Goal: Information Seeking & Learning: Learn about a topic

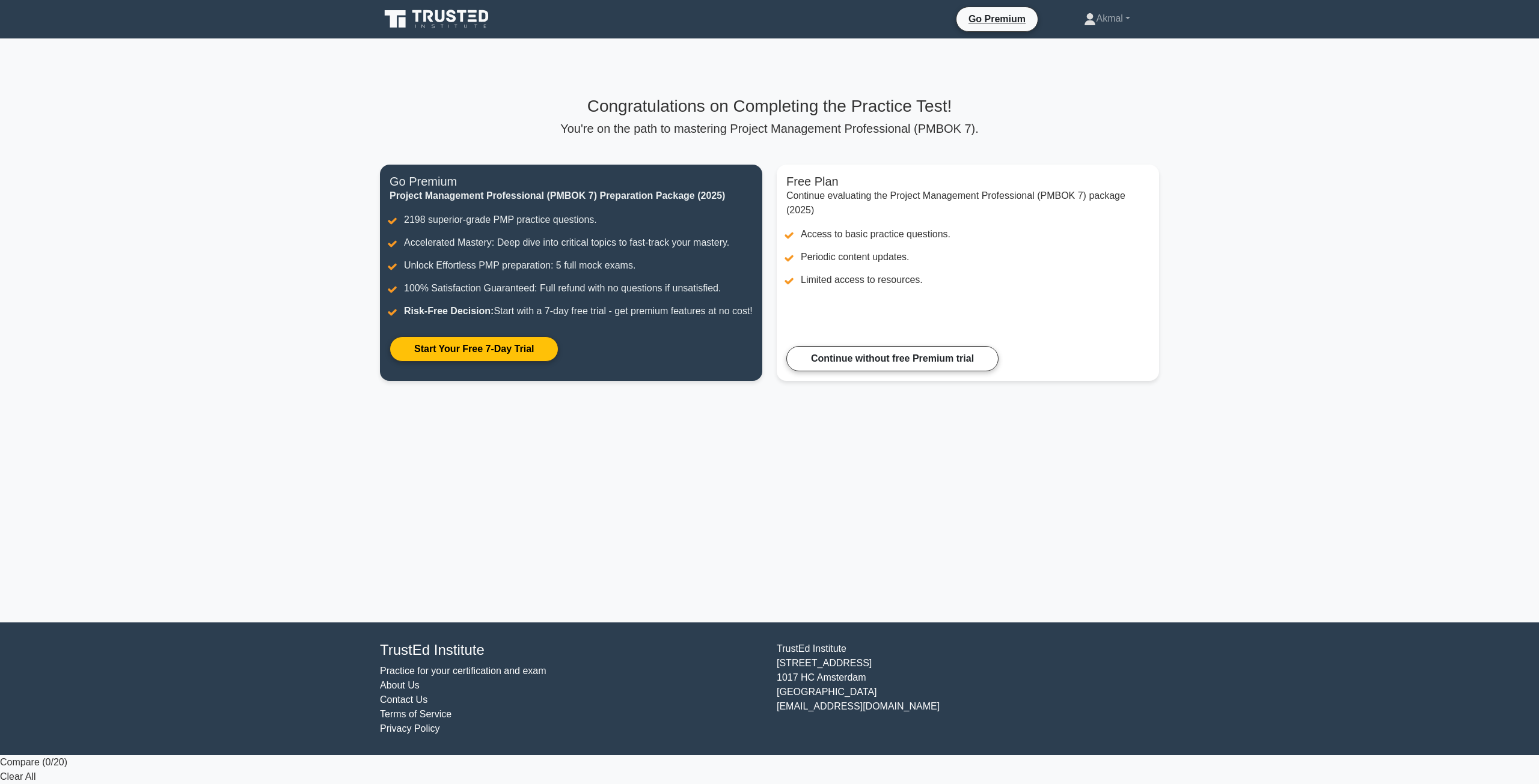
click at [423, 25] on icon at bounding box center [437, 19] width 115 height 23
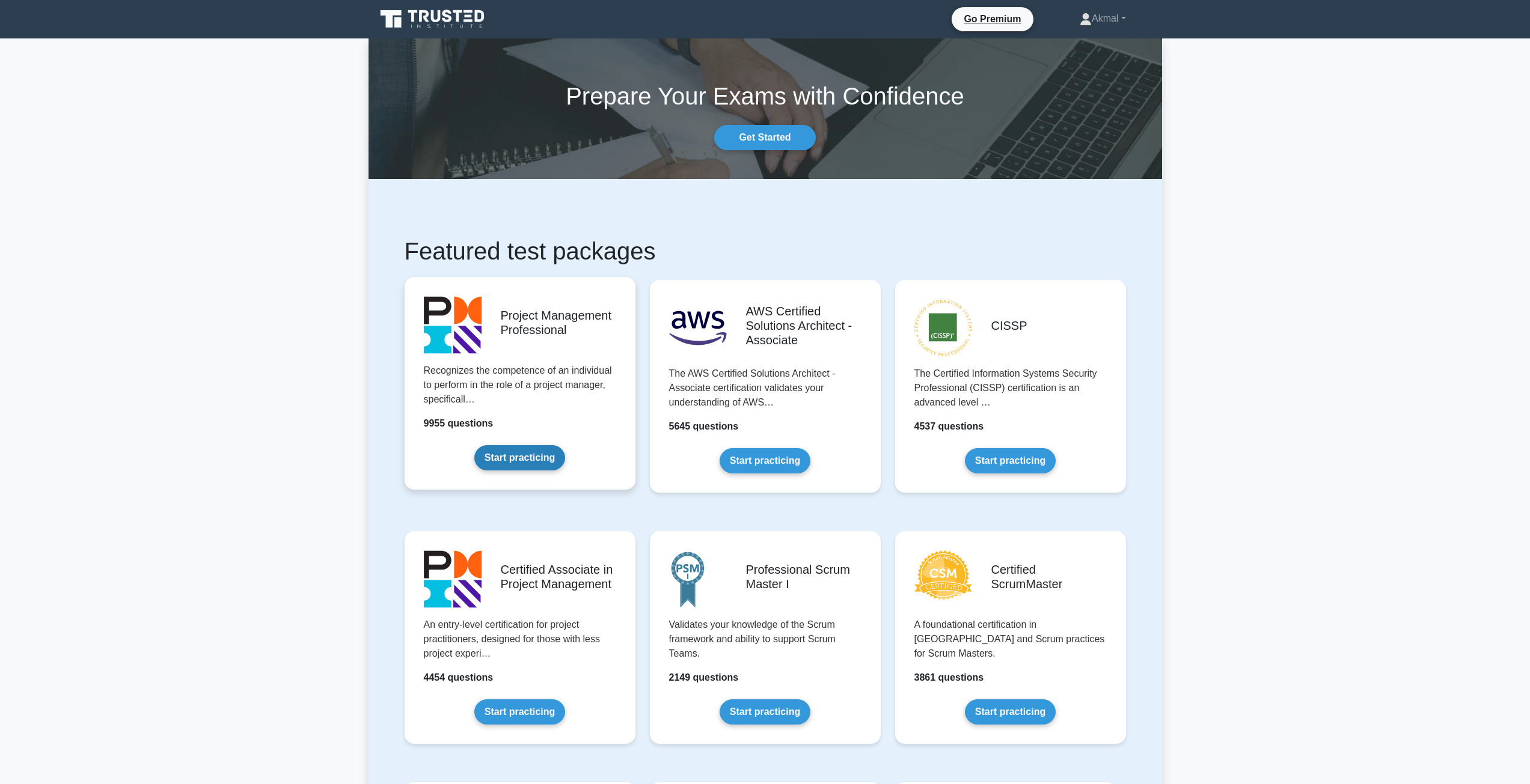
click at [532, 461] on link "Start practicing" at bounding box center [520, 458] width 90 height 25
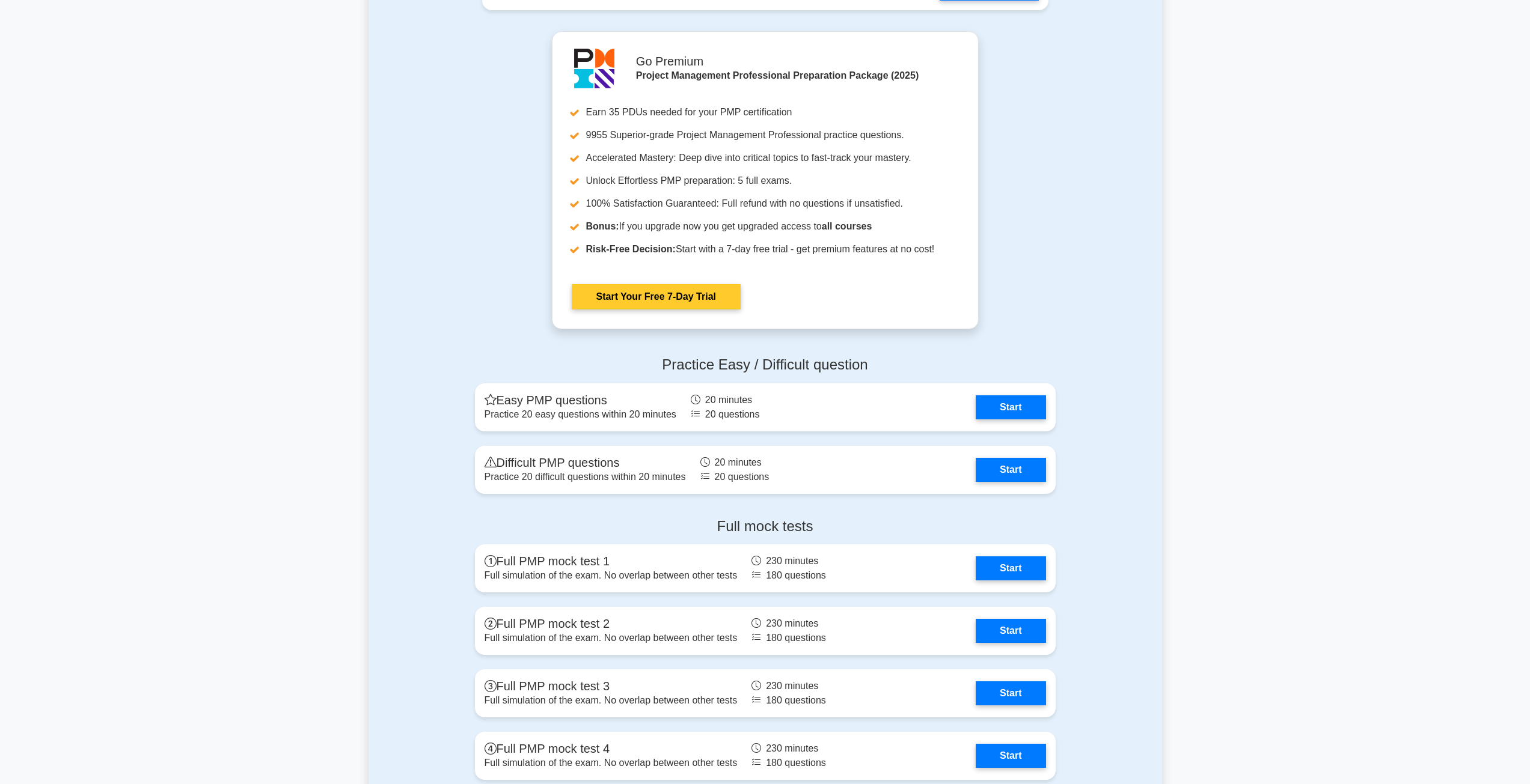
scroll to position [3185, 0]
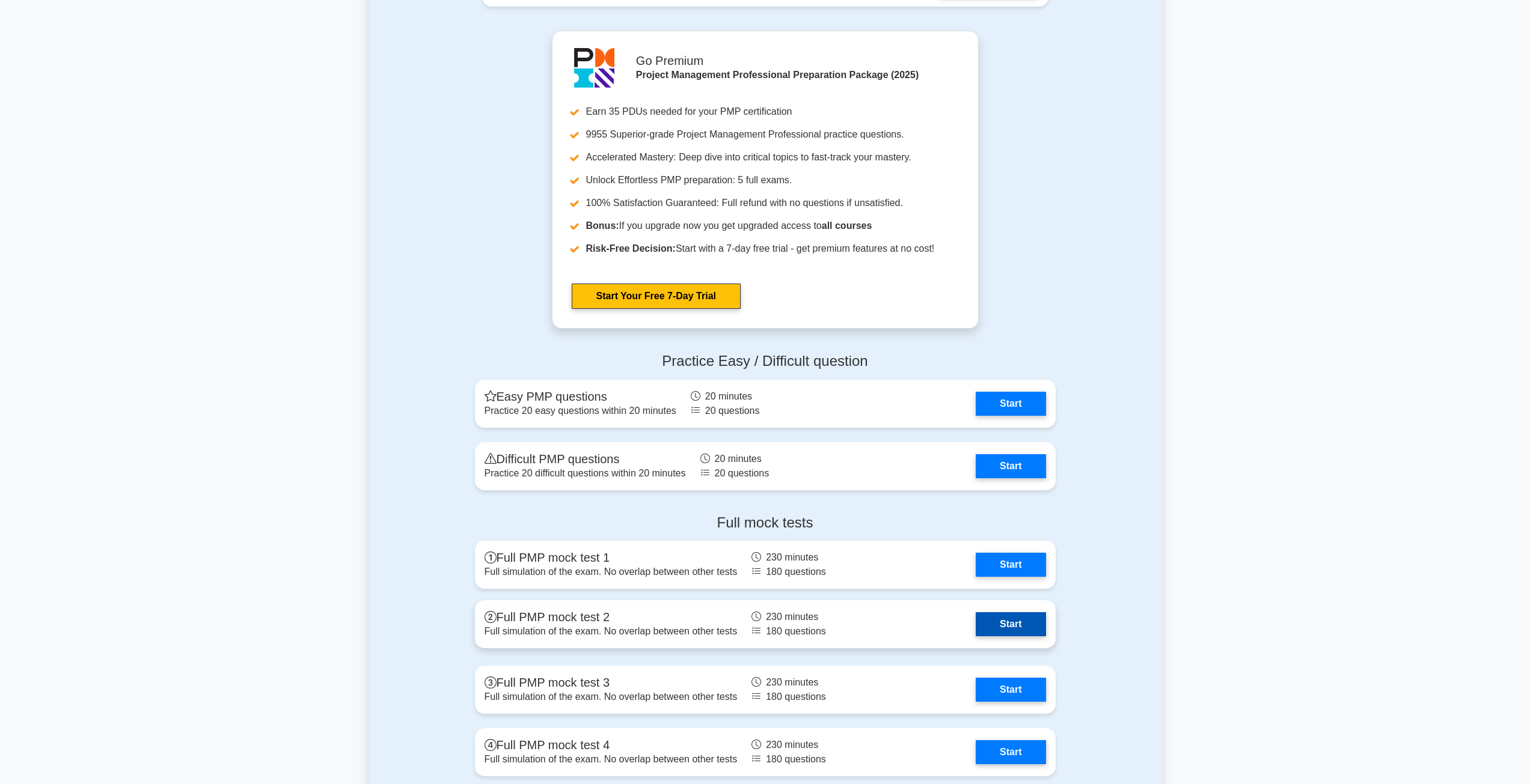
click at [1013, 625] on link "Start" at bounding box center [1010, 625] width 70 height 24
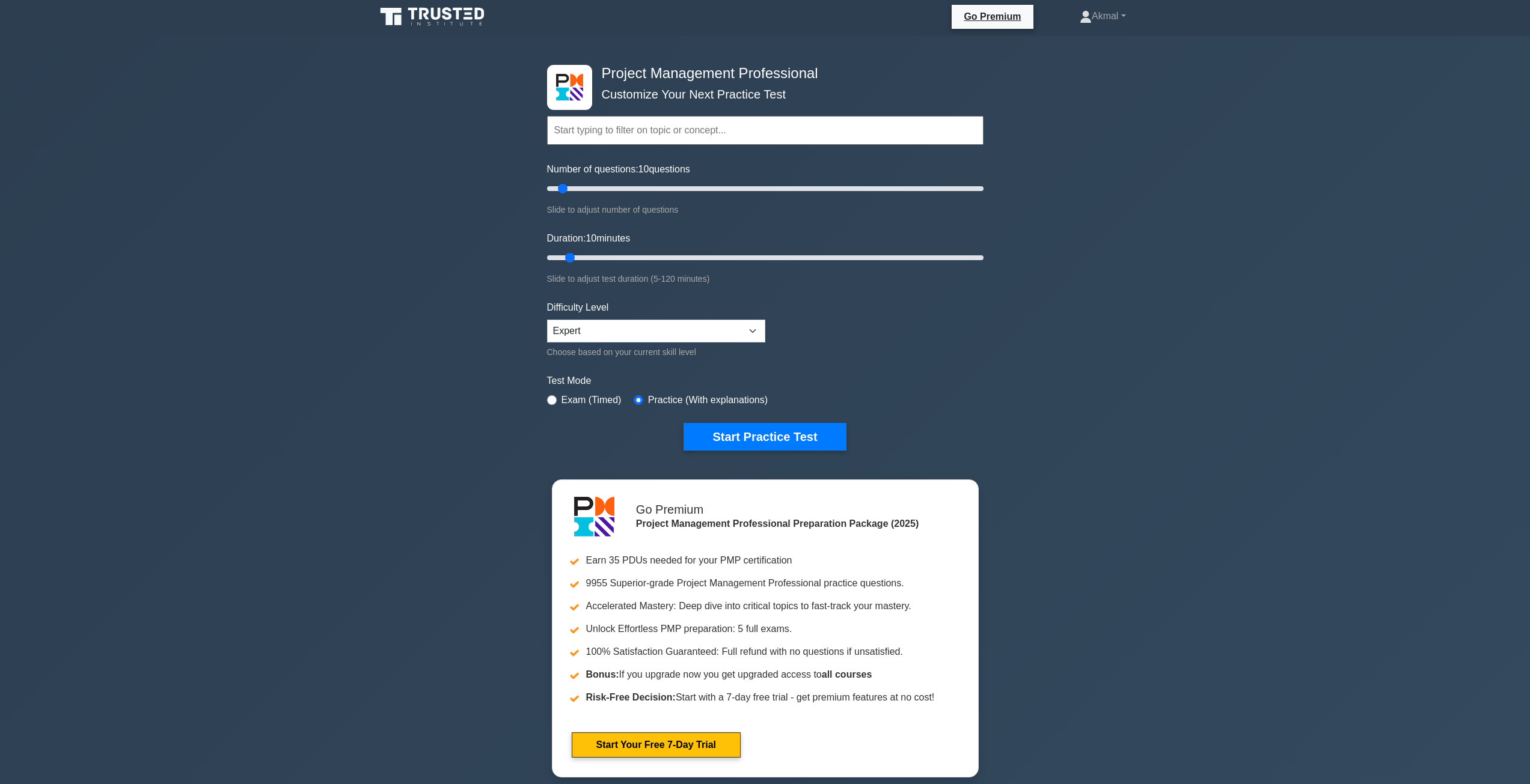
scroll to position [0, 0]
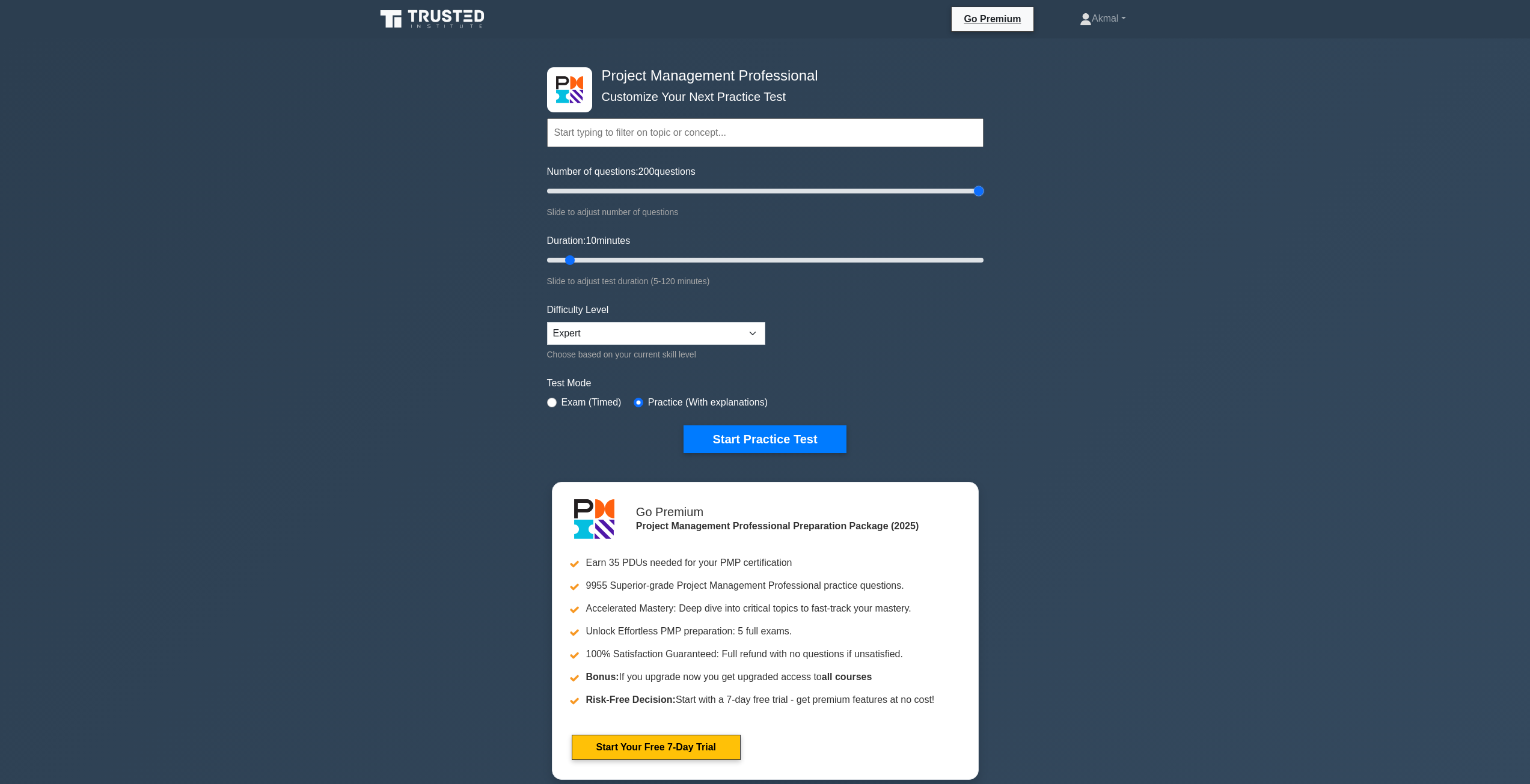
drag, startPoint x: 563, startPoint y: 190, endPoint x: 1098, endPoint y: 226, distance: 536.2
click at [983, 198] on input "Number of questions: 200 questions" at bounding box center [765, 191] width 436 height 14
type input "200"
drag, startPoint x: 976, startPoint y: 192, endPoint x: 1144, endPoint y: 202, distance: 168.3
click at [983, 198] on input "Number of questions: 200 questions" at bounding box center [765, 191] width 436 height 14
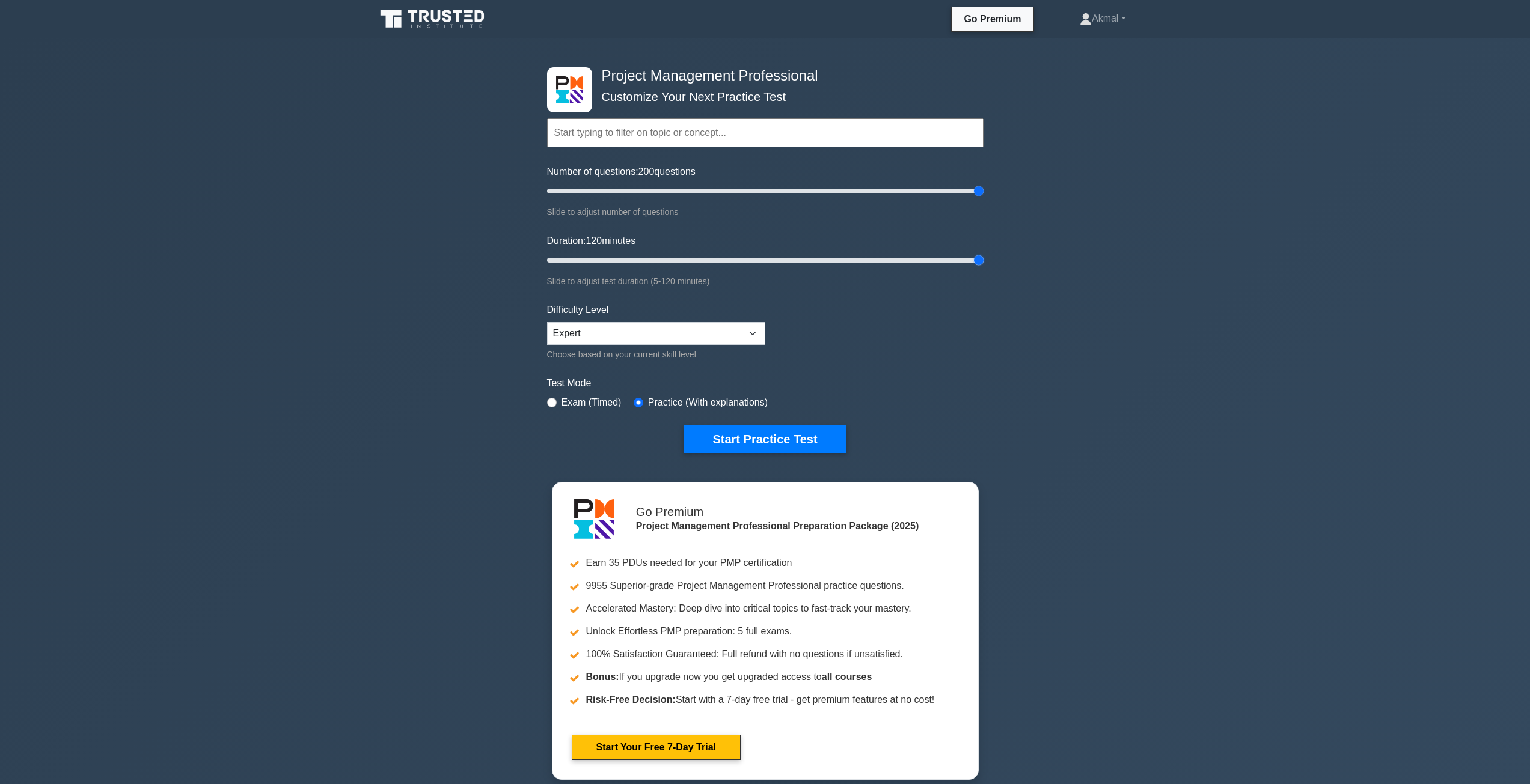
drag, startPoint x: 572, startPoint y: 257, endPoint x: 1168, endPoint y: 265, distance: 596.1
click at [983, 265] on input "Duration: 120 minutes" at bounding box center [765, 260] width 436 height 14
click at [977, 190] on input "Number of questions: 200 questions" at bounding box center [765, 191] width 436 height 14
drag, startPoint x: 975, startPoint y: 260, endPoint x: 615, endPoint y: 263, distance: 360.0
click at [615, 263] on input "Duration: 20 minutes" at bounding box center [765, 260] width 436 height 14
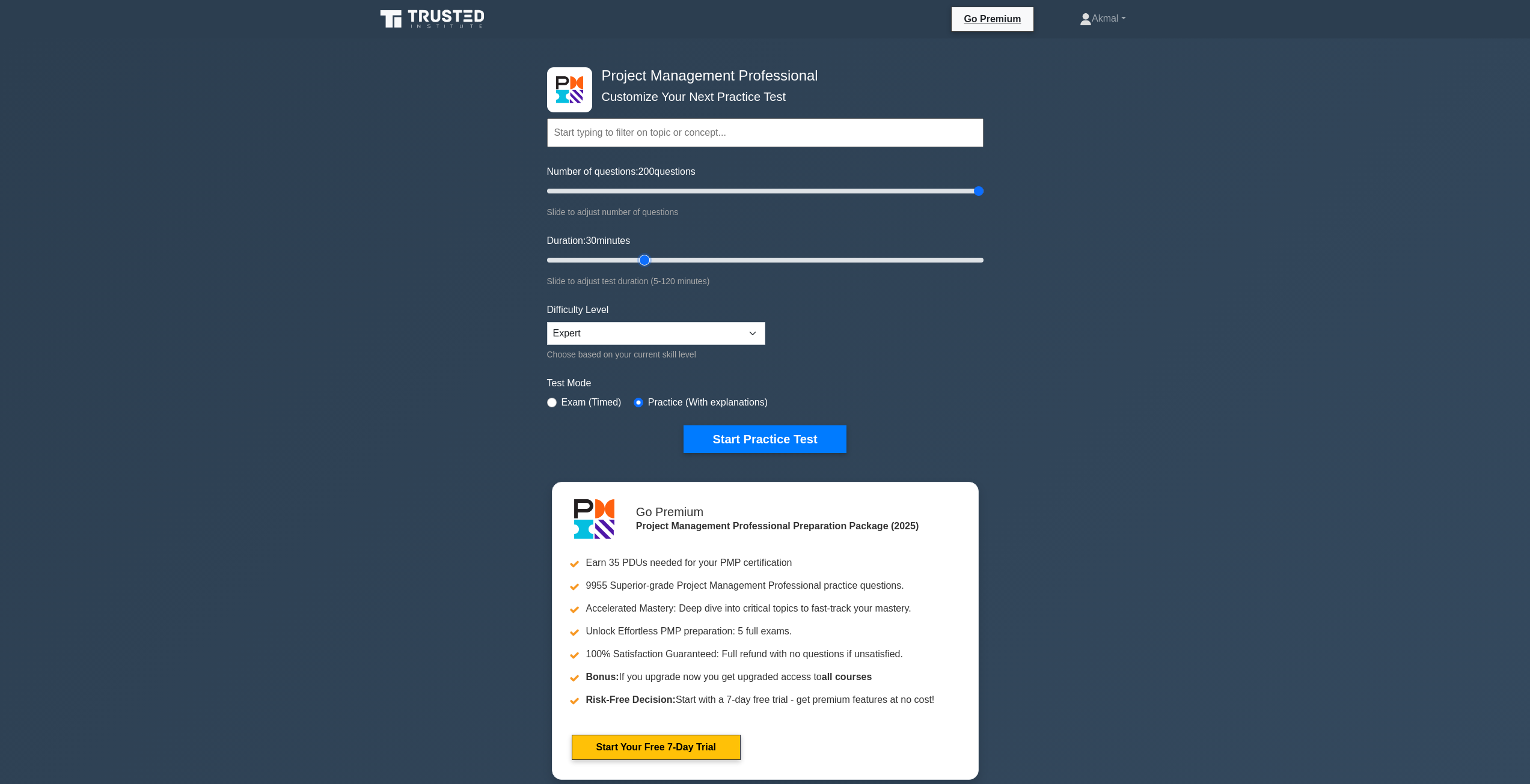
drag, startPoint x: 602, startPoint y: 261, endPoint x: 638, endPoint y: 259, distance: 36.1
type input "30"
click at [638, 259] on input "Duration: 30 minutes" at bounding box center [765, 260] width 436 height 14
drag, startPoint x: 975, startPoint y: 188, endPoint x: 630, endPoint y: 194, distance: 345.1
type input "40"
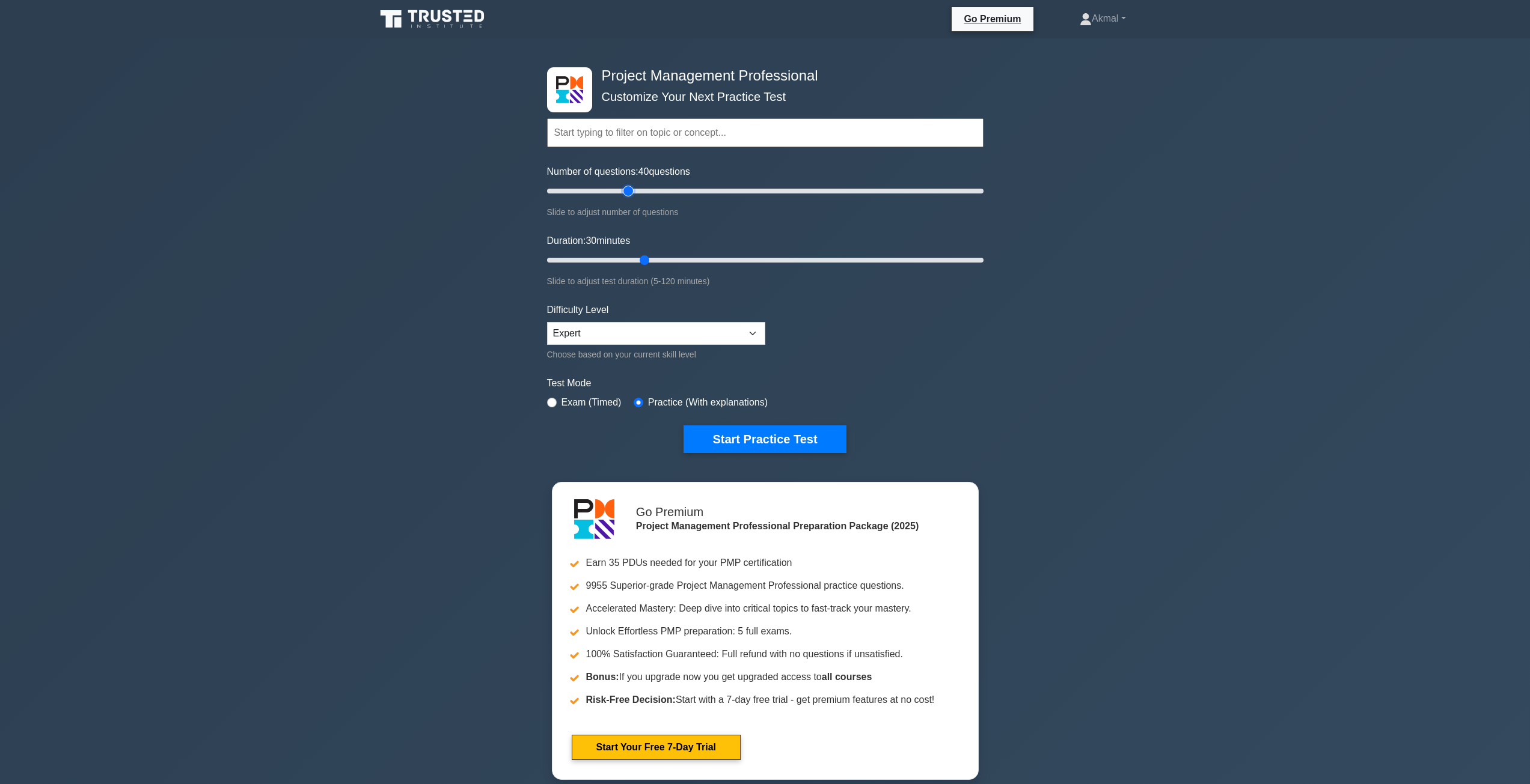
click at [630, 194] on input "Number of questions: 40 questions" at bounding box center [765, 191] width 436 height 14
click at [709, 443] on button "Start Practice Test" at bounding box center [764, 439] width 162 height 28
click at [716, 429] on button "Start Practice Test" at bounding box center [764, 439] width 162 height 28
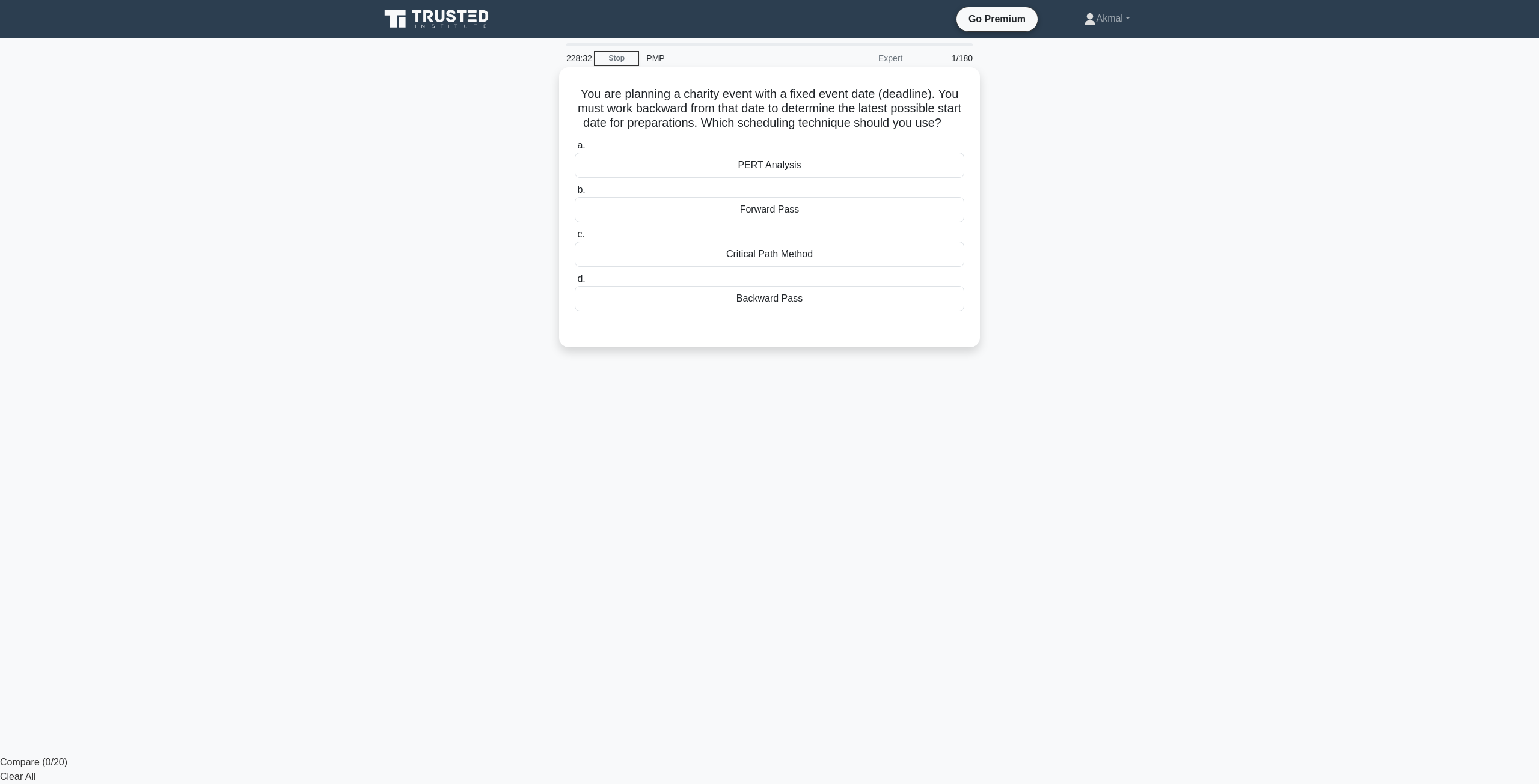
click at [747, 311] on div "Backward Pass" at bounding box center [769, 299] width 390 height 25
click at [575, 283] on input "d. Backward Pass" at bounding box center [575, 279] width 0 height 8
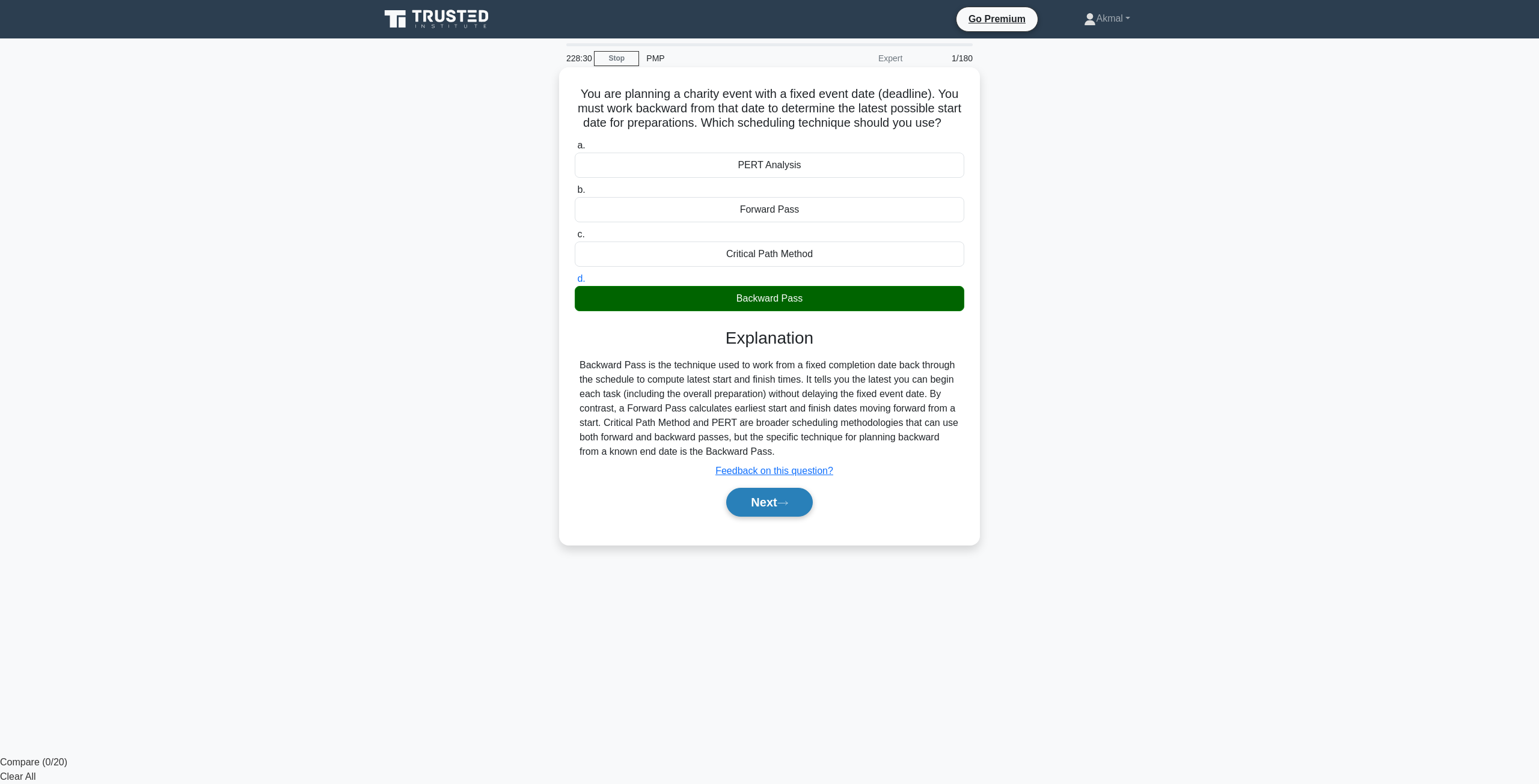
click at [795, 517] on button "Next" at bounding box center [769, 502] width 86 height 29
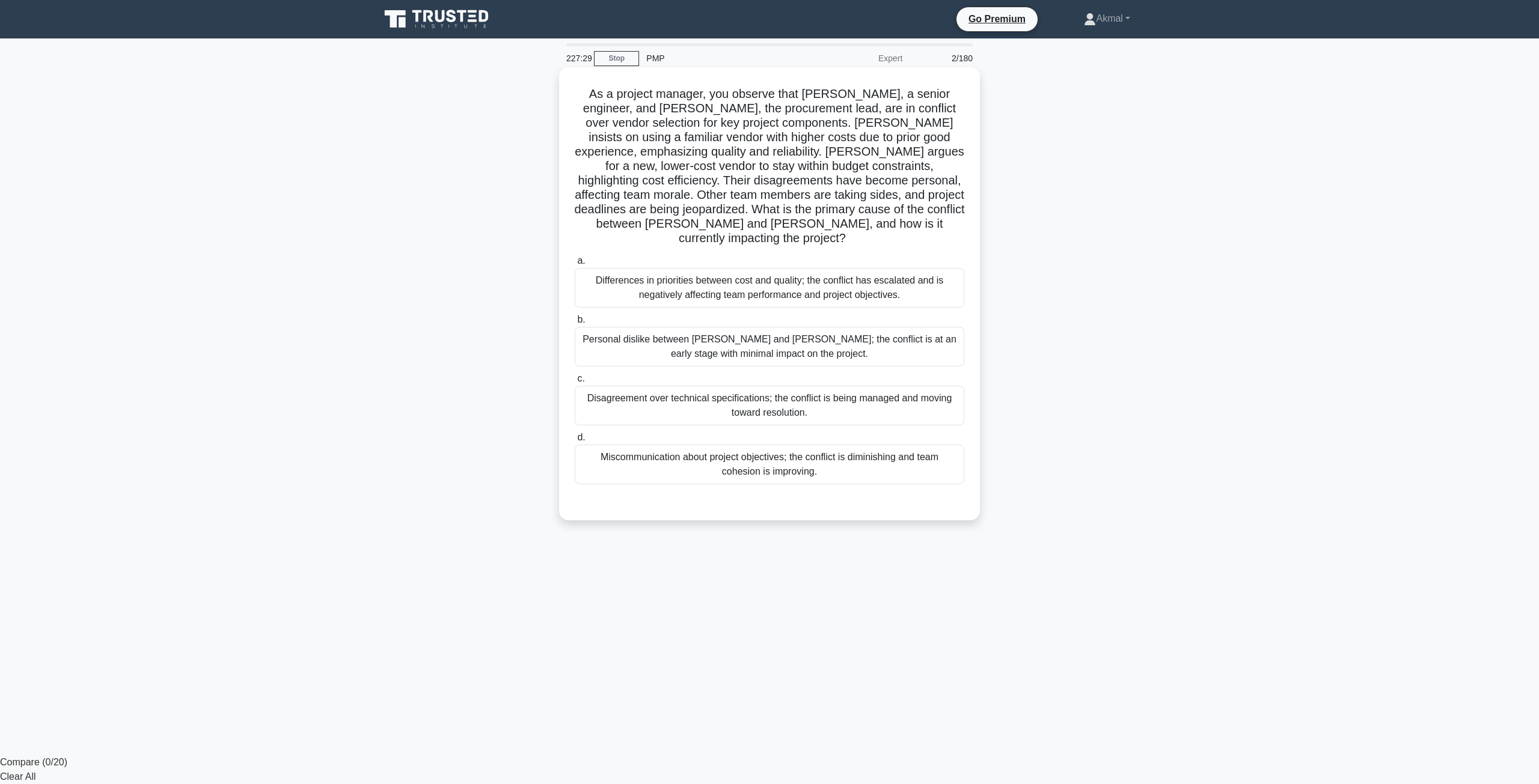
click at [741, 276] on div "Differences in priorities between cost and quality; the conflict has escalated …" at bounding box center [769, 288] width 390 height 40
click at [575, 265] on input "a. Differences in priorities between cost and quality; the conflict has escalat…" at bounding box center [575, 261] width 0 height 8
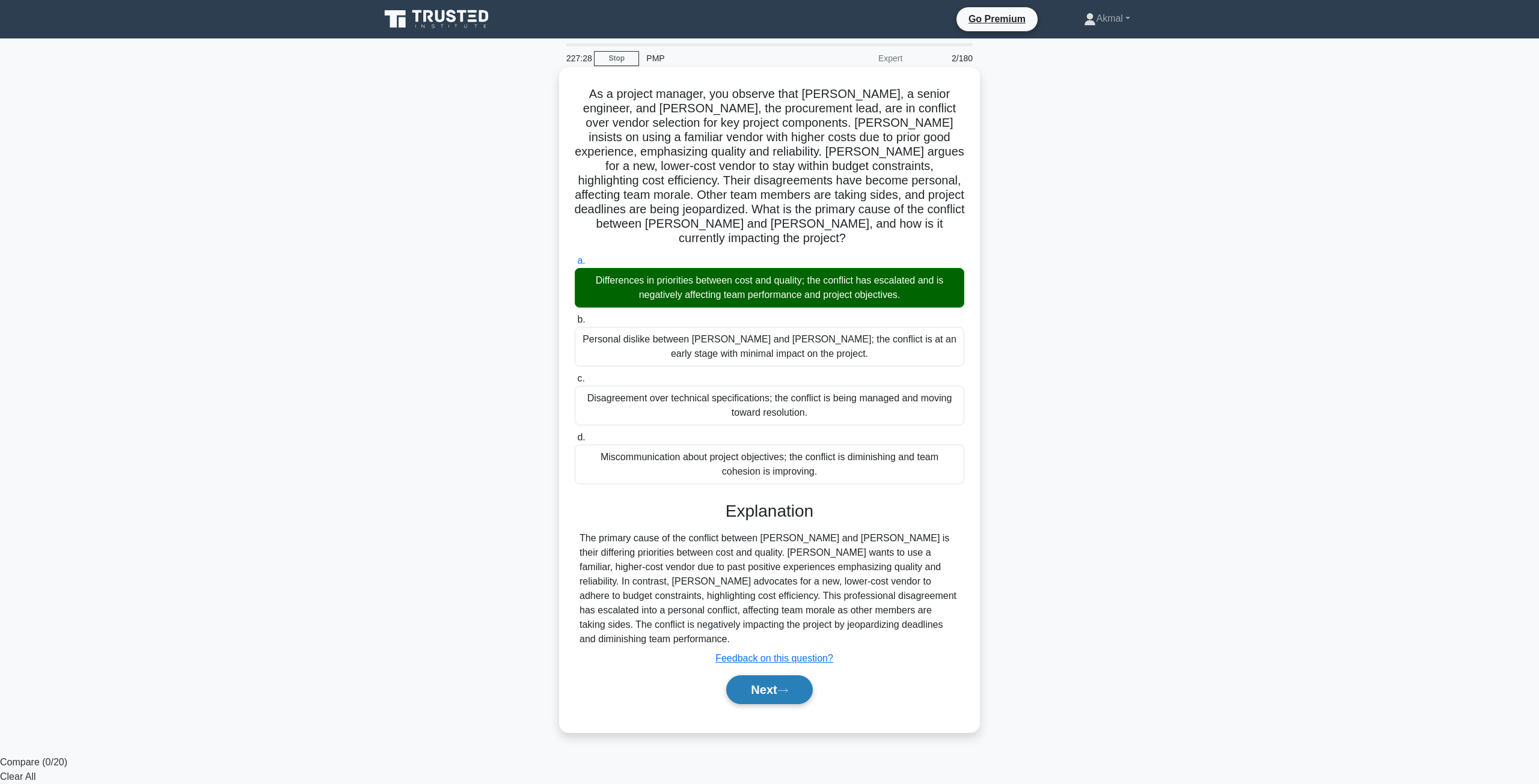
click at [782, 687] on icon at bounding box center [783, 690] width 11 height 6
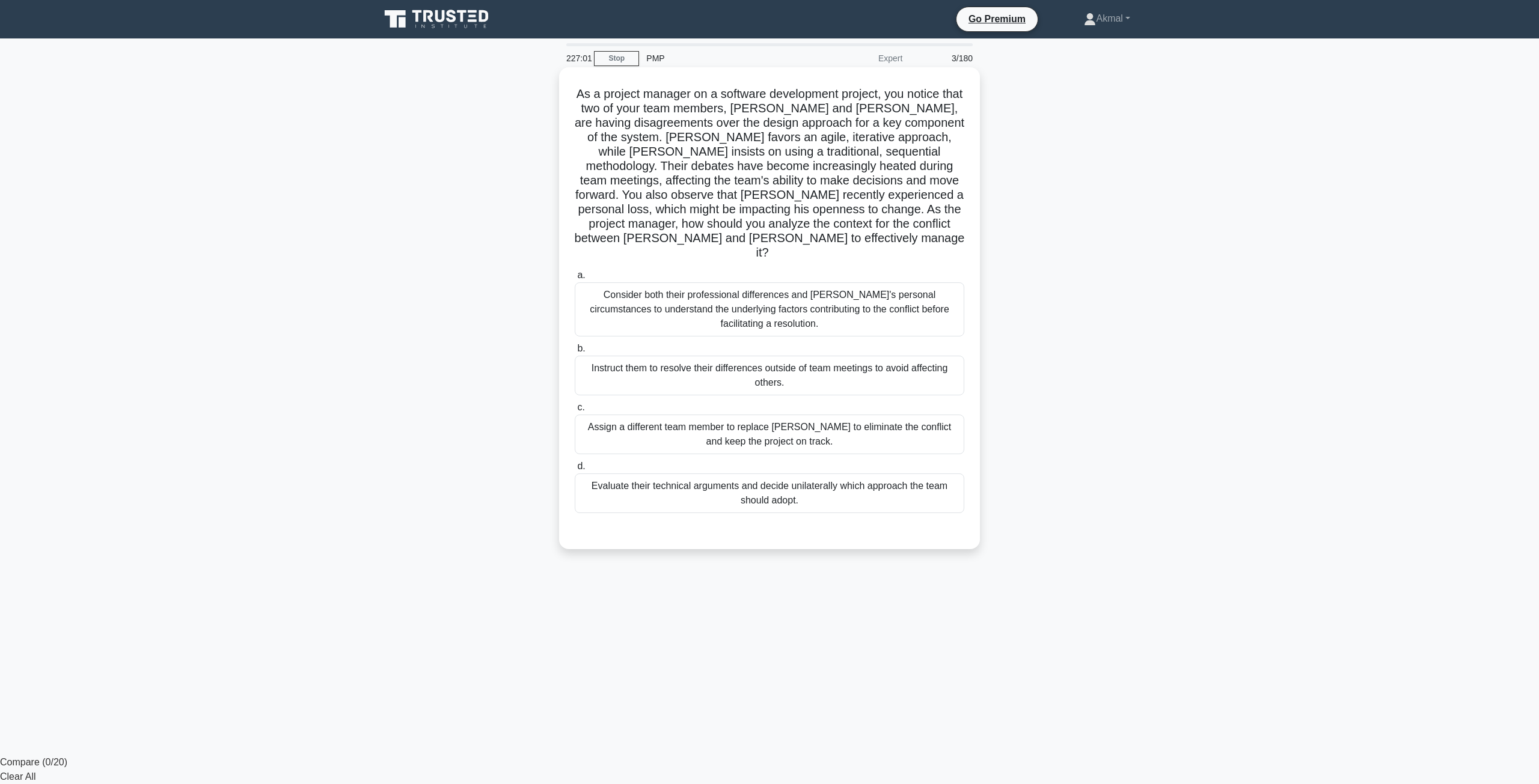
click at [880, 484] on div "Evaluate their technical arguments and decide unilaterally which approach the t…" at bounding box center [769, 494] width 390 height 40
click at [575, 471] on input "d. Evaluate their technical arguments and decide unilaterally which approach th…" at bounding box center [575, 467] width 0 height 8
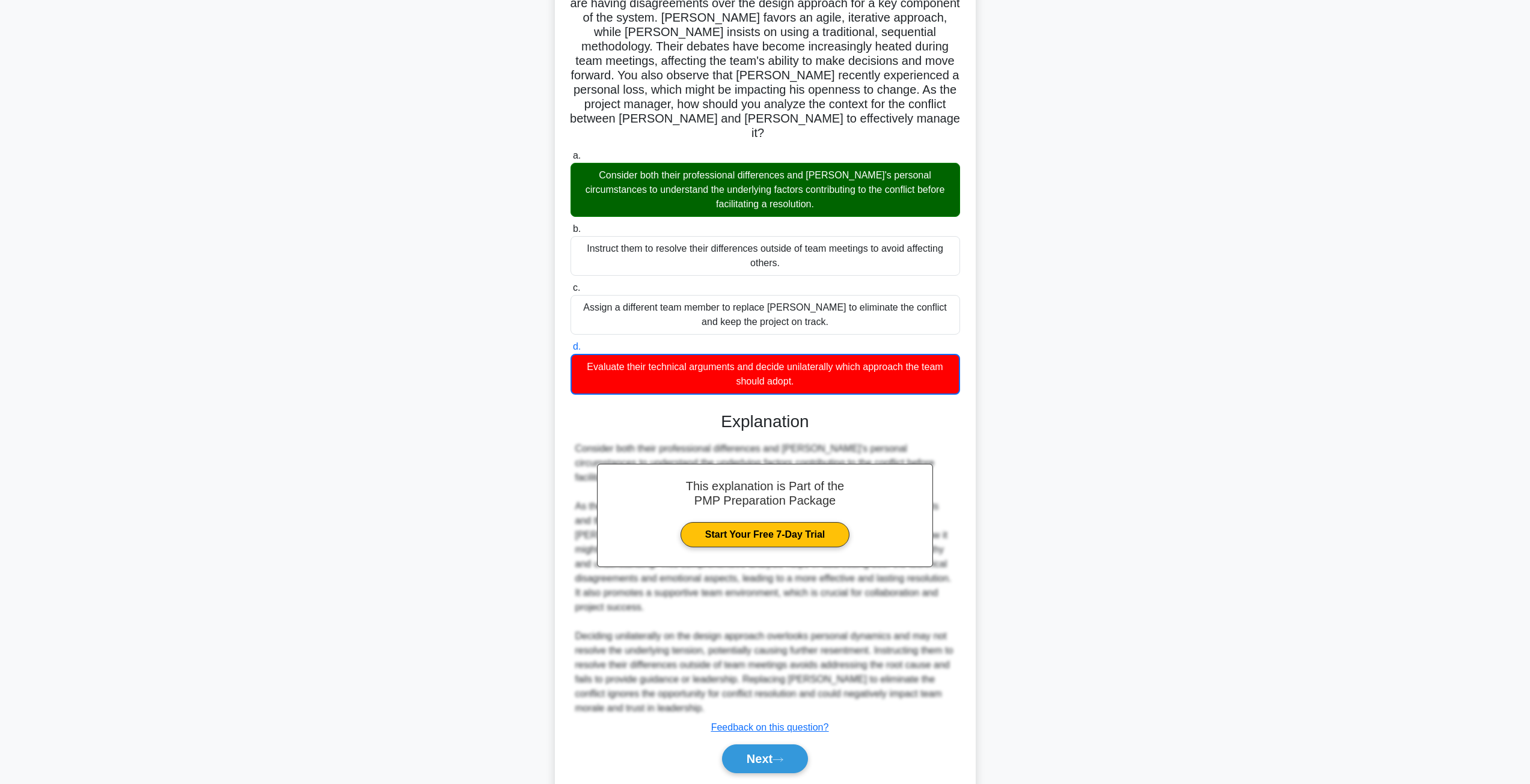
scroll to position [120, 0]
click at [782, 744] on button "Next" at bounding box center [765, 759] width 86 height 29
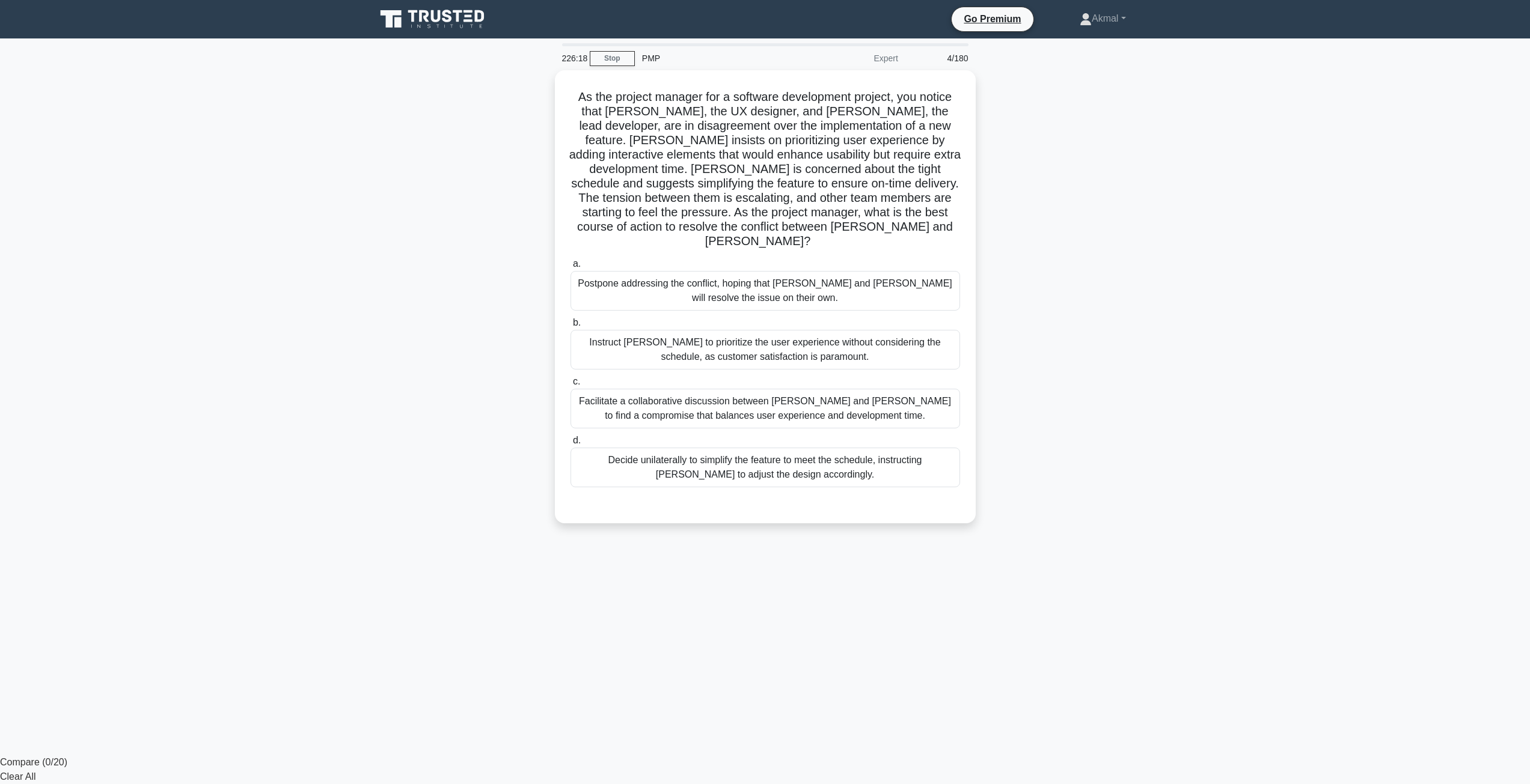
scroll to position [0, 0]
click at [655, 390] on div "Facilitate a collaborative discussion between Alex and Jamie to find a compromi…" at bounding box center [769, 405] width 390 height 40
click at [575, 382] on input "c. Facilitate a collaborative discussion between Alex and Jamie to find a compr…" at bounding box center [575, 379] width 0 height 8
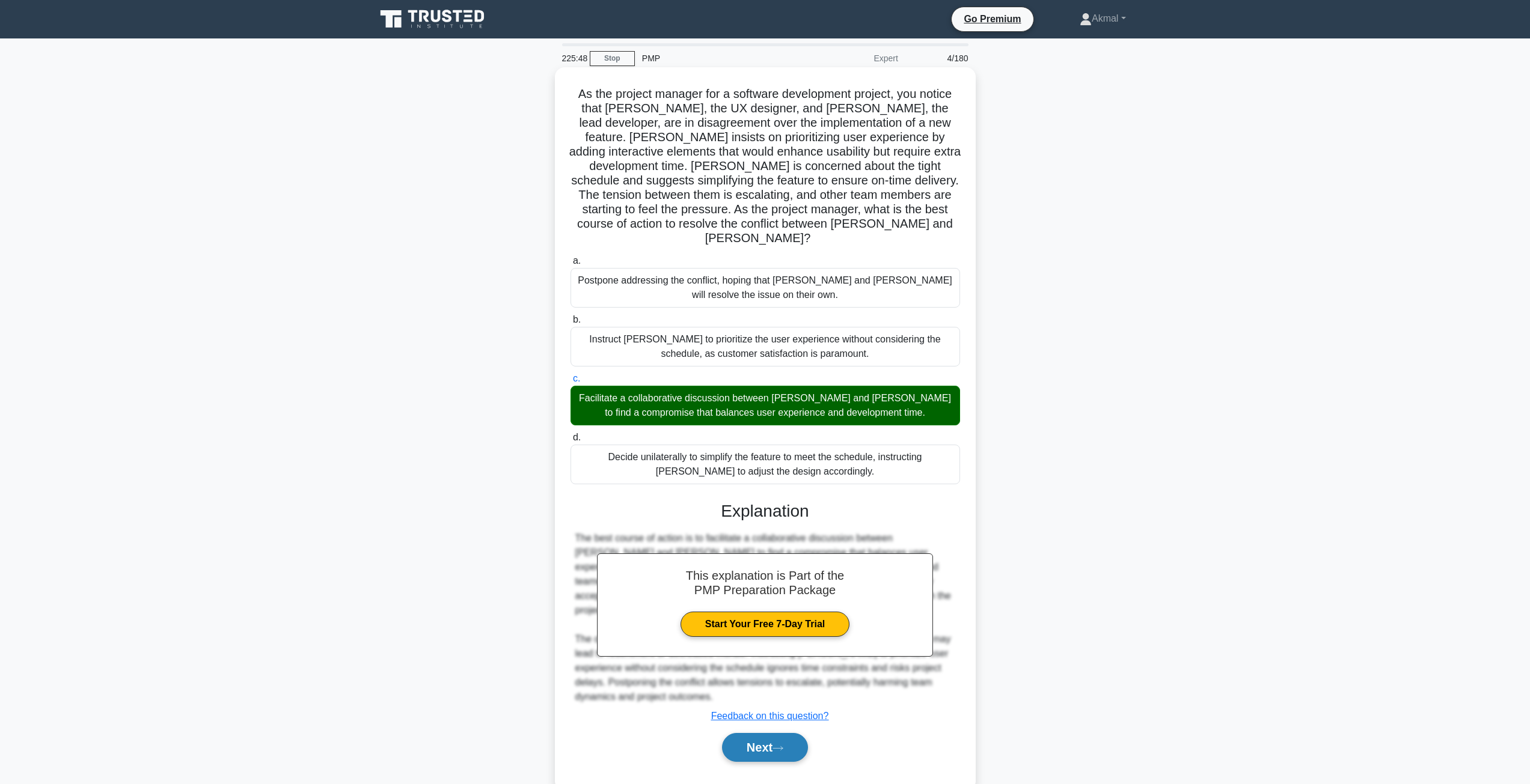
click at [736, 742] on button "Next" at bounding box center [765, 747] width 86 height 29
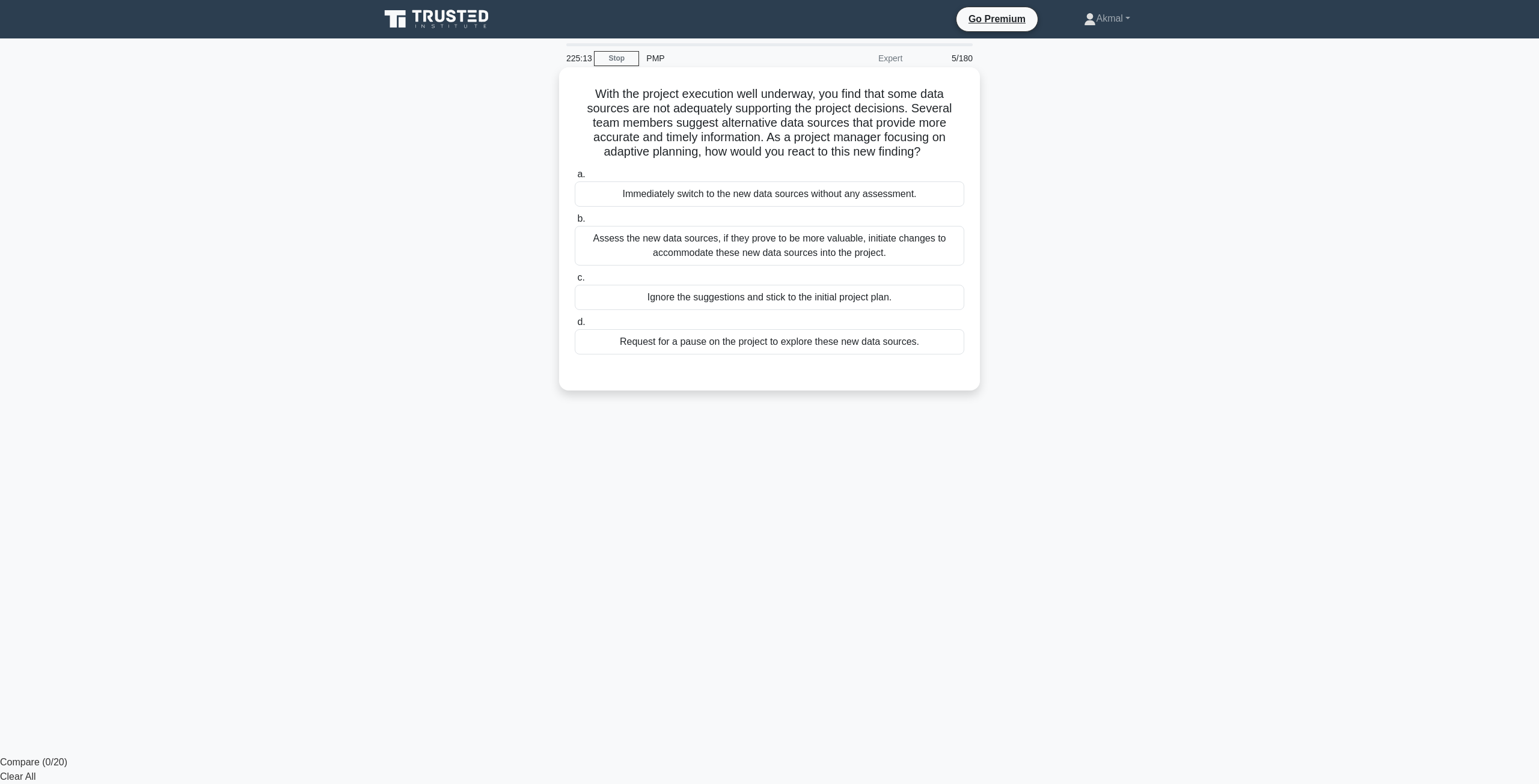
click at [668, 244] on div "Assess the new data sources, if they prove to be more valuable, initiate change…" at bounding box center [769, 246] width 390 height 40
click at [575, 223] on input "b. Assess the new data sources, if they prove to be more valuable, initiate cha…" at bounding box center [575, 219] width 0 height 8
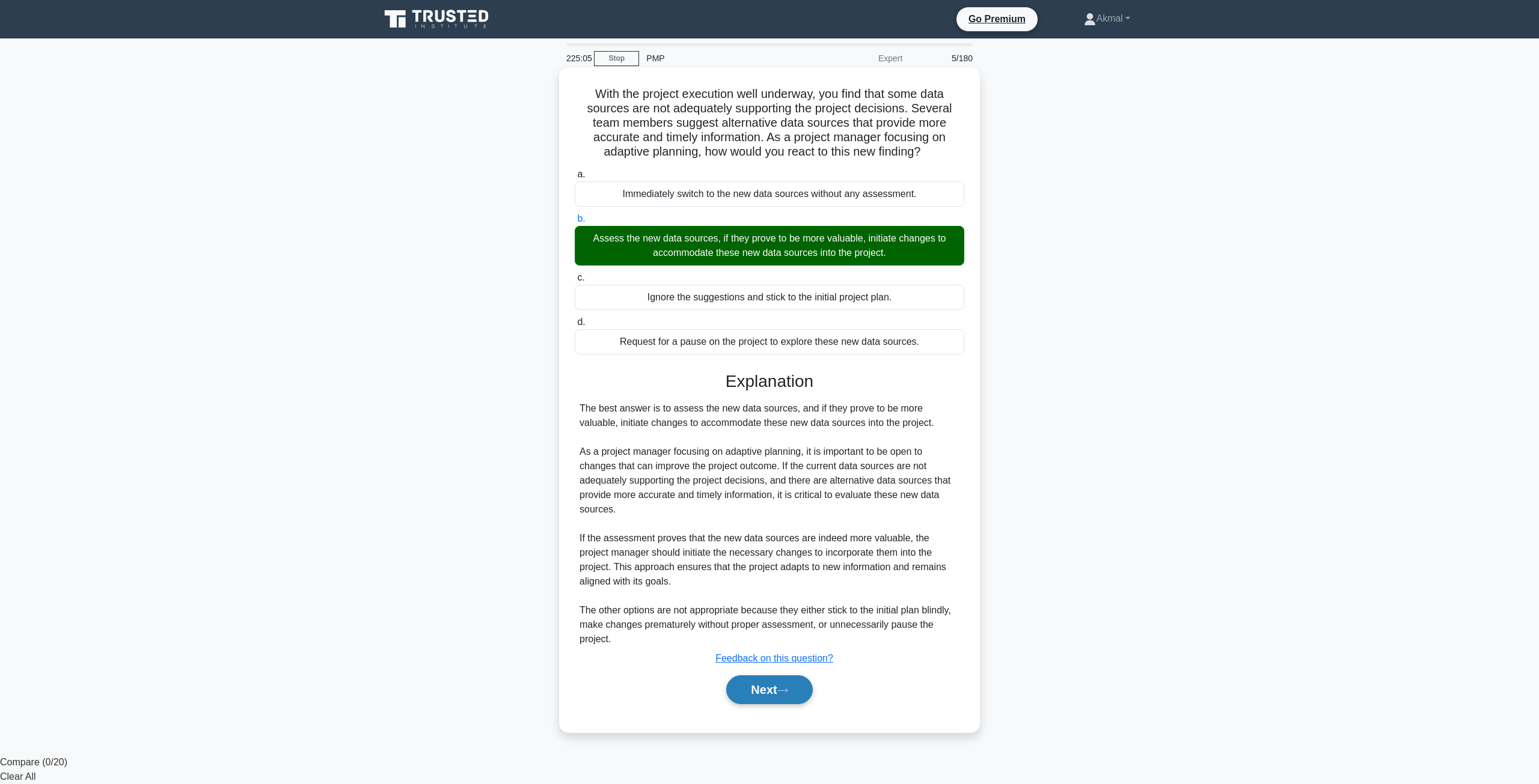
click at [783, 700] on button "Next" at bounding box center [769, 690] width 86 height 29
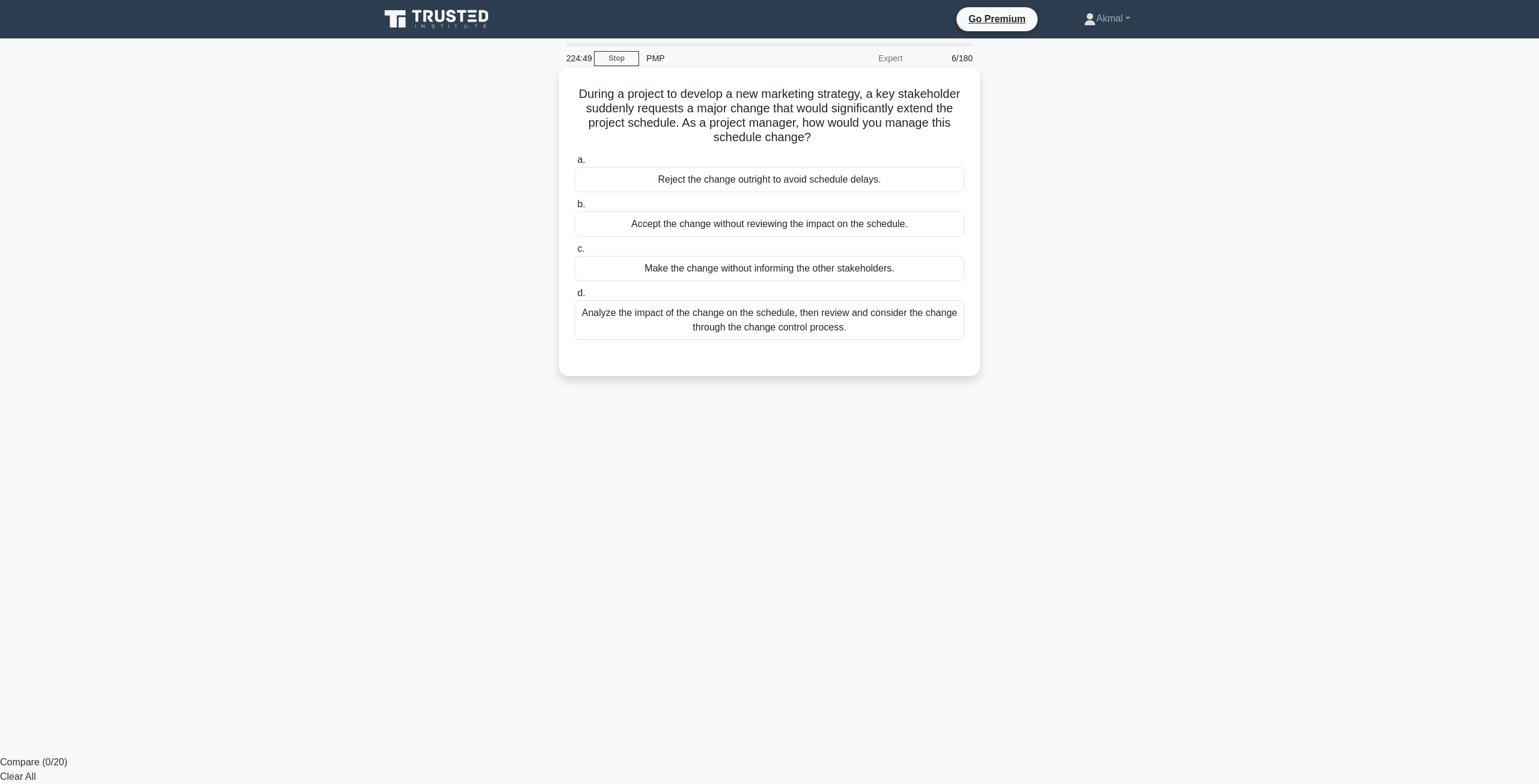
click at [668, 326] on div "Analyze the impact of the change on the schedule, then review and consider the …" at bounding box center [769, 321] width 390 height 40
click at [575, 298] on input "d. Analyze the impact of the change on the schedule, then review and consider t…" at bounding box center [575, 294] width 0 height 8
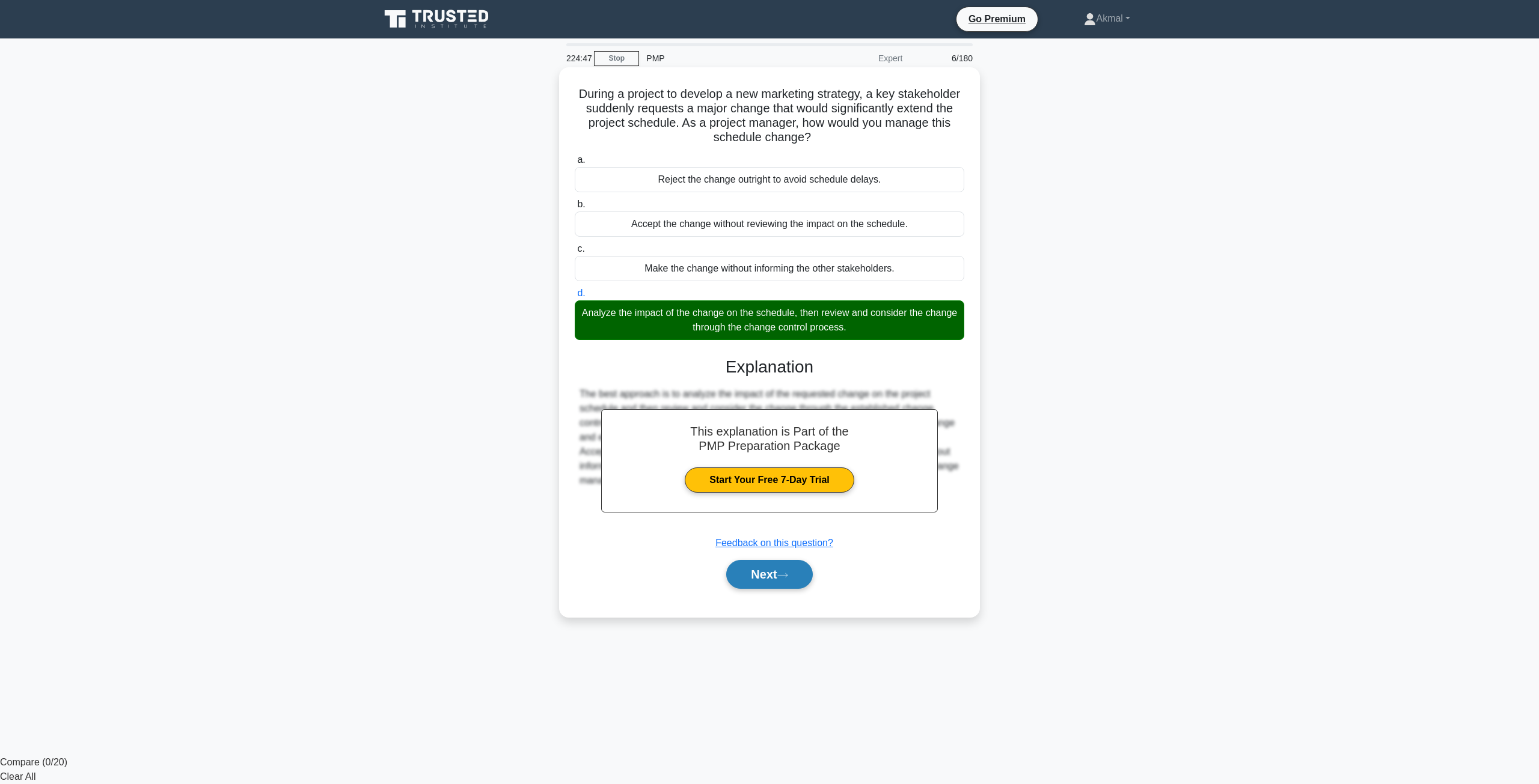
click at [773, 582] on button "Next" at bounding box center [769, 575] width 86 height 29
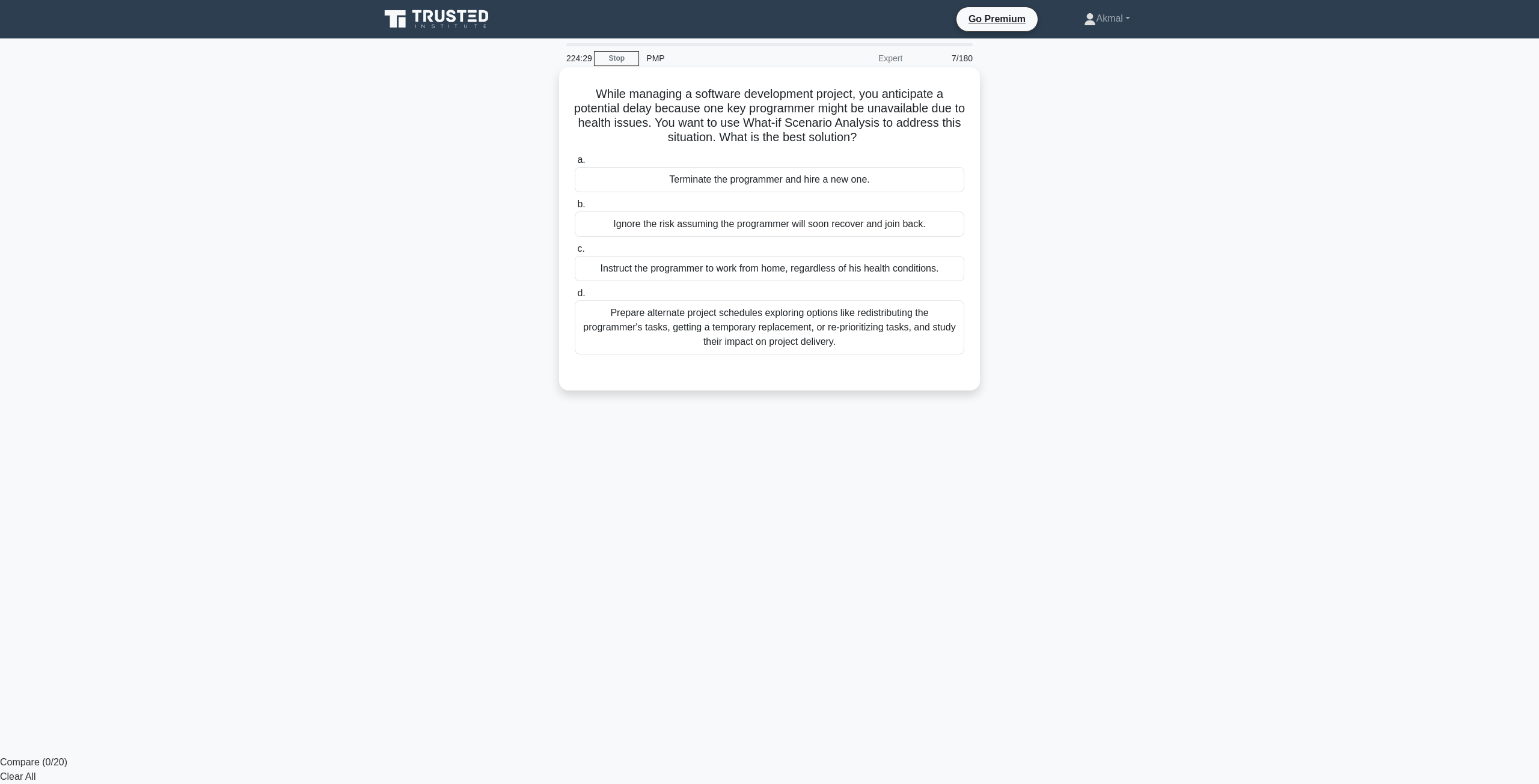
click at [802, 344] on div "Prepare alternate project schedules exploring options like redistributing the p…" at bounding box center [769, 328] width 390 height 54
click at [575, 298] on input "d. Prepare alternate project schedules exploring options like redistributing th…" at bounding box center [575, 294] width 0 height 8
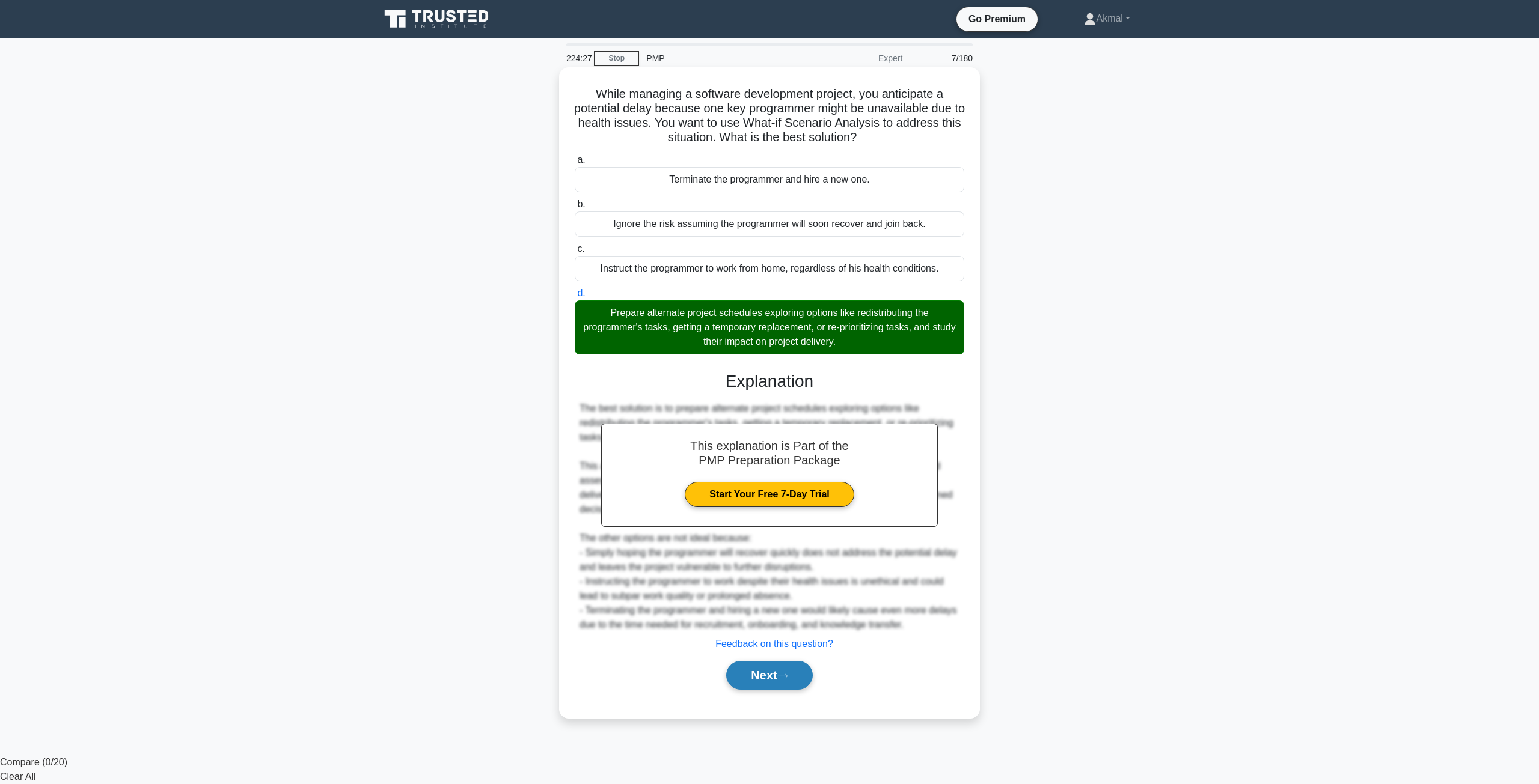
click at [785, 679] on icon at bounding box center [783, 676] width 11 height 6
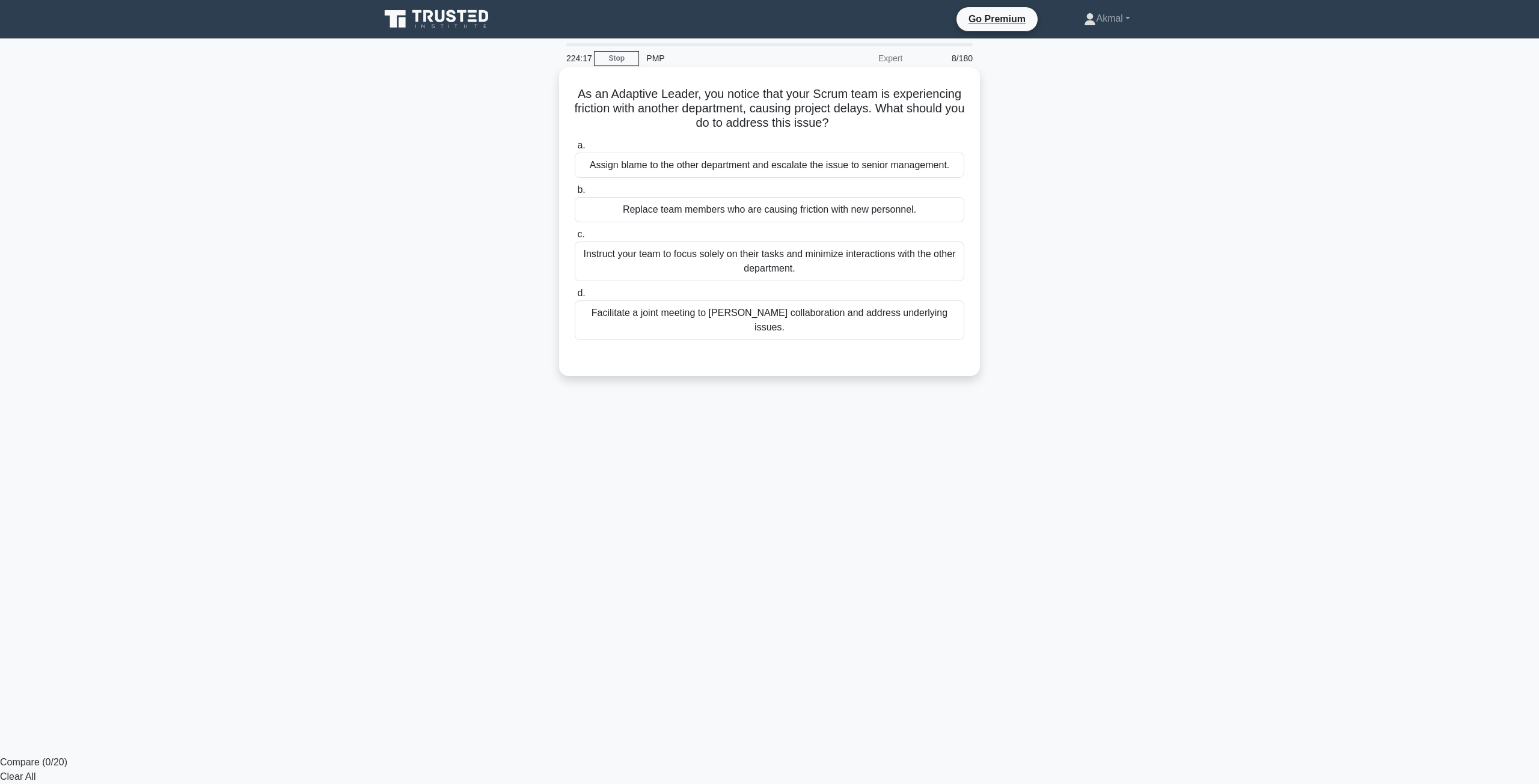
click at [727, 324] on div "Facilitate a joint meeting to foster collaboration and address underlying issue…" at bounding box center [769, 321] width 390 height 40
click at [575, 298] on input "d. Facilitate a joint meeting to foster collaboration and address underlying is…" at bounding box center [575, 294] width 0 height 8
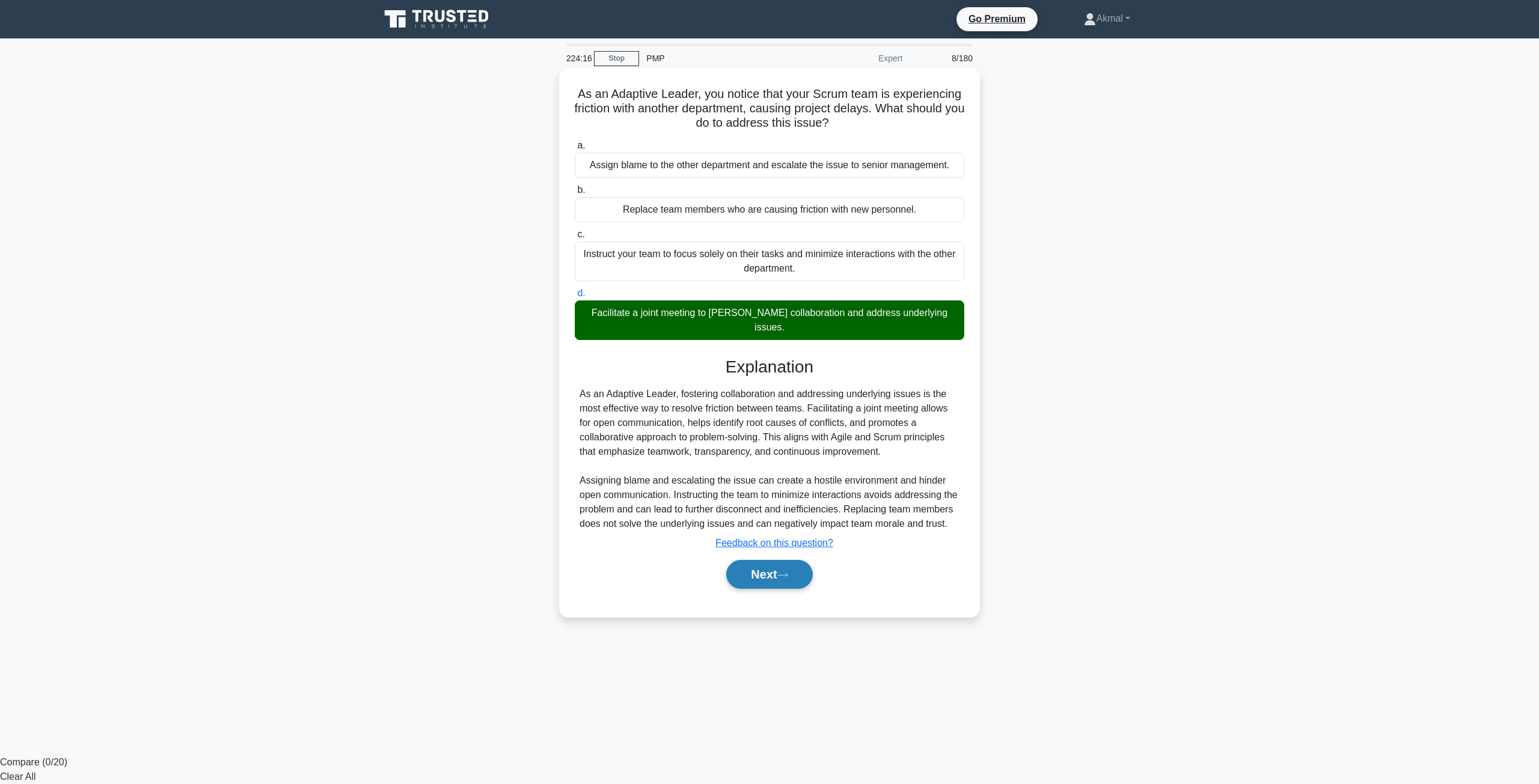
click at [779, 571] on button "Next" at bounding box center [769, 575] width 86 height 29
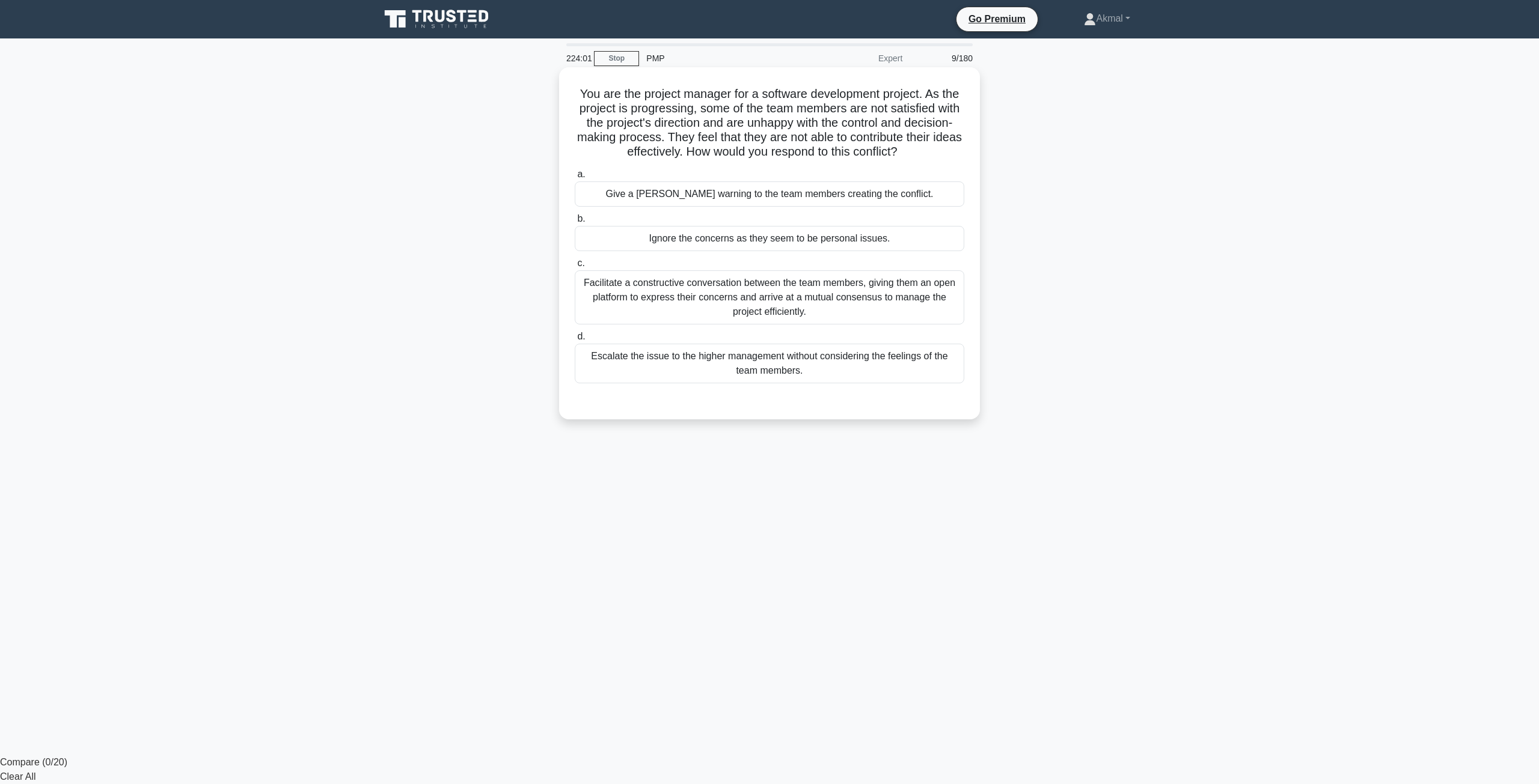
click at [709, 292] on div "Facilitate a constructive conversation between the team members, giving them an…" at bounding box center [769, 298] width 390 height 54
click at [575, 267] on input "c. Facilitate a constructive conversation between the team members, giving them…" at bounding box center [575, 263] width 0 height 8
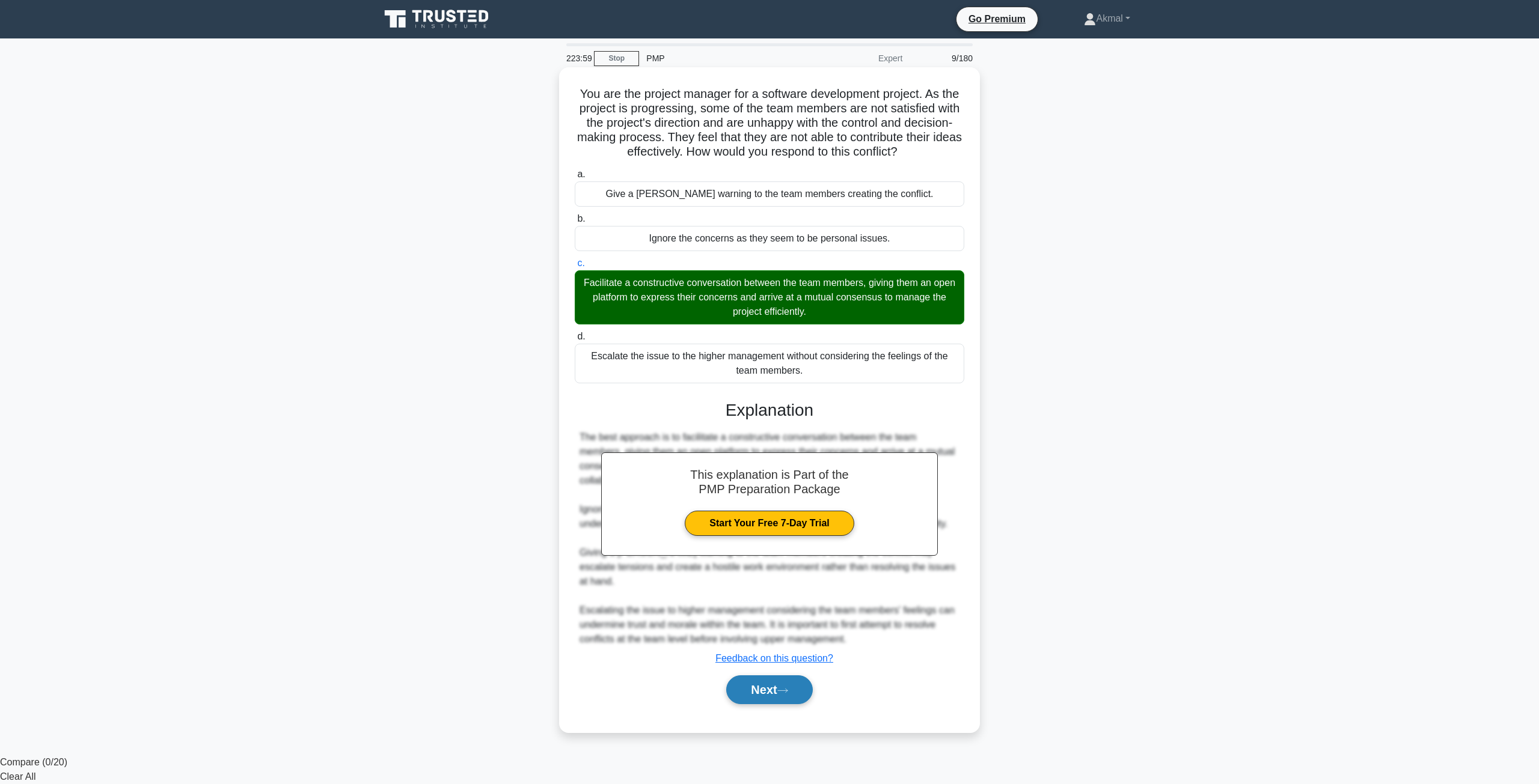
click at [777, 689] on button "Next" at bounding box center [769, 690] width 86 height 29
click at [772, 685] on main "223:59 Stop PMP Expert 10/180 You are the project manager for a software develo…" at bounding box center [769, 397] width 1539 height 717
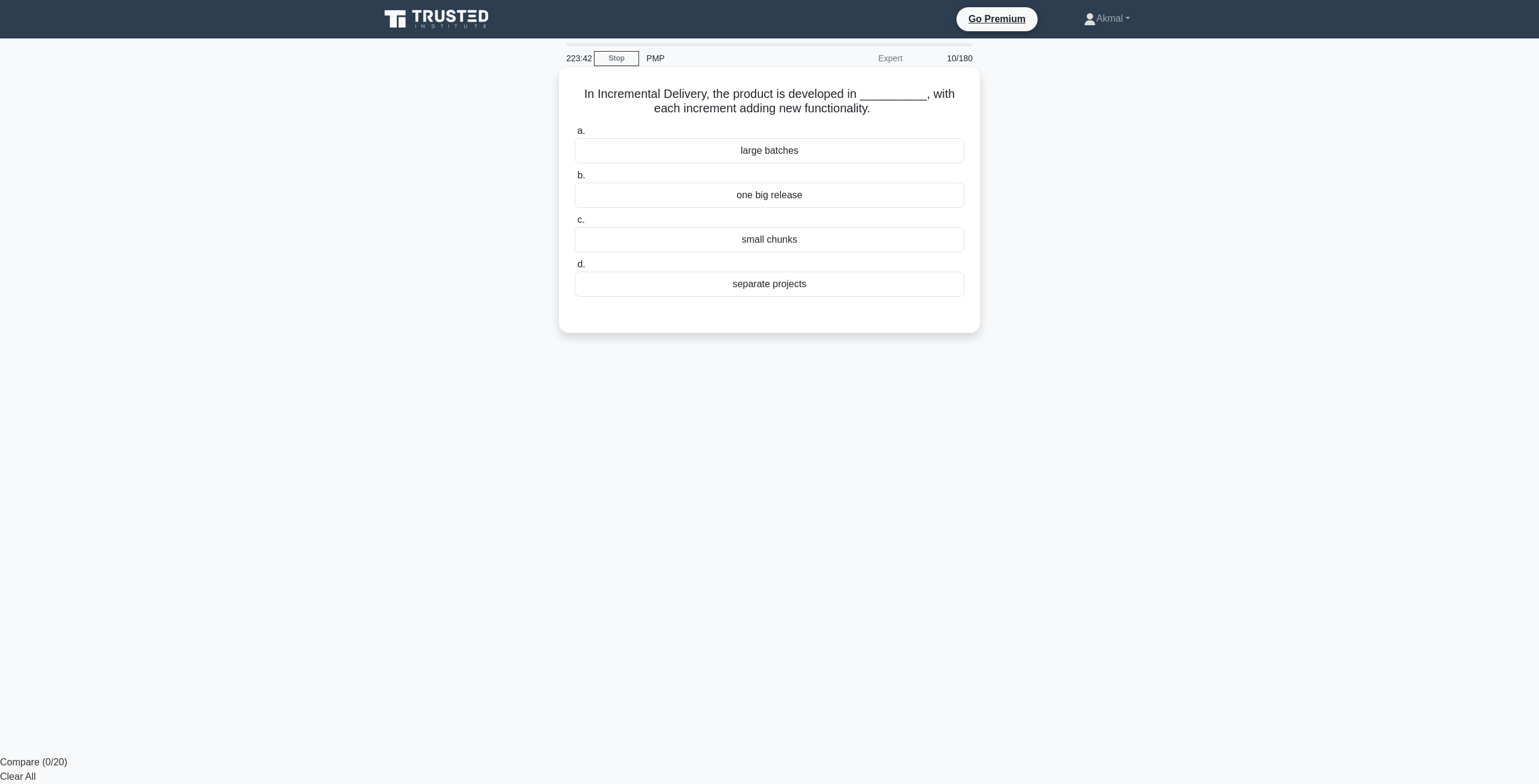
click at [738, 239] on div "small chunks" at bounding box center [769, 240] width 390 height 25
click at [575, 225] on input "c. small chunks" at bounding box center [575, 221] width 0 height 8
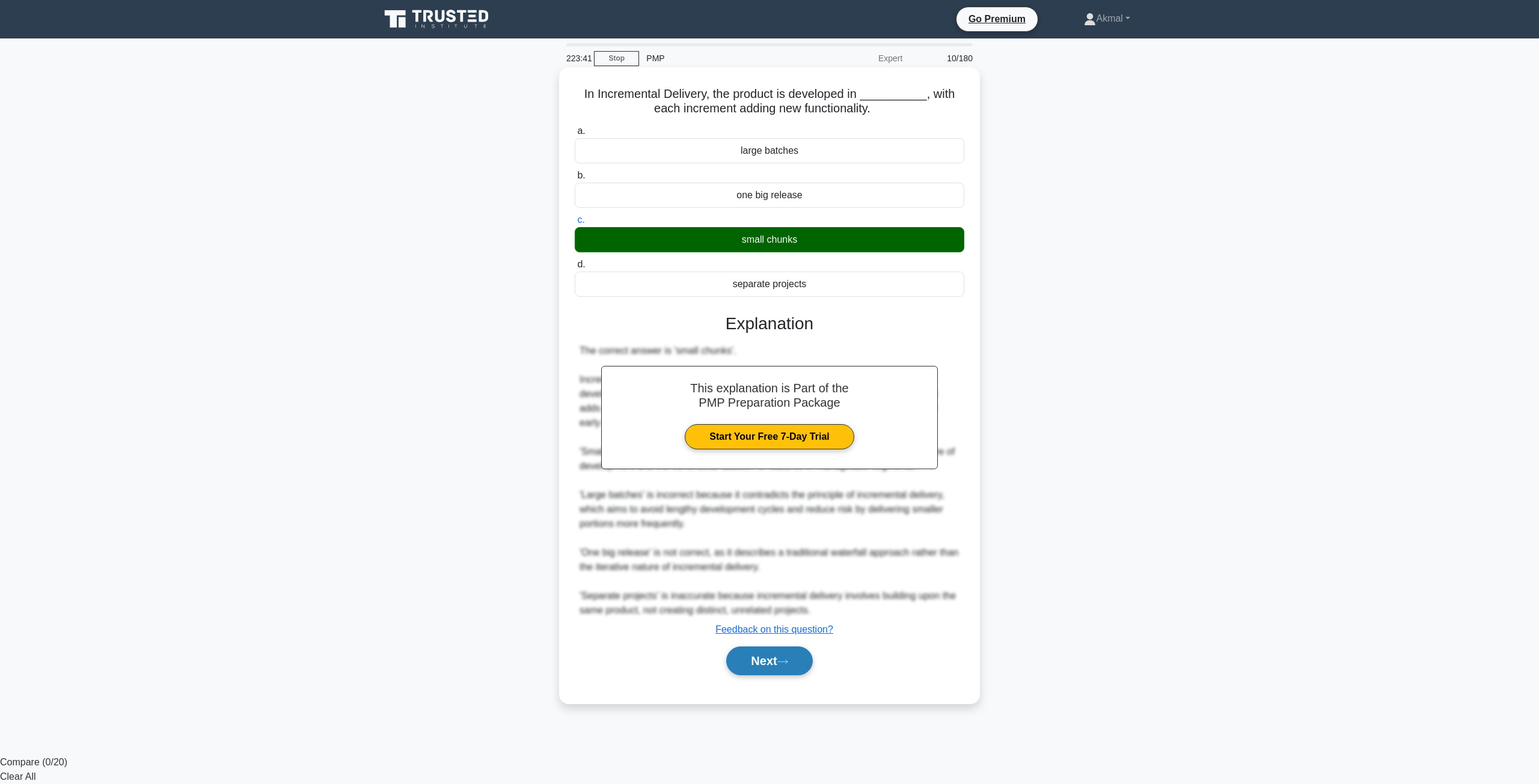
click at [747, 659] on button "Next" at bounding box center [769, 661] width 86 height 29
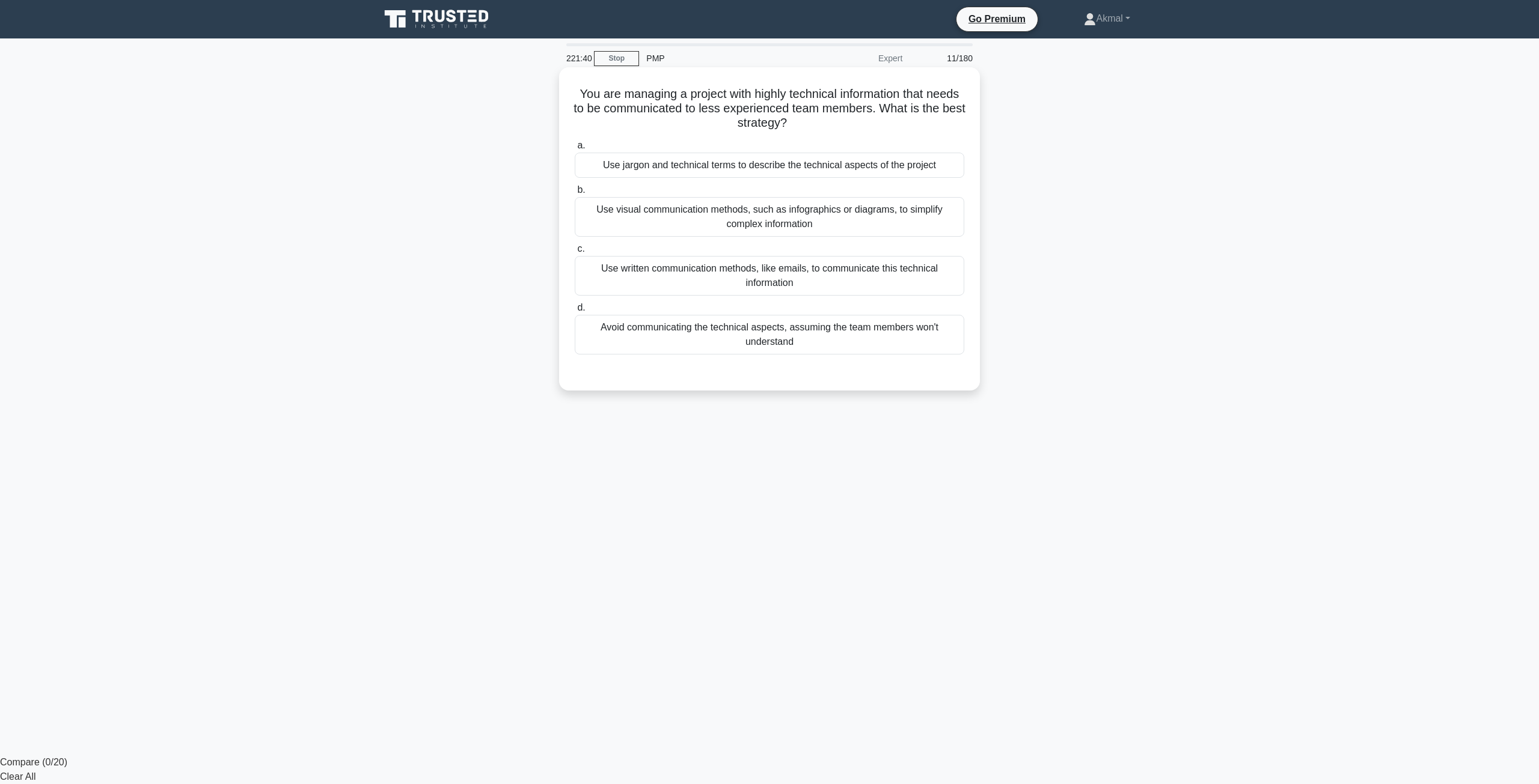
click at [690, 164] on div "Use jargon and technical terms to describe the technical aspects of the project" at bounding box center [769, 165] width 390 height 25
click at [575, 150] on input "a. Use jargon and technical terms to describe the technical aspects of the proj…" at bounding box center [575, 146] width 0 height 8
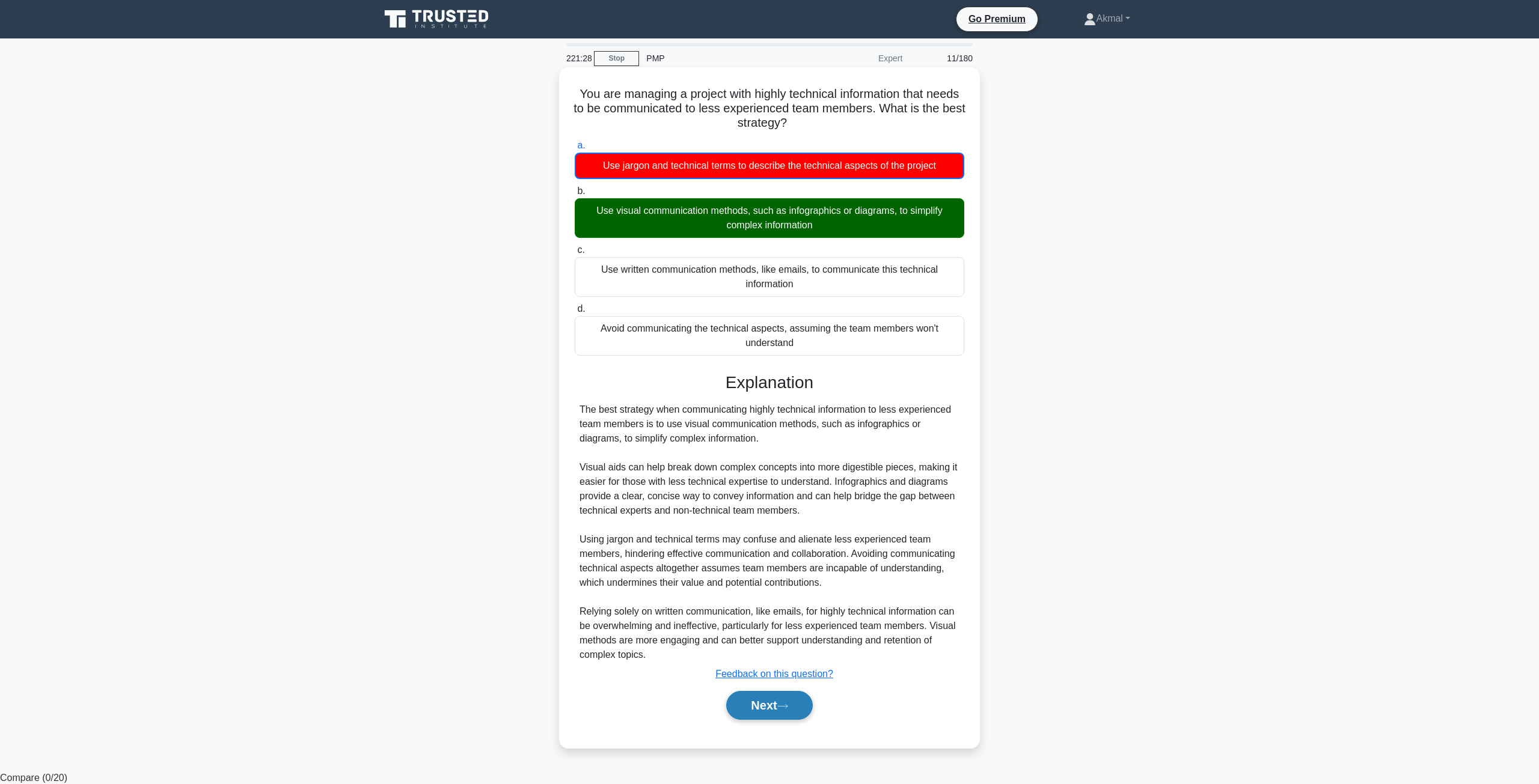
click at [764, 704] on button "Next" at bounding box center [769, 705] width 86 height 29
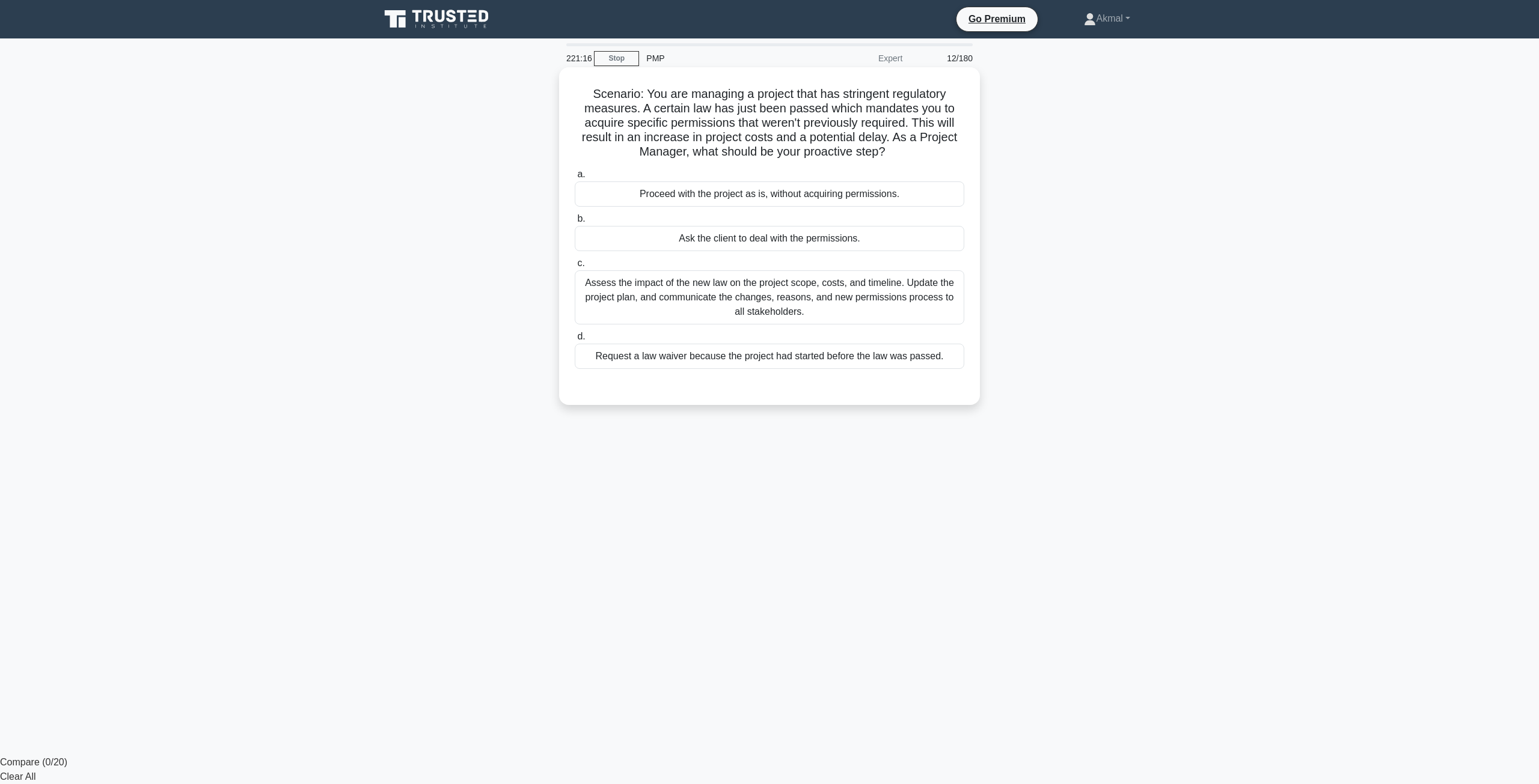
click at [645, 303] on div "Assess the impact of the new law on the project scope, costs, and timeline. Upd…" at bounding box center [769, 298] width 390 height 54
click at [575, 267] on input "c. Assess the impact of the new law on the project scope, costs, and timeline. …" at bounding box center [575, 263] width 0 height 8
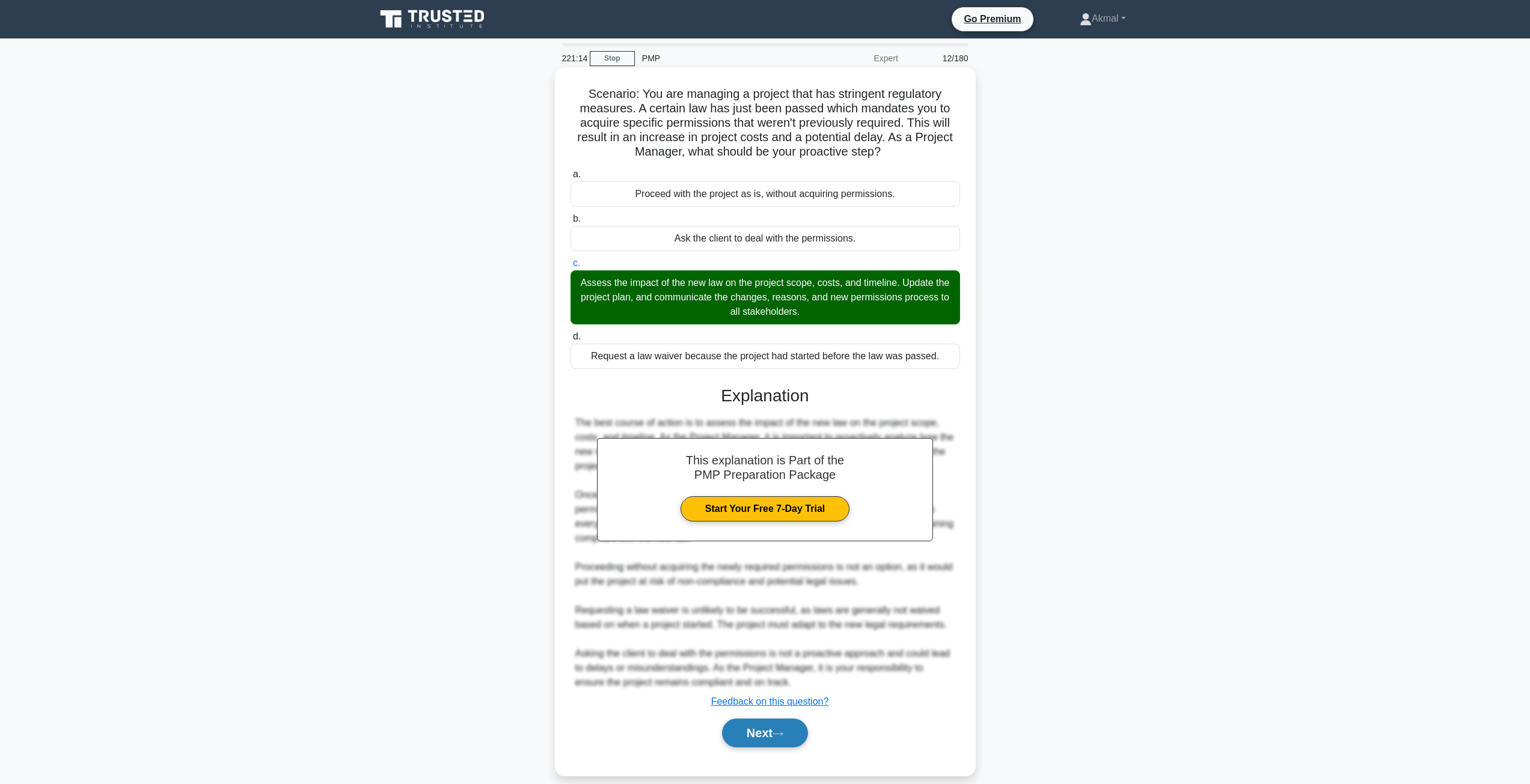
click at [761, 735] on button "Next" at bounding box center [765, 733] width 86 height 29
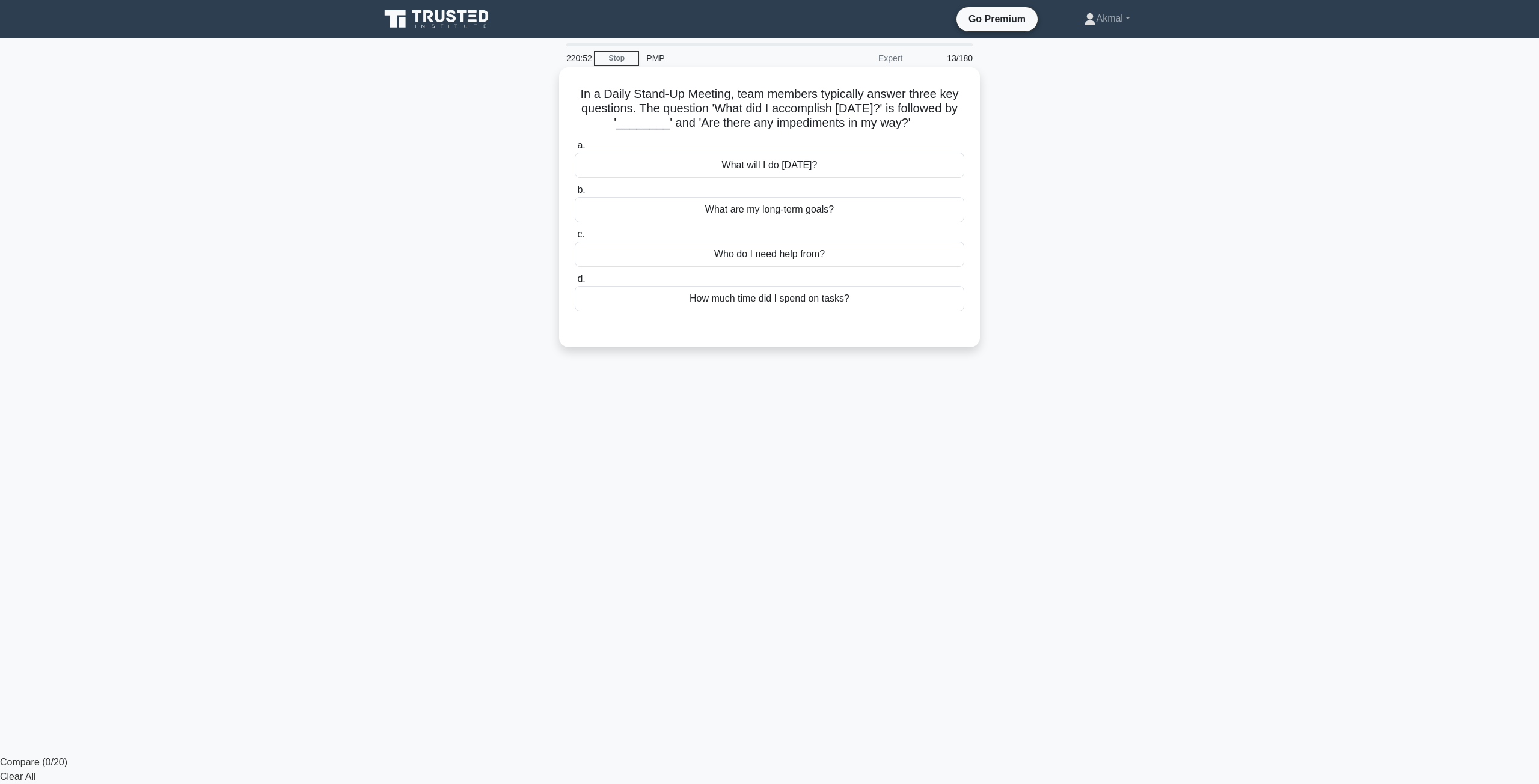
click at [861, 209] on div "What are my long-term goals?" at bounding box center [769, 209] width 390 height 25
click at [575, 194] on input "b. What are my long-term goals?" at bounding box center [575, 190] width 0 height 8
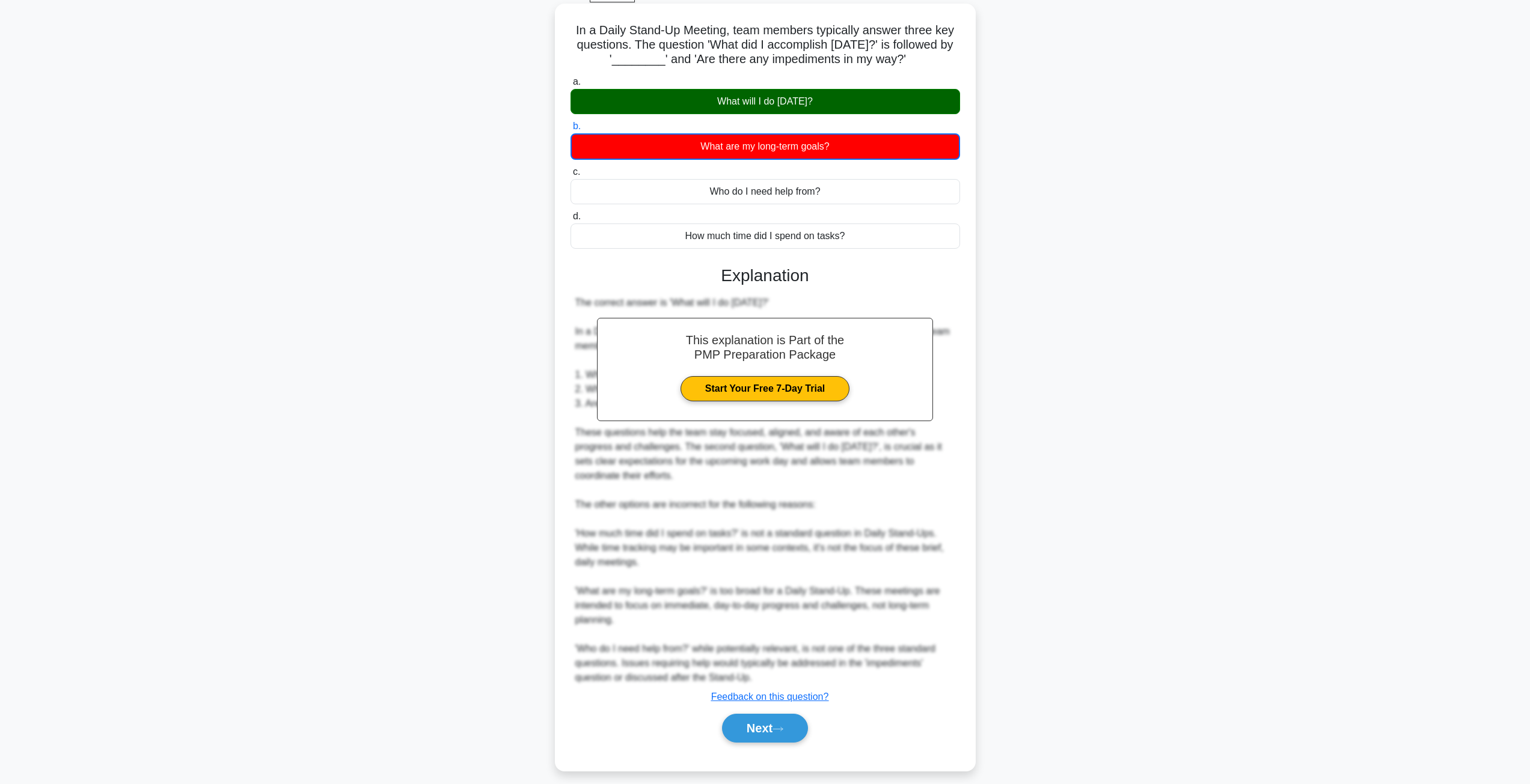
scroll to position [74, 0]
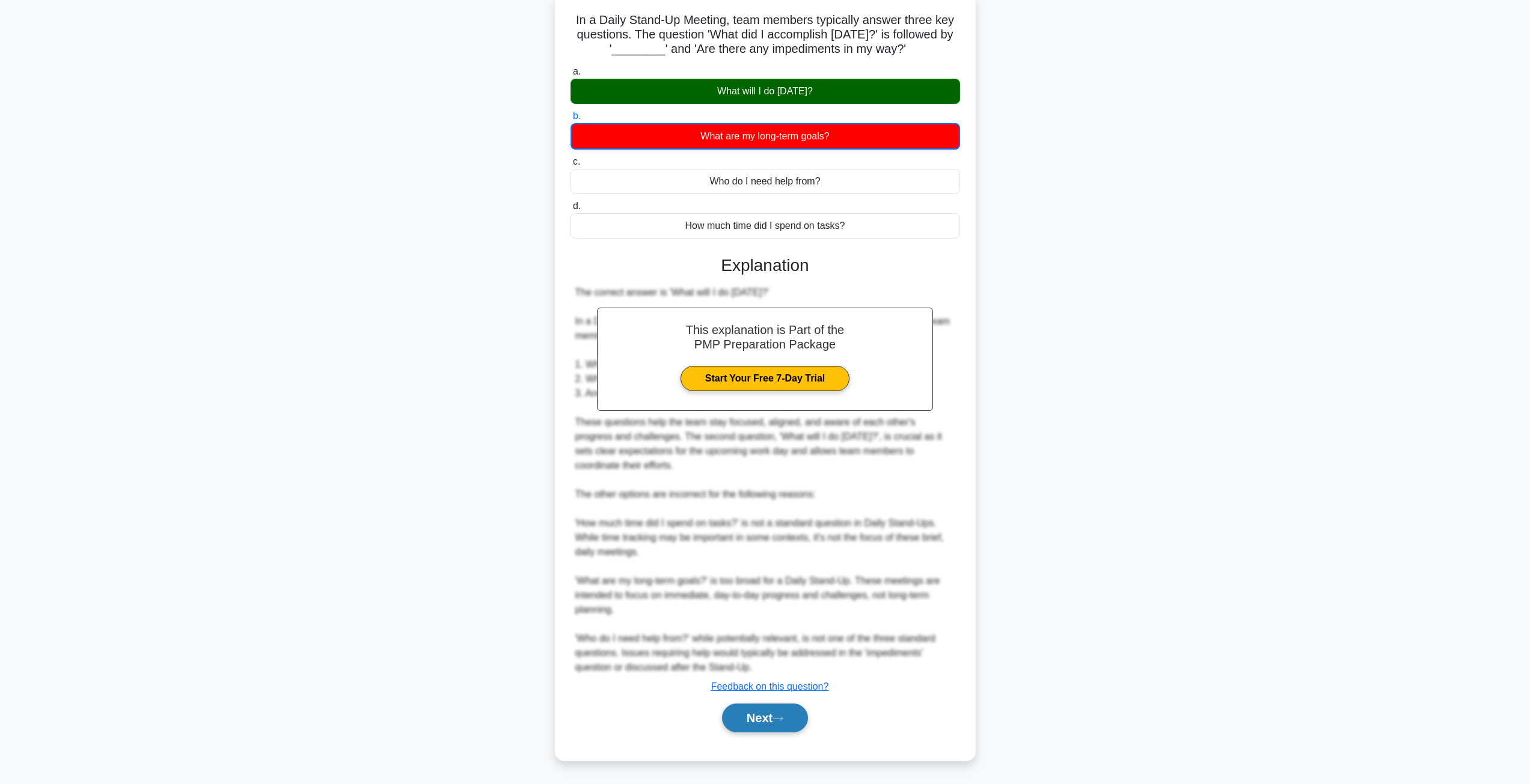
click at [751, 729] on button "Next" at bounding box center [765, 718] width 86 height 29
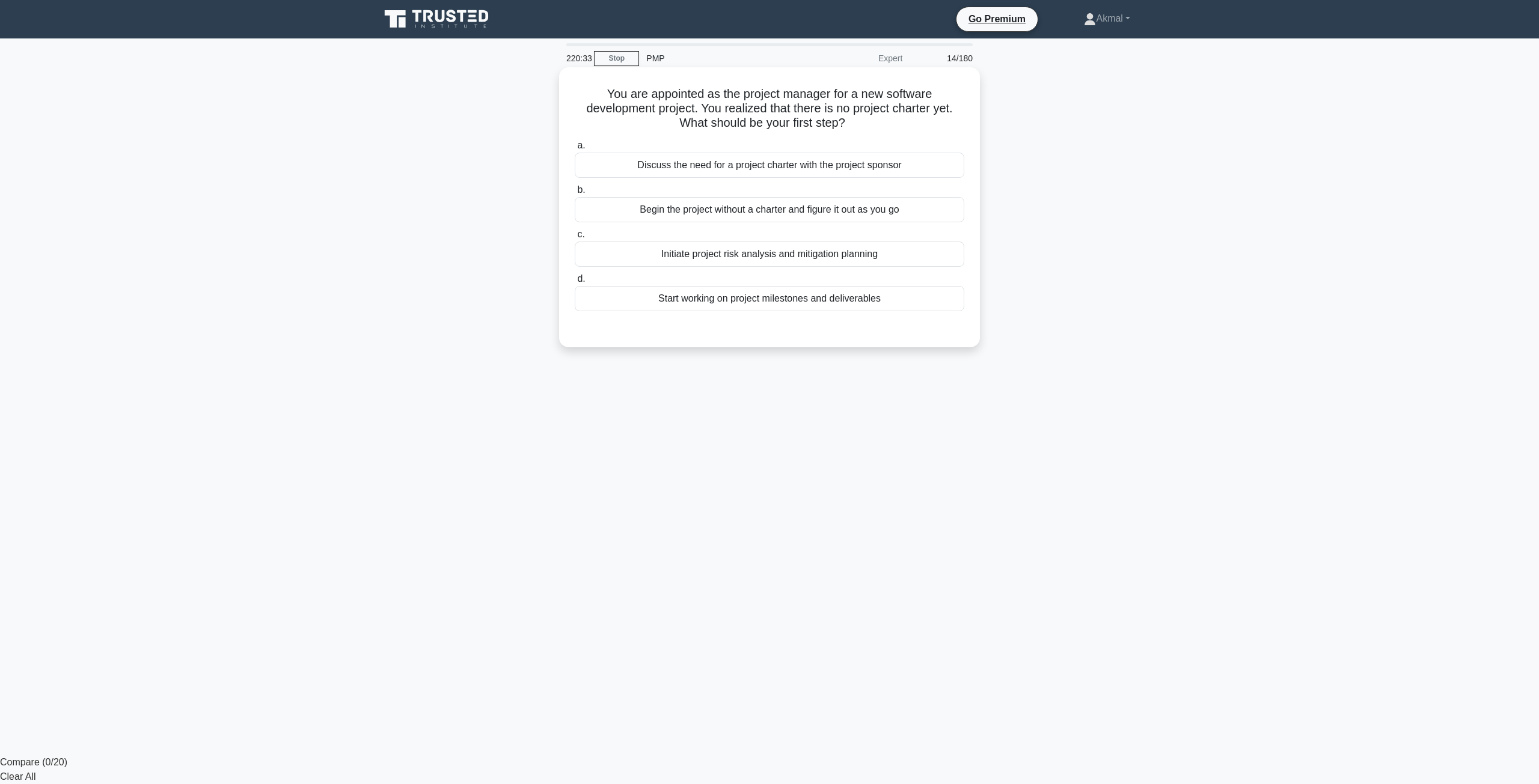
click at [757, 169] on div "Discuss the need for a project charter with the project sponsor" at bounding box center [769, 165] width 390 height 25
click at [575, 150] on input "a. Discuss the need for a project charter with the project sponsor" at bounding box center [575, 146] width 0 height 8
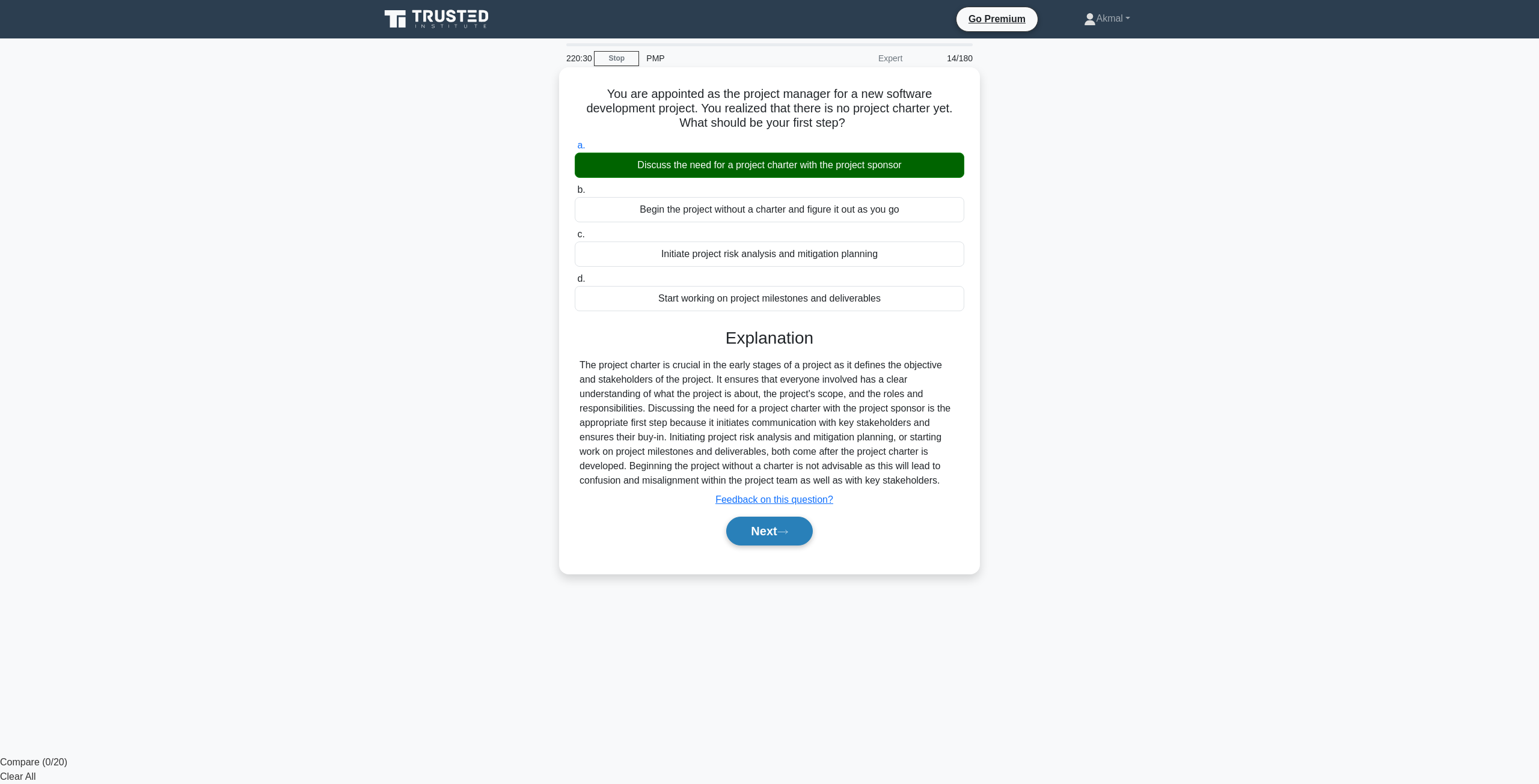
click at [764, 542] on button "Next" at bounding box center [769, 531] width 86 height 29
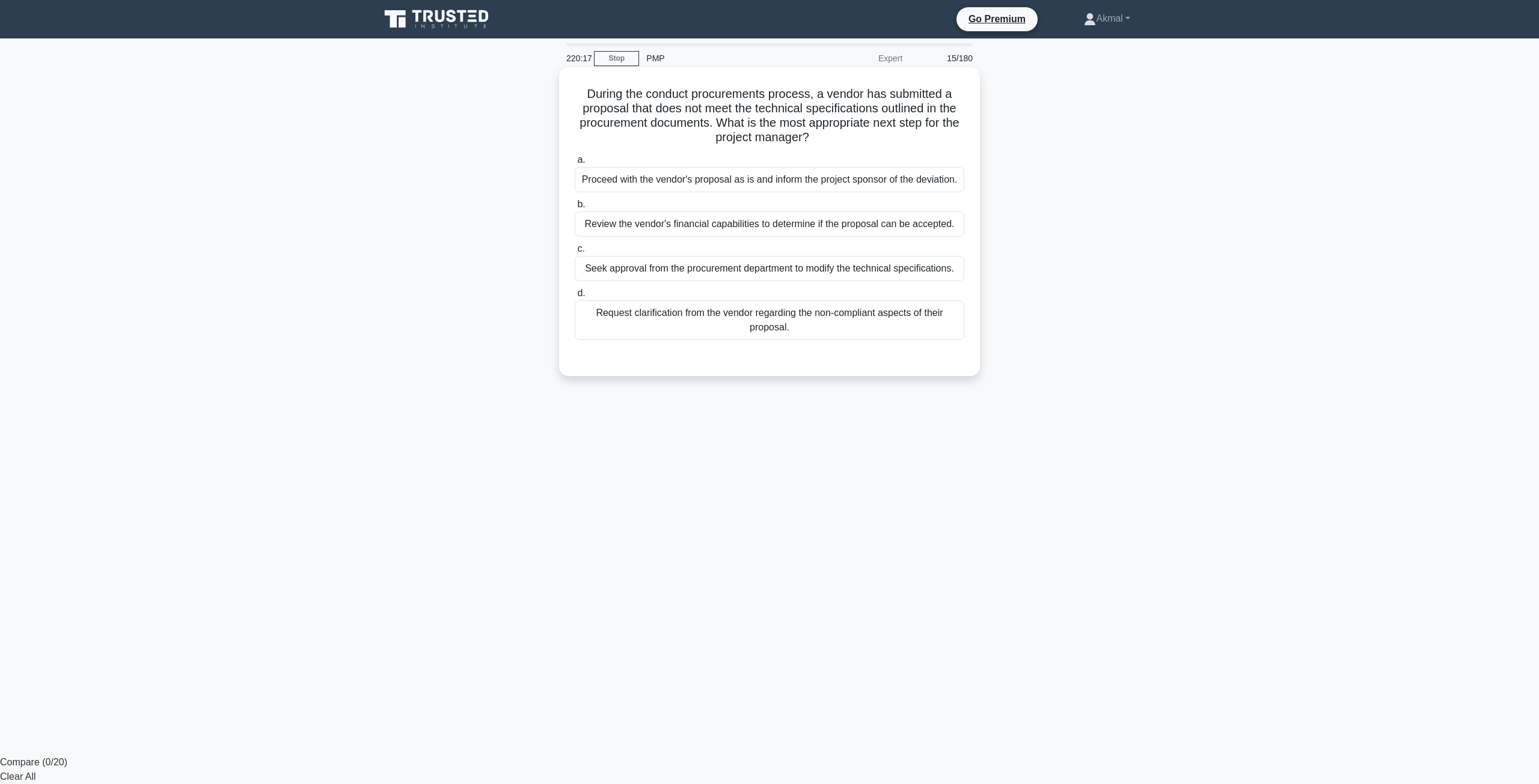
click at [779, 331] on div "Request clarification from the vendor regarding the non-compliant aspects of th…" at bounding box center [769, 321] width 390 height 40
click at [575, 298] on input "d. Request clarification from the vendor regarding the non-compliant aspects of…" at bounding box center [575, 294] width 0 height 8
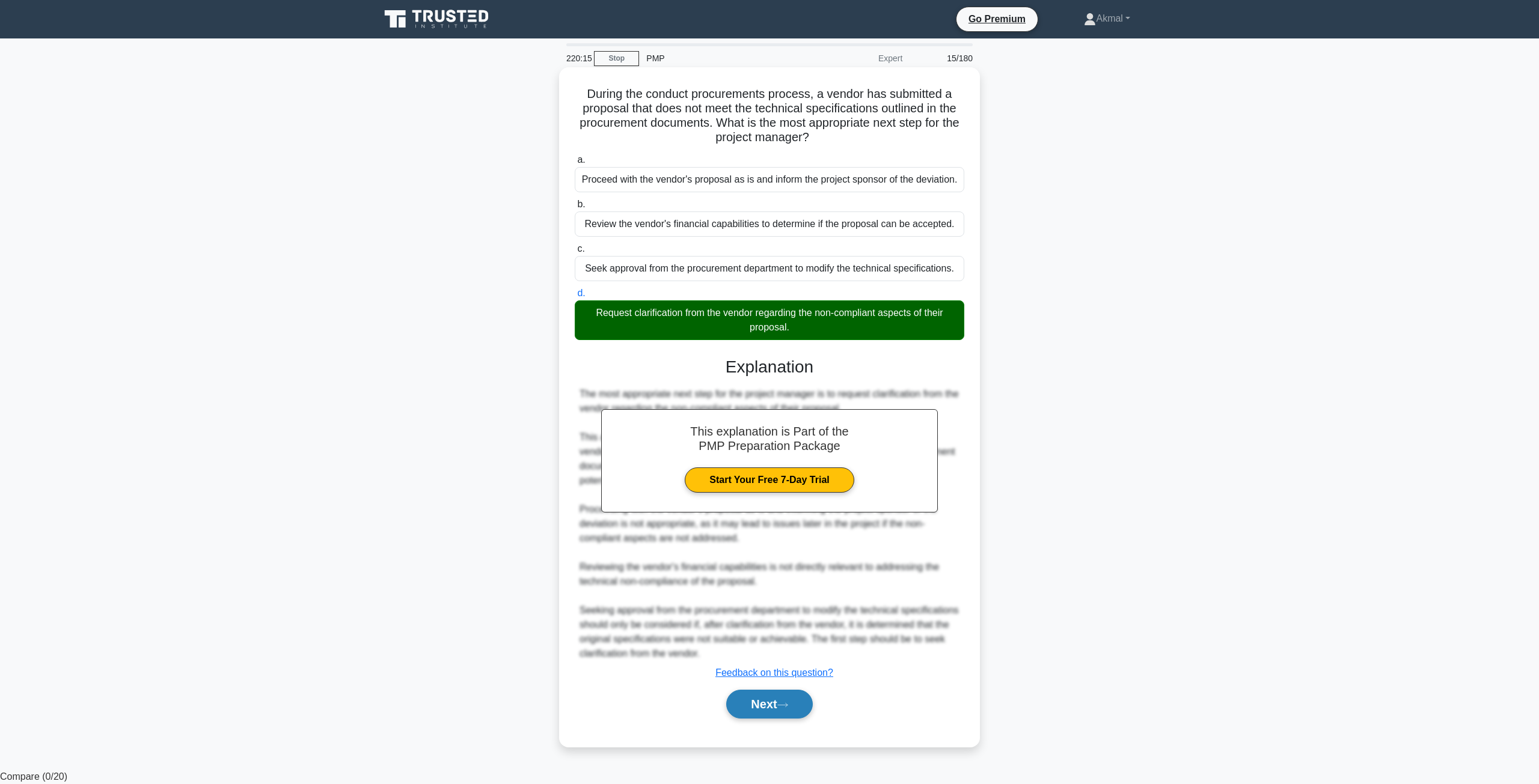
click at [765, 709] on button "Next" at bounding box center [769, 704] width 86 height 29
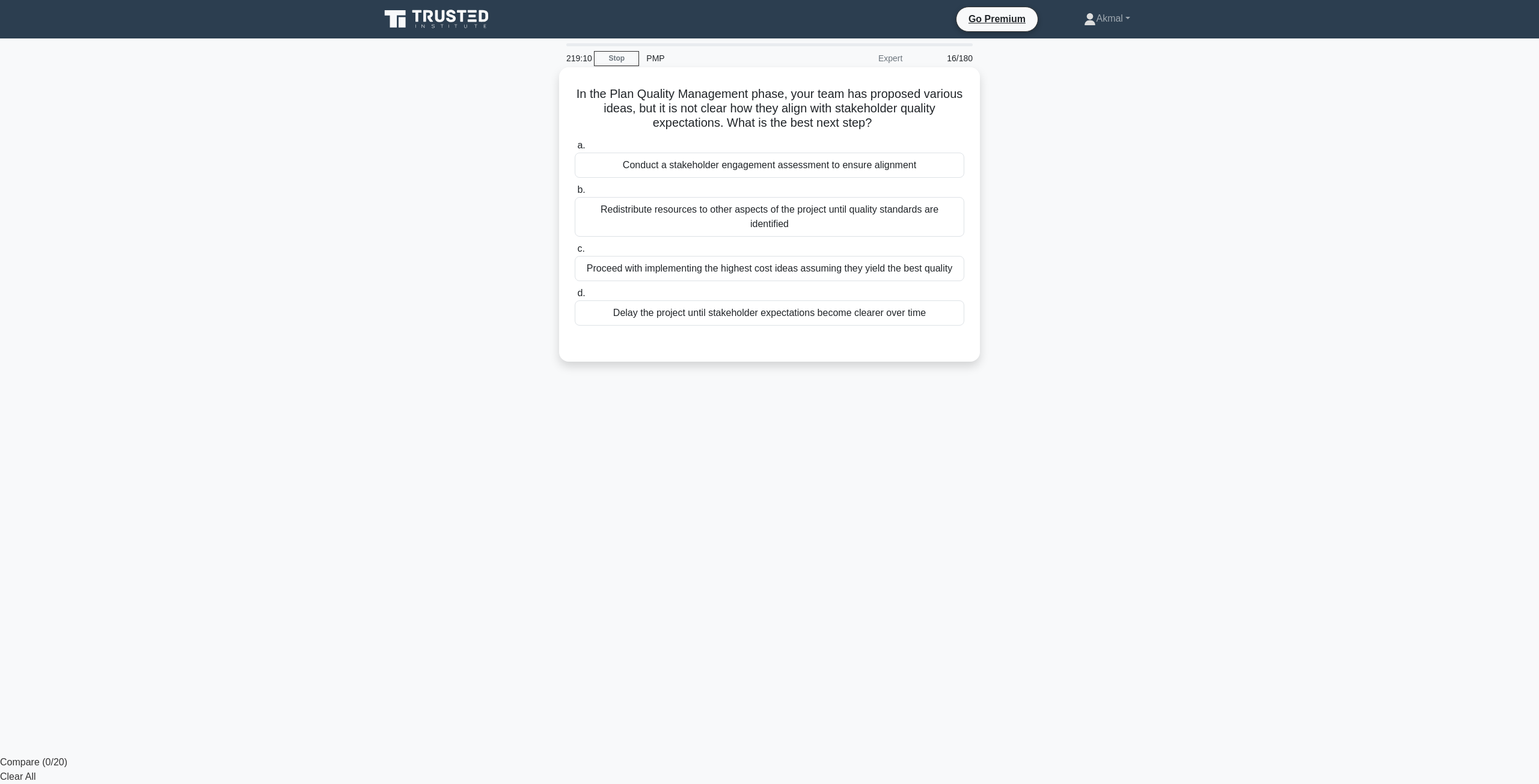
click at [720, 163] on div "Conduct a stakeholder engagement assessment to ensure alignment" at bounding box center [769, 165] width 390 height 25
click at [575, 150] on input "a. Conduct a stakeholder engagement assessment to ensure alignment" at bounding box center [575, 146] width 0 height 8
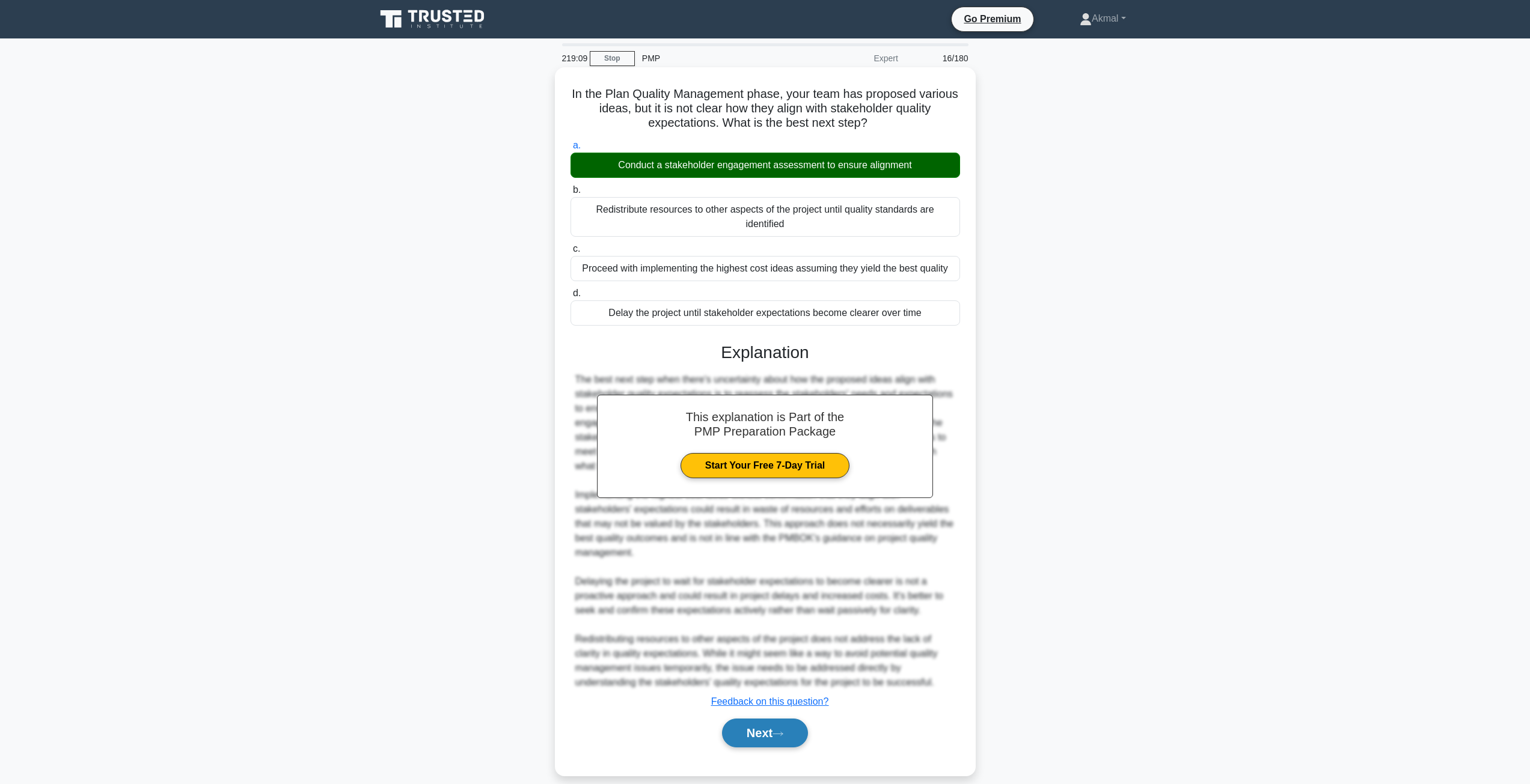
click at [777, 728] on button "Next" at bounding box center [765, 733] width 86 height 29
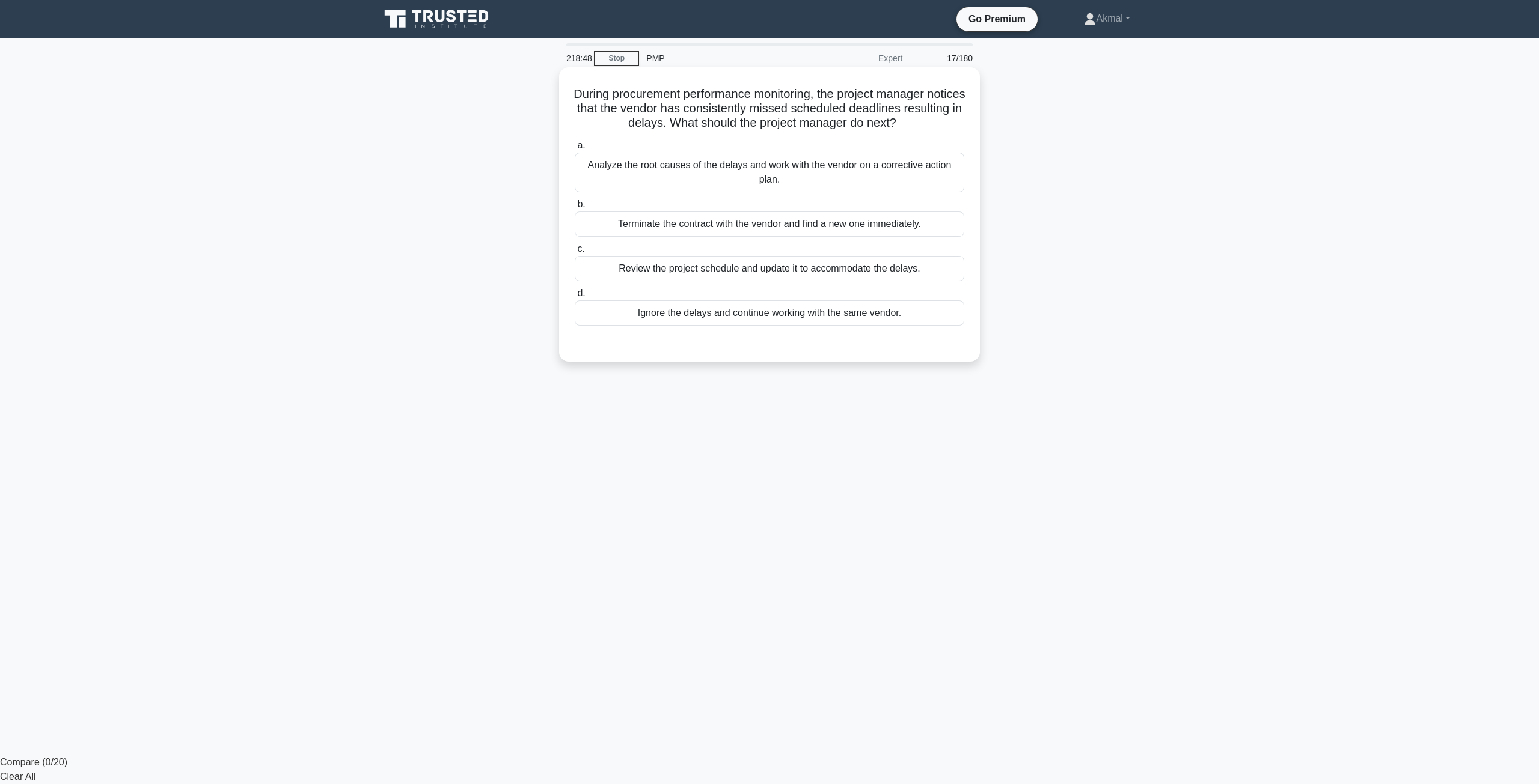
click at [695, 182] on div "Analyze the root causes of the delays and work with the vendor on a corrective …" at bounding box center [769, 172] width 390 height 40
click at [575, 150] on input "a. Analyze the root causes of the delays and work with the vendor on a correcti…" at bounding box center [575, 146] width 0 height 8
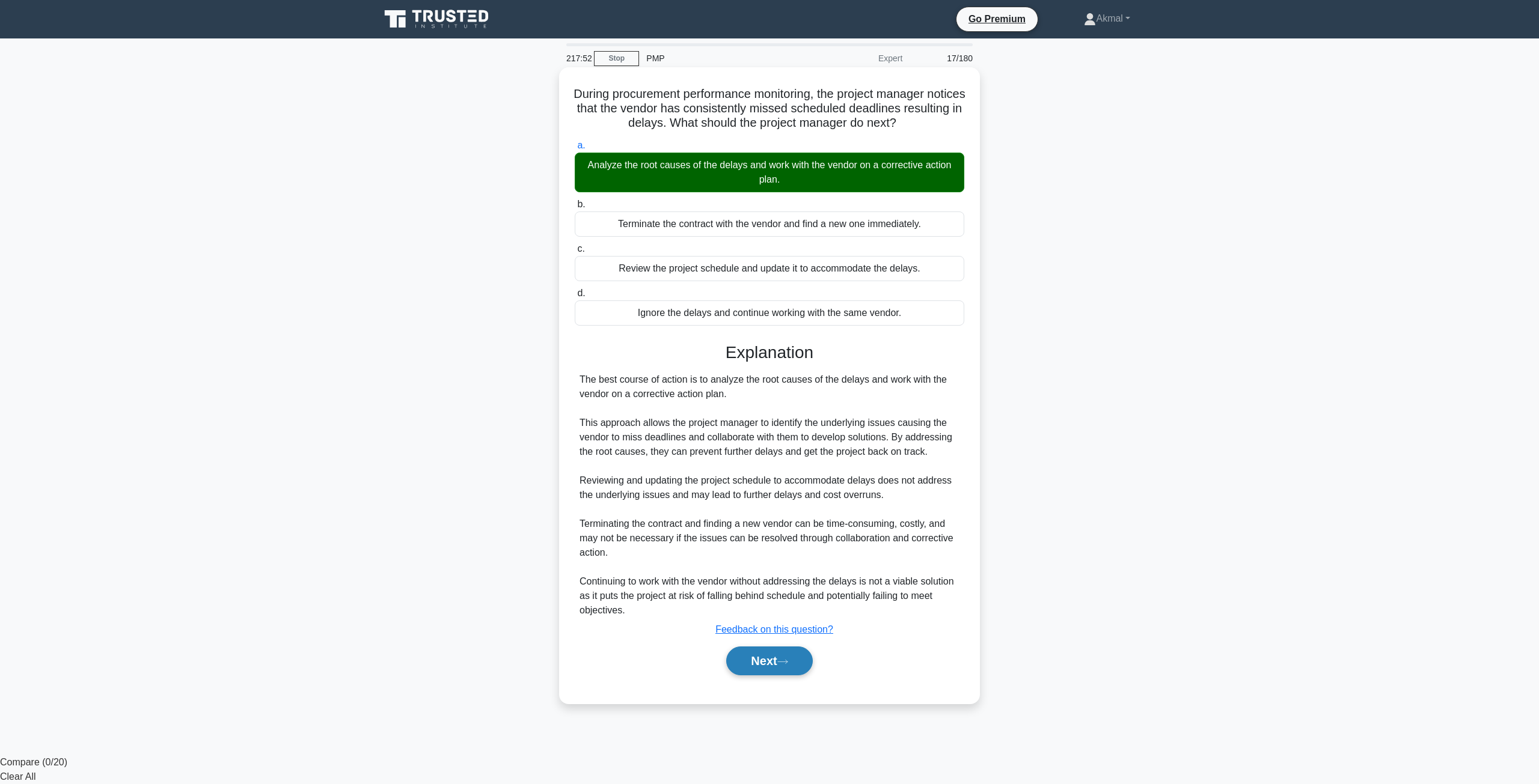
click at [760, 675] on button "Next" at bounding box center [769, 661] width 86 height 29
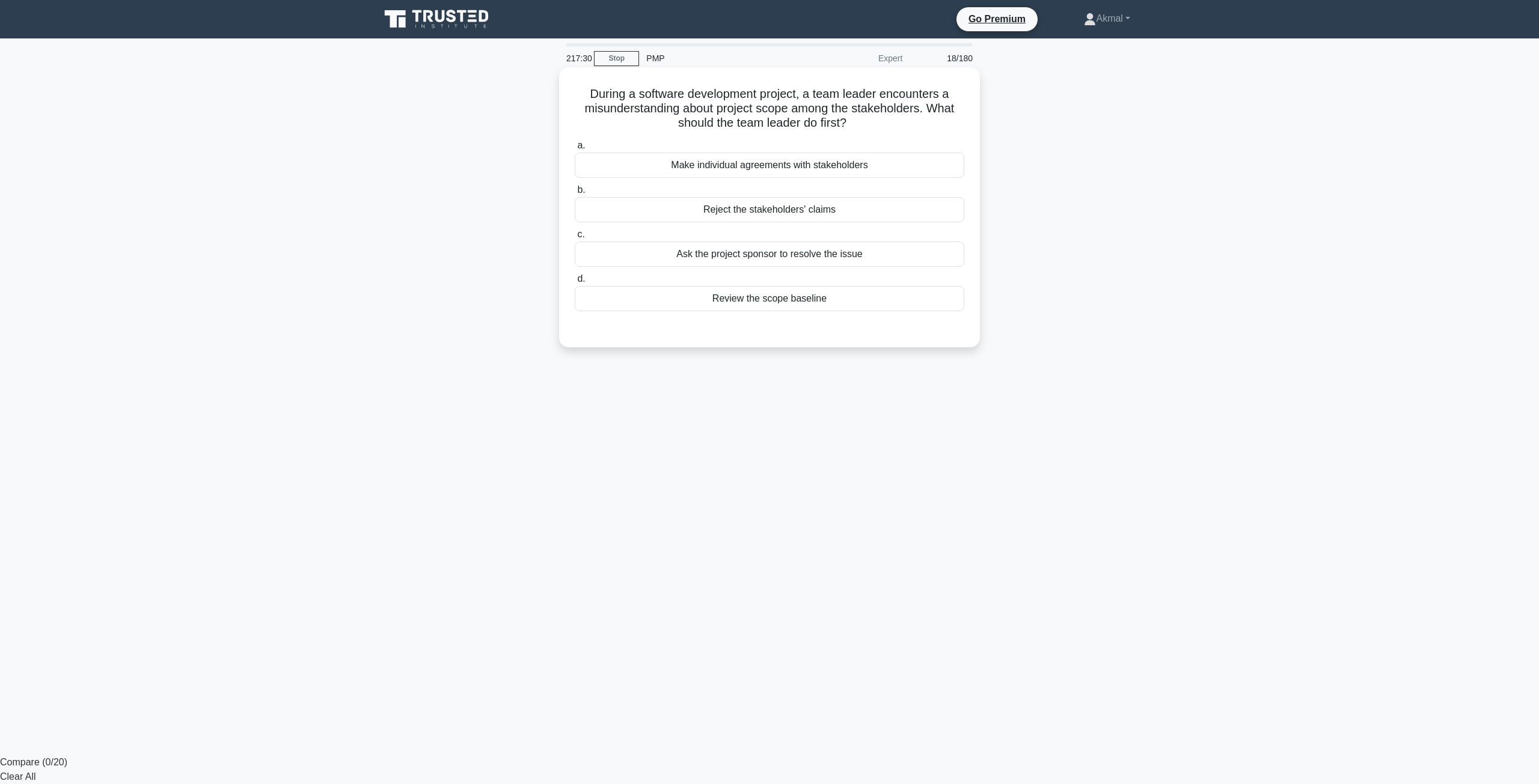
click at [860, 303] on div "Review the scope baseline" at bounding box center [769, 299] width 390 height 25
click at [575, 283] on input "d. Review the scope baseline" at bounding box center [575, 279] width 0 height 8
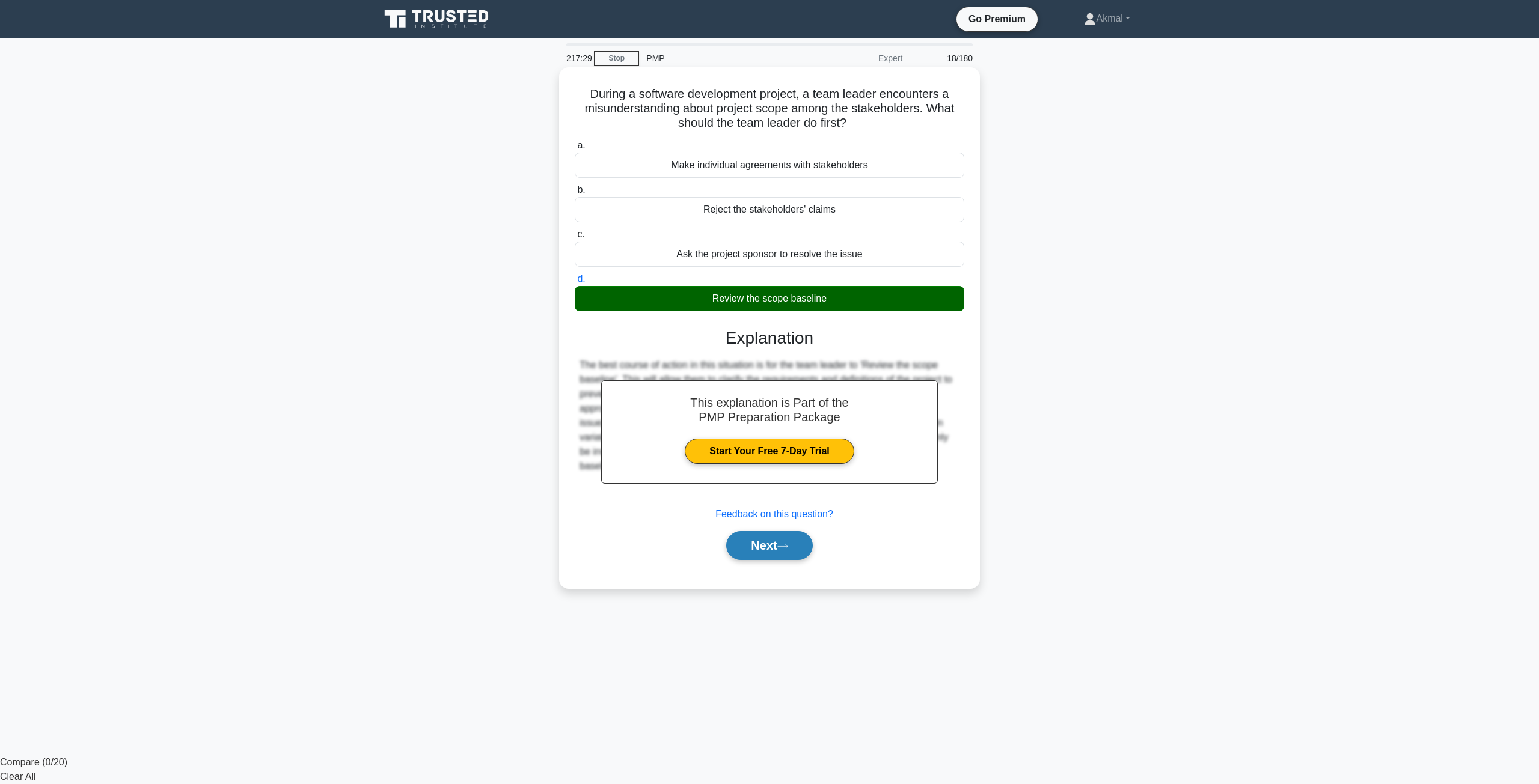
click at [756, 555] on button "Next" at bounding box center [769, 546] width 86 height 29
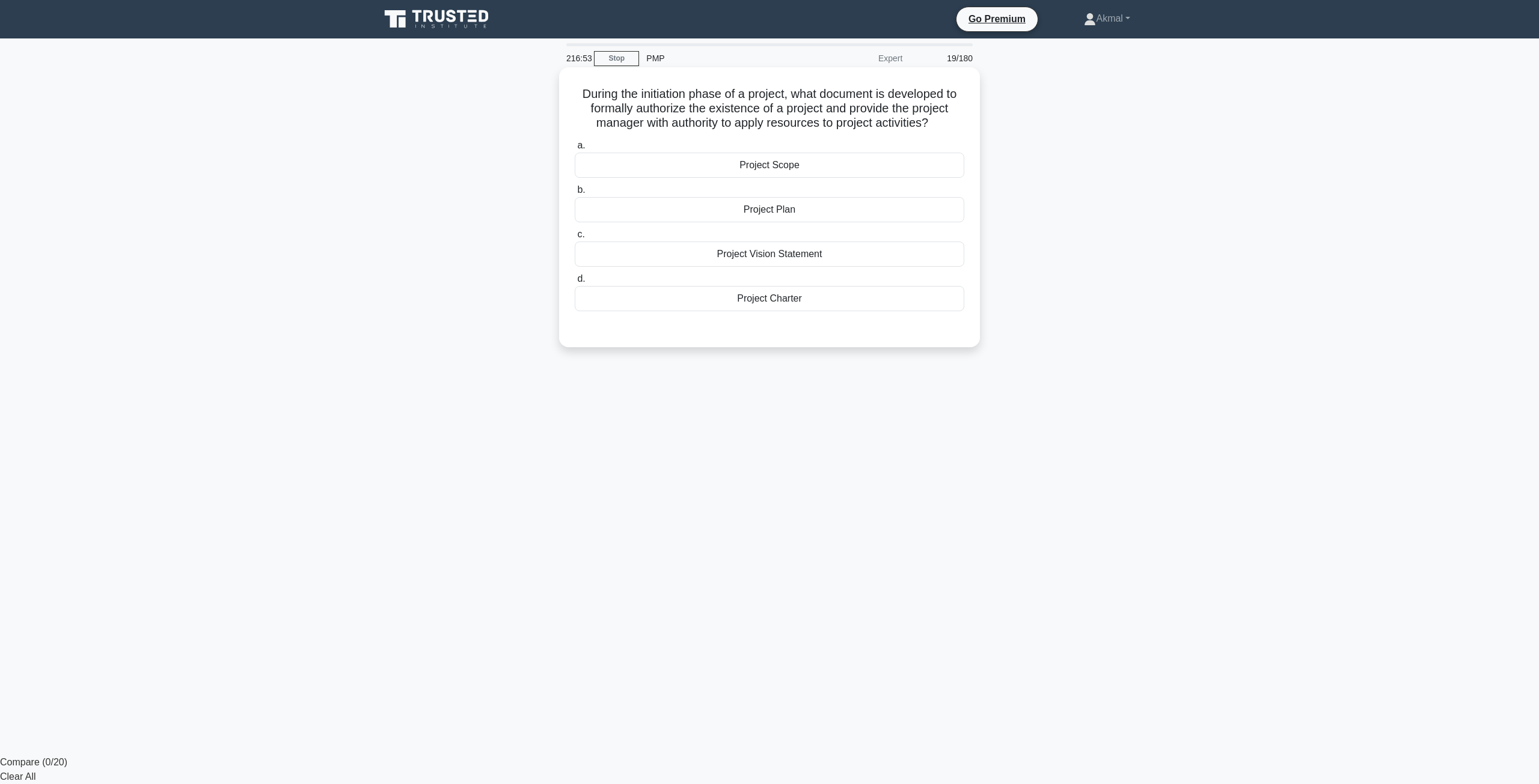
click at [714, 293] on div "Project Charter" at bounding box center [769, 299] width 390 height 25
click at [575, 283] on input "d. Project Charter" at bounding box center [575, 279] width 0 height 8
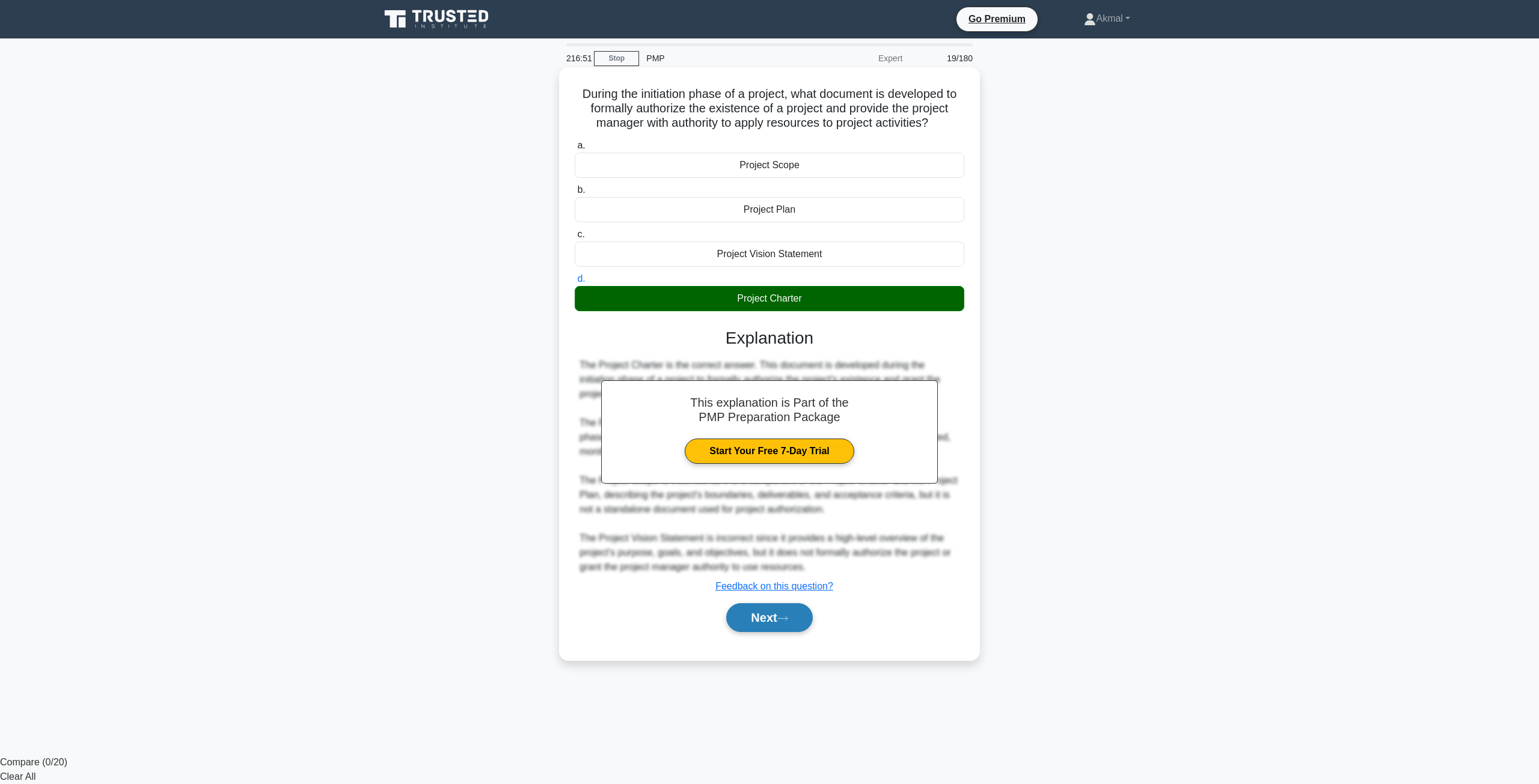
click at [765, 627] on button "Next" at bounding box center [769, 617] width 86 height 29
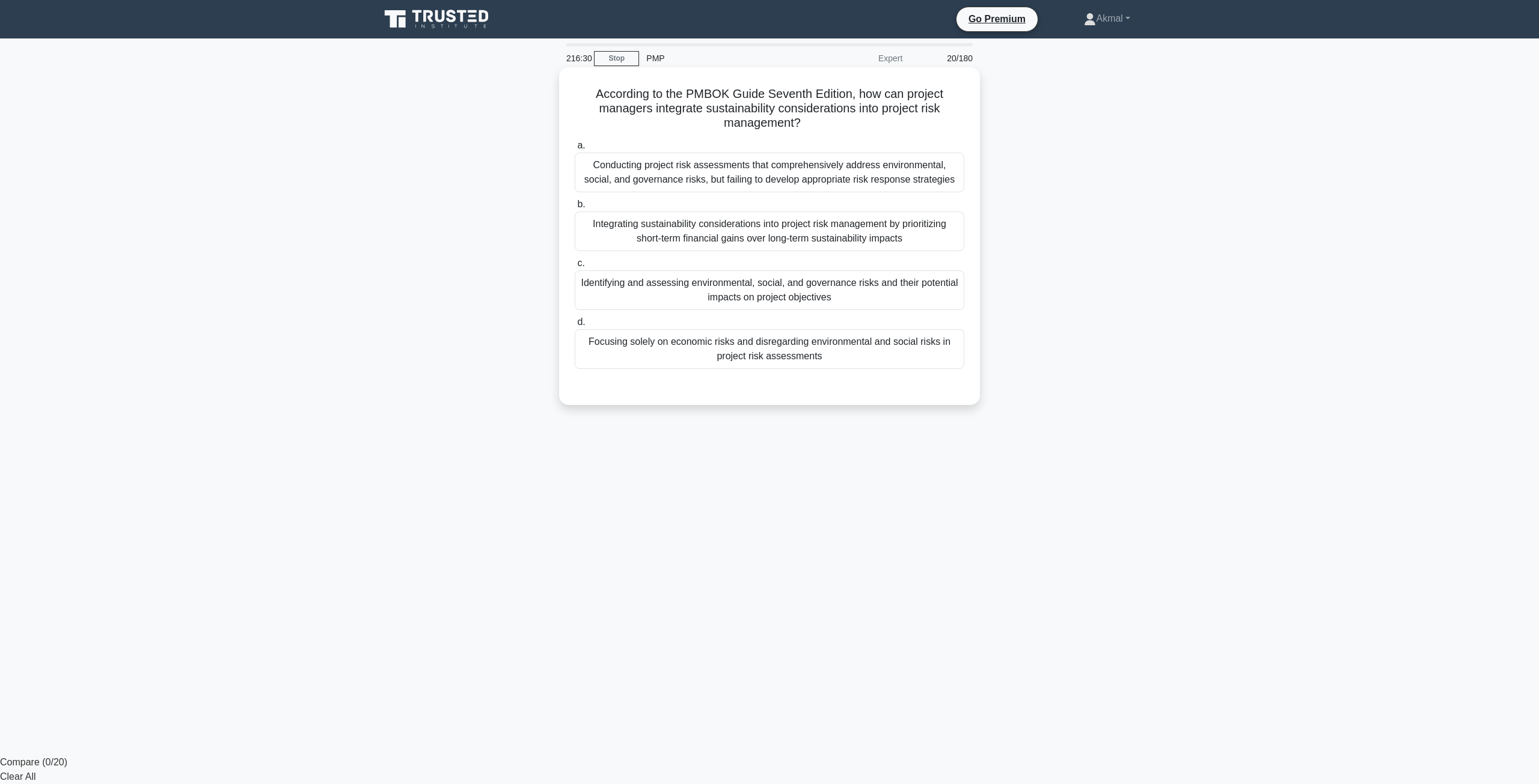
click at [704, 292] on div "Identifying and assessing environmental, social, and governance risks and their…" at bounding box center [769, 290] width 390 height 40
click at [575, 267] on input "c. Identifying and assessing environmental, social, and governance risks and th…" at bounding box center [575, 263] width 0 height 8
click at [575, 320] on input "d. Focusing solely on economic risks and disregarding environmental and social …" at bounding box center [575, 324] width 0 height 8
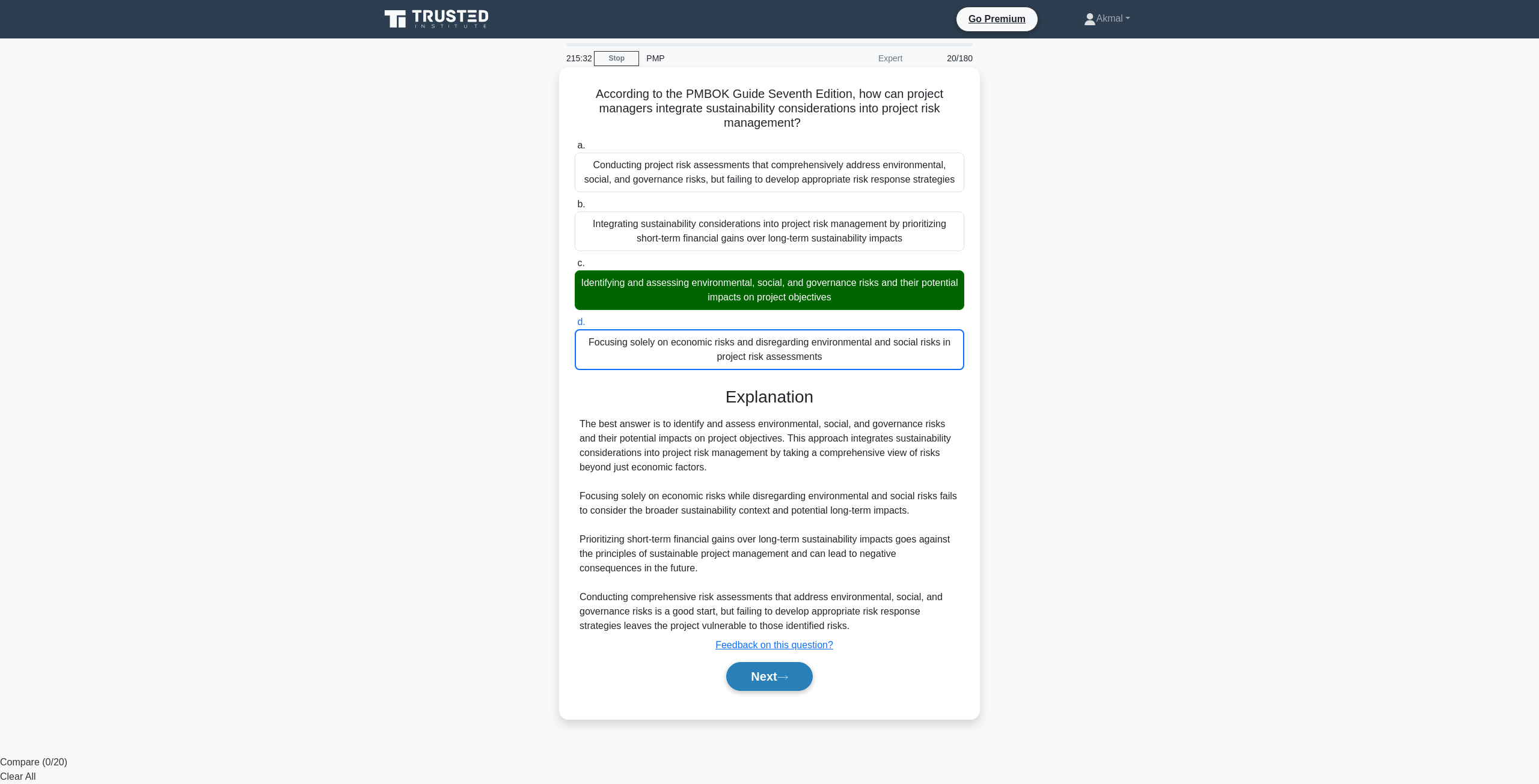
drag, startPoint x: 760, startPoint y: 692, endPoint x: 746, endPoint y: 682, distance: 17.2
click at [753, 687] on button "Next" at bounding box center [769, 677] width 86 height 29
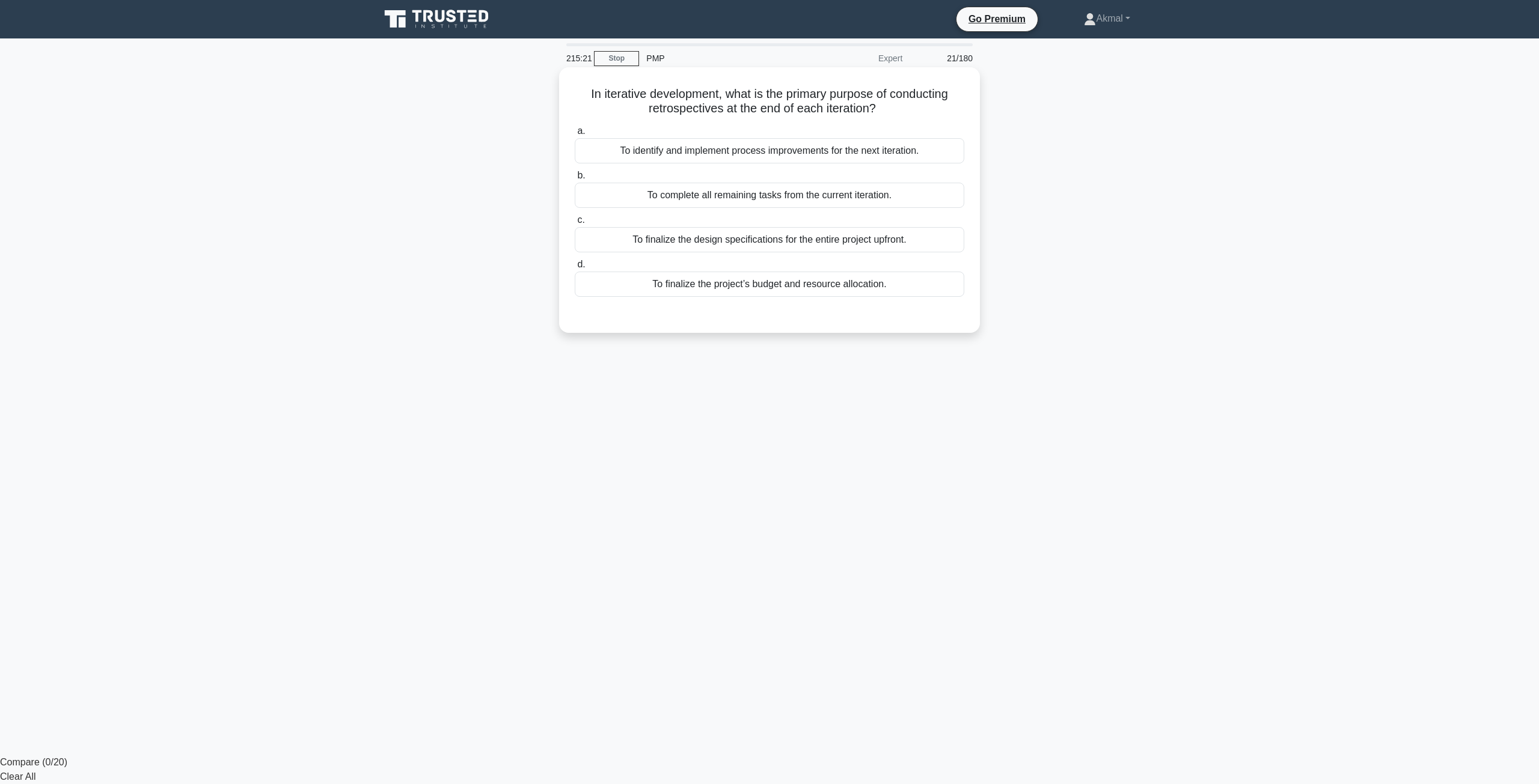
click at [785, 144] on div "To identify and implement process improvements for the next iteration." at bounding box center [769, 151] width 390 height 25
click at [575, 135] on input "a. To identify and implement process improvements for the next iteration." at bounding box center [575, 132] width 0 height 8
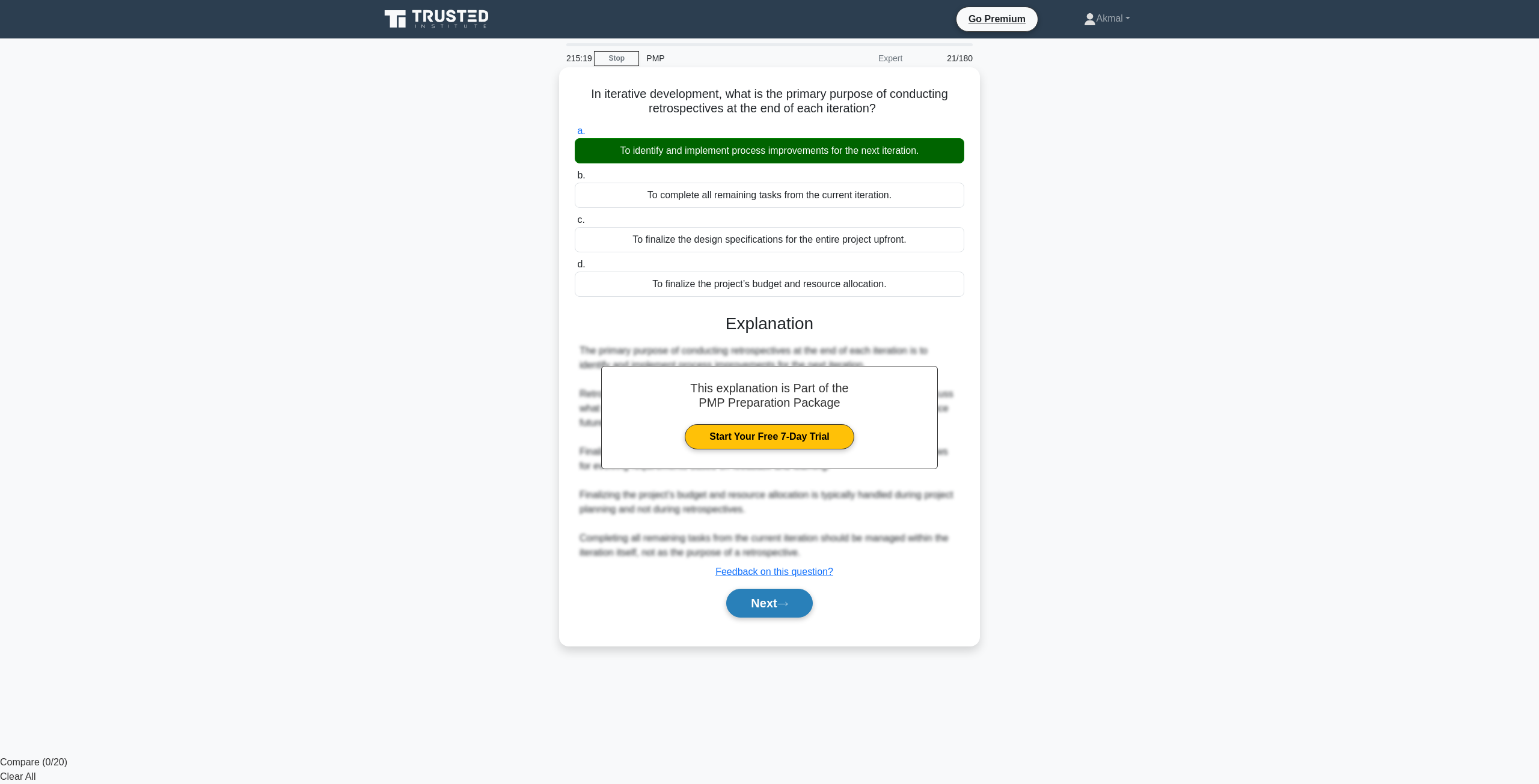
click at [746, 598] on button "Next" at bounding box center [769, 603] width 86 height 29
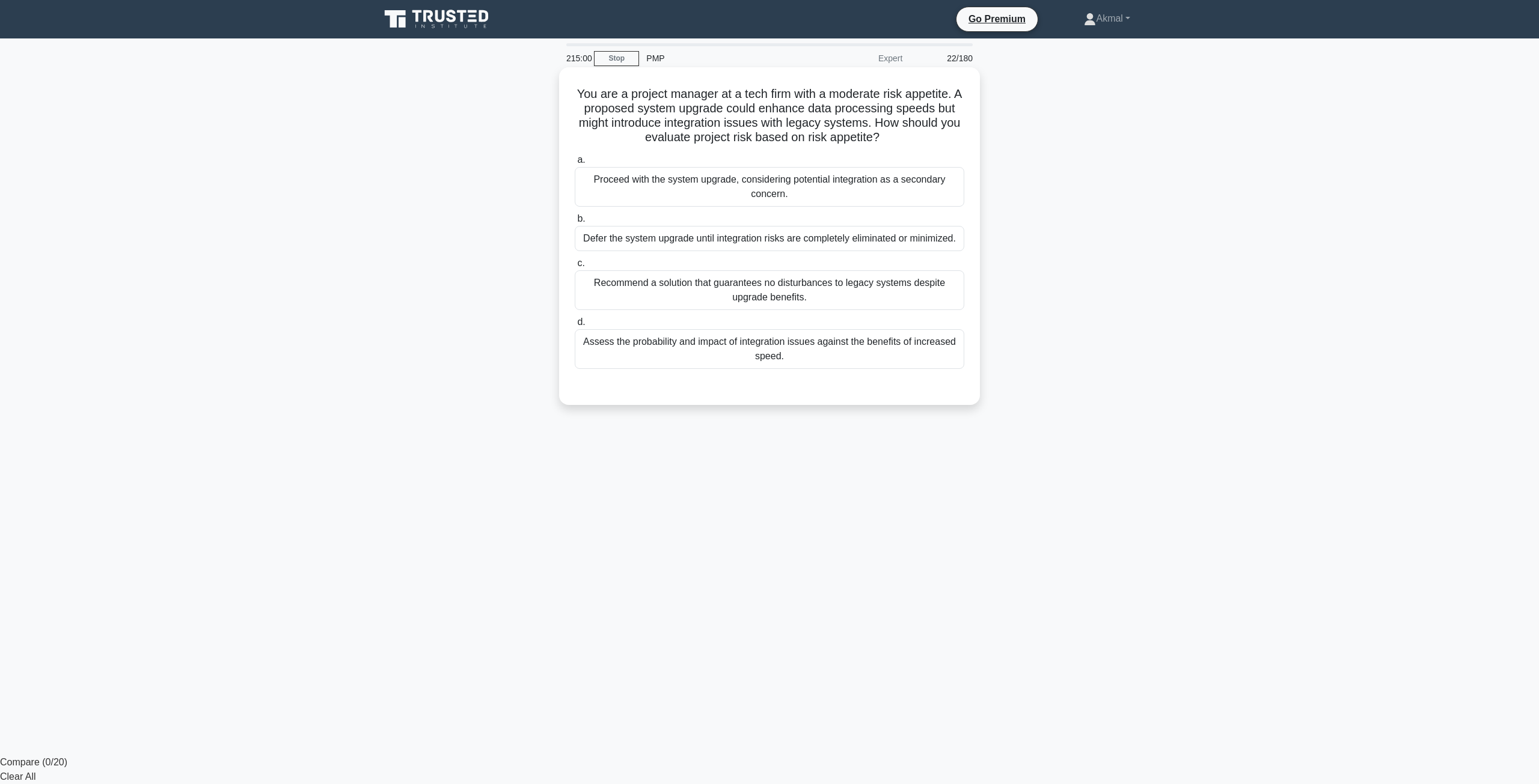
click at [784, 347] on div "Assess the probability and impact of integration issues against the benefits of…" at bounding box center [769, 349] width 390 height 40
click at [575, 326] on input "d. Assess the probability and impact of integration issues against the benefits…" at bounding box center [575, 322] width 0 height 8
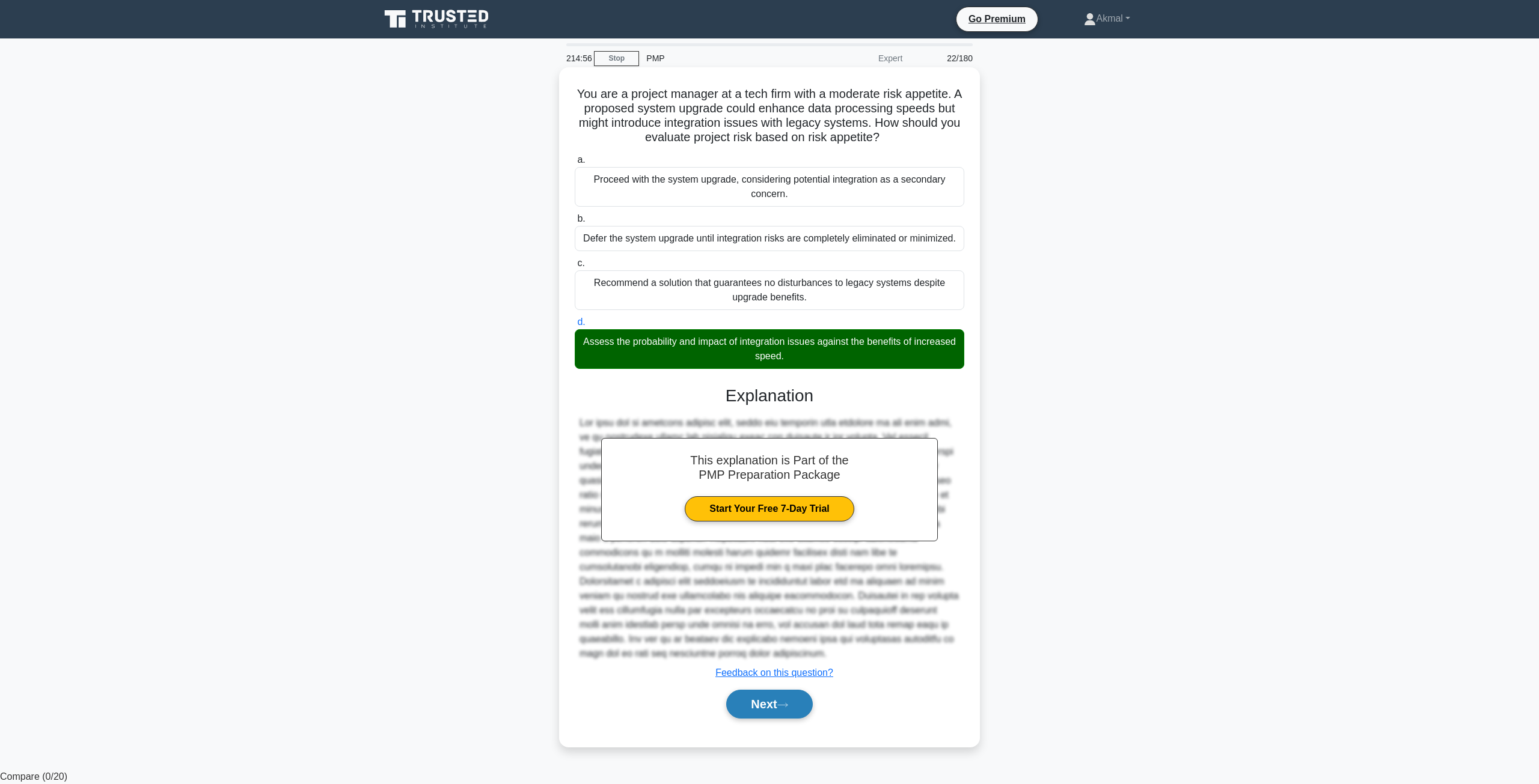
click at [743, 701] on button "Next" at bounding box center [769, 704] width 86 height 29
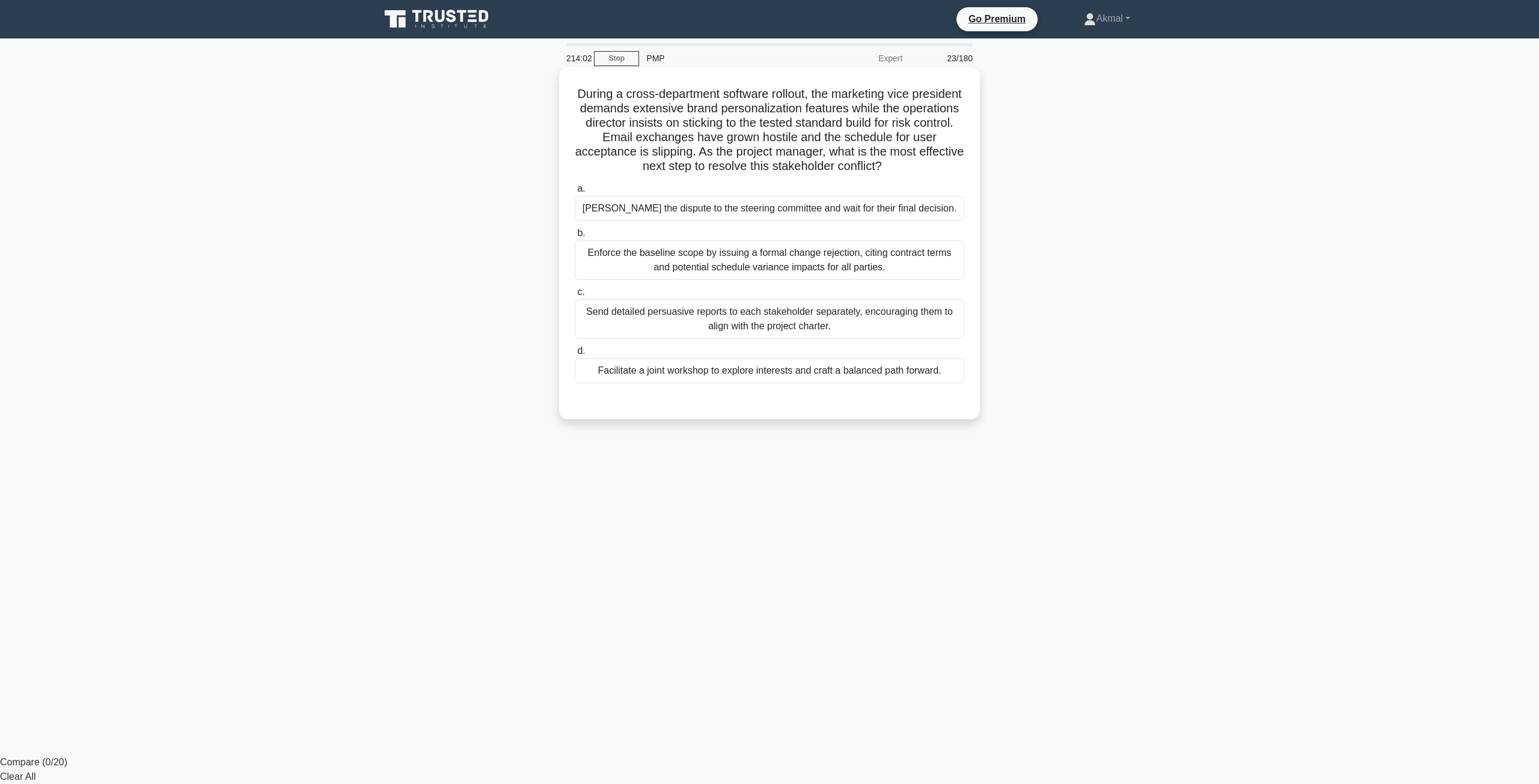
click at [833, 378] on div "Facilitate a joint workshop to explore interests and craft a balanced path forw…" at bounding box center [769, 371] width 390 height 25
click at [575, 355] on input "d. Facilitate a joint workshop to explore interests and craft a balanced path f…" at bounding box center [575, 352] width 0 height 8
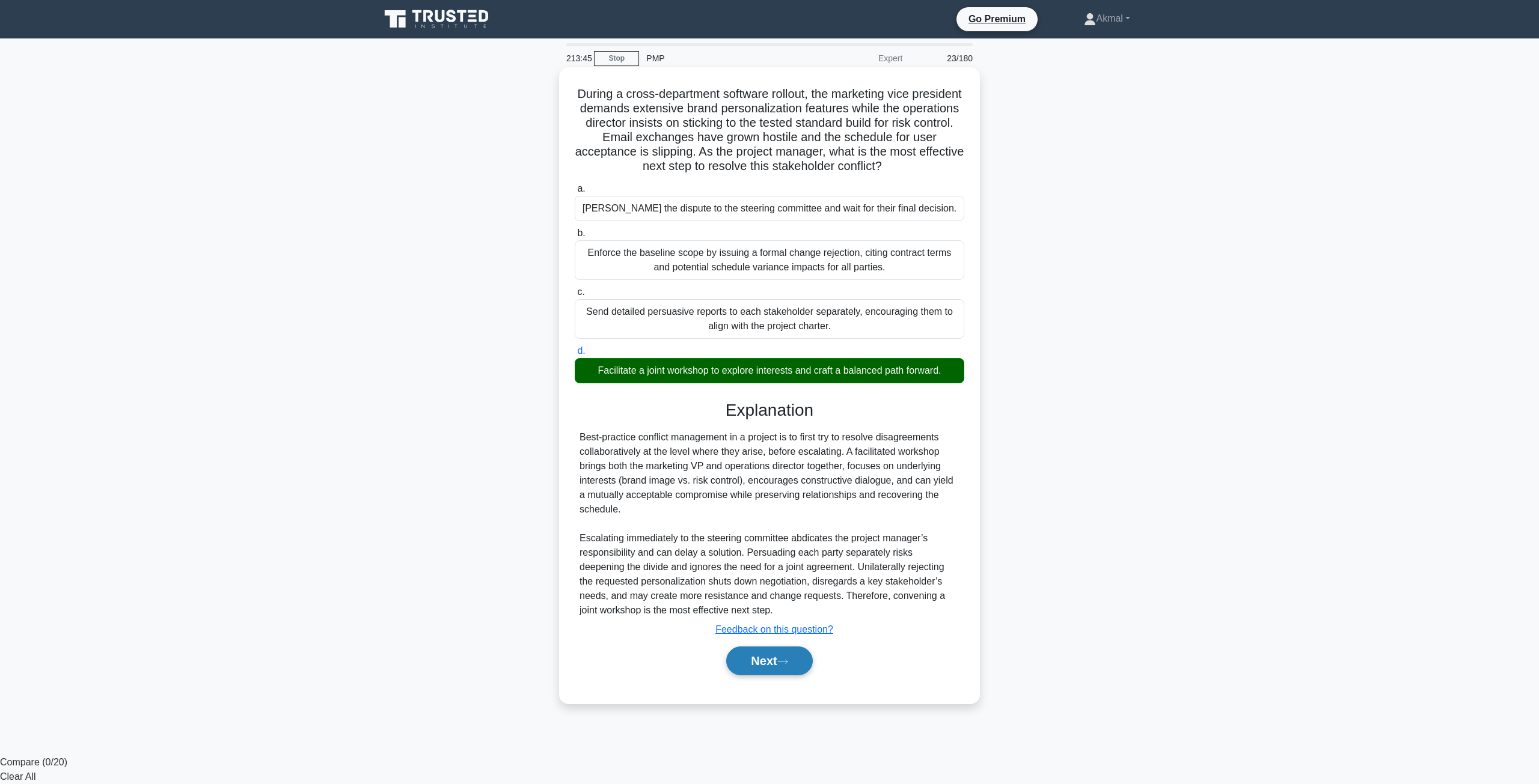
click at [790, 672] on button "Next" at bounding box center [769, 661] width 86 height 29
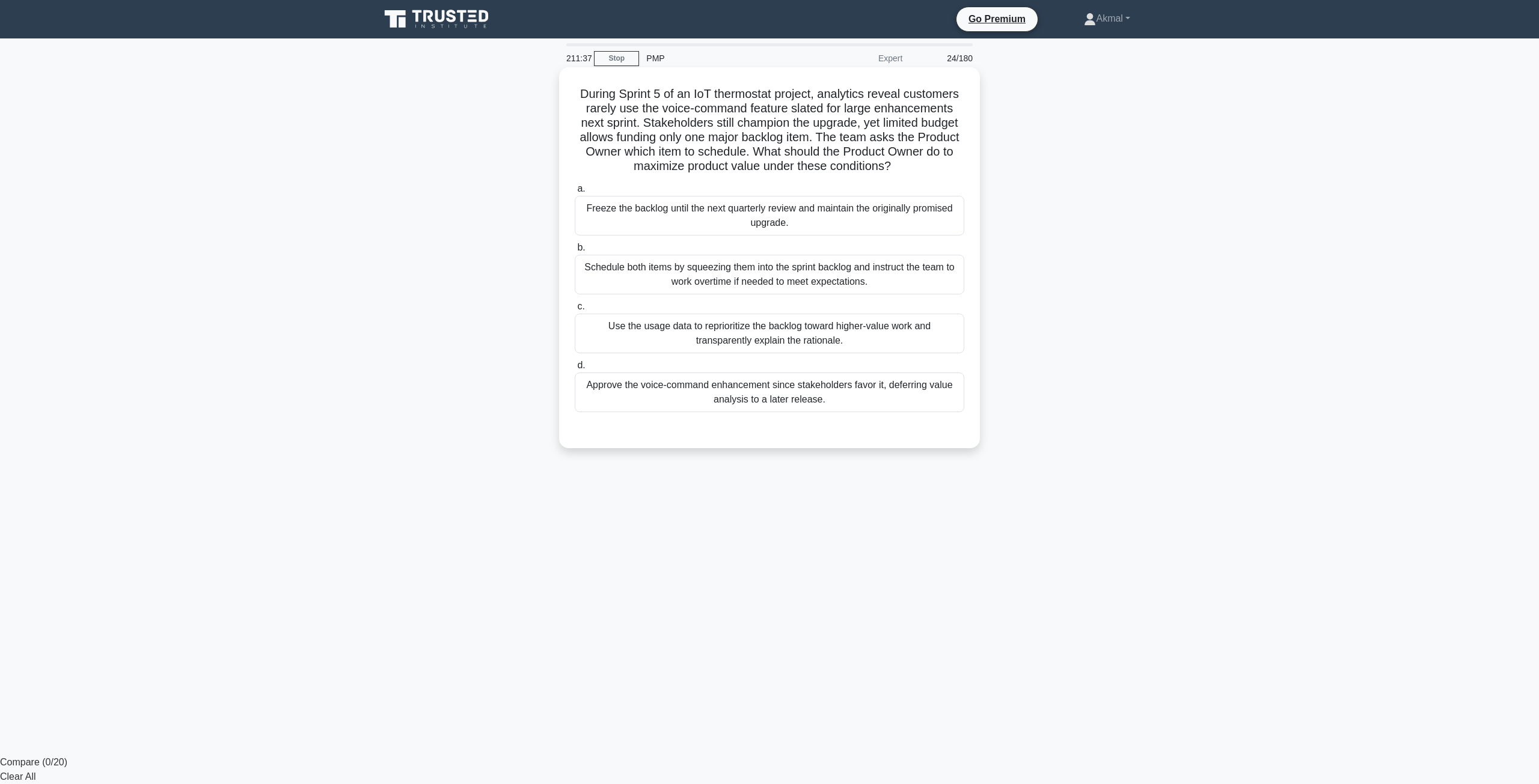
click at [789, 340] on div "Use the usage data to reprioritize the backlog toward higher-value work and tra…" at bounding box center [769, 333] width 390 height 40
click at [575, 311] on input "c. Use the usage data to reprioritize the backlog toward higher-value work and …" at bounding box center [575, 307] width 0 height 8
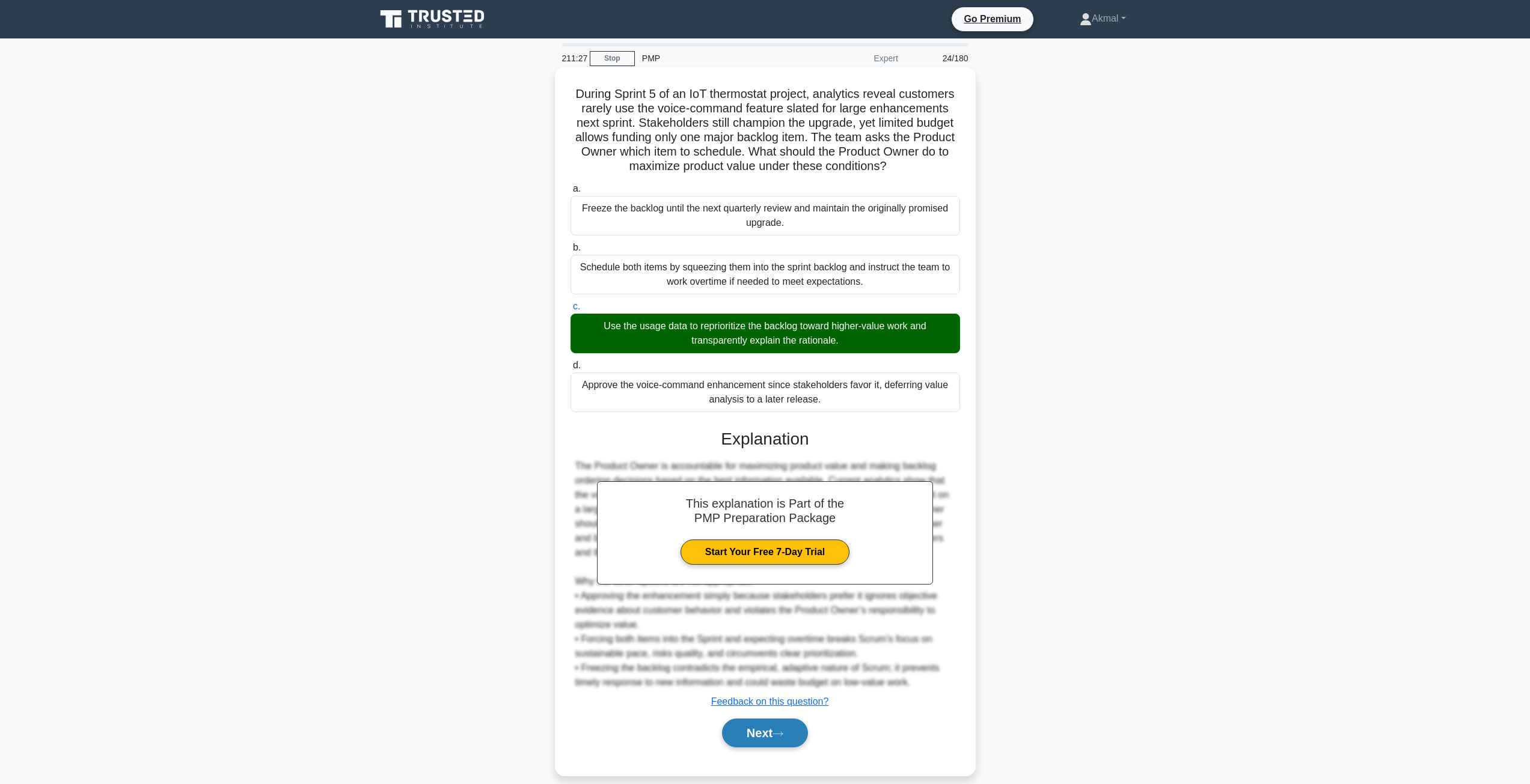
click at [747, 742] on button "Next" at bounding box center [765, 733] width 86 height 29
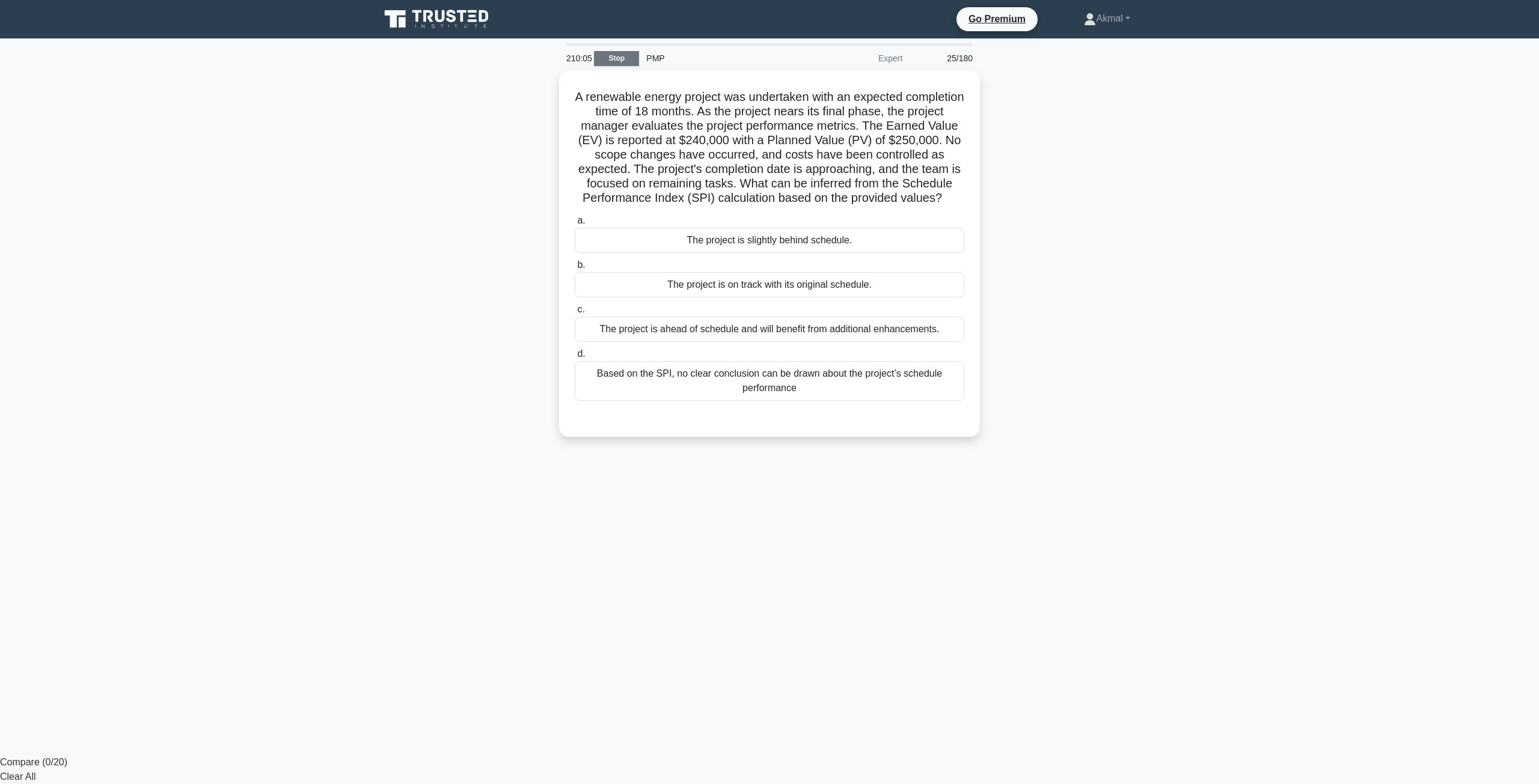
click at [625, 59] on link "Stop" at bounding box center [616, 58] width 45 height 15
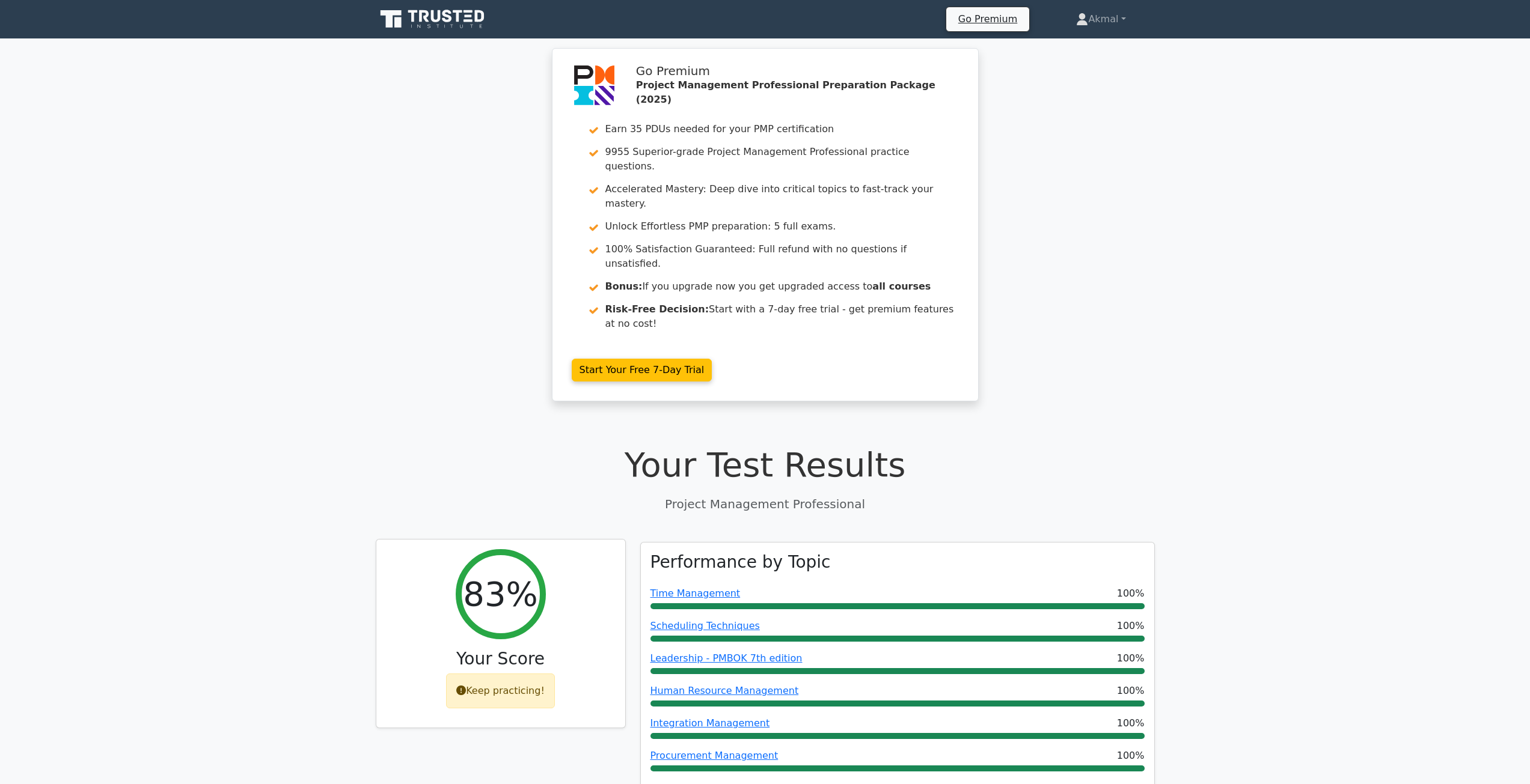
click at [491, 674] on div "Keep practicing!" at bounding box center [500, 691] width 109 height 35
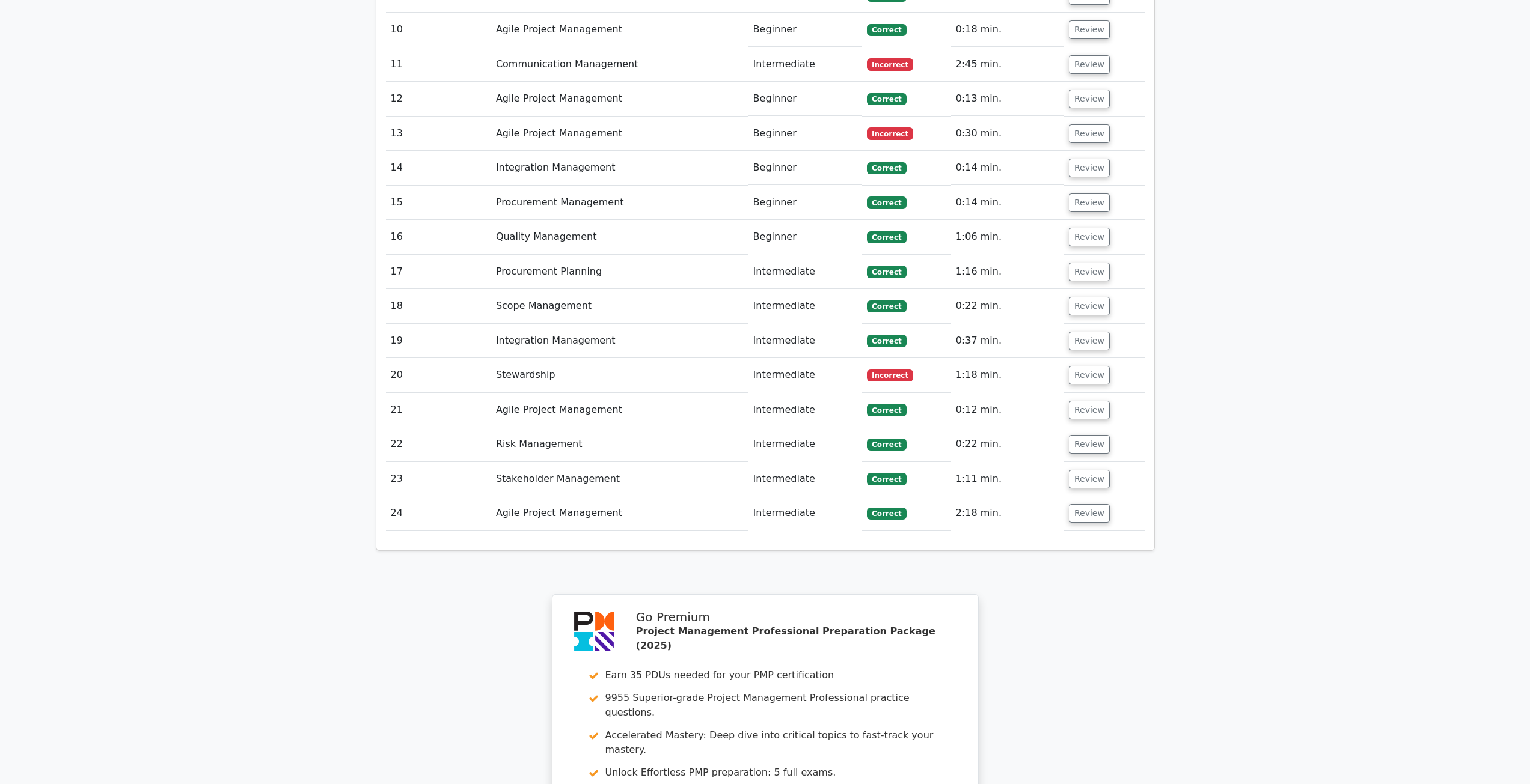
scroll to position [2218, 0]
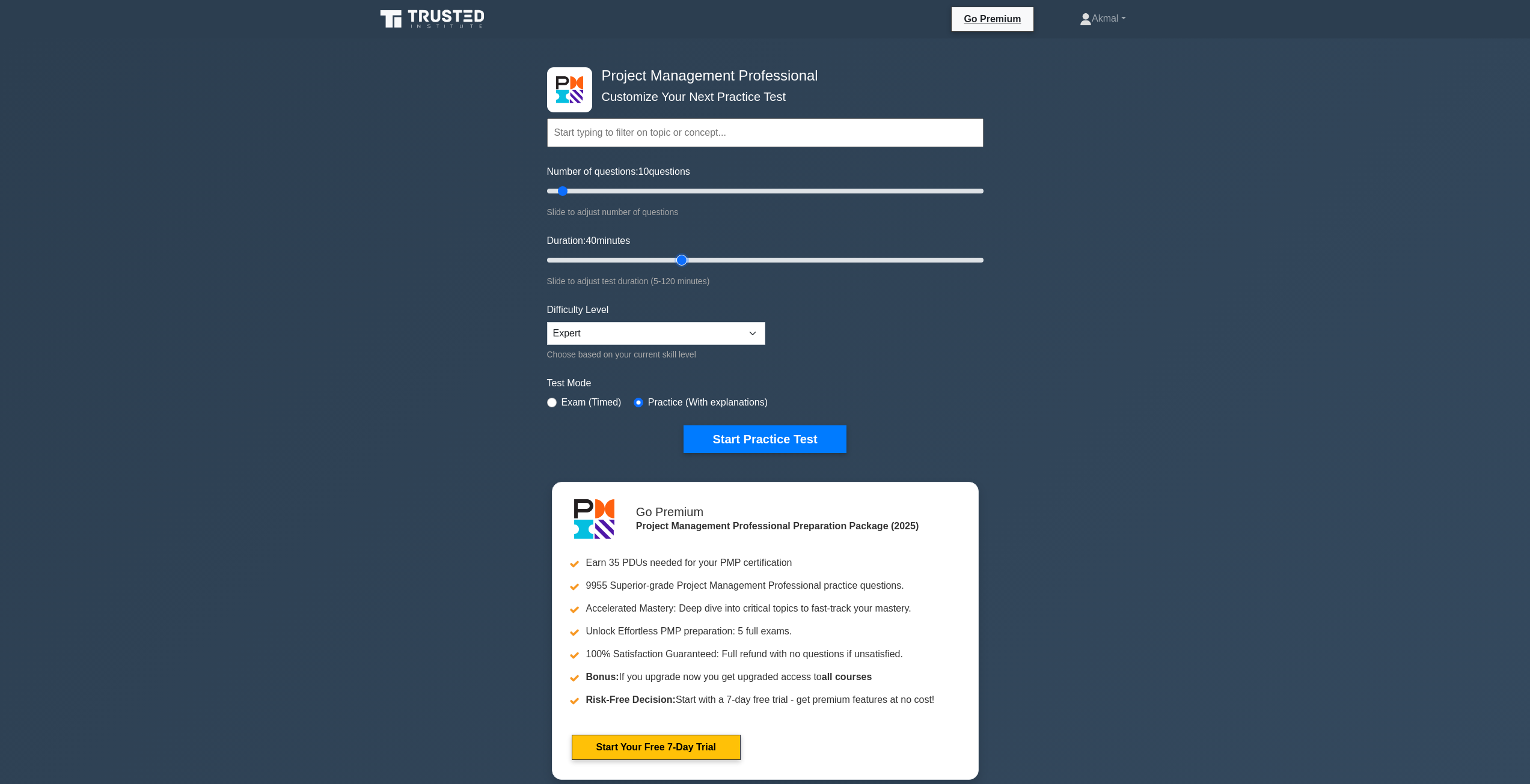
drag, startPoint x: 568, startPoint y: 256, endPoint x: 681, endPoint y: 271, distance: 114.0
type input "40"
click at [681, 267] on input "Duration: 40 minutes" at bounding box center [765, 260] width 436 height 14
drag, startPoint x: 565, startPoint y: 185, endPoint x: 676, endPoint y: 191, distance: 111.2
type input "60"
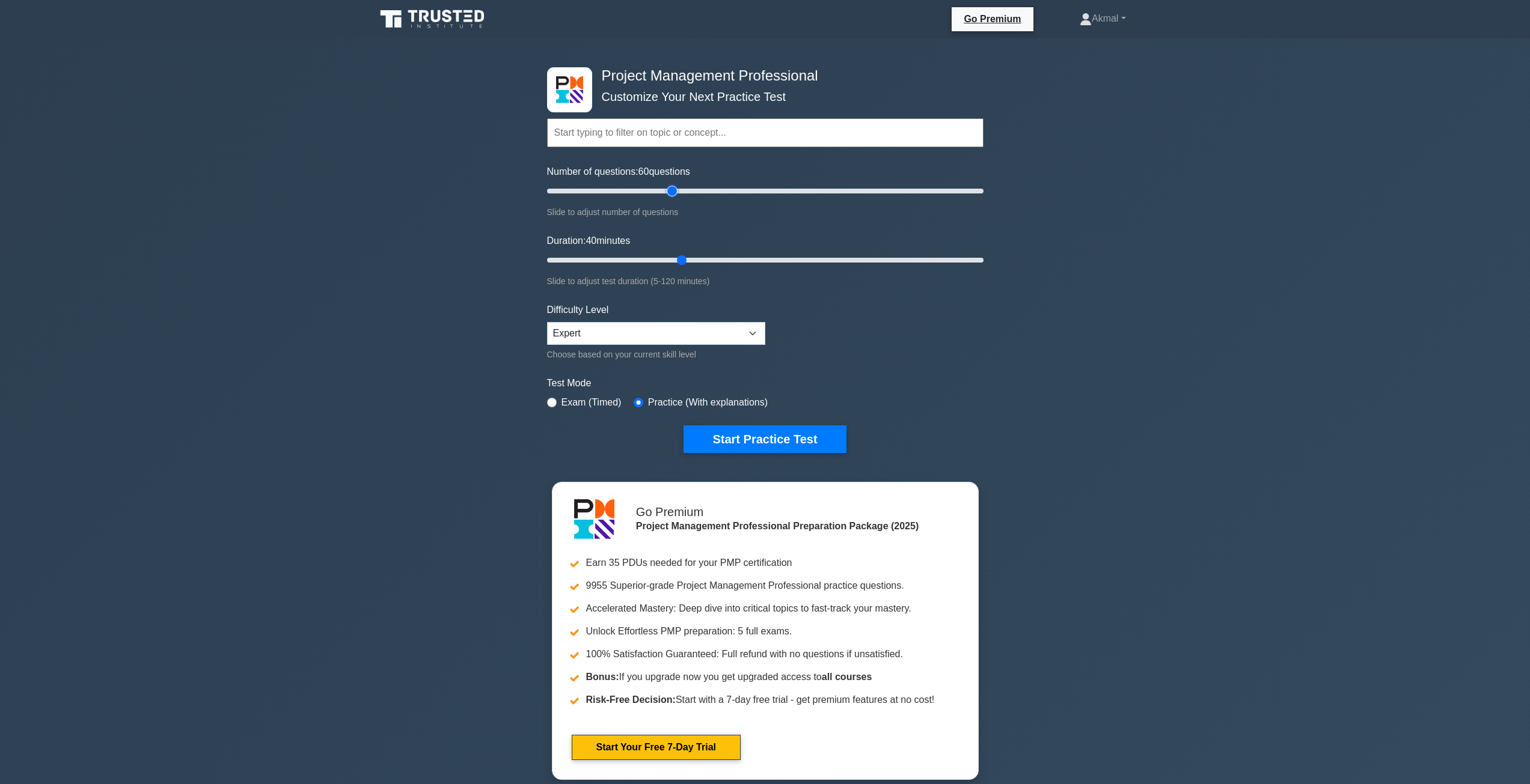
click at [676, 191] on input "Number of questions: 60 questions" at bounding box center [765, 191] width 436 height 14
click at [730, 433] on button "Start Practice Test" at bounding box center [764, 439] width 162 height 28
click at [731, 328] on select "Beginner Intermediate Expert" at bounding box center [655, 333] width 218 height 23
click at [547, 322] on select "Beginner Intermediate Expert" at bounding box center [655, 333] width 218 height 23
click at [773, 448] on button "Start Practice Test" at bounding box center [764, 439] width 162 height 28
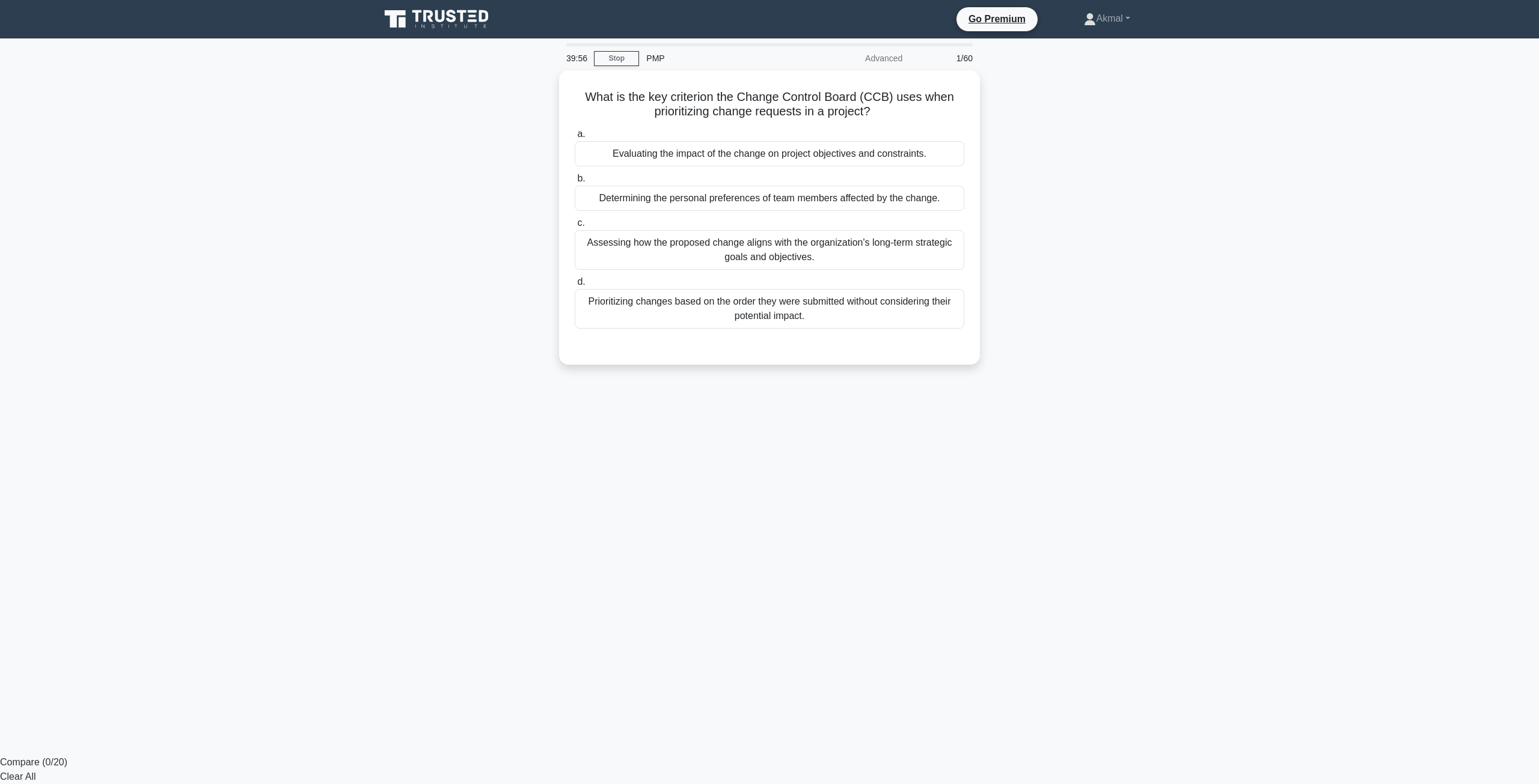
drag, startPoint x: 729, startPoint y: 428, endPoint x: 789, endPoint y: 424, distance: 60.1
click at [705, 258] on div "Assessing how the proposed change aligns with the organization's long-term stra…" at bounding box center [769, 247] width 390 height 40
click at [575, 225] on input "c. Assessing how the proposed change aligns with the organization's long-term s…" at bounding box center [575, 221] width 0 height 8
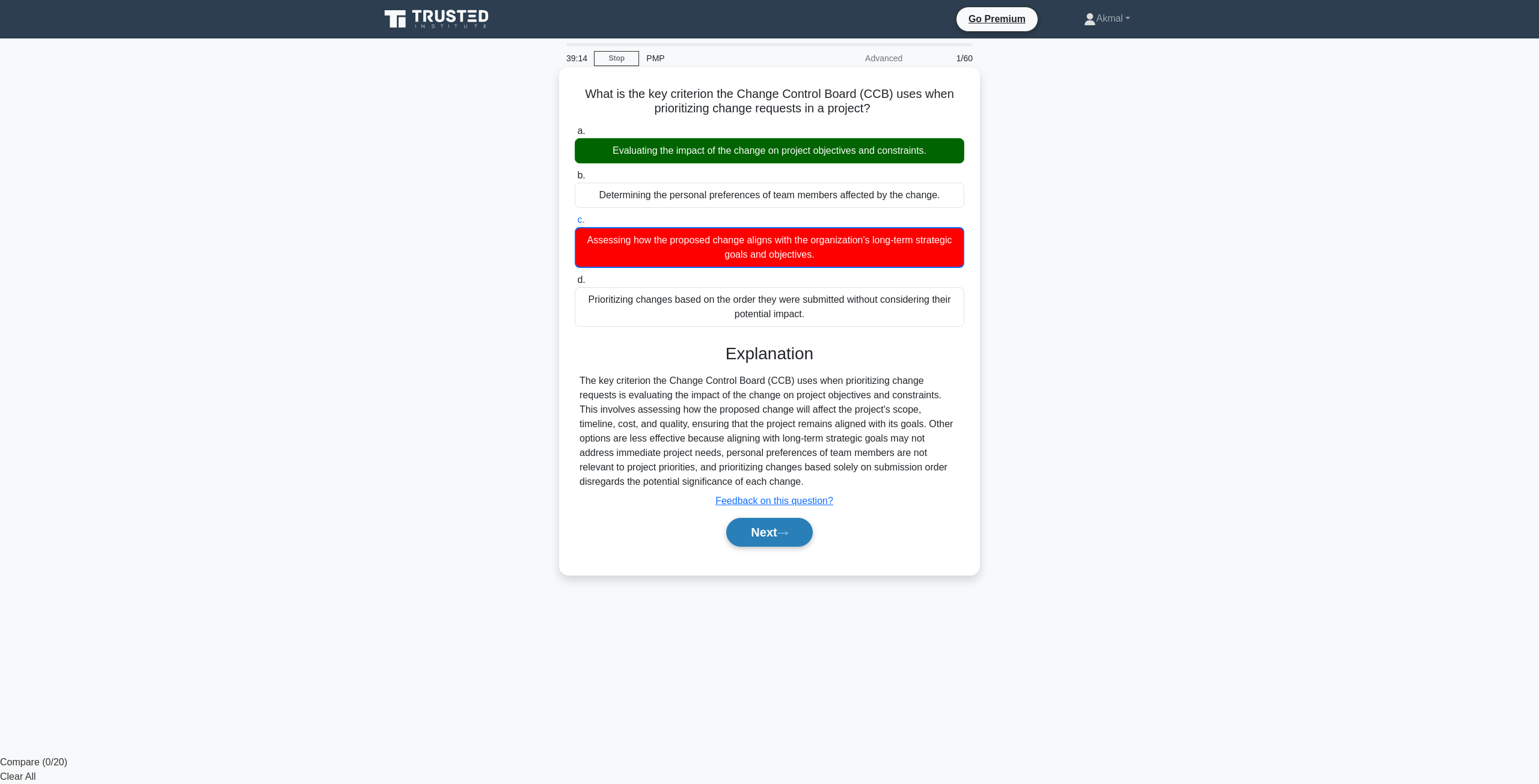
click at [768, 536] on button "Next" at bounding box center [769, 532] width 86 height 29
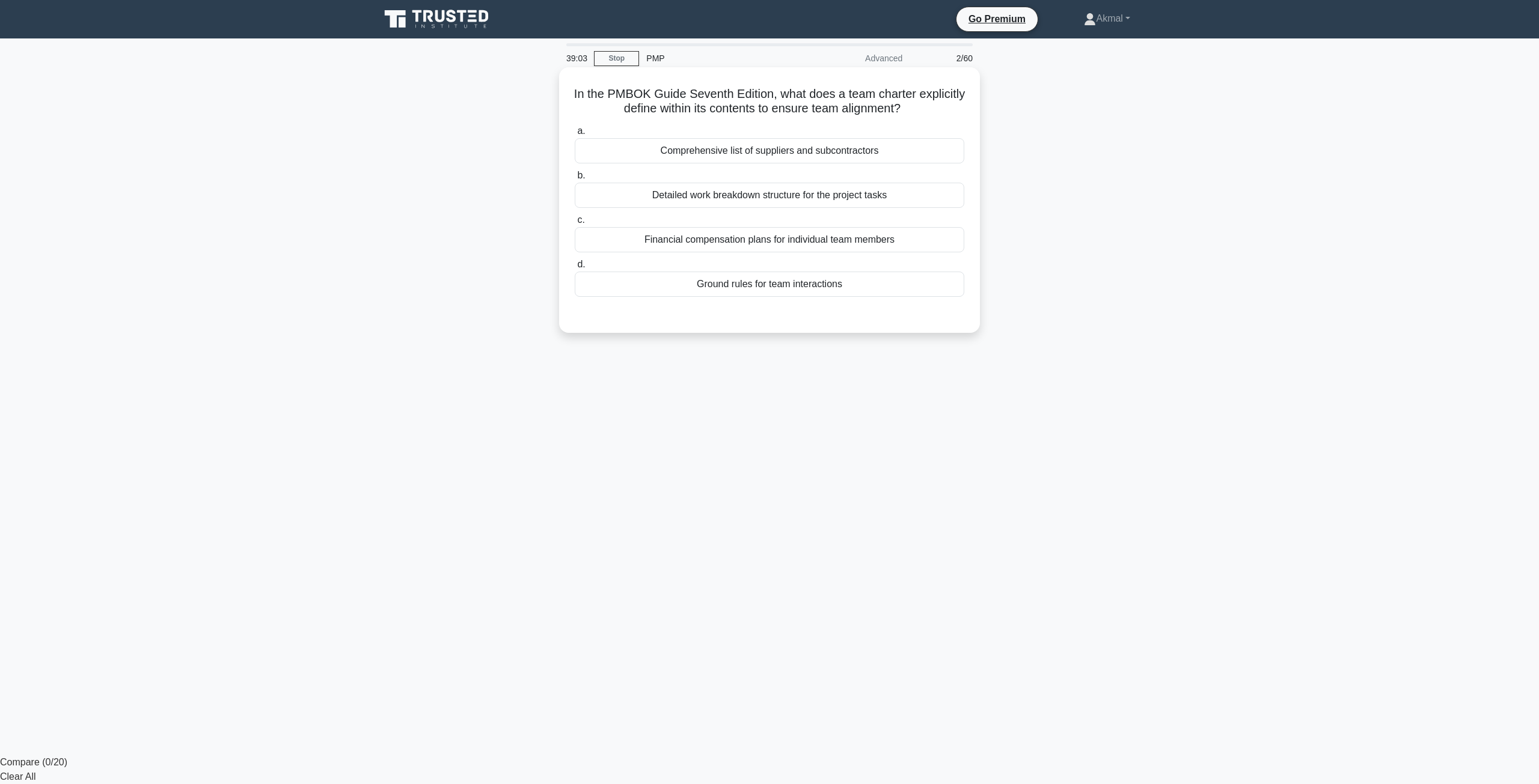
click at [710, 288] on div "Ground rules for team interactions" at bounding box center [769, 284] width 390 height 25
click at [575, 269] on input "d. Ground rules for team interactions" at bounding box center [575, 265] width 0 height 8
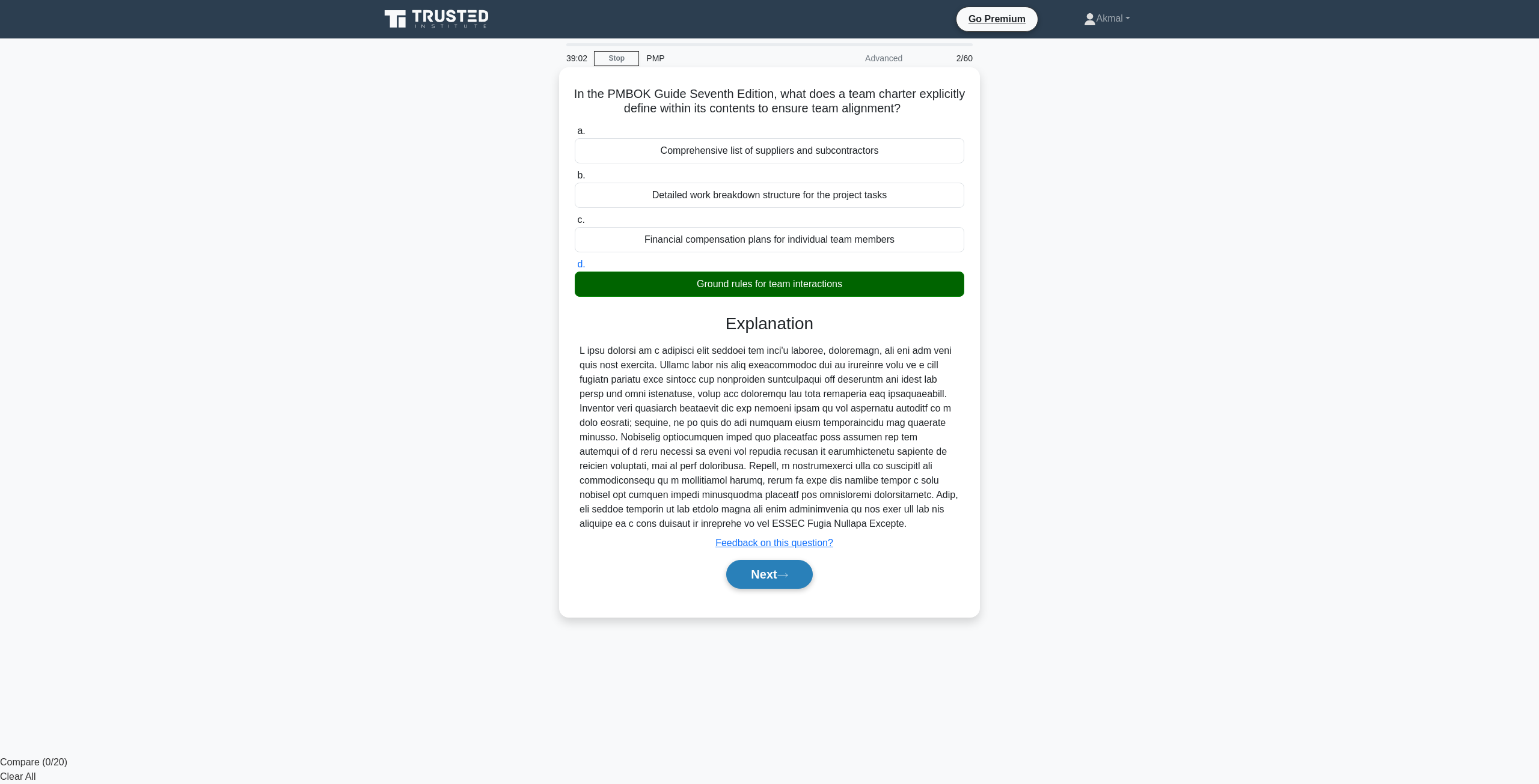
click at [787, 568] on button "Next" at bounding box center [769, 575] width 86 height 29
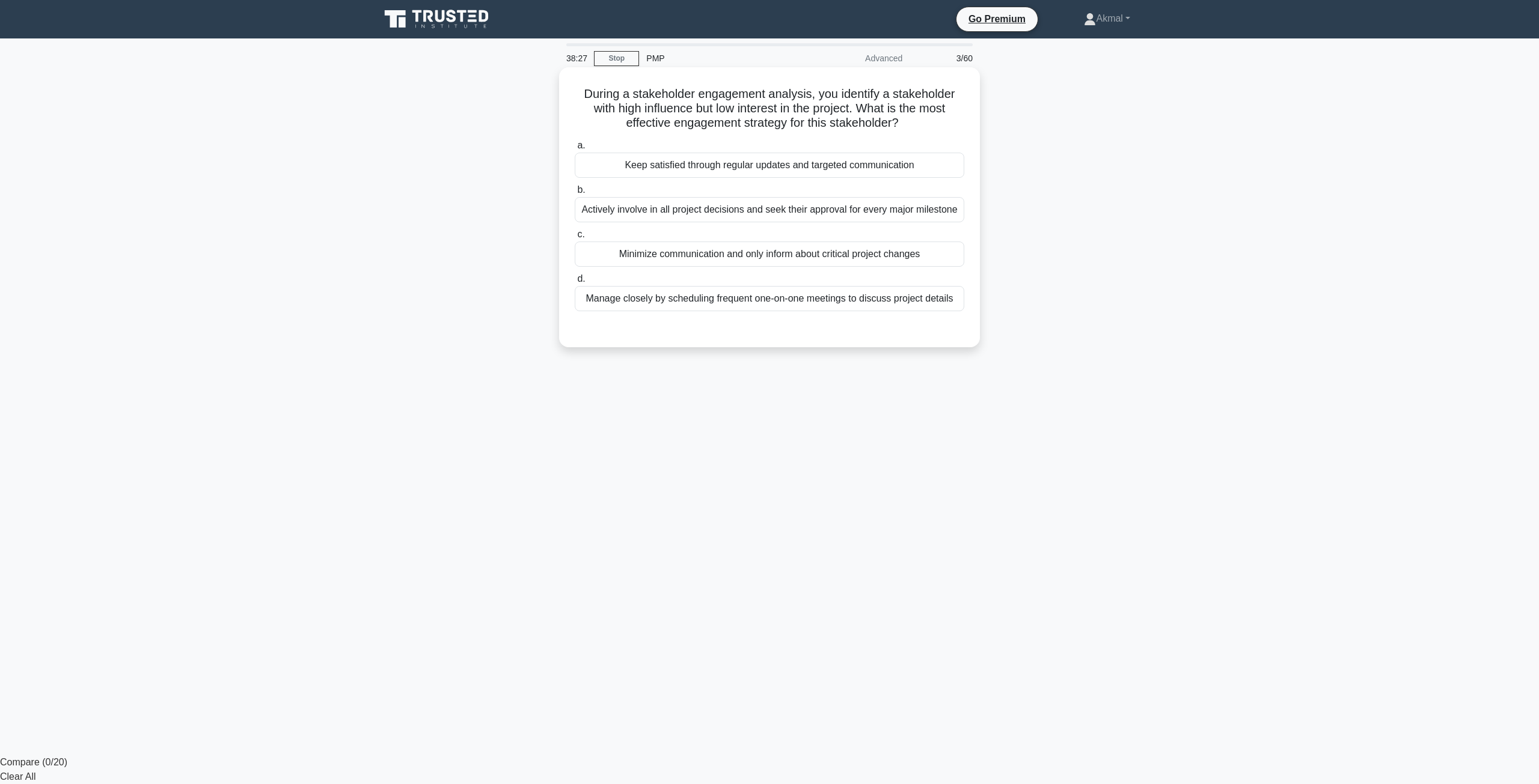
click at [714, 161] on div "Keep satisfied through regular updates and targeted communication" at bounding box center [769, 165] width 390 height 25
click at [575, 150] on input "a. Keep satisfied through regular updates and targeted communication" at bounding box center [575, 146] width 0 height 8
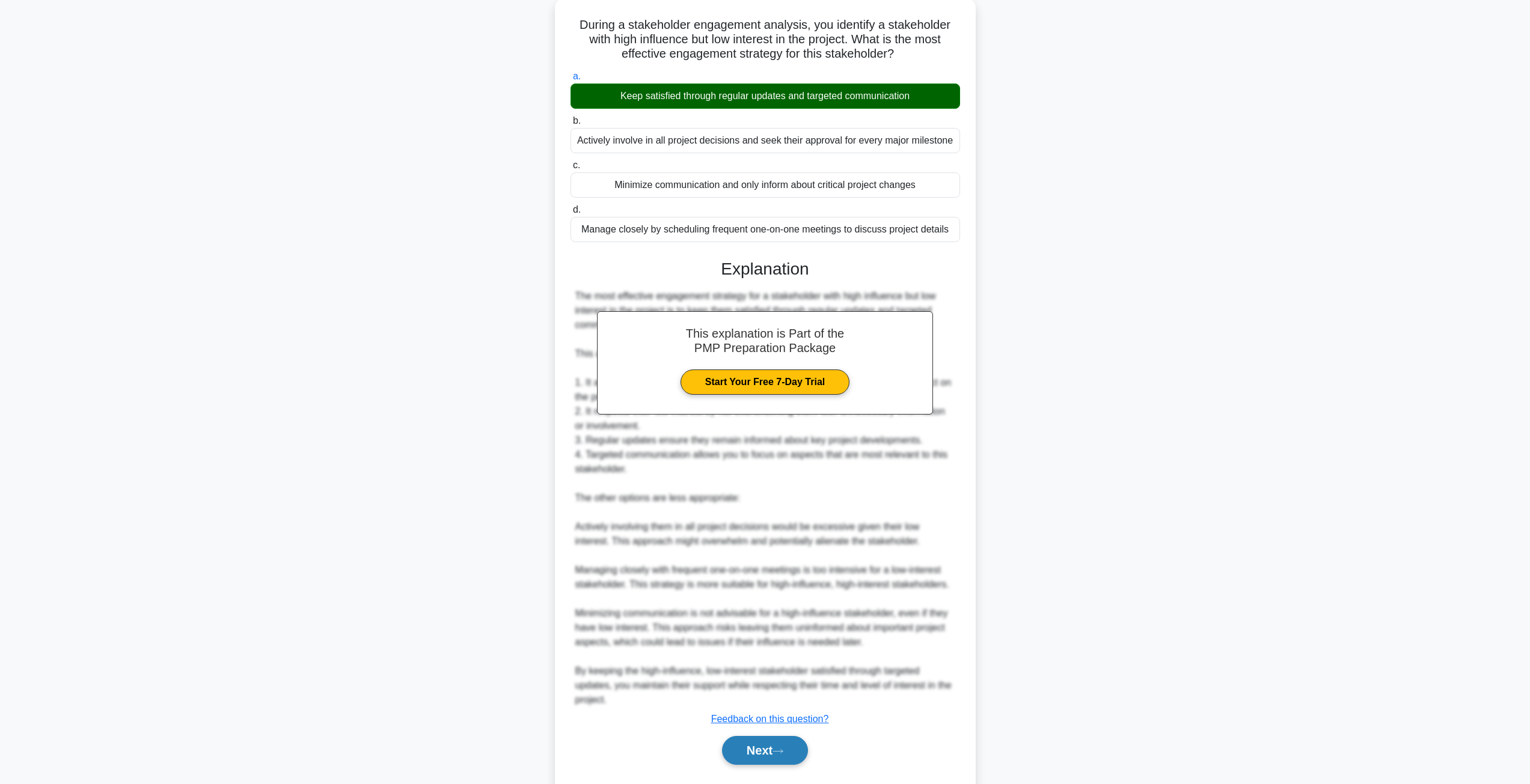
scroll to position [102, 0]
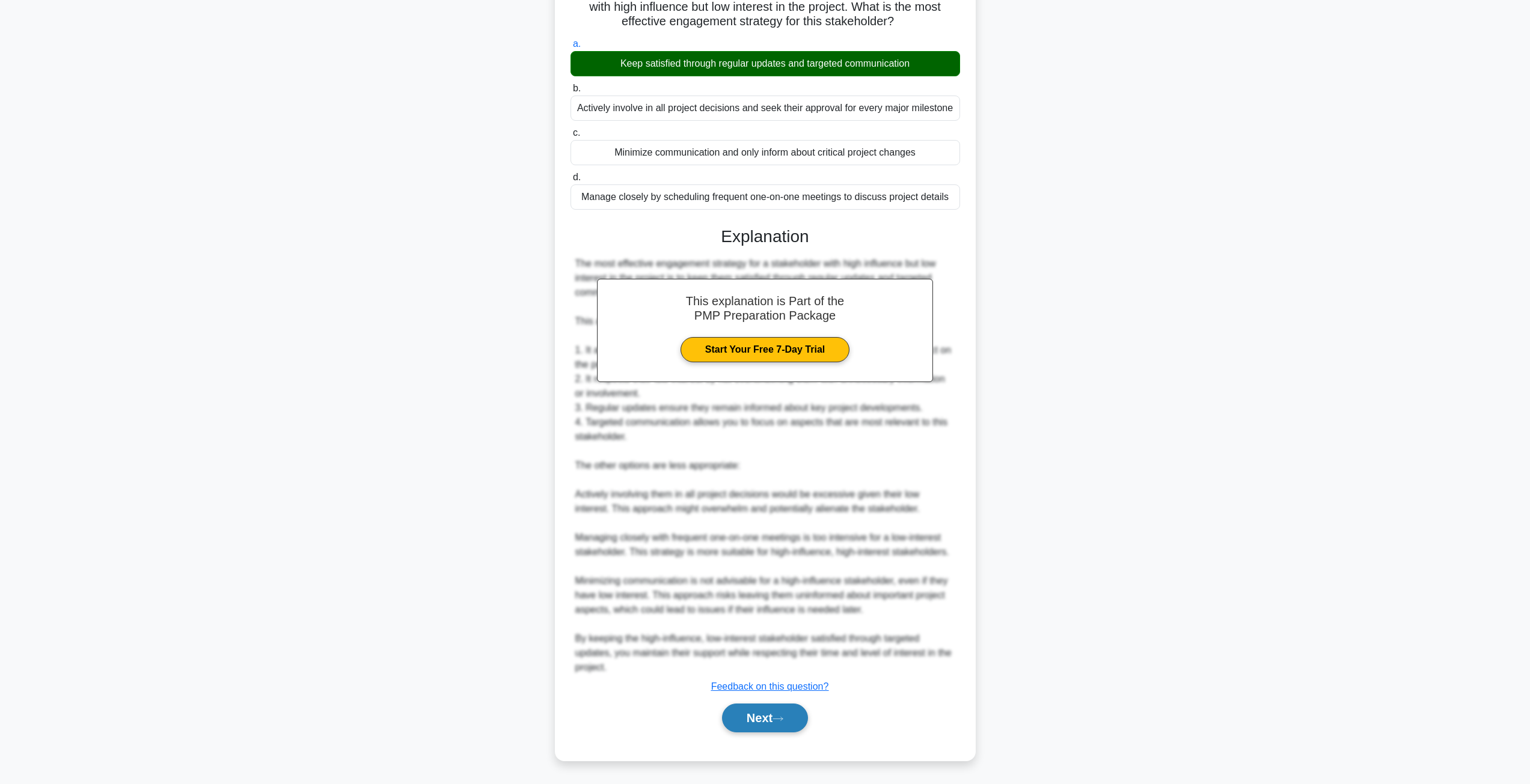
click at [782, 727] on button "Next" at bounding box center [765, 718] width 86 height 29
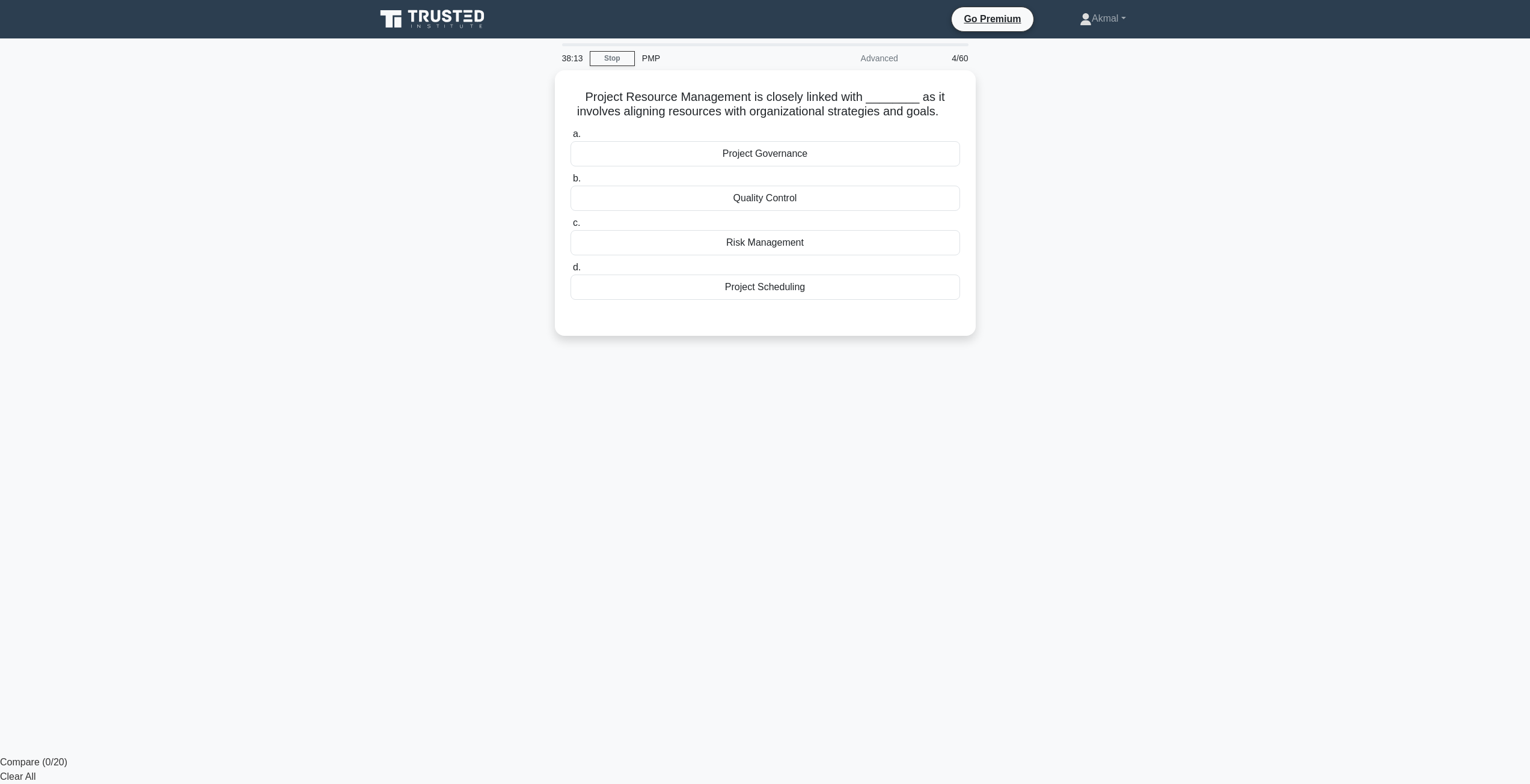
scroll to position [0, 0]
click at [791, 284] on div "Project Scheduling" at bounding box center [769, 284] width 390 height 25
click at [575, 269] on input "d. Project Scheduling" at bounding box center [575, 265] width 0 height 8
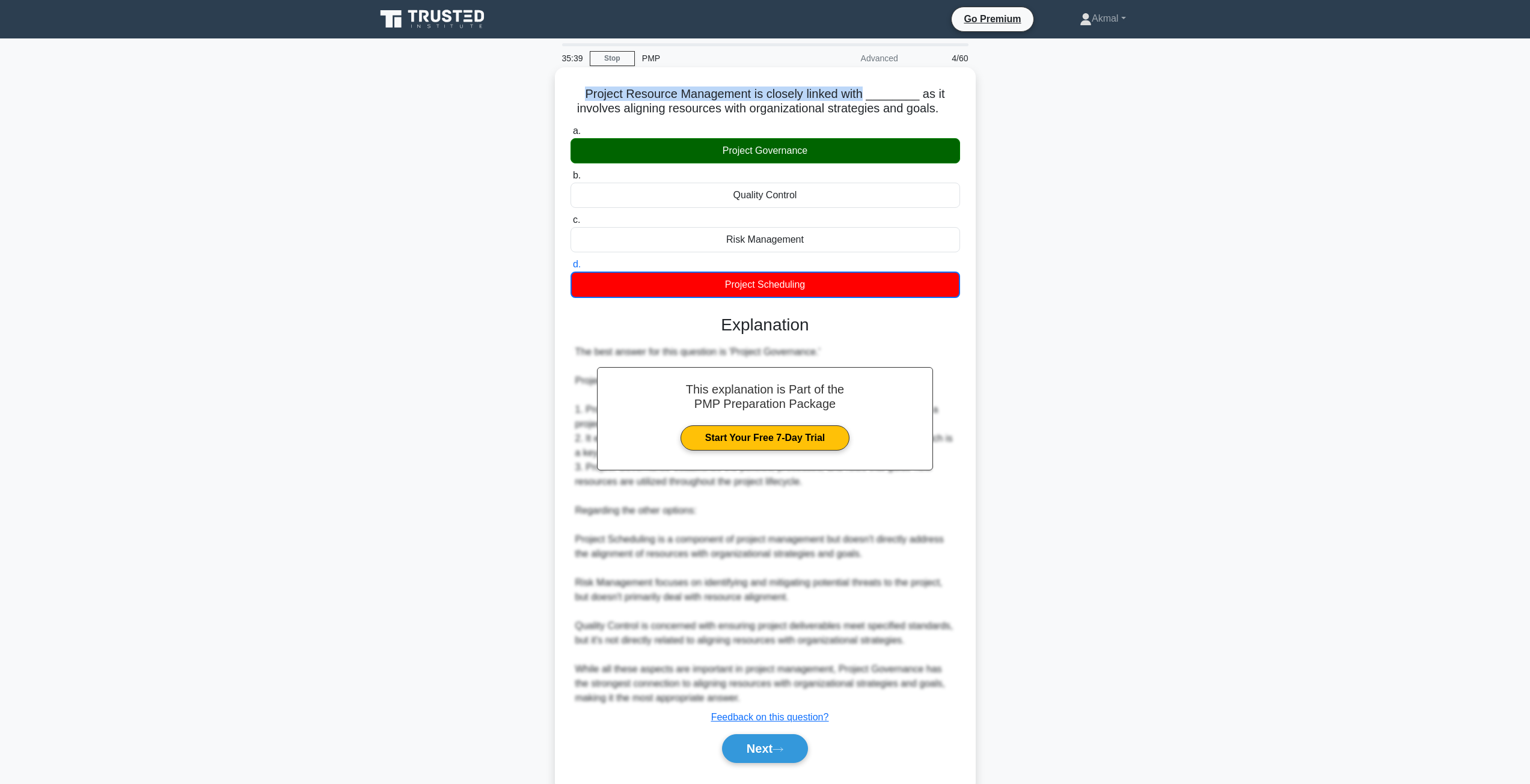
drag, startPoint x: 591, startPoint y: 93, endPoint x: 868, endPoint y: 96, distance: 277.0
click at [868, 96] on h5 "Project Resource Management is closely linked with ________ as it involves alig…" at bounding box center [765, 102] width 392 height 30
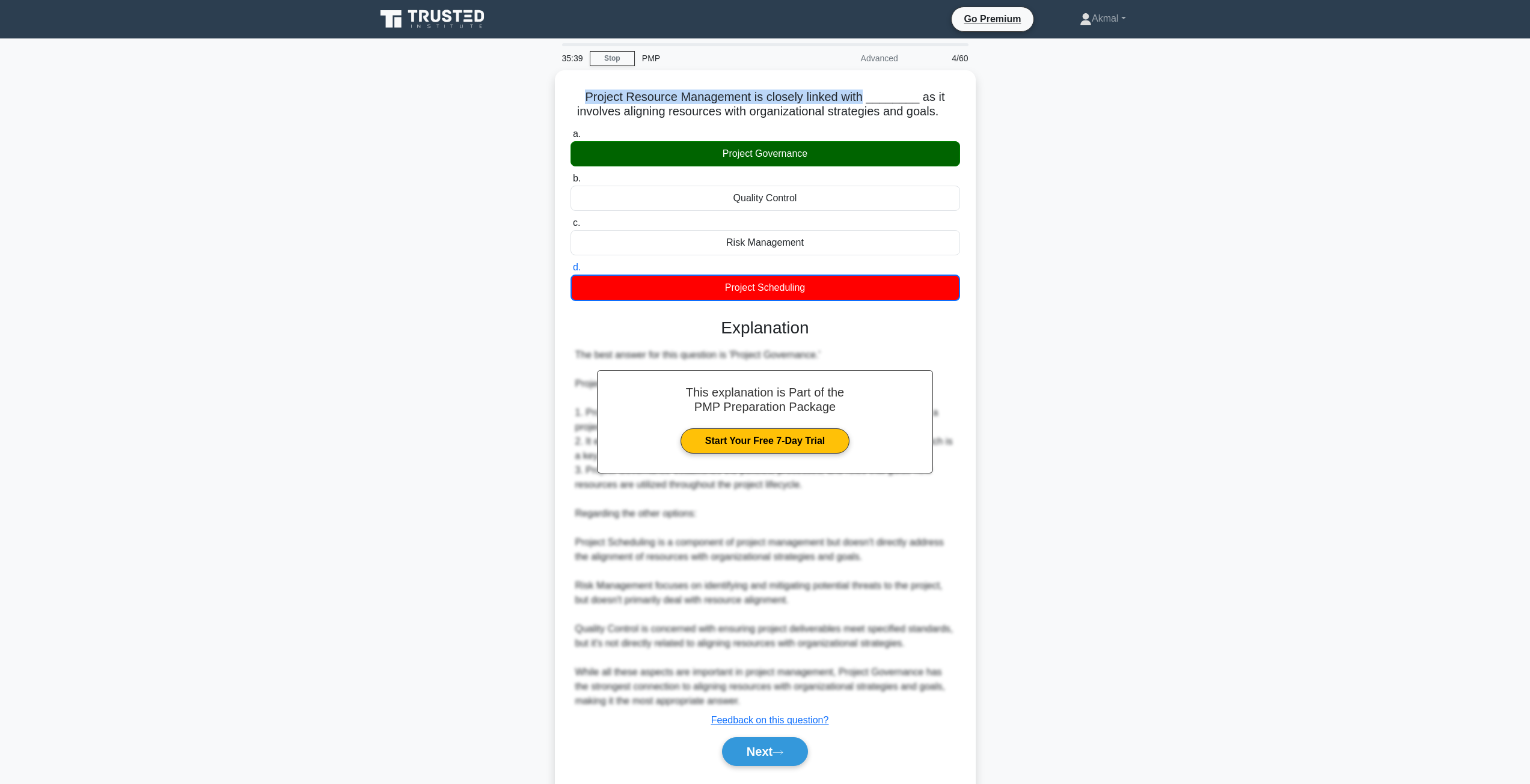
copy h5 "Project Resource Management is closely linked with"
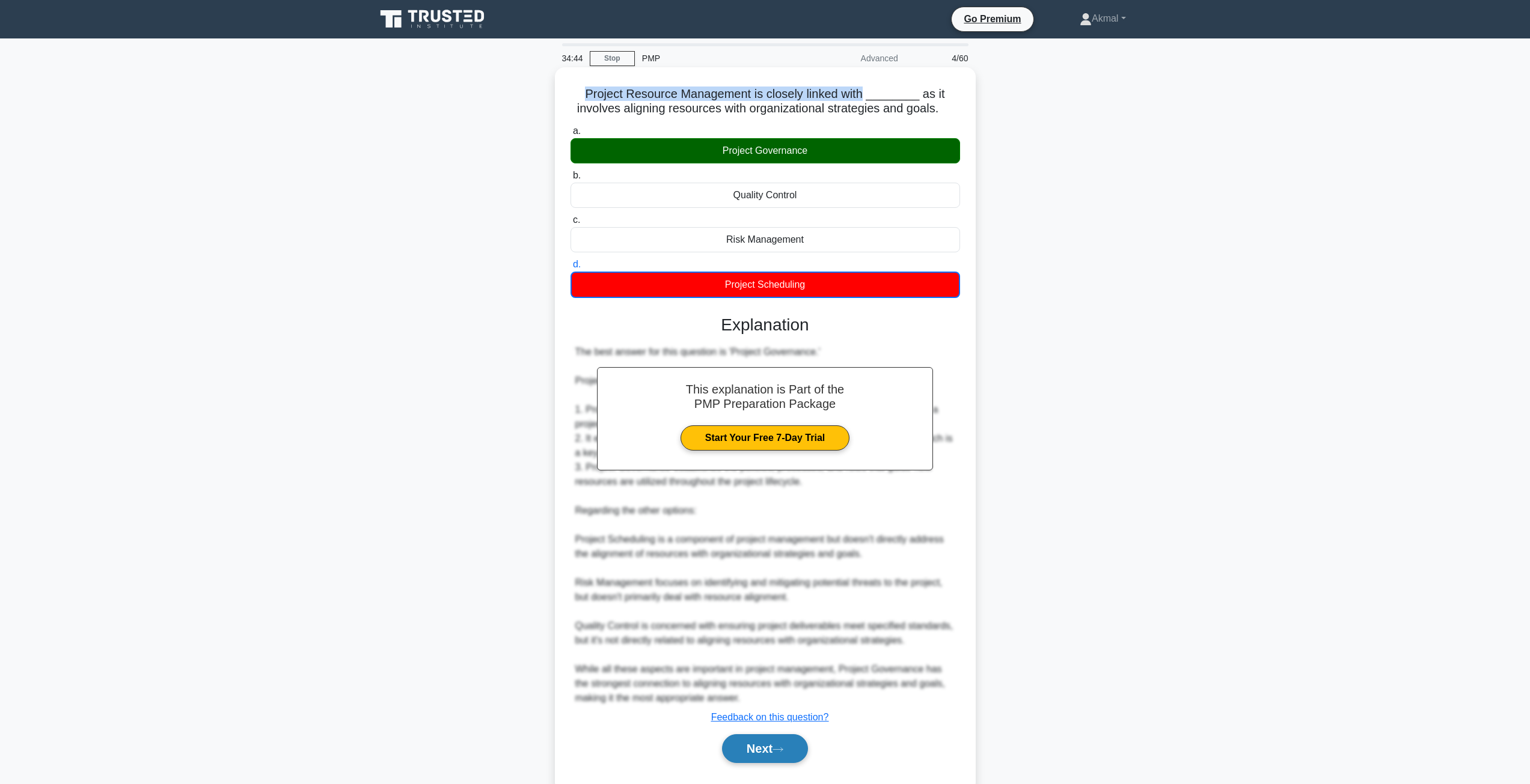
click at [762, 747] on button "Next" at bounding box center [765, 749] width 86 height 29
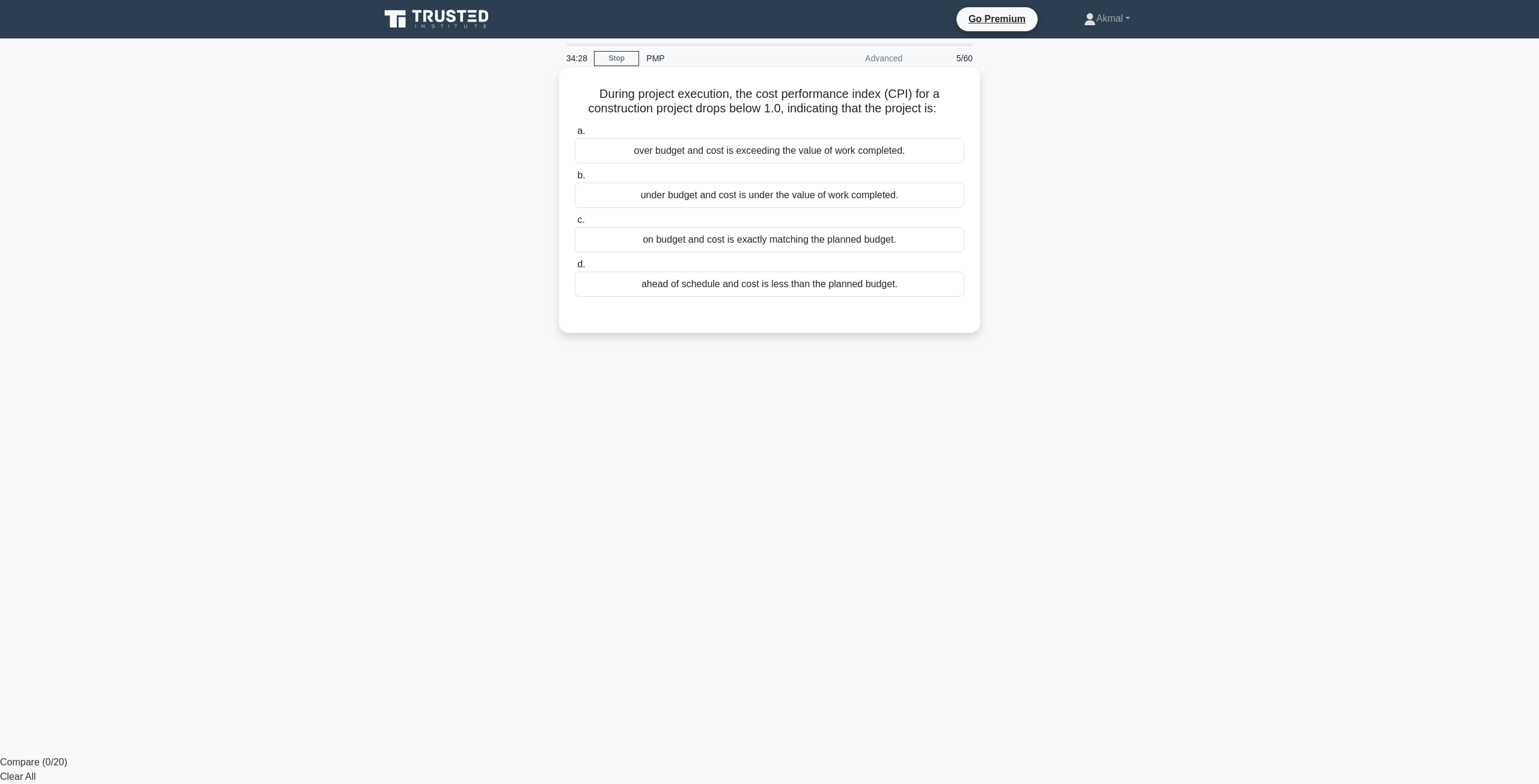
click at [725, 153] on div "over budget and cost is exceeding the value of work completed." at bounding box center [769, 151] width 390 height 25
click at [575, 135] on input "a. over budget and cost is exceeding the value of work completed." at bounding box center [575, 132] width 0 height 8
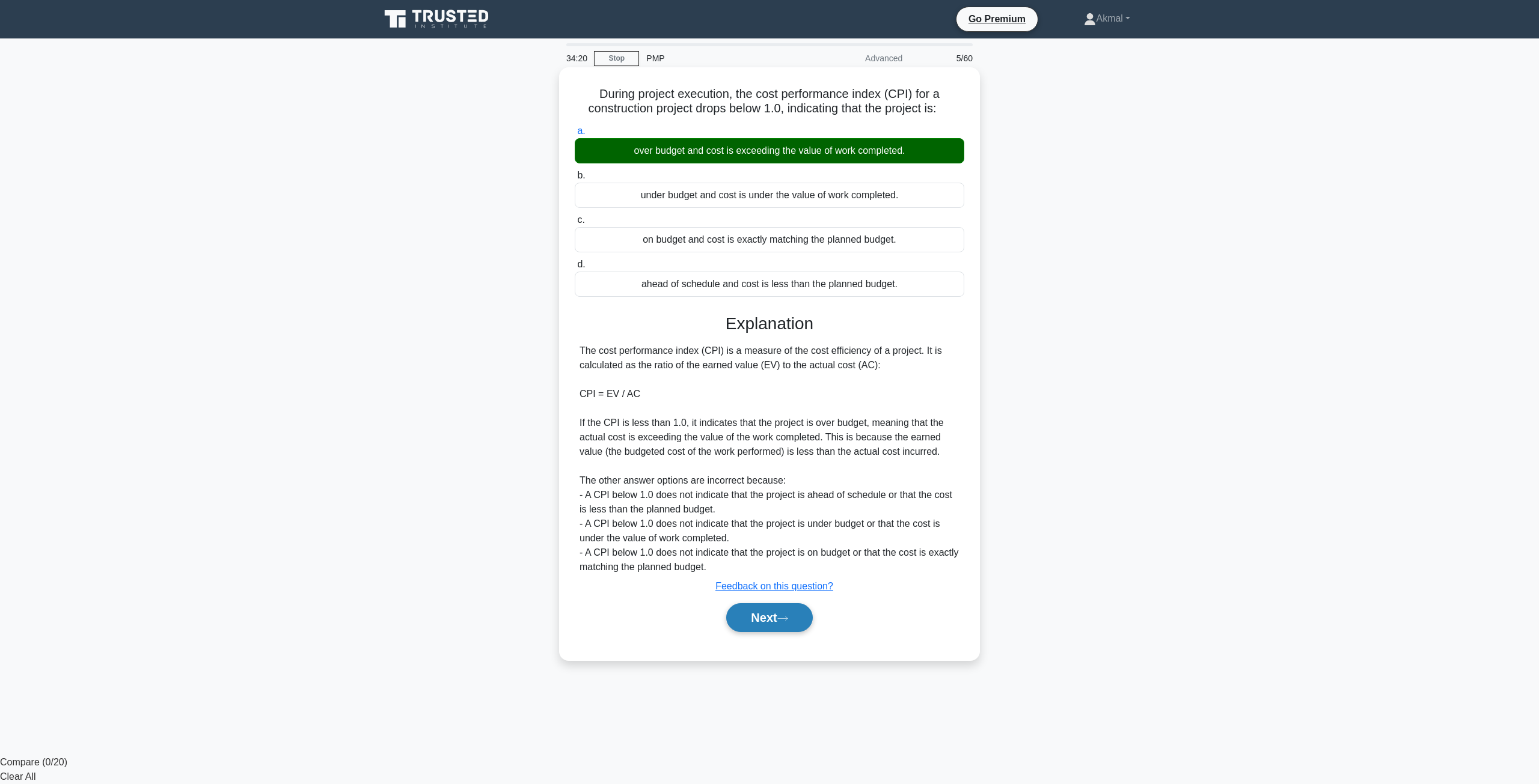
click at [749, 608] on button "Next" at bounding box center [769, 617] width 86 height 29
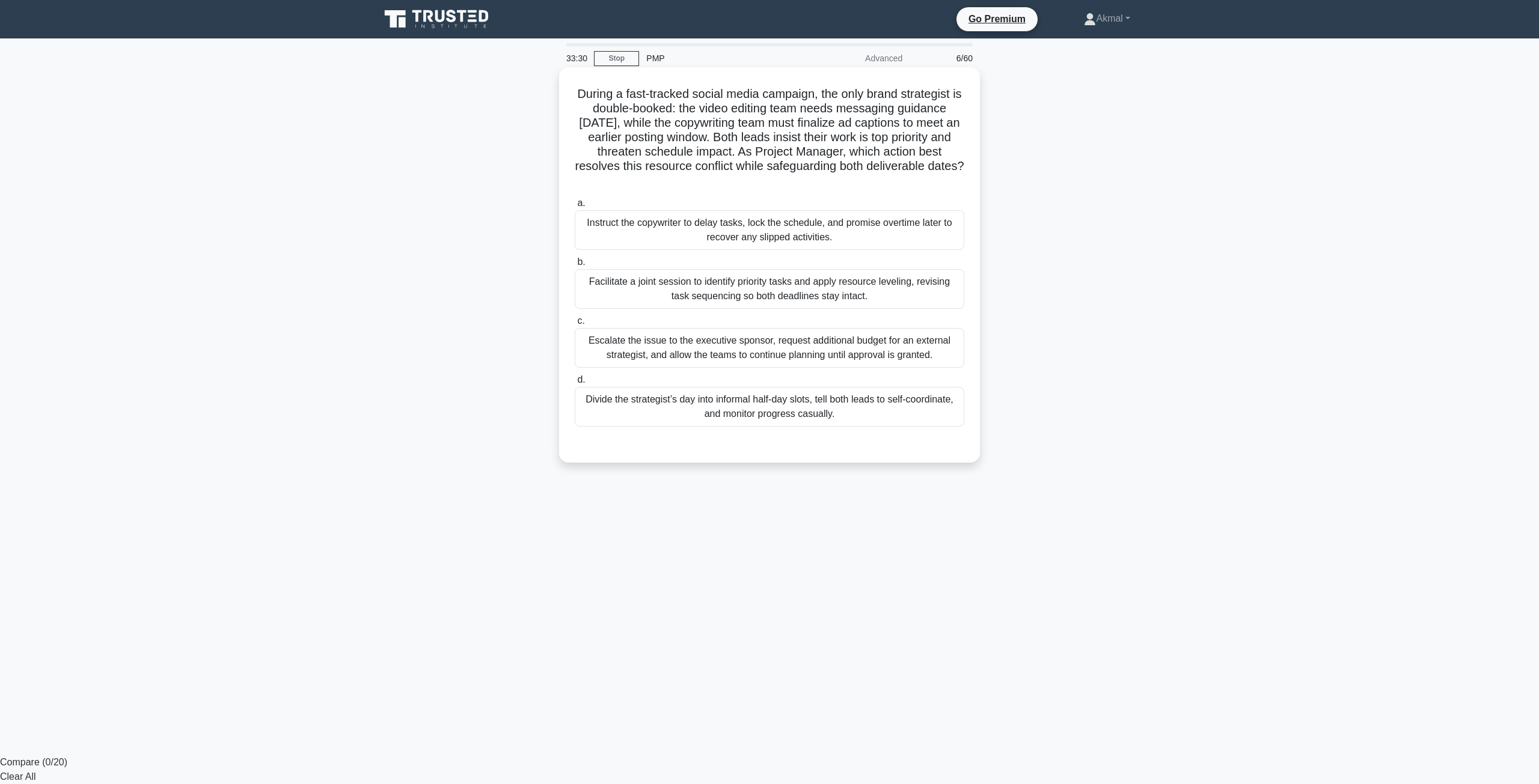
click at [699, 291] on div "Facilitate a joint session to identify priority tasks and apply resource leveli…" at bounding box center [769, 289] width 390 height 40
click at [575, 267] on input "b. Facilitate a joint session to identify priority tasks and apply resource lev…" at bounding box center [575, 263] width 0 height 8
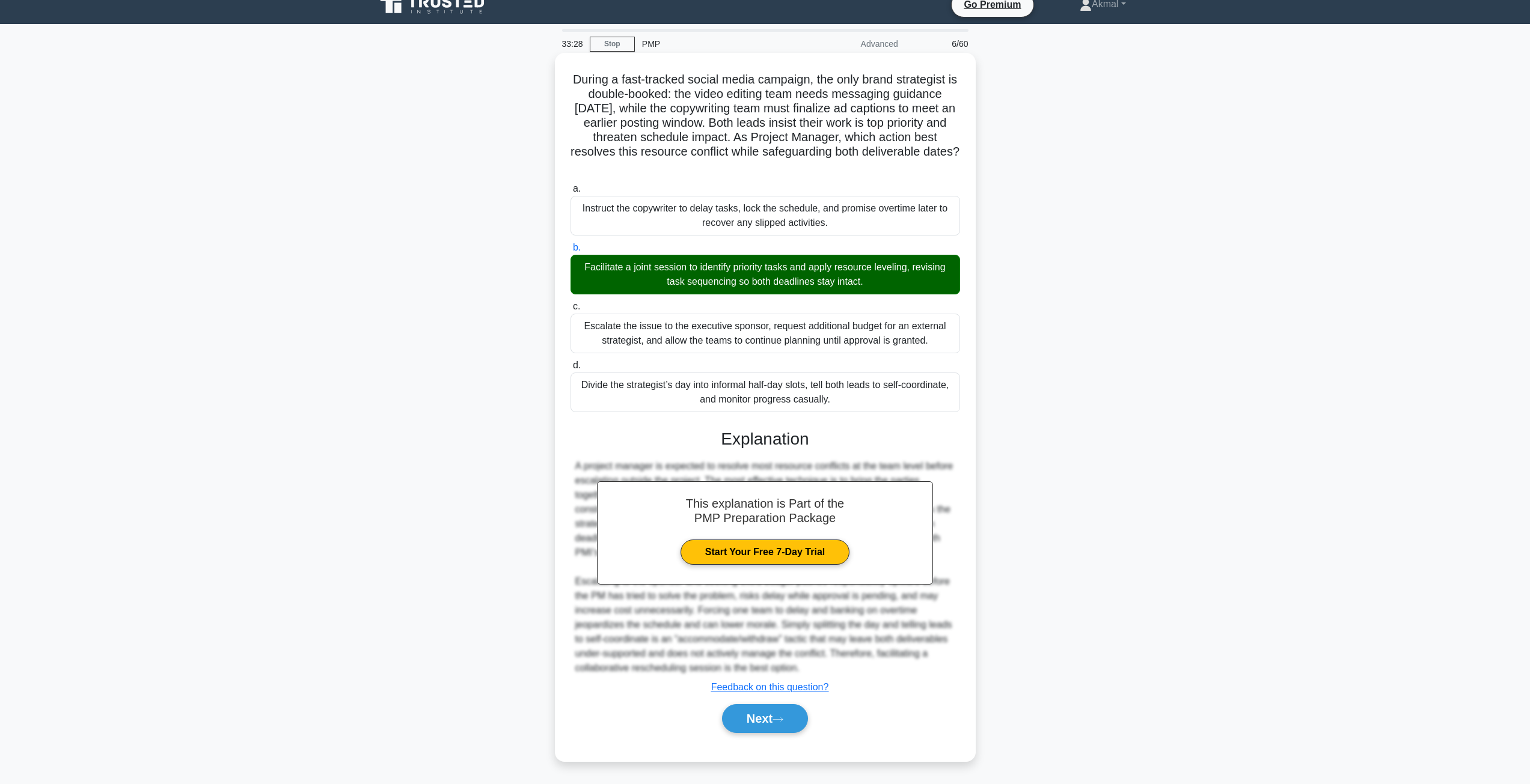
scroll to position [15, 0]
click at [761, 721] on button "Next" at bounding box center [765, 718] width 86 height 29
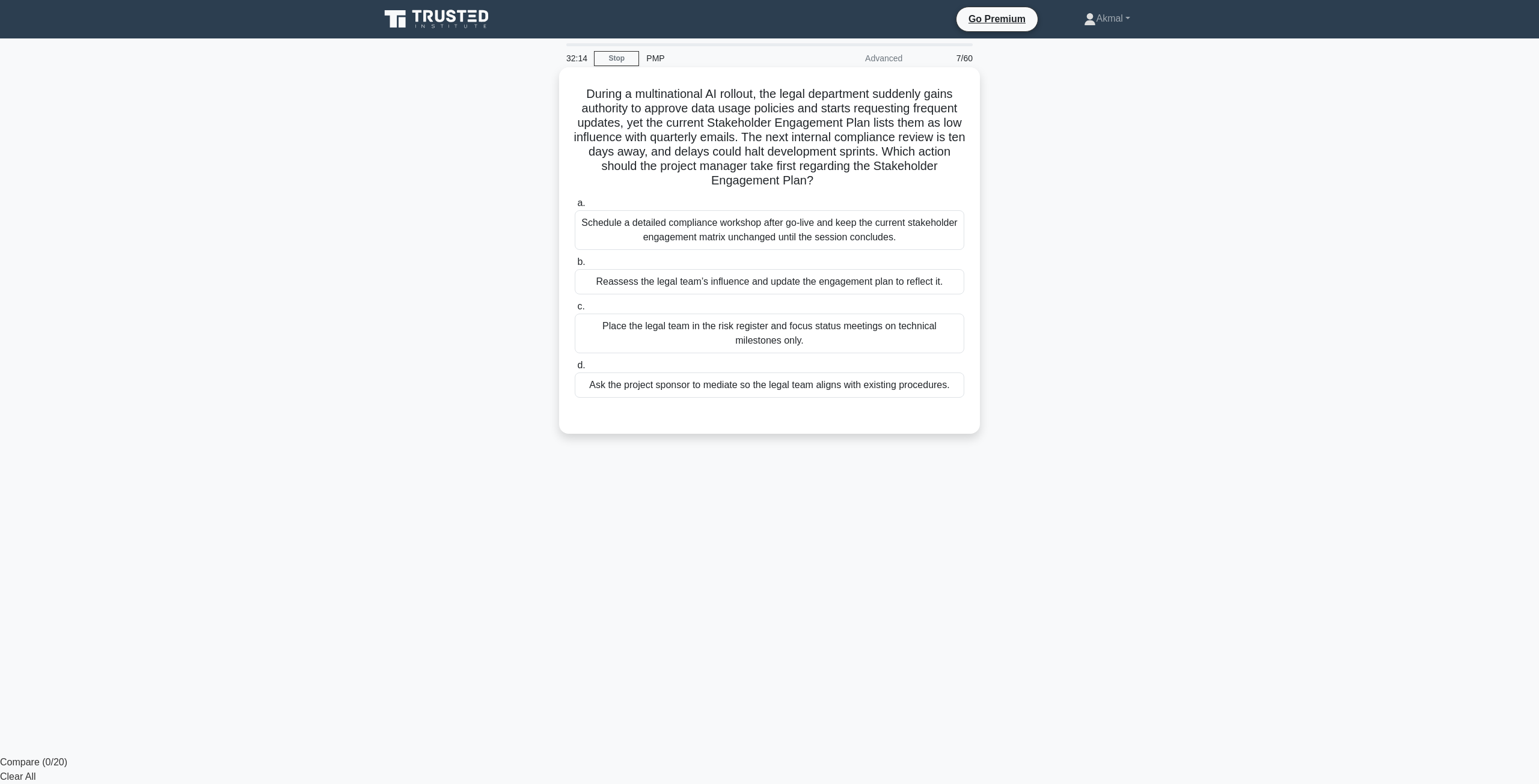
click at [663, 288] on div "Reassess the legal team’s influence and update the engagement plan to reflect i…" at bounding box center [769, 282] width 390 height 25
click at [575, 267] on input "b. Reassess the legal team’s influence and update the engagement plan to reflec…" at bounding box center [575, 263] width 0 height 8
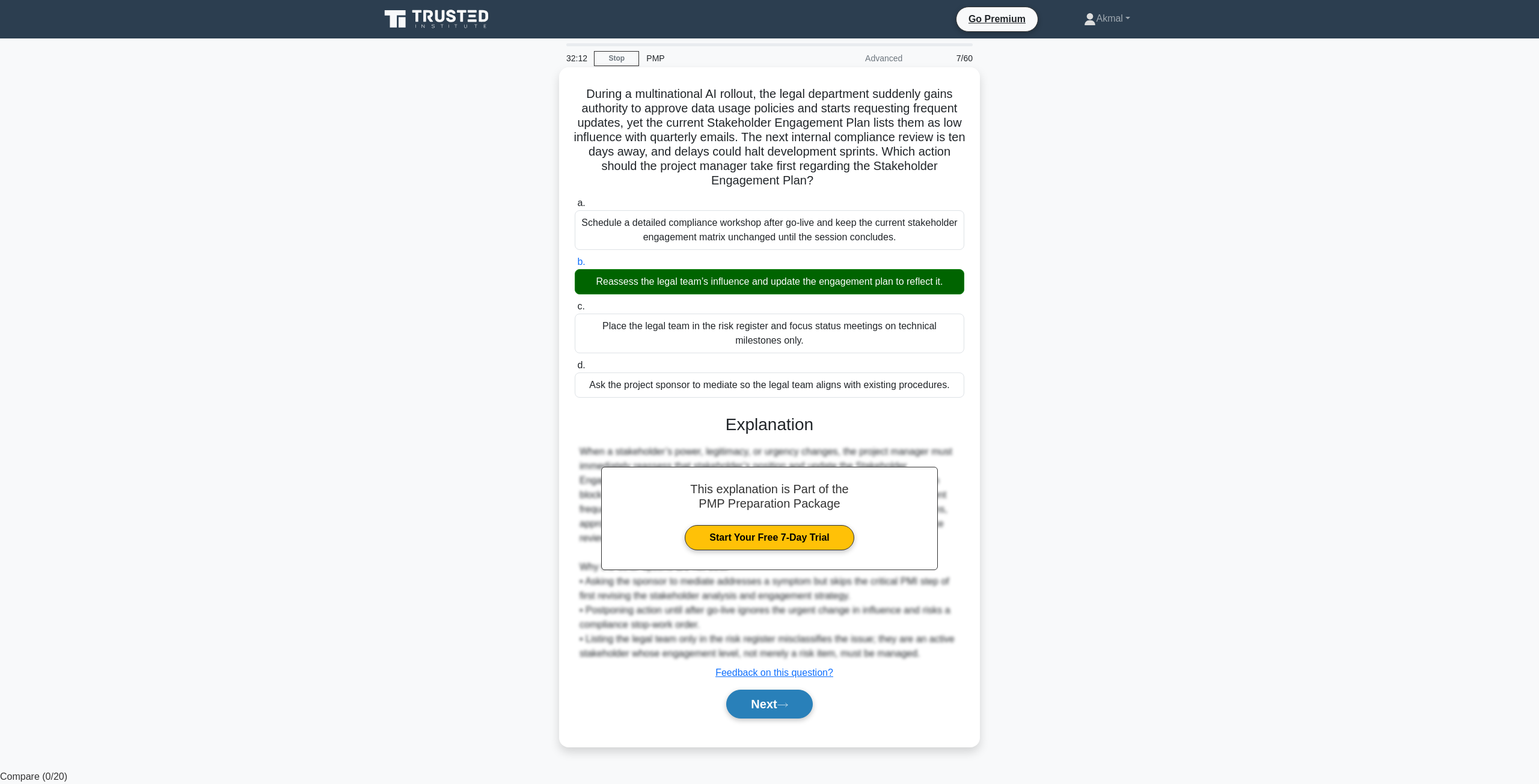
click at [767, 703] on button "Next" at bounding box center [769, 704] width 86 height 29
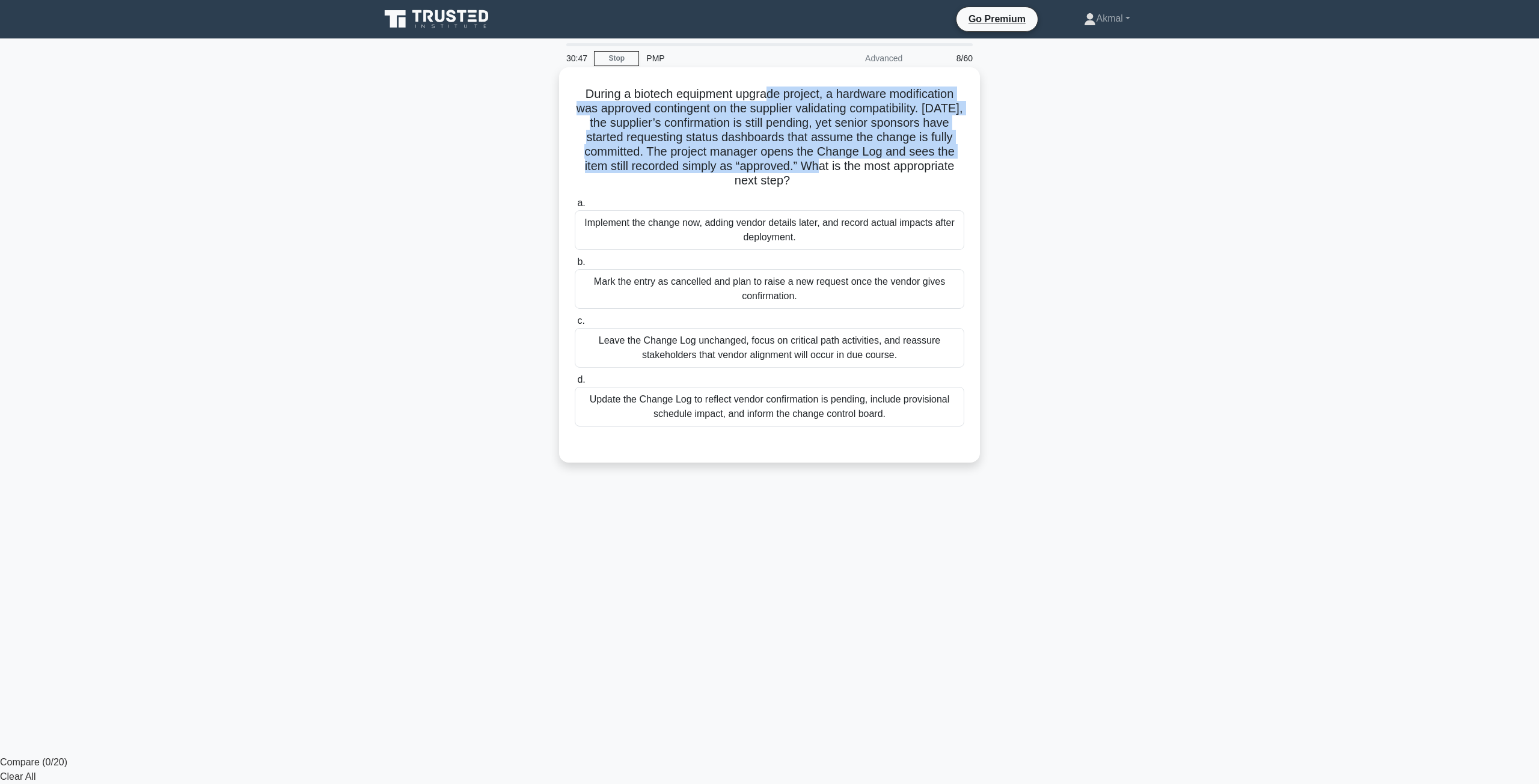
drag, startPoint x: 769, startPoint y: 94, endPoint x: 831, endPoint y: 166, distance: 95.0
click at [831, 166] on h5 "During a biotech equipment upgrade project, a hardware modification was approve…" at bounding box center [770, 137] width 392 height 102
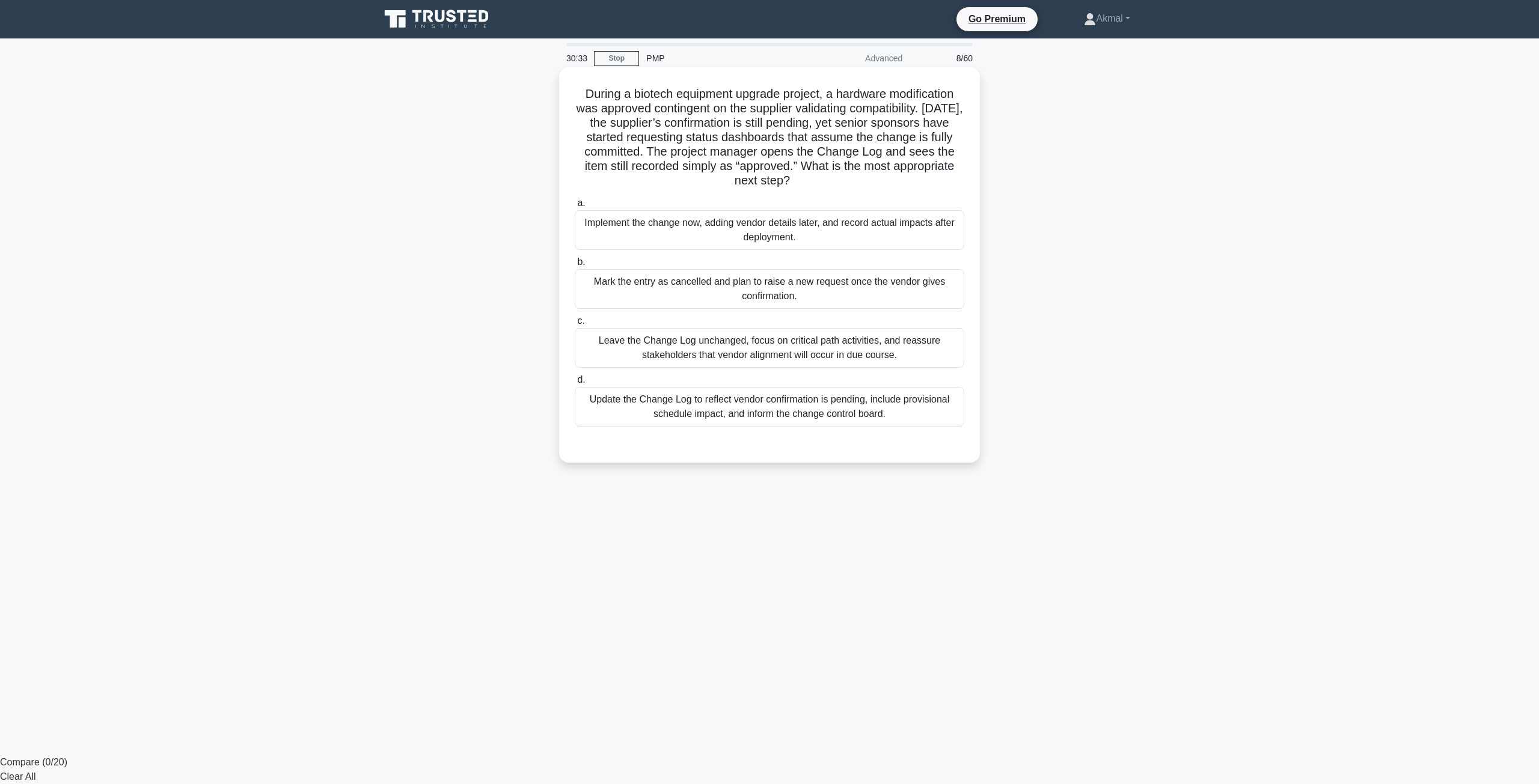
click at [712, 415] on div "Update the Change Log to reflect vendor confirmation is pending, include provis…" at bounding box center [769, 407] width 390 height 40
click at [575, 384] on input "d. Update the Change Log to reflect vendor confirmation is pending, include pro…" at bounding box center [575, 380] width 0 height 8
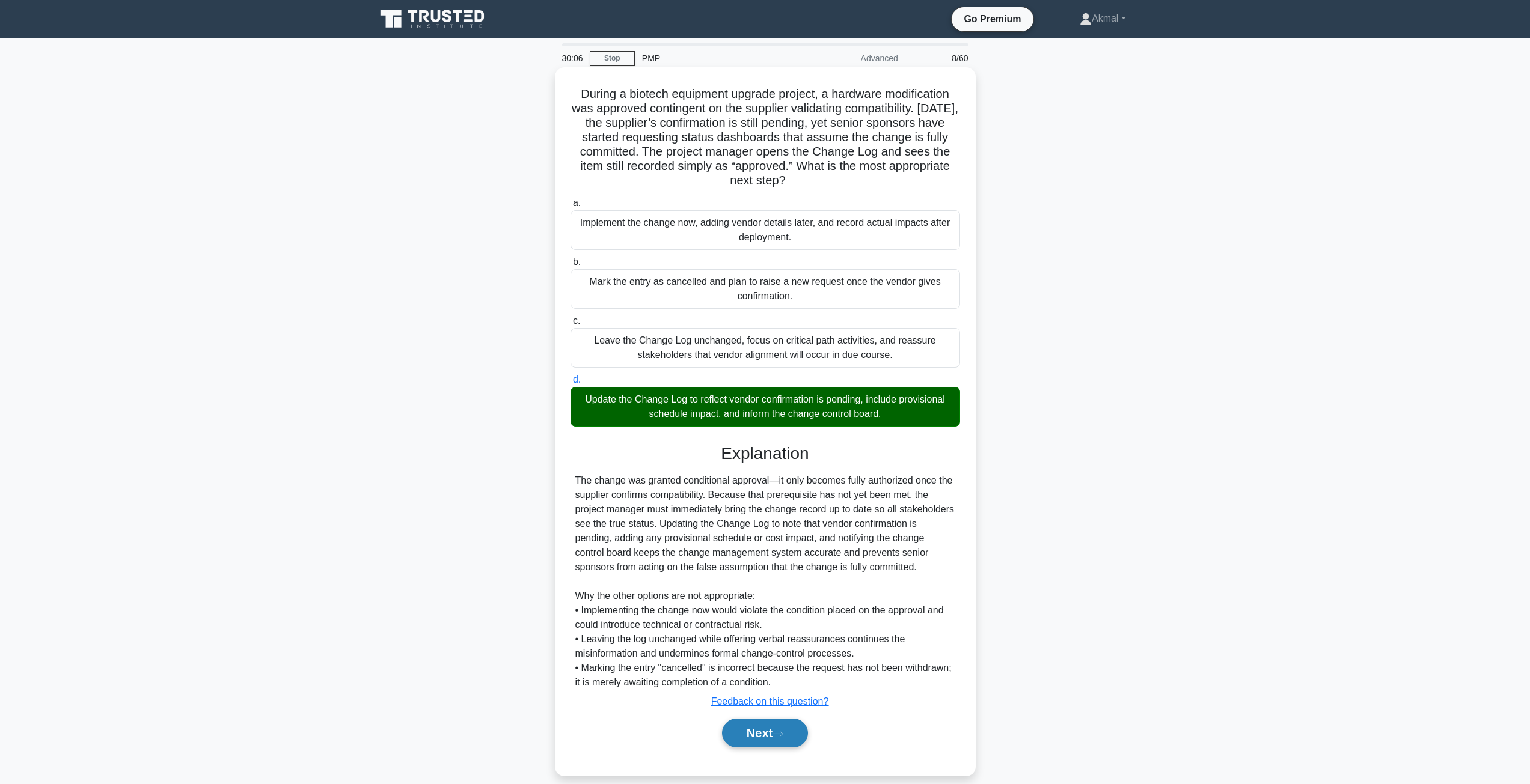
click at [795, 728] on button "Next" at bounding box center [765, 733] width 86 height 29
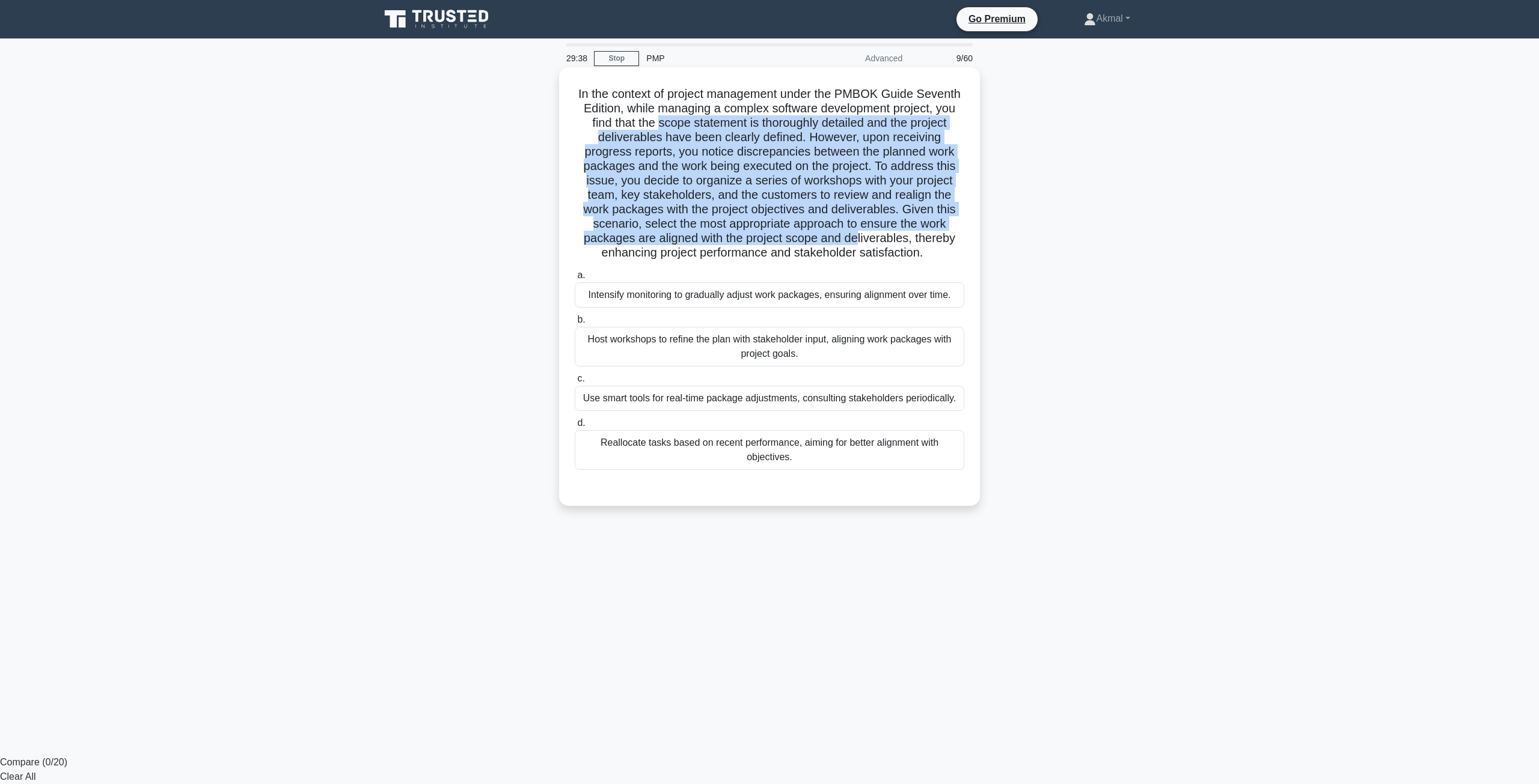
drag, startPoint x: 654, startPoint y: 122, endPoint x: 859, endPoint y: 240, distance: 236.5
click at [859, 240] on h5 "In the context of project management under the PMBOK Guide Seventh Edition, whi…" at bounding box center [770, 174] width 392 height 175
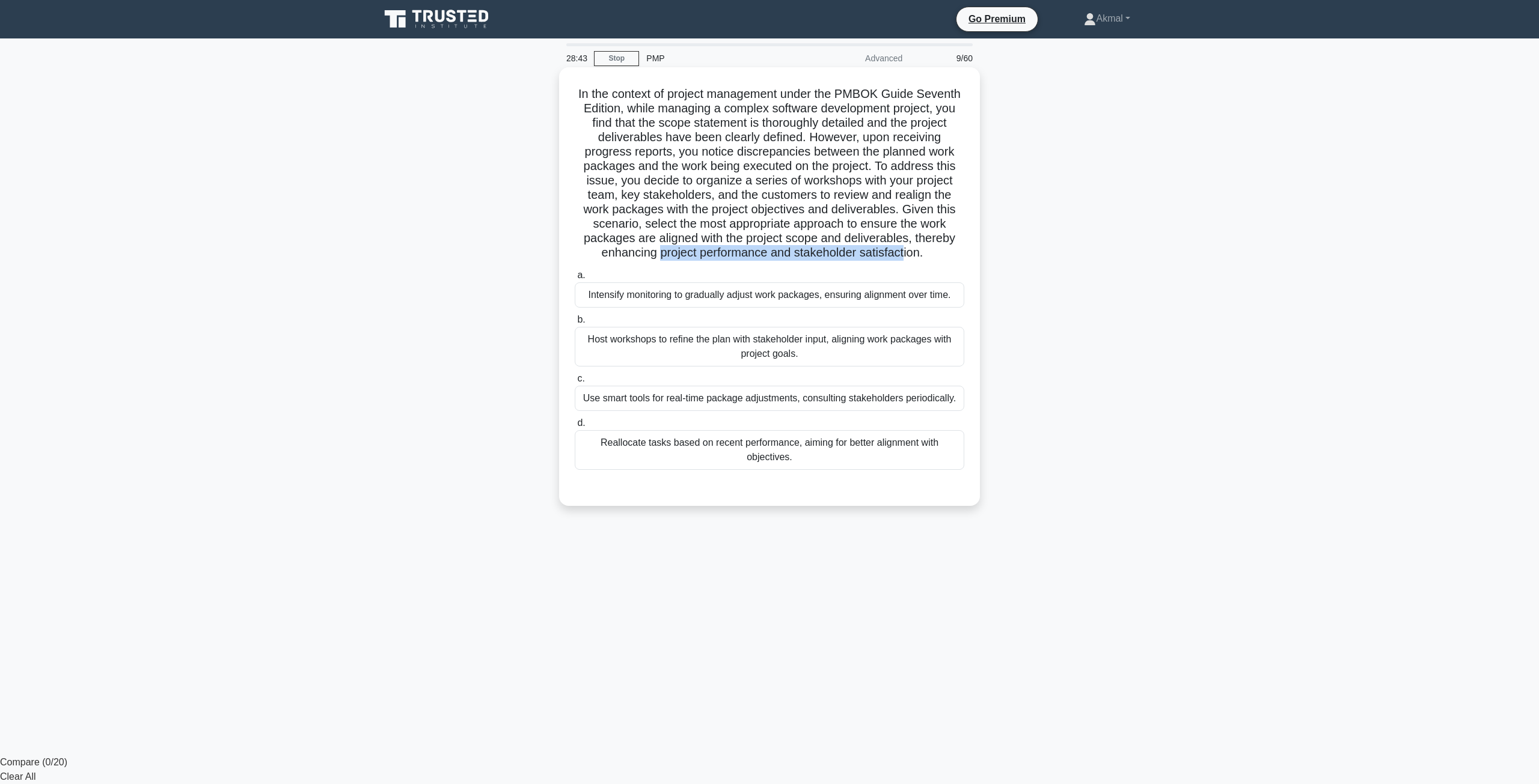
drag, startPoint x: 656, startPoint y: 257, endPoint x: 906, endPoint y: 256, distance: 250.0
click at [906, 256] on h5 "In the context of project management under the PMBOK Guide Seventh Edition, whi…" at bounding box center [770, 174] width 392 height 175
drag, startPoint x: 924, startPoint y: 254, endPoint x: 576, endPoint y: 254, distance: 348.0
click at [576, 254] on h5 "In the context of project management under the PMBOK Guide Seventh Edition, whi…" at bounding box center [770, 174] width 392 height 175
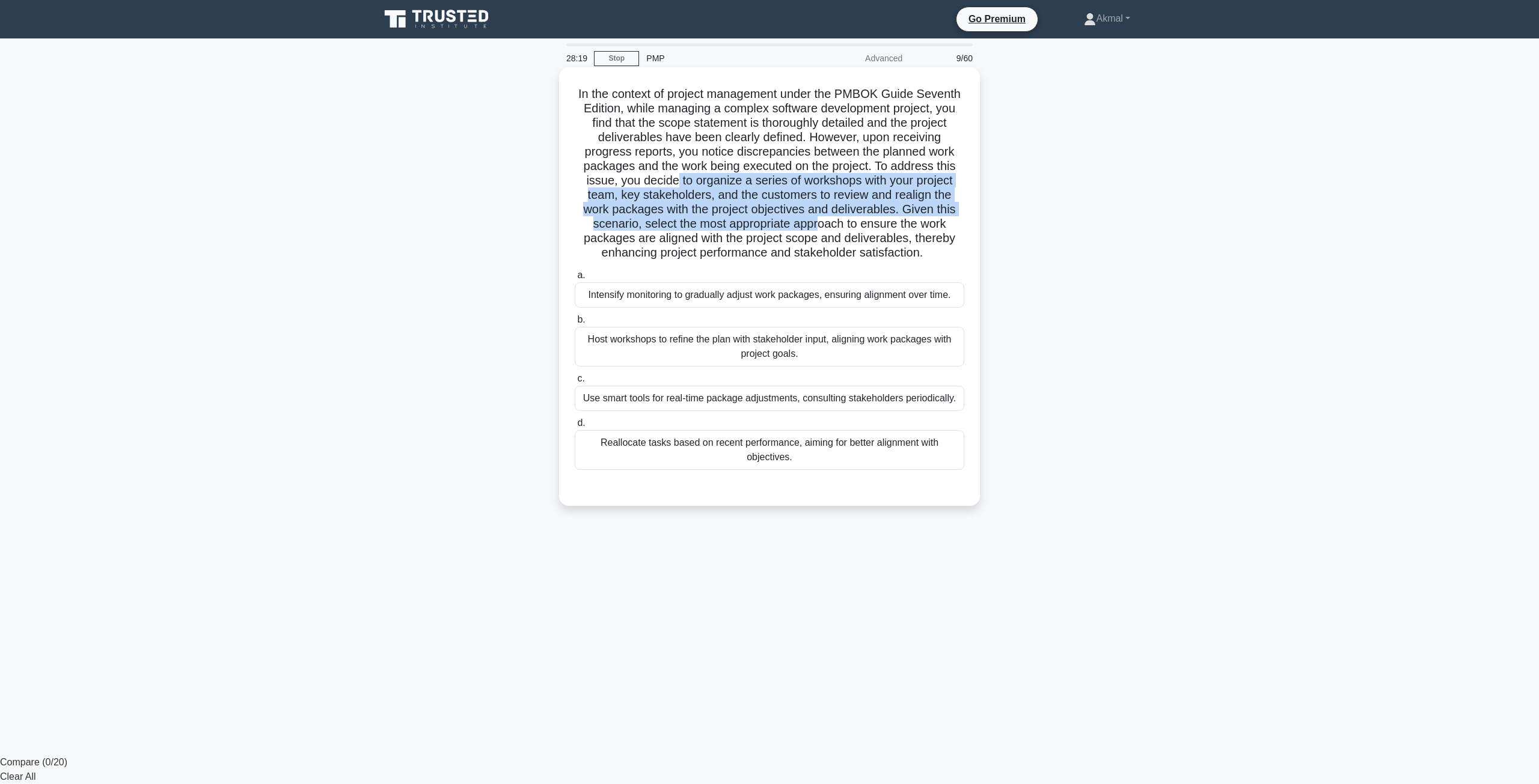
drag, startPoint x: 675, startPoint y: 182, endPoint x: 821, endPoint y: 231, distance: 154.0
click at [821, 231] on h5 "In the context of project management under the PMBOK Guide Seventh Edition, whi…" at bounding box center [770, 174] width 392 height 175
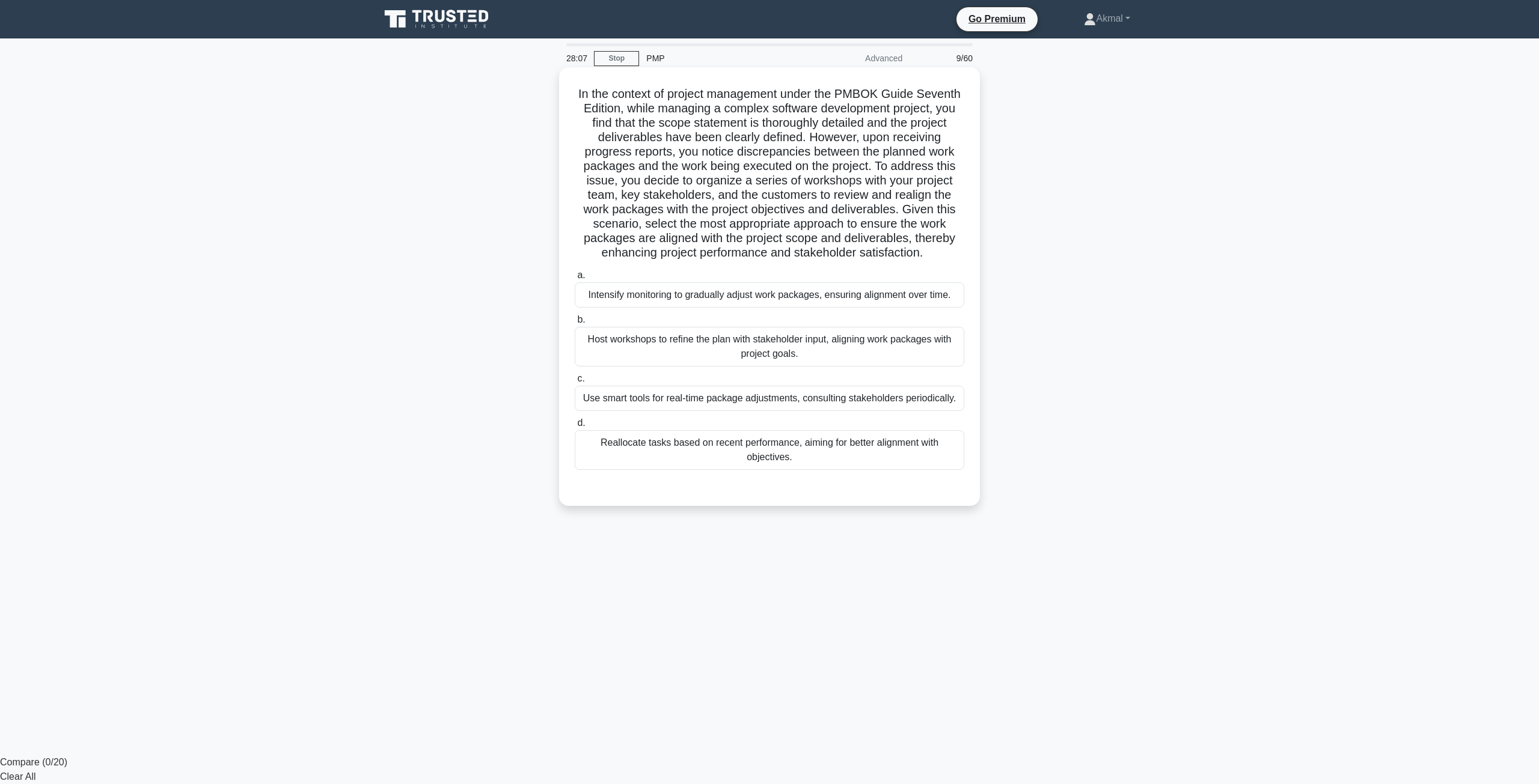
click at [651, 351] on div "Host workshops to refine the plan with stakeholder input, aligning work package…" at bounding box center [769, 347] width 390 height 40
click at [575, 324] on input "b. Host workshops to refine the plan with stakeholder input, aligning work pack…" at bounding box center [575, 320] width 0 height 8
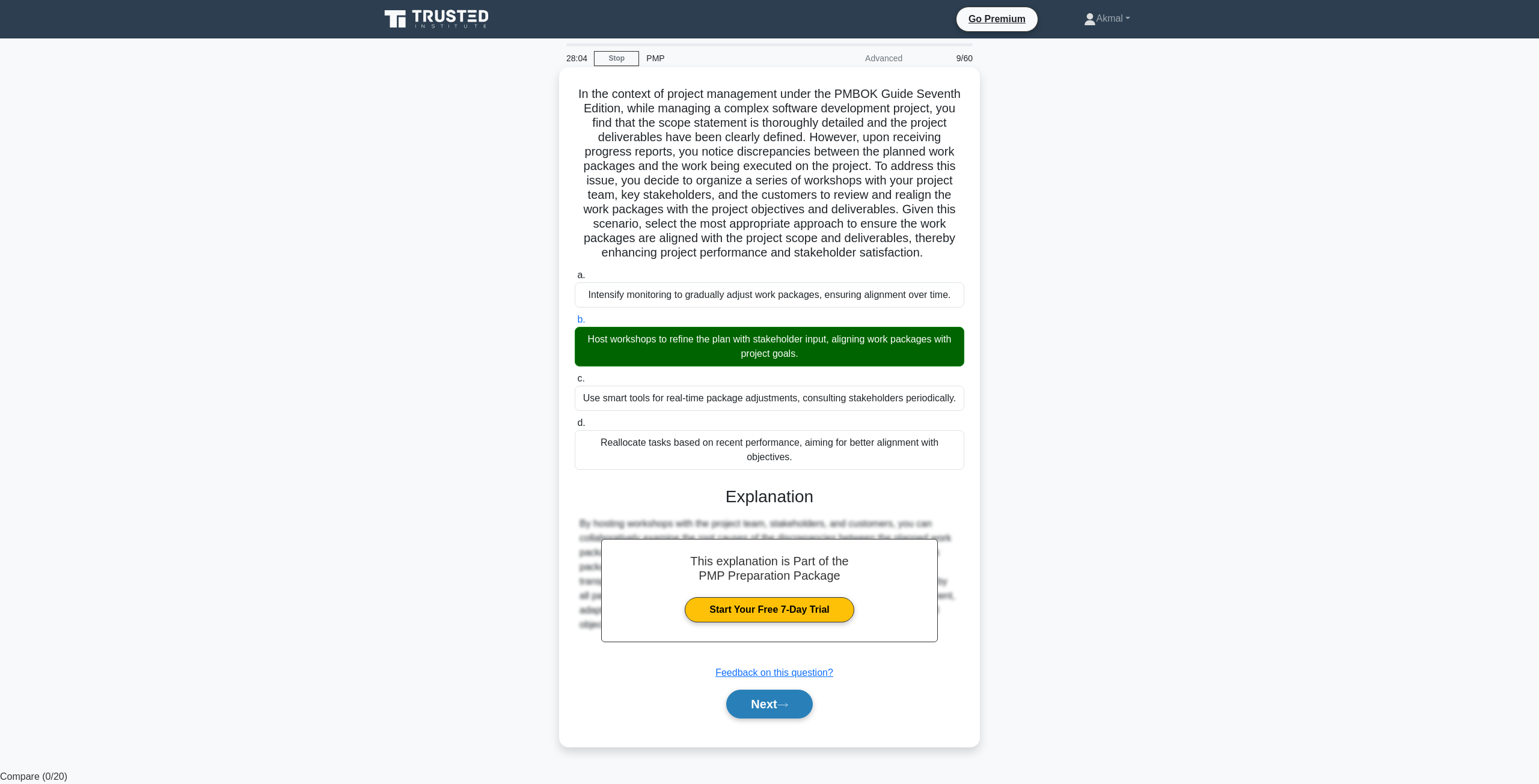
click at [778, 706] on button "Next" at bounding box center [769, 704] width 86 height 29
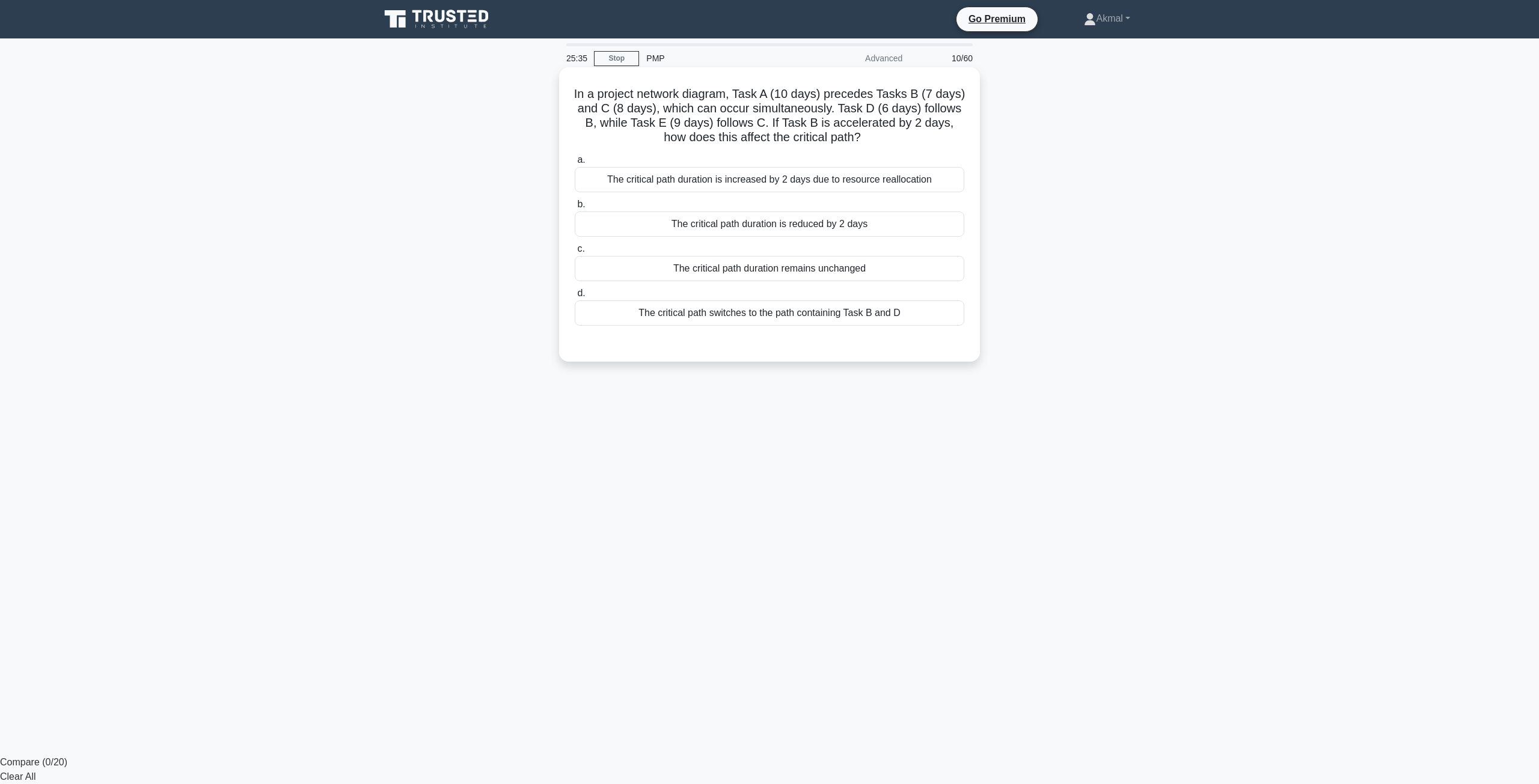
click at [865, 271] on div "The critical path duration remains unchanged" at bounding box center [769, 269] width 390 height 25
click at [575, 253] on input "c. The critical path duration remains unchanged" at bounding box center [575, 249] width 0 height 8
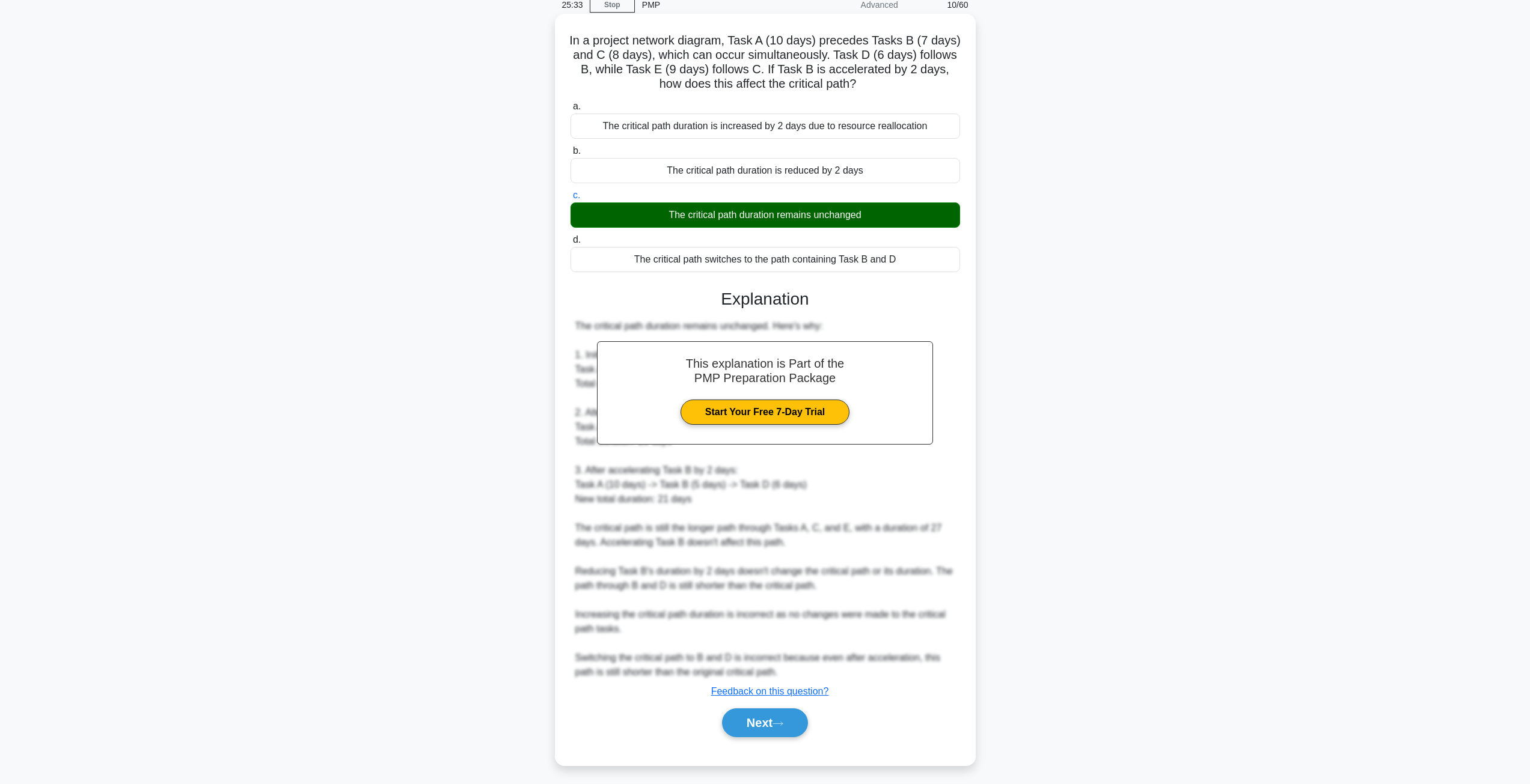
scroll to position [58, 0]
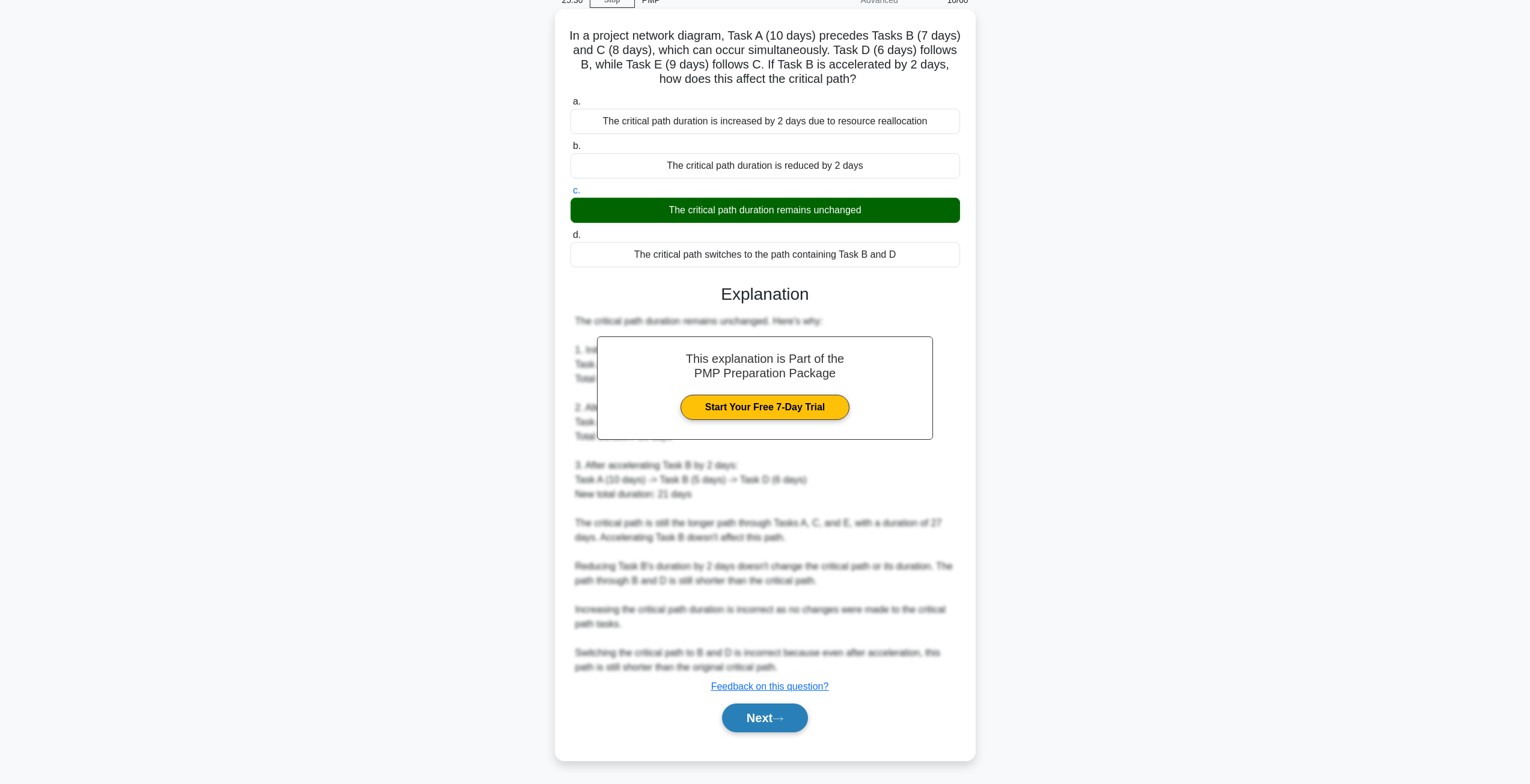
click at [740, 709] on button "Next" at bounding box center [765, 718] width 86 height 29
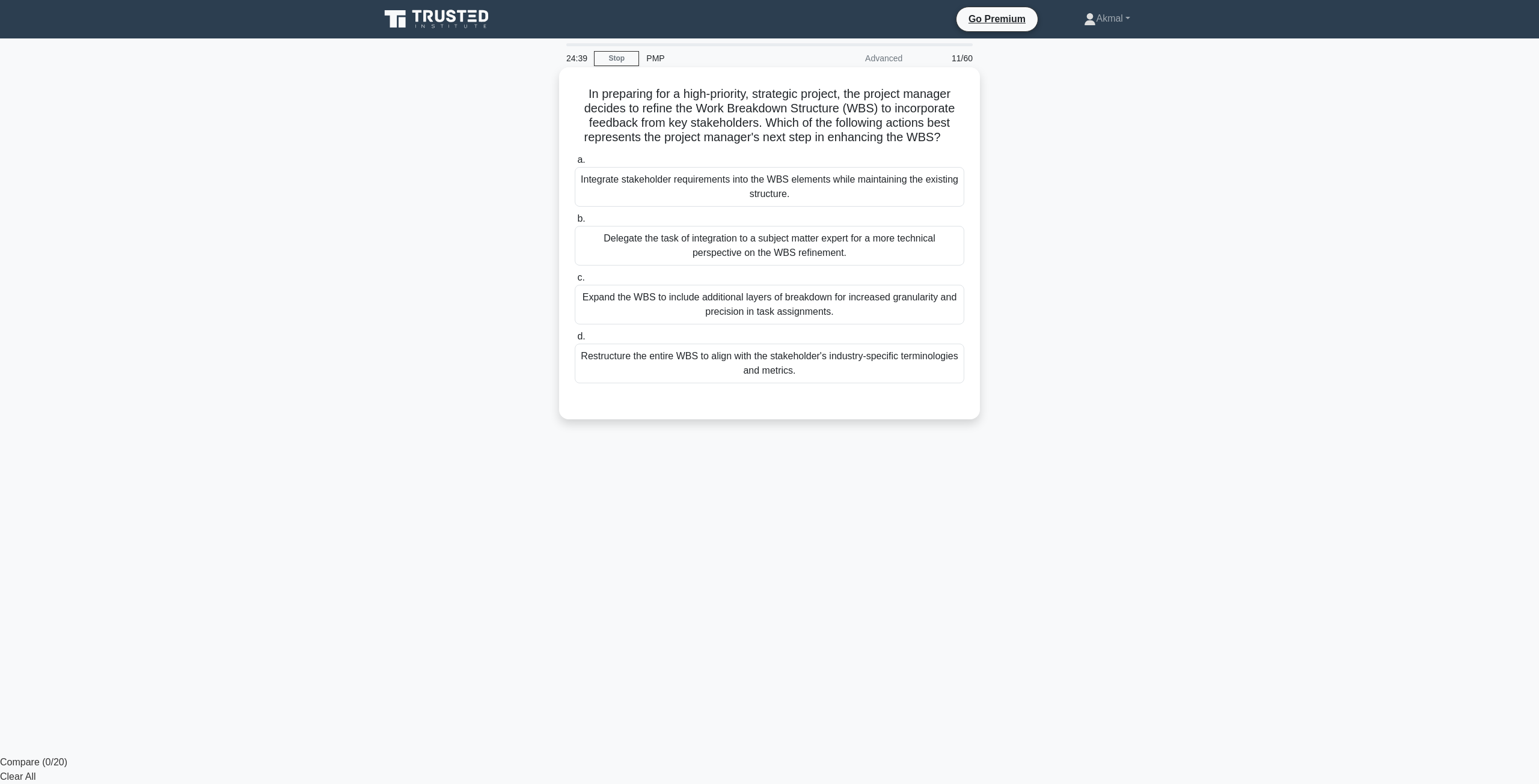
click at [846, 317] on div "Expand the WBS to include additional layers of breakdown for increased granular…" at bounding box center [769, 305] width 390 height 40
click at [575, 282] on input "c. Expand the WBS to include additional layers of breakdown for increased granu…" at bounding box center [575, 278] width 0 height 8
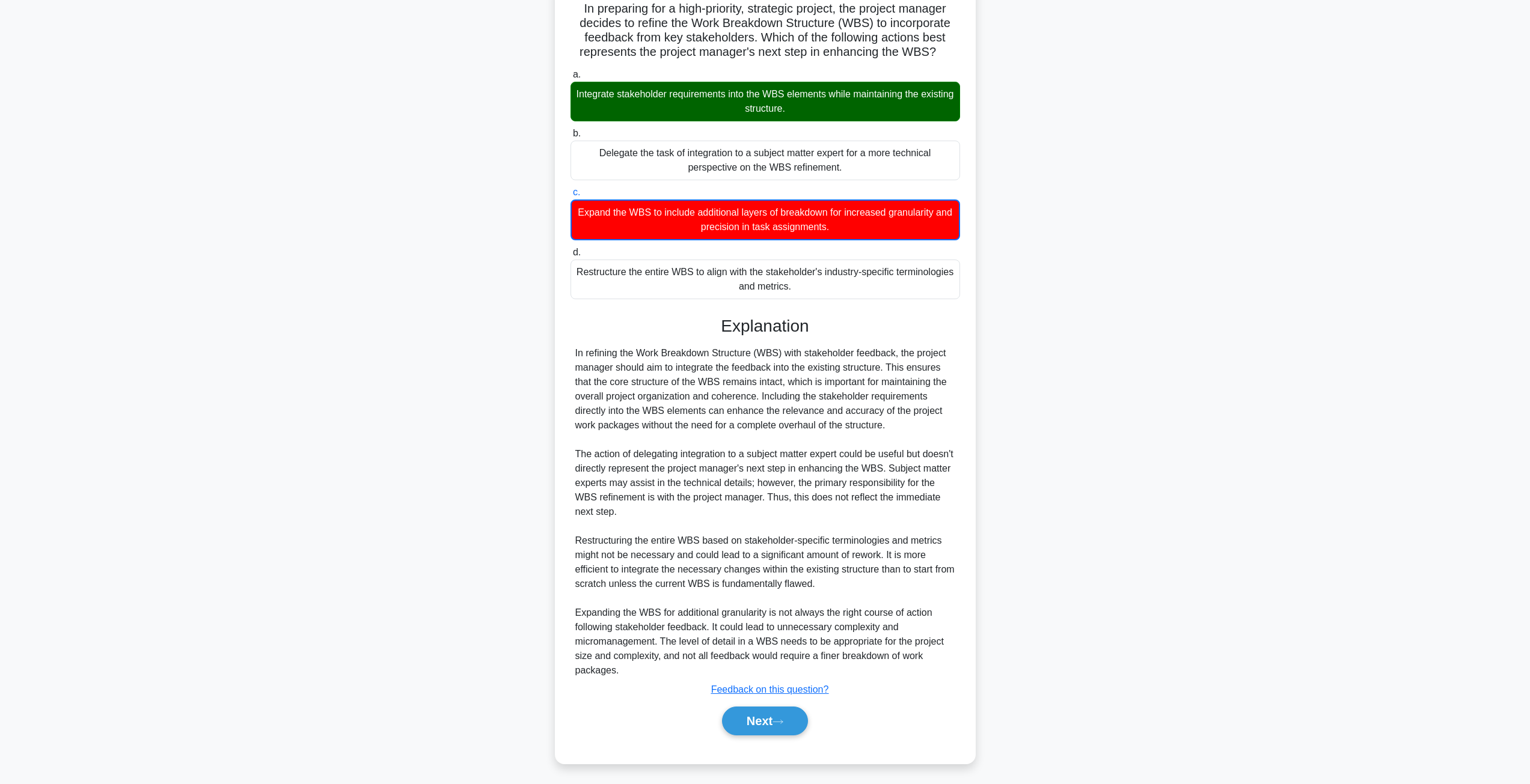
scroll to position [88, 0]
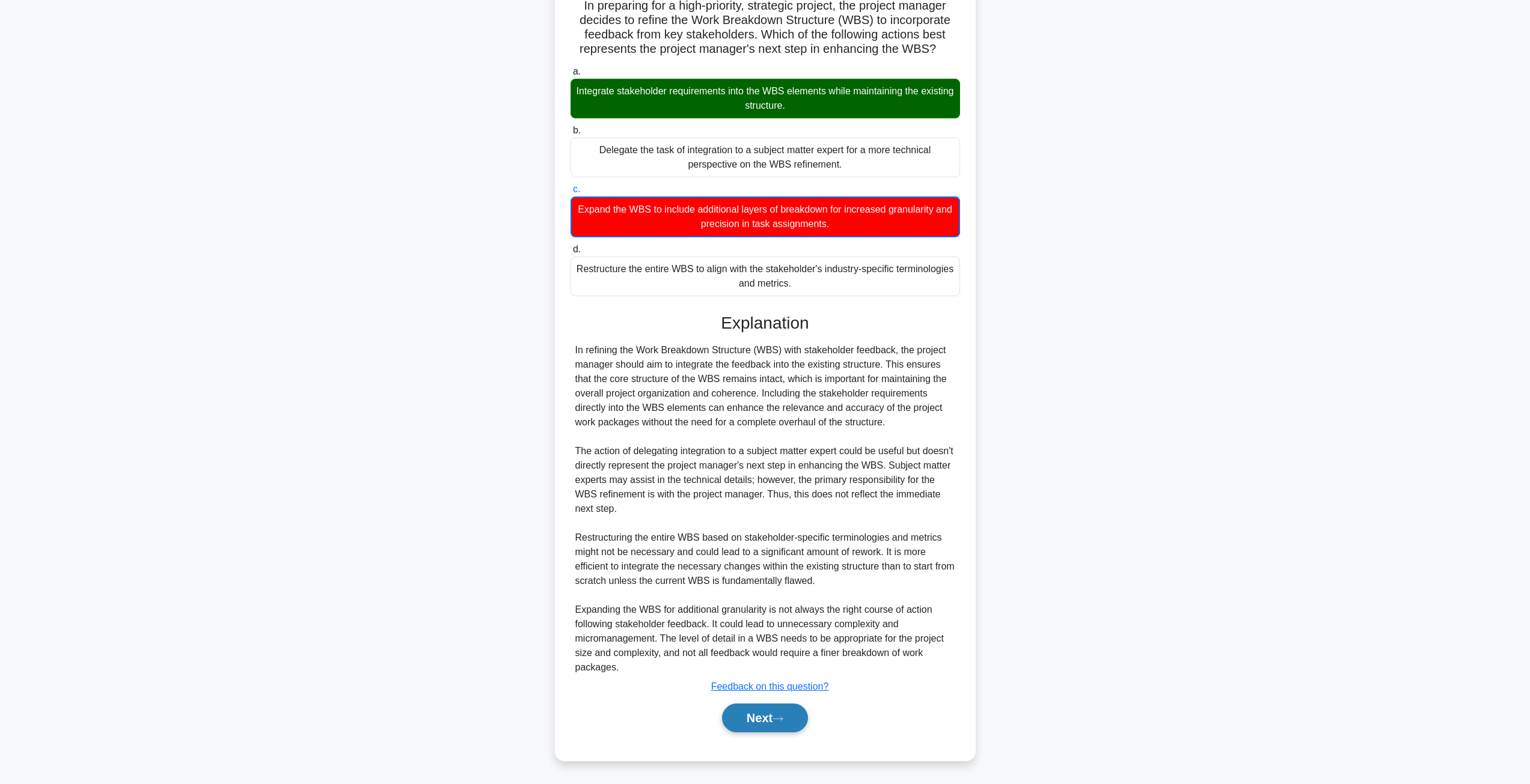
click at [771, 711] on button "Next" at bounding box center [765, 718] width 86 height 29
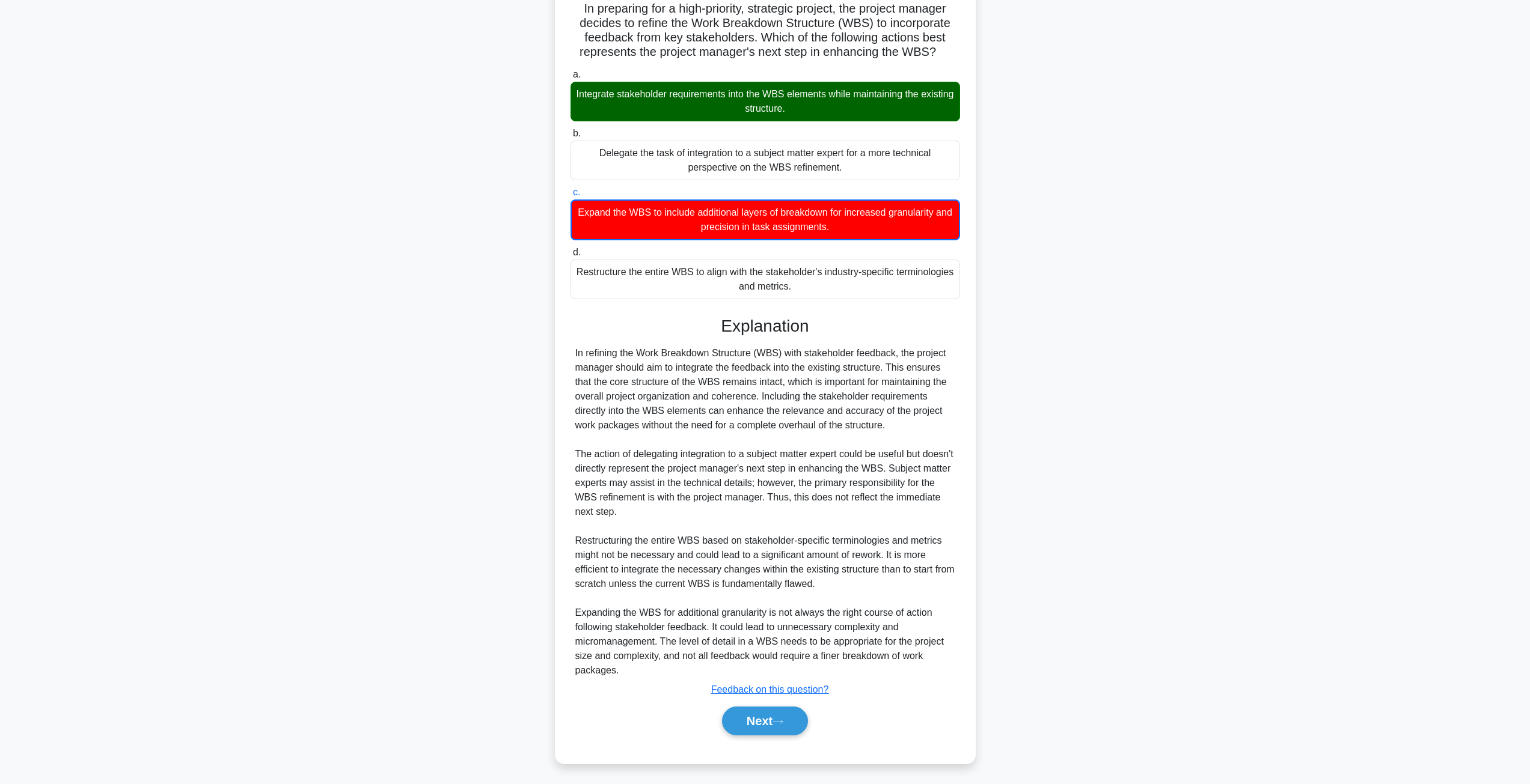
scroll to position [0, 0]
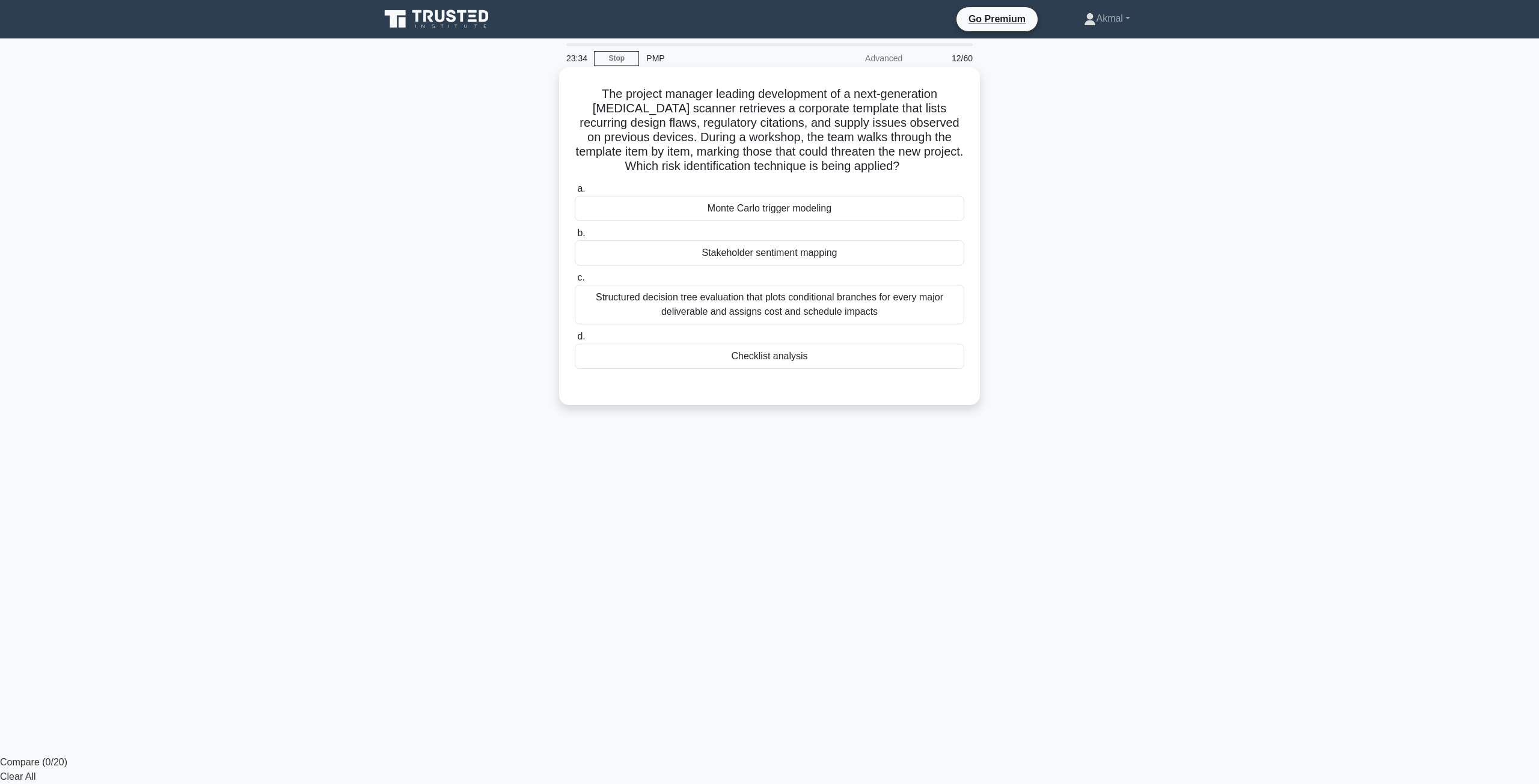
click at [796, 302] on div "Structured decision tree evaluation that plots conditional branches for every m…" at bounding box center [769, 305] width 390 height 40
click at [575, 282] on input "c. Structured decision tree evaluation that plots conditional branches for ever…" at bounding box center [575, 278] width 0 height 8
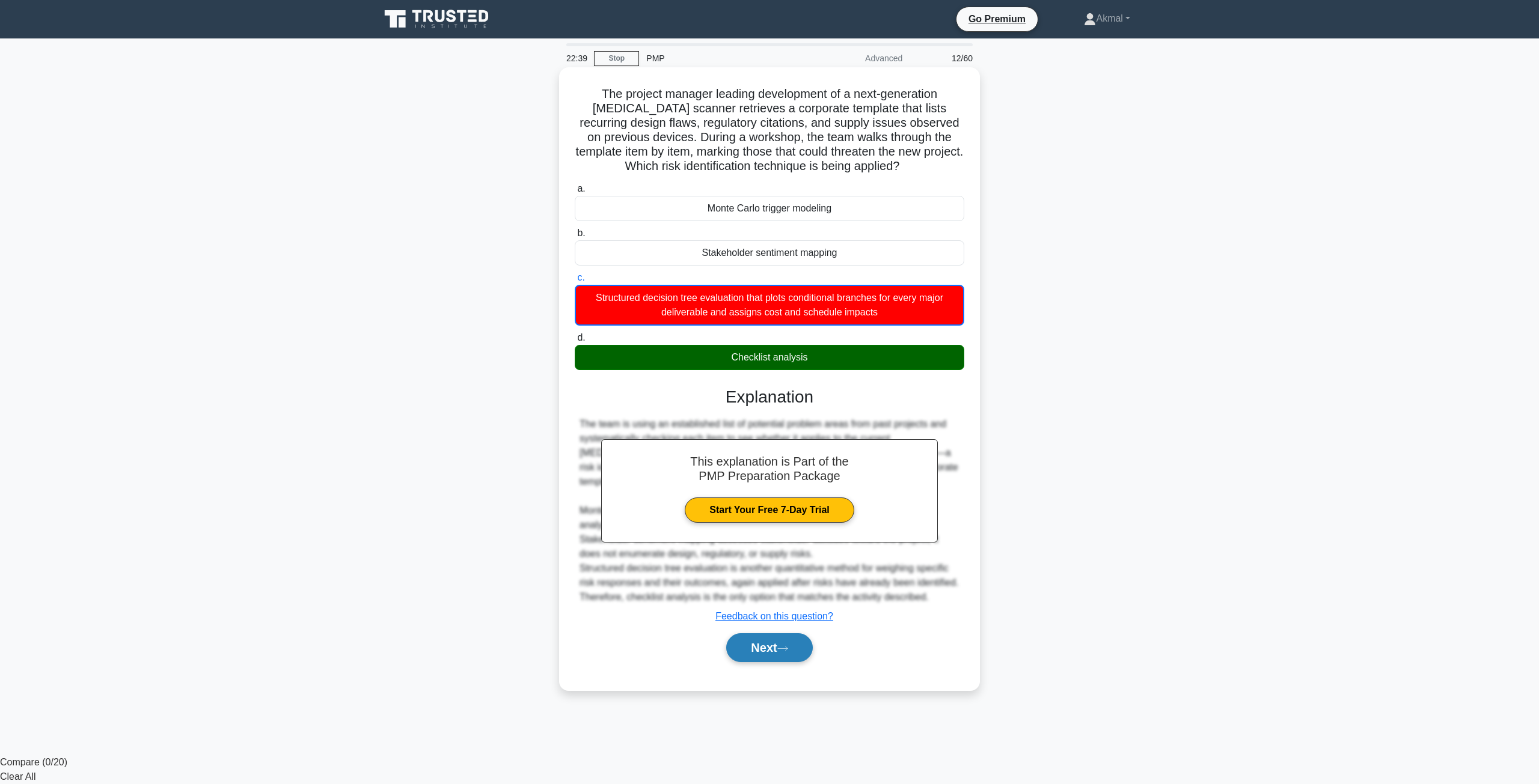
click at [763, 652] on button "Next" at bounding box center [769, 648] width 86 height 29
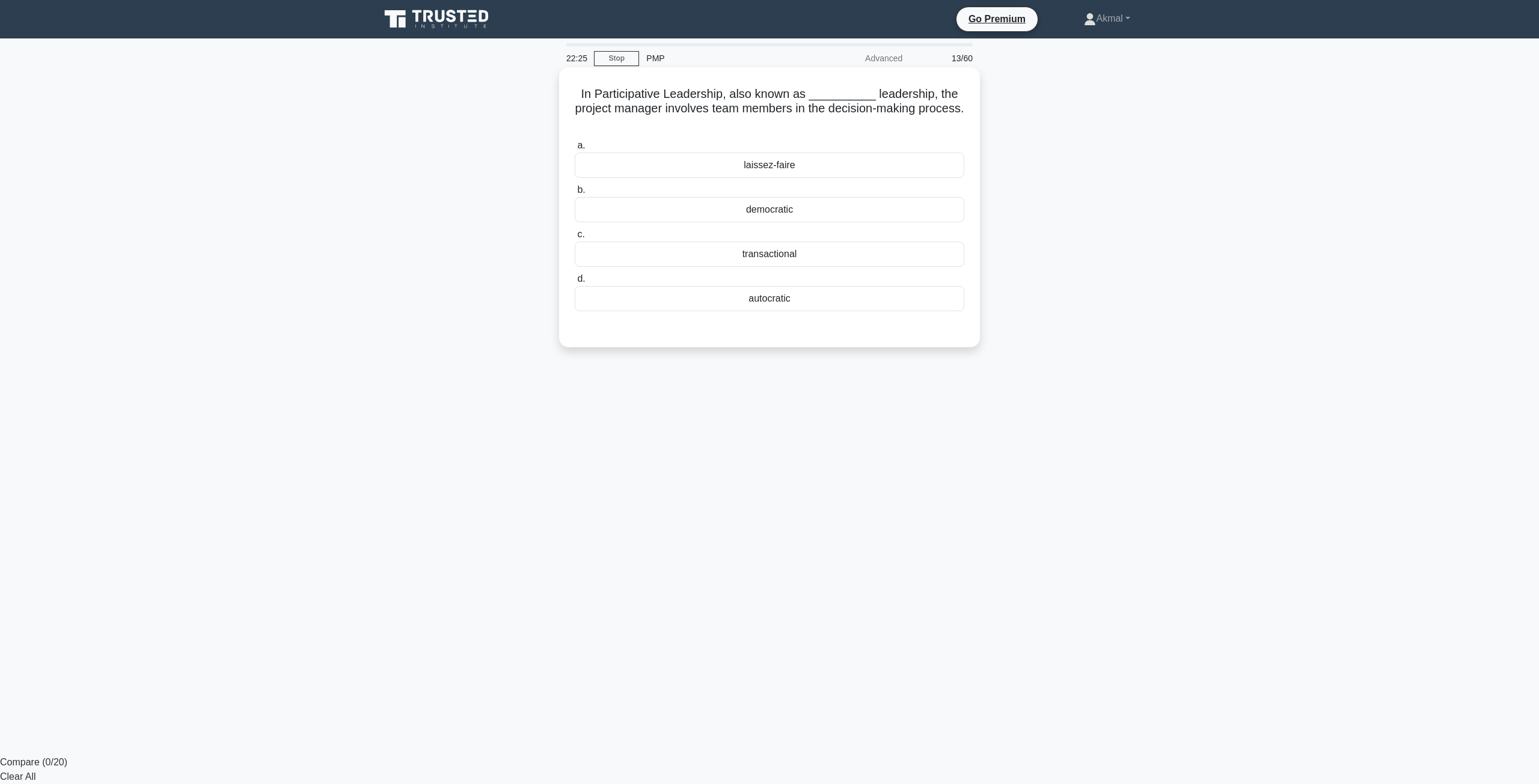
click at [778, 213] on div "democratic" at bounding box center [769, 209] width 390 height 25
click at [575, 194] on input "b. democratic" at bounding box center [575, 190] width 0 height 8
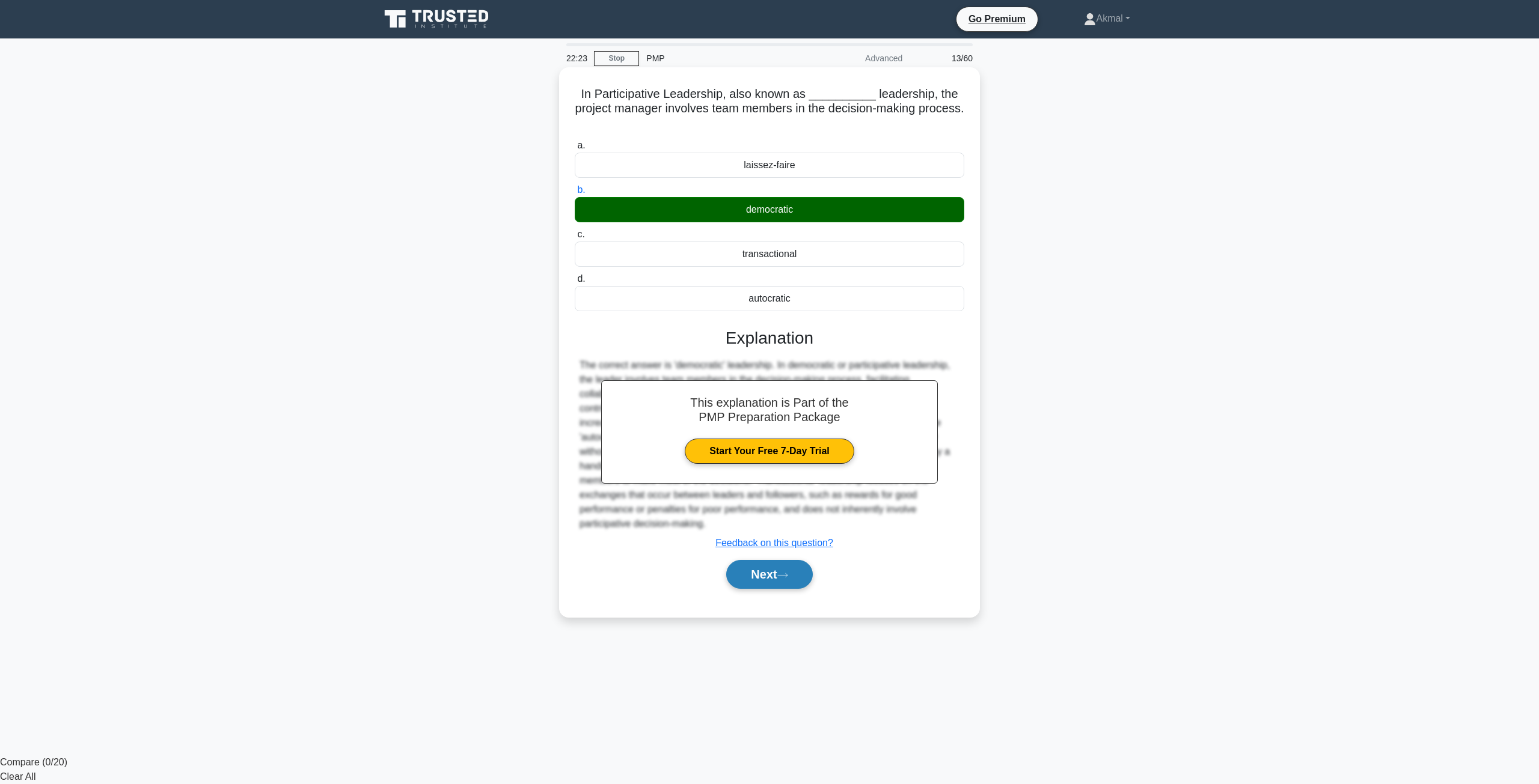
click at [764, 580] on button "Next" at bounding box center [769, 575] width 86 height 29
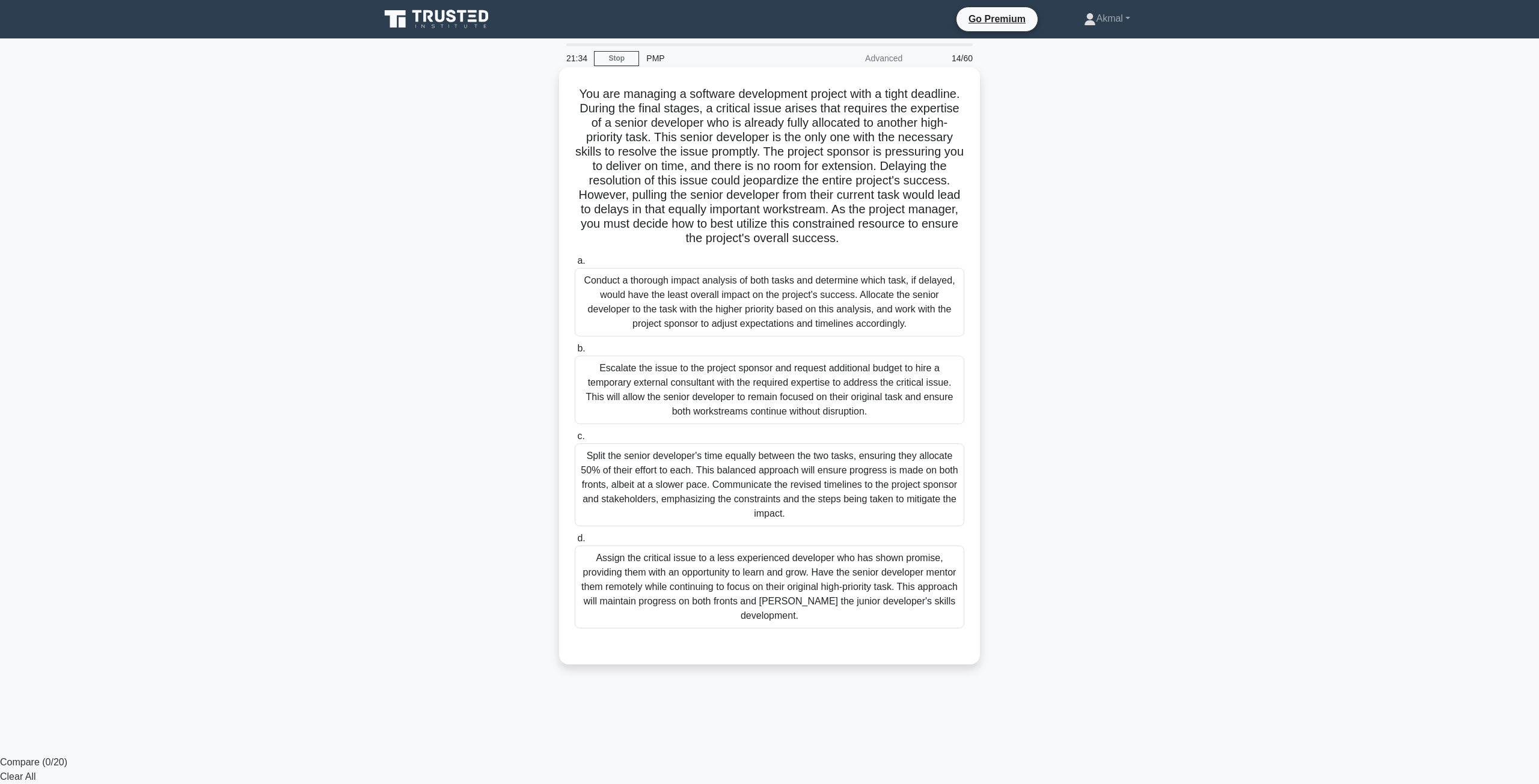
click at [742, 392] on div "Escalate the issue to the project sponsor and request additional budget to hire…" at bounding box center [769, 390] width 390 height 68
click at [575, 353] on input "b. Escalate the issue to the project sponsor and request additional budget to h…" at bounding box center [575, 349] width 0 height 8
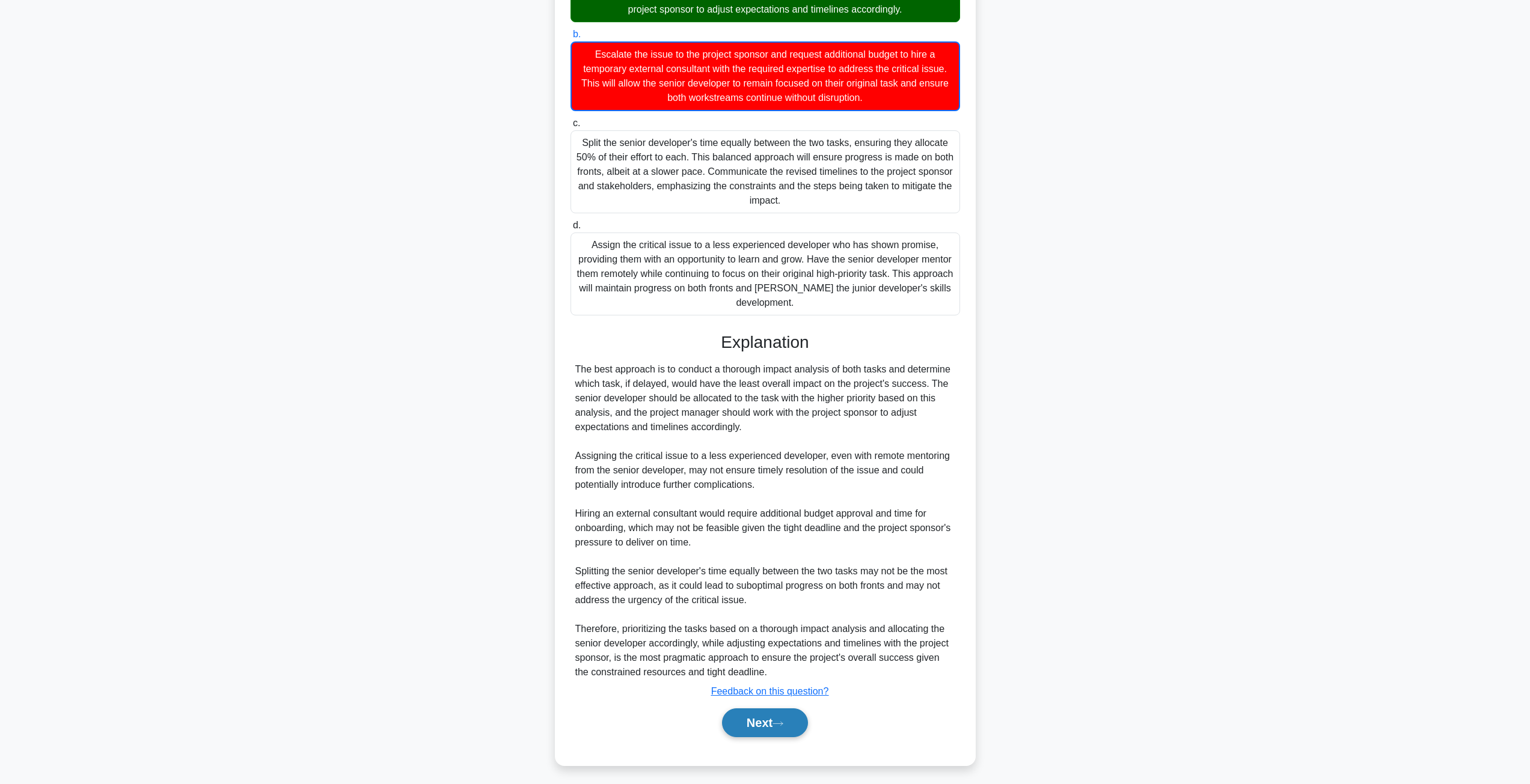
scroll to position [319, 0]
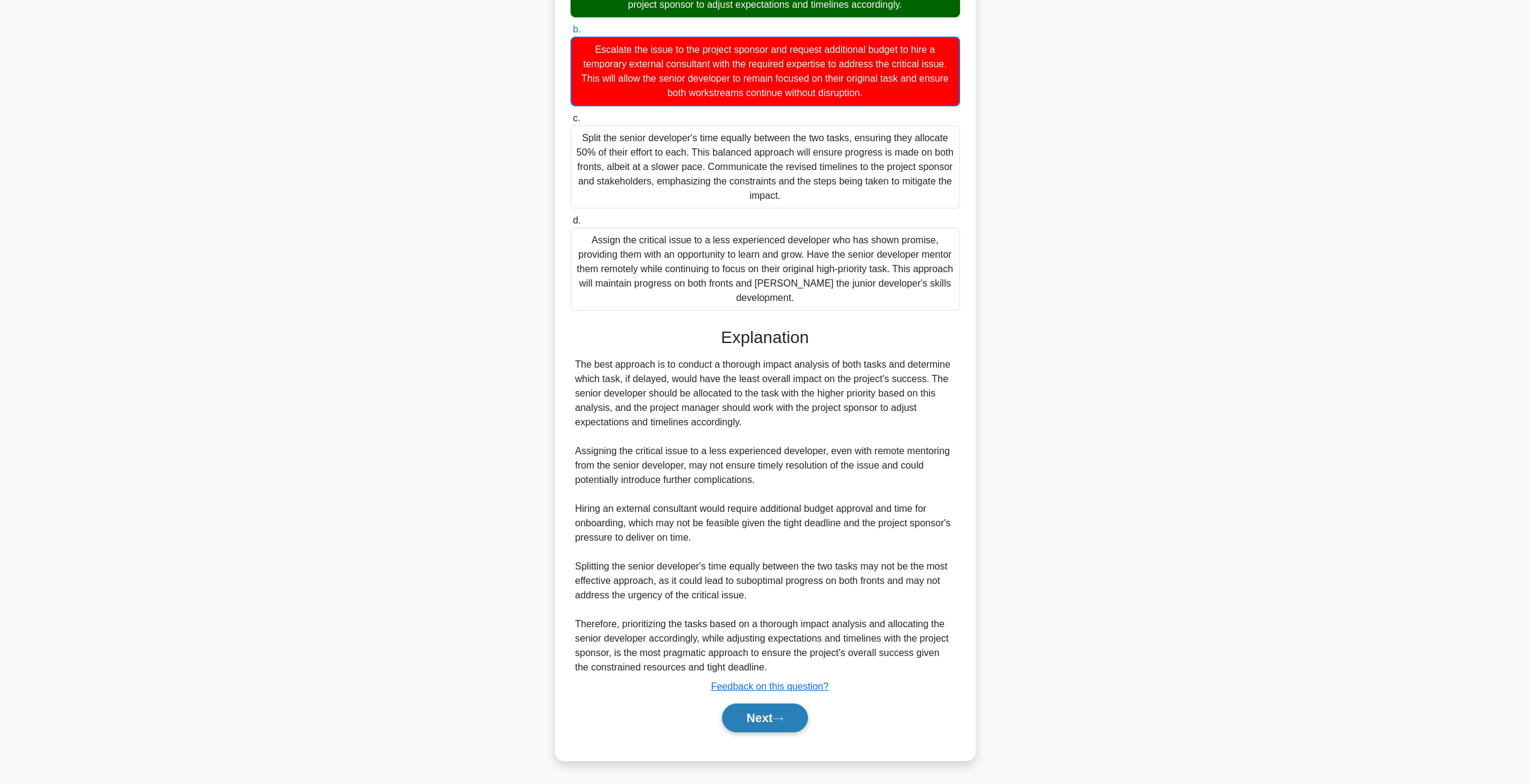
click at [758, 729] on button "Next" at bounding box center [765, 718] width 86 height 29
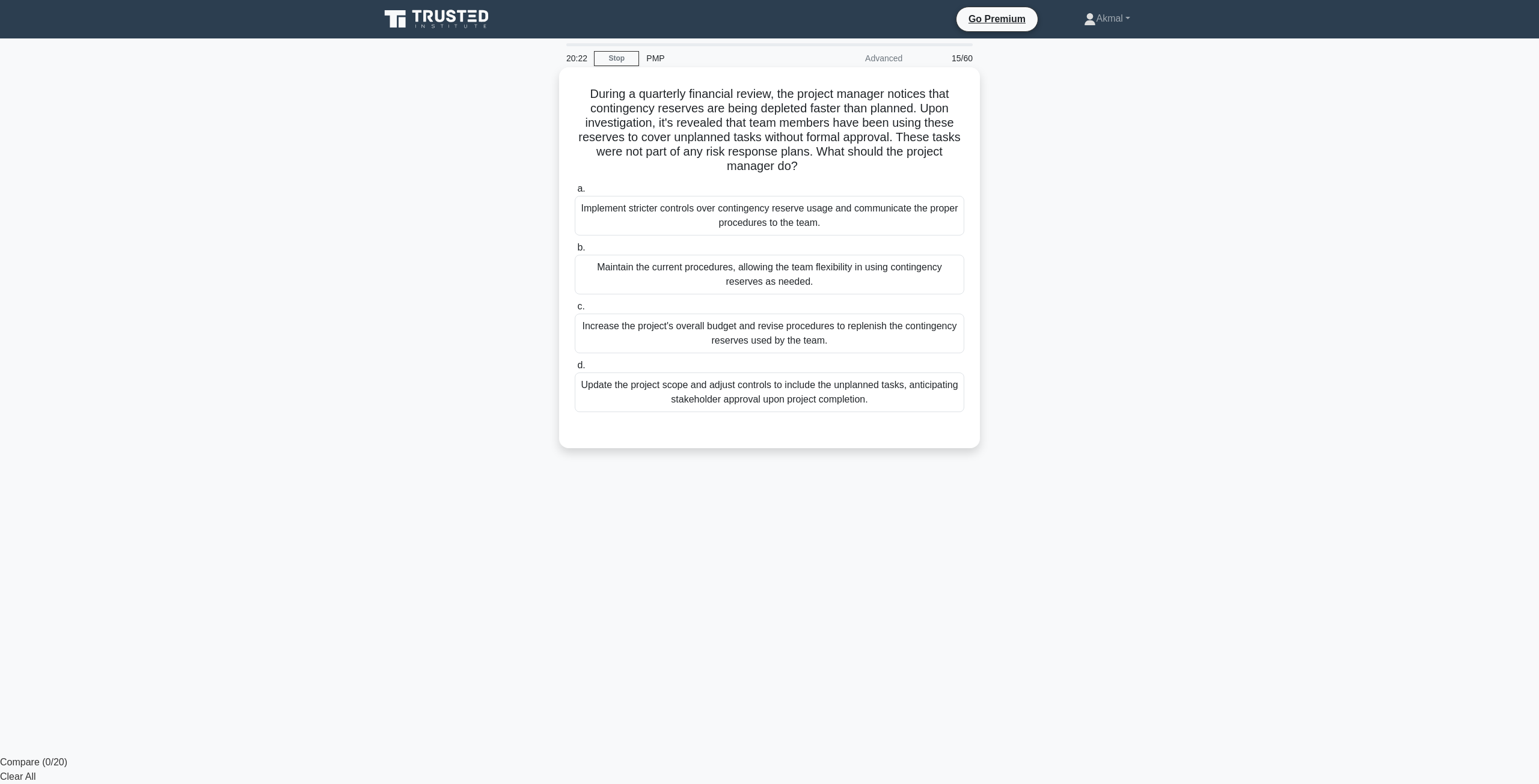
click at [768, 225] on div "Implement stricter controls over contingency reserve usage and communicate the …" at bounding box center [769, 216] width 390 height 40
click at [575, 193] on input "a. Implement stricter controls over contingency reserve usage and communicate t…" at bounding box center [575, 189] width 0 height 8
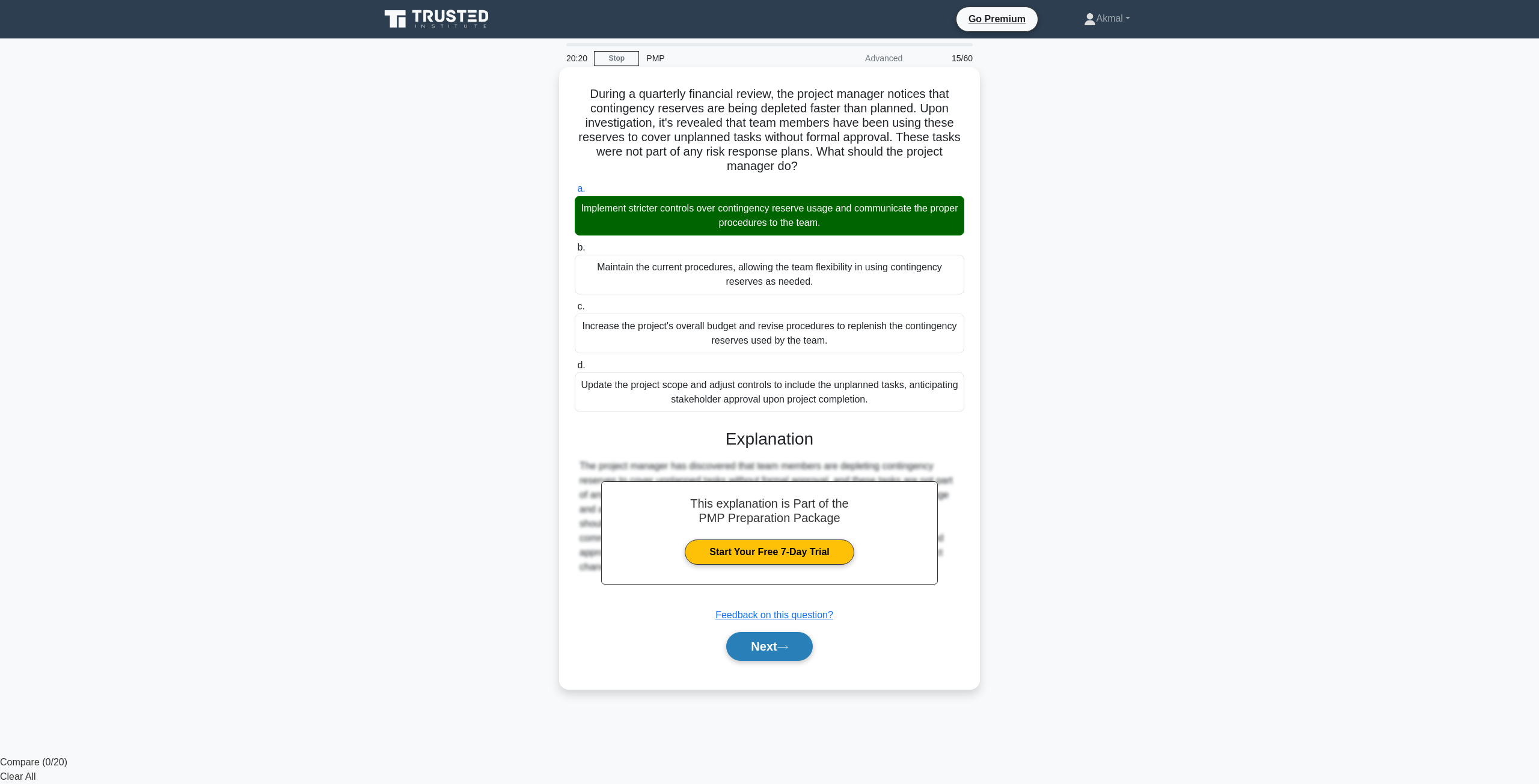
click at [748, 641] on button "Next" at bounding box center [769, 647] width 86 height 29
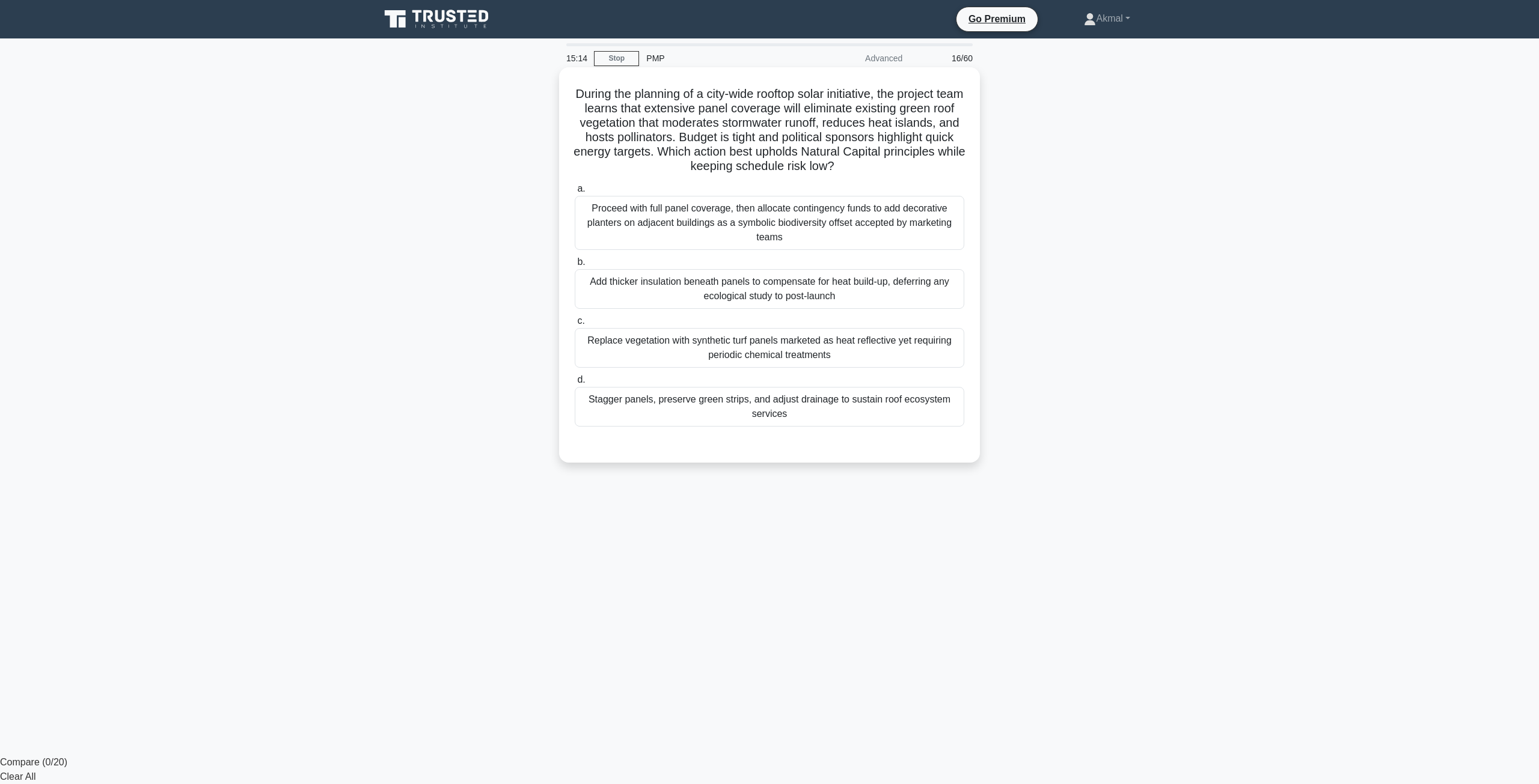
click at [704, 405] on div "Stagger panels, preserve green strips, and adjust drainage to sustain roof ecos…" at bounding box center [769, 407] width 390 height 40
click at [575, 384] on input "d. Stagger panels, preserve green strips, and adjust drainage to sustain roof e…" at bounding box center [575, 380] width 0 height 8
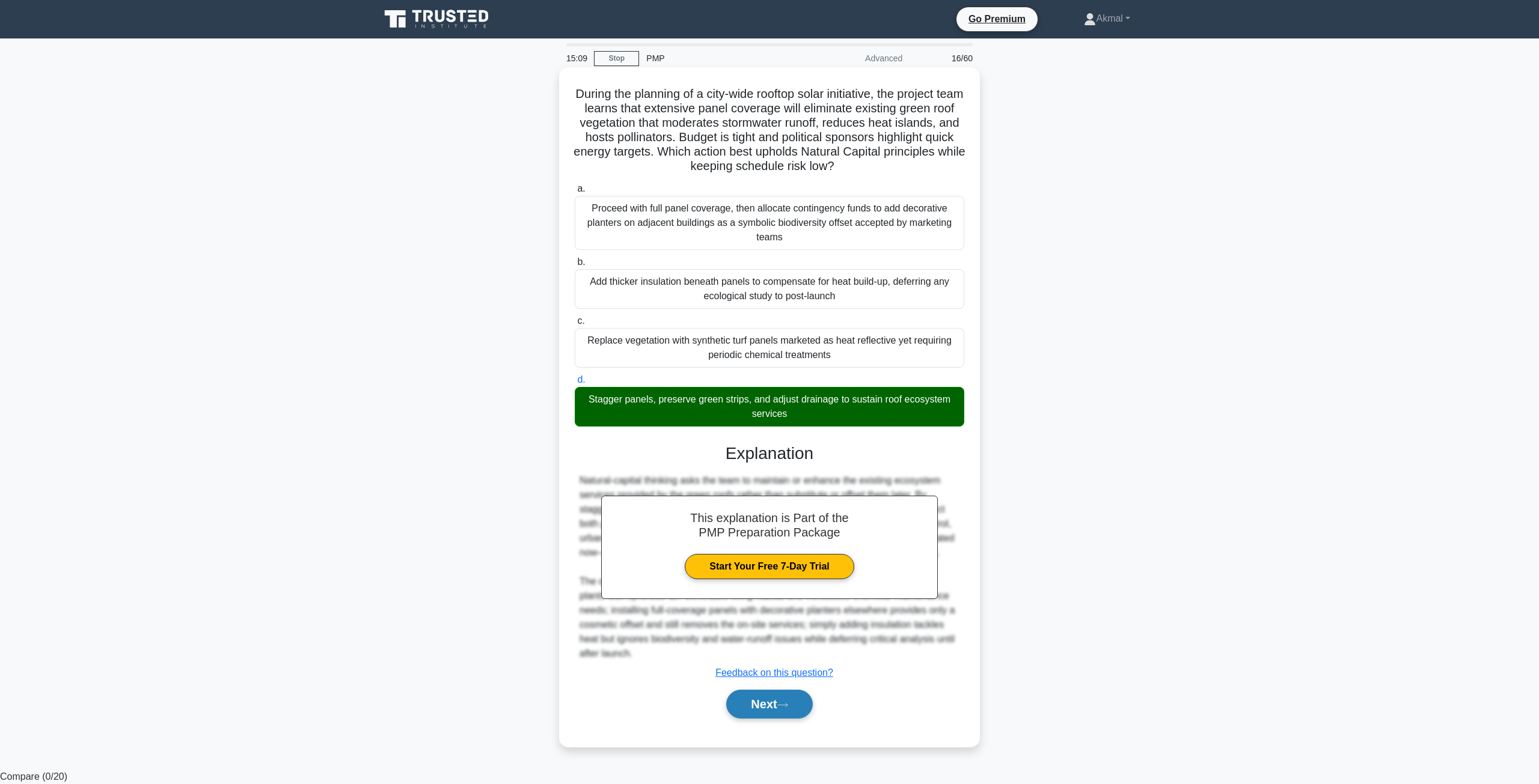
click at [762, 700] on button "Next" at bounding box center [769, 704] width 86 height 29
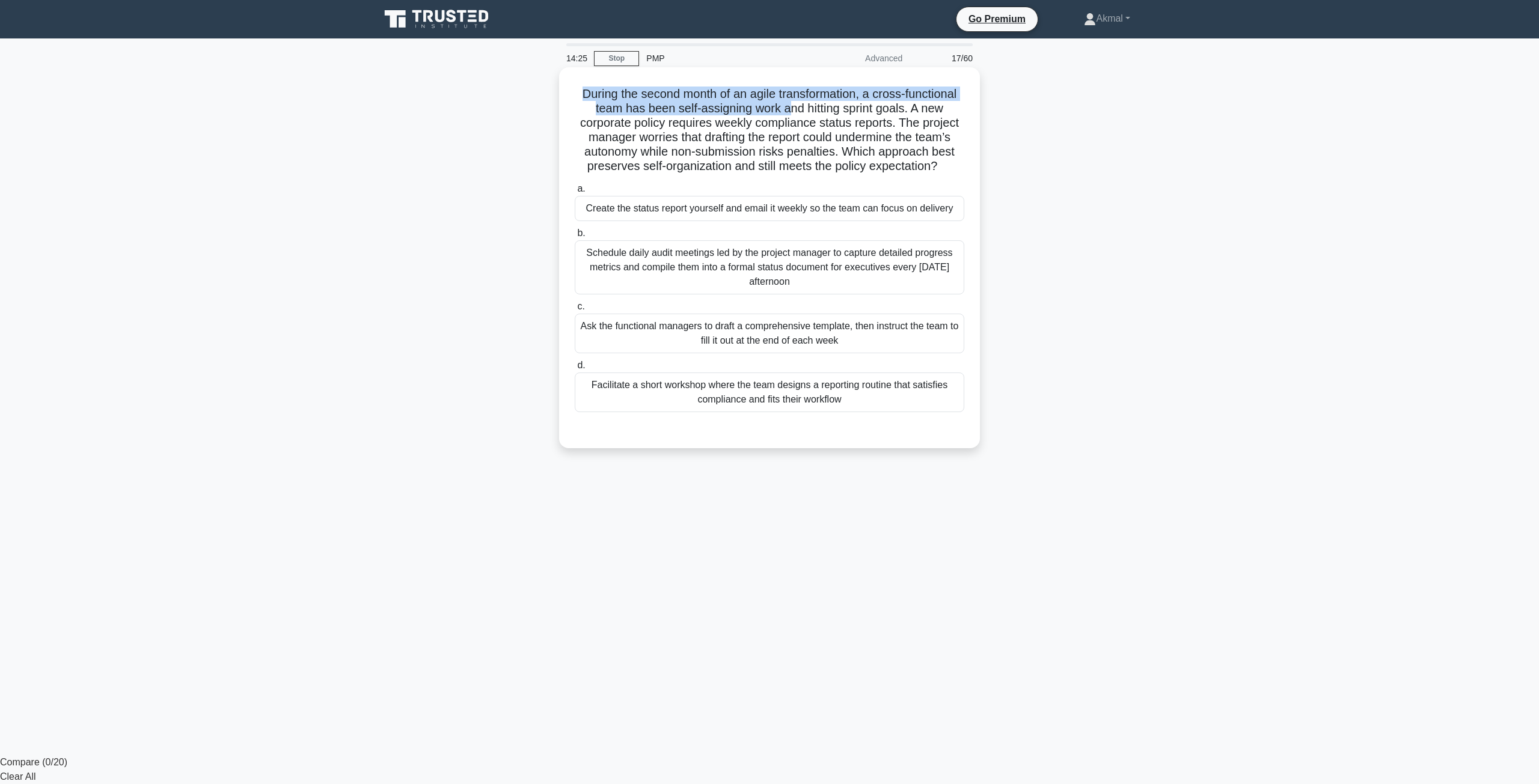
drag, startPoint x: 576, startPoint y: 95, endPoint x: 786, endPoint y: 111, distance: 210.6
click at [786, 111] on h5 "During the second month of an agile transformation, a cross-functional team has…" at bounding box center [770, 130] width 392 height 88
click at [674, 340] on div "Ask the functional managers to draft a comprehensive template, then instruct th…" at bounding box center [769, 333] width 390 height 40
click at [575, 311] on input "c. Ask the functional managers to draft a comprehensive template, then instruct…" at bounding box center [575, 307] width 0 height 8
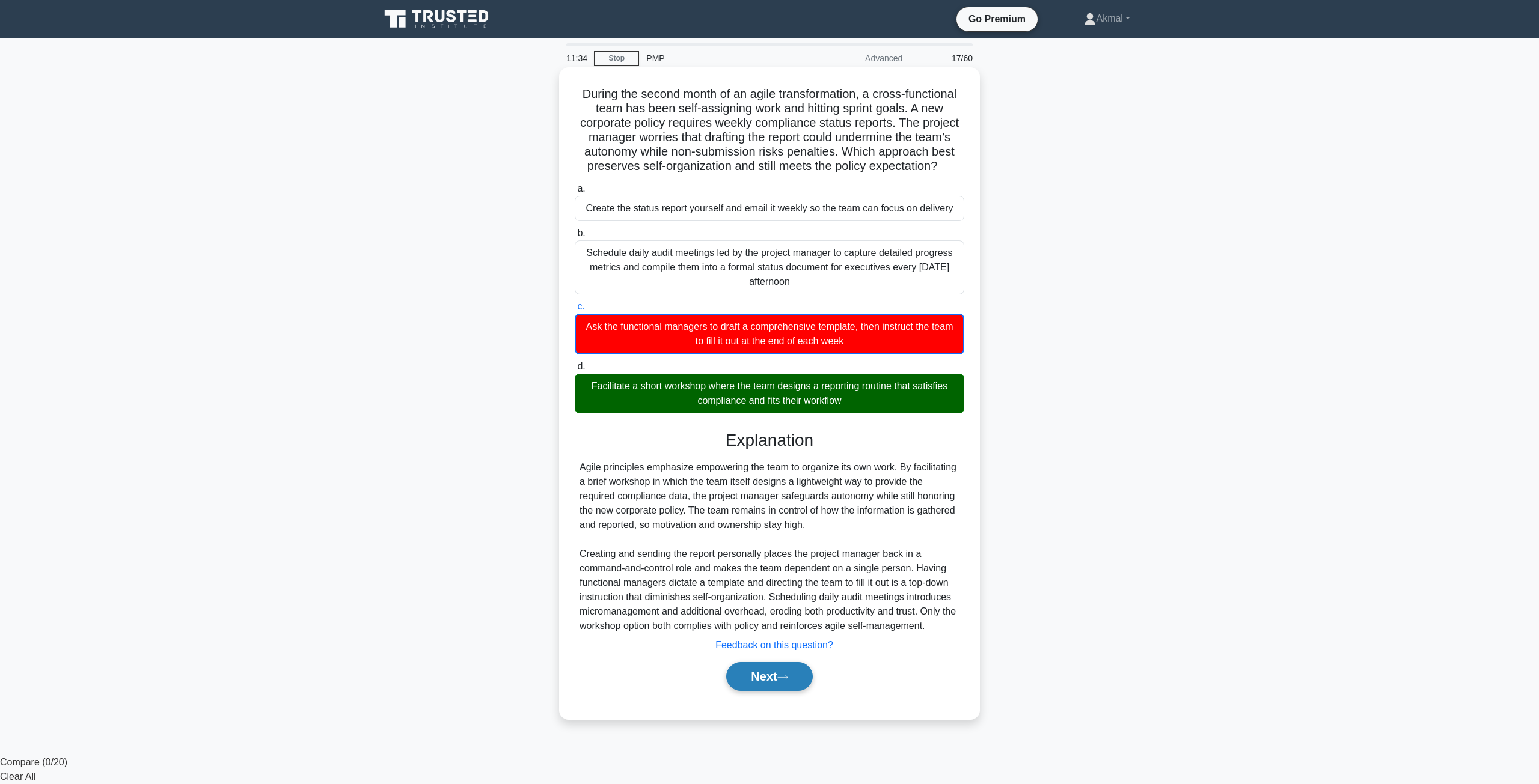
click at [793, 682] on button "Next" at bounding box center [769, 677] width 86 height 29
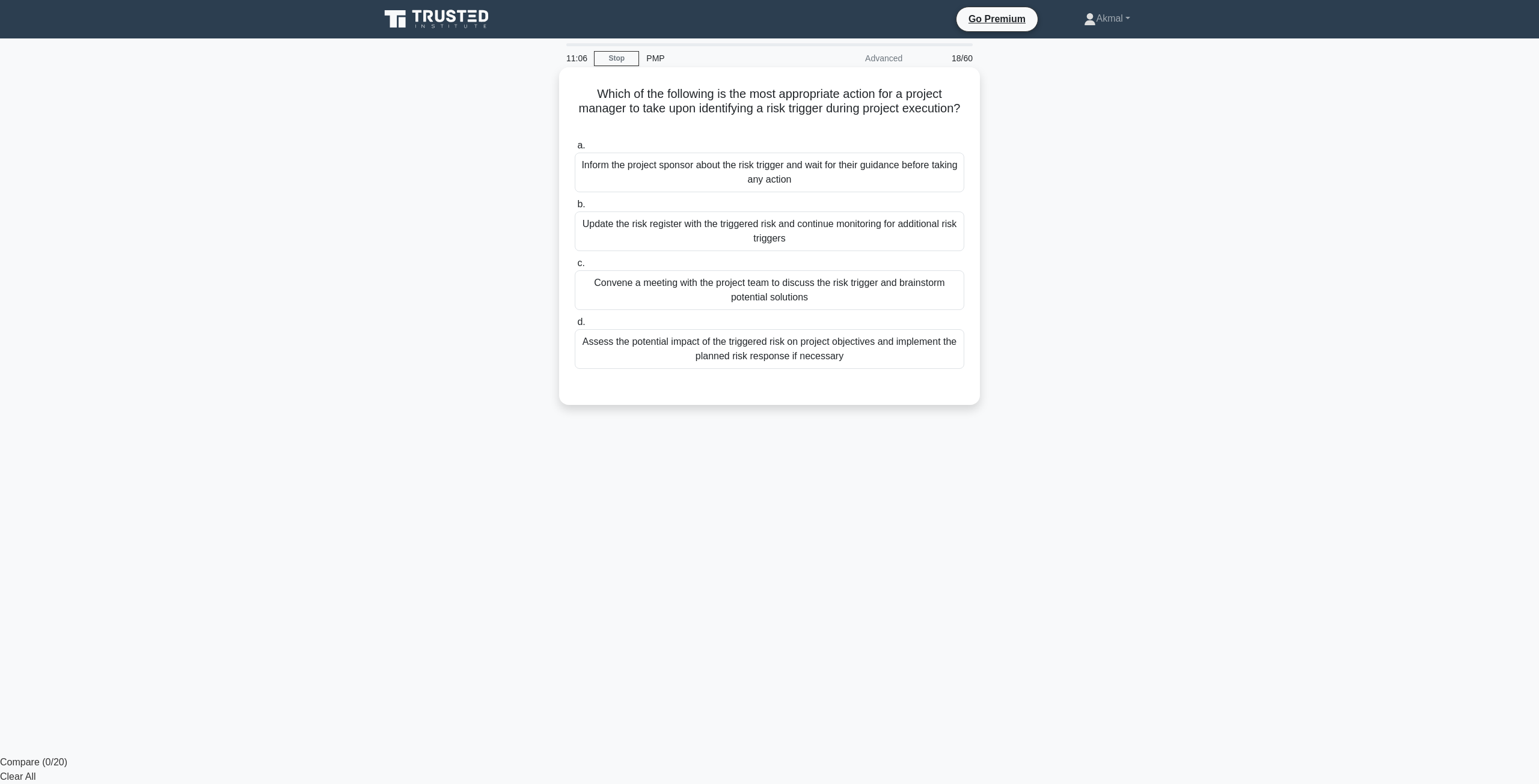
click at [821, 360] on div "Assess the potential impact of the triggered risk on project objectives and imp…" at bounding box center [769, 349] width 390 height 40
click at [575, 326] on input "d. Assess the potential impact of the triggered risk on project objectives and …" at bounding box center [575, 322] width 0 height 8
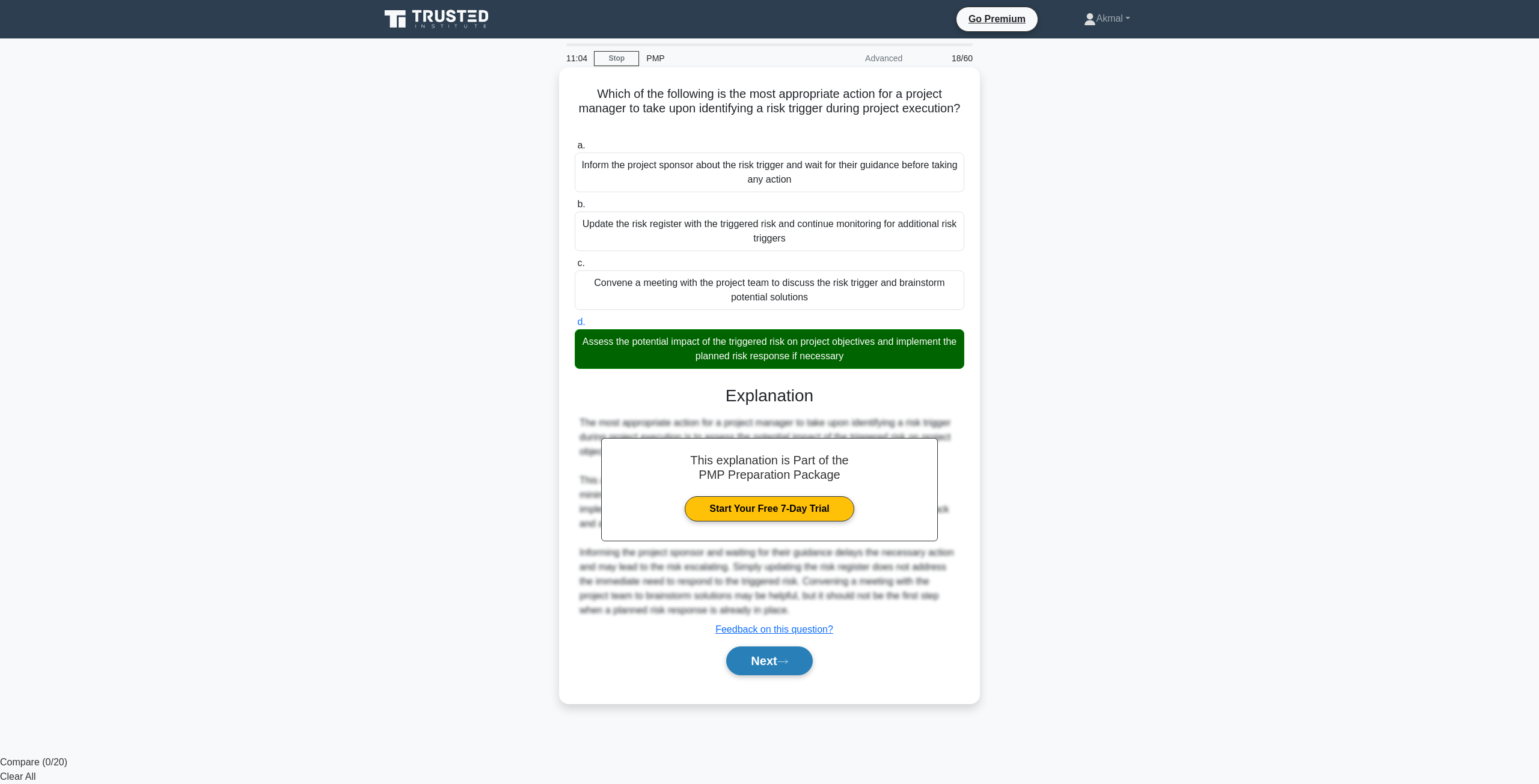
click at [796, 665] on button "Next" at bounding box center [769, 661] width 86 height 29
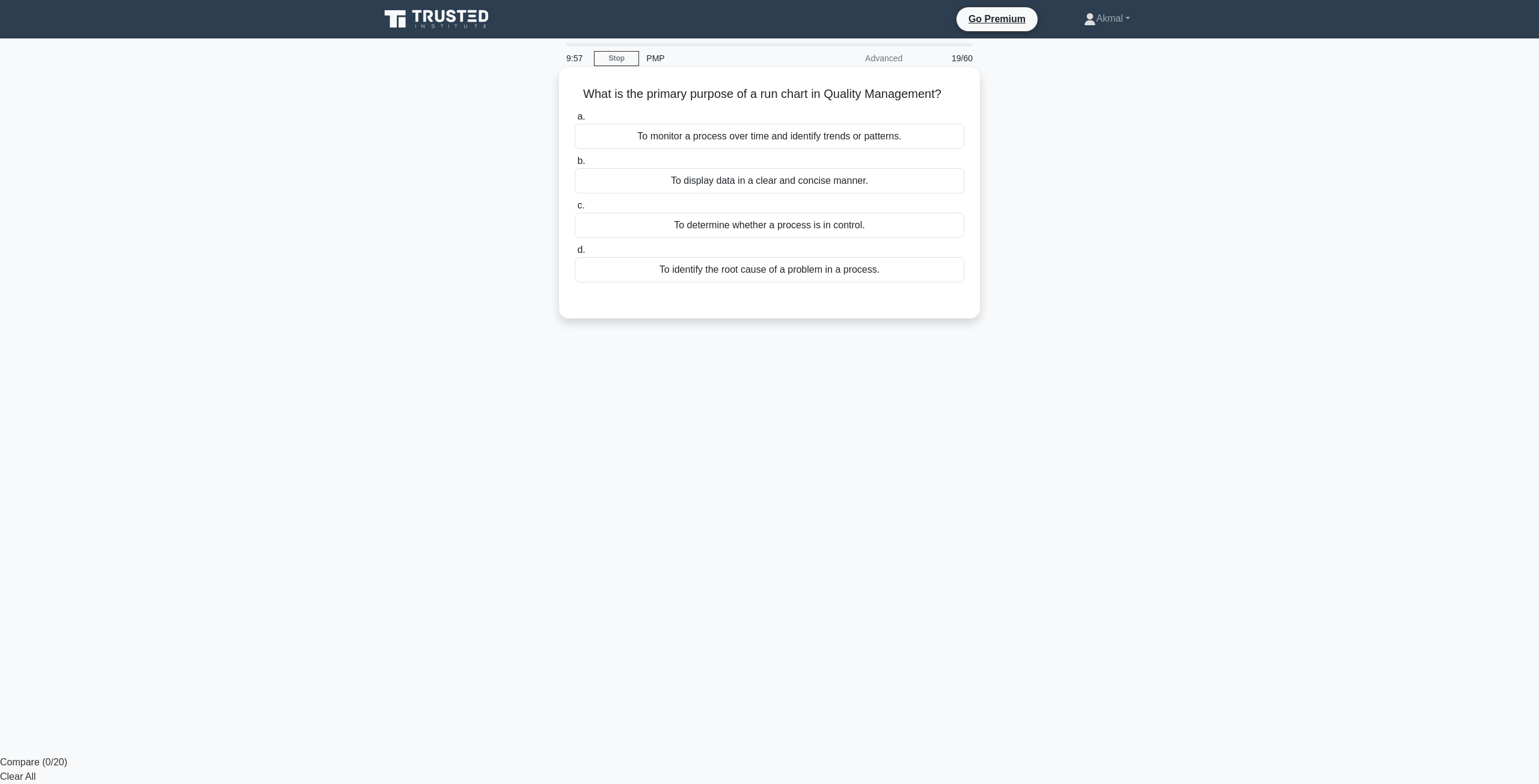
click at [750, 140] on div "To monitor a process over time and identify trends or patterns." at bounding box center [769, 136] width 390 height 25
click at [575, 121] on input "a. To monitor a process over time and identify trends or patterns." at bounding box center [575, 117] width 0 height 8
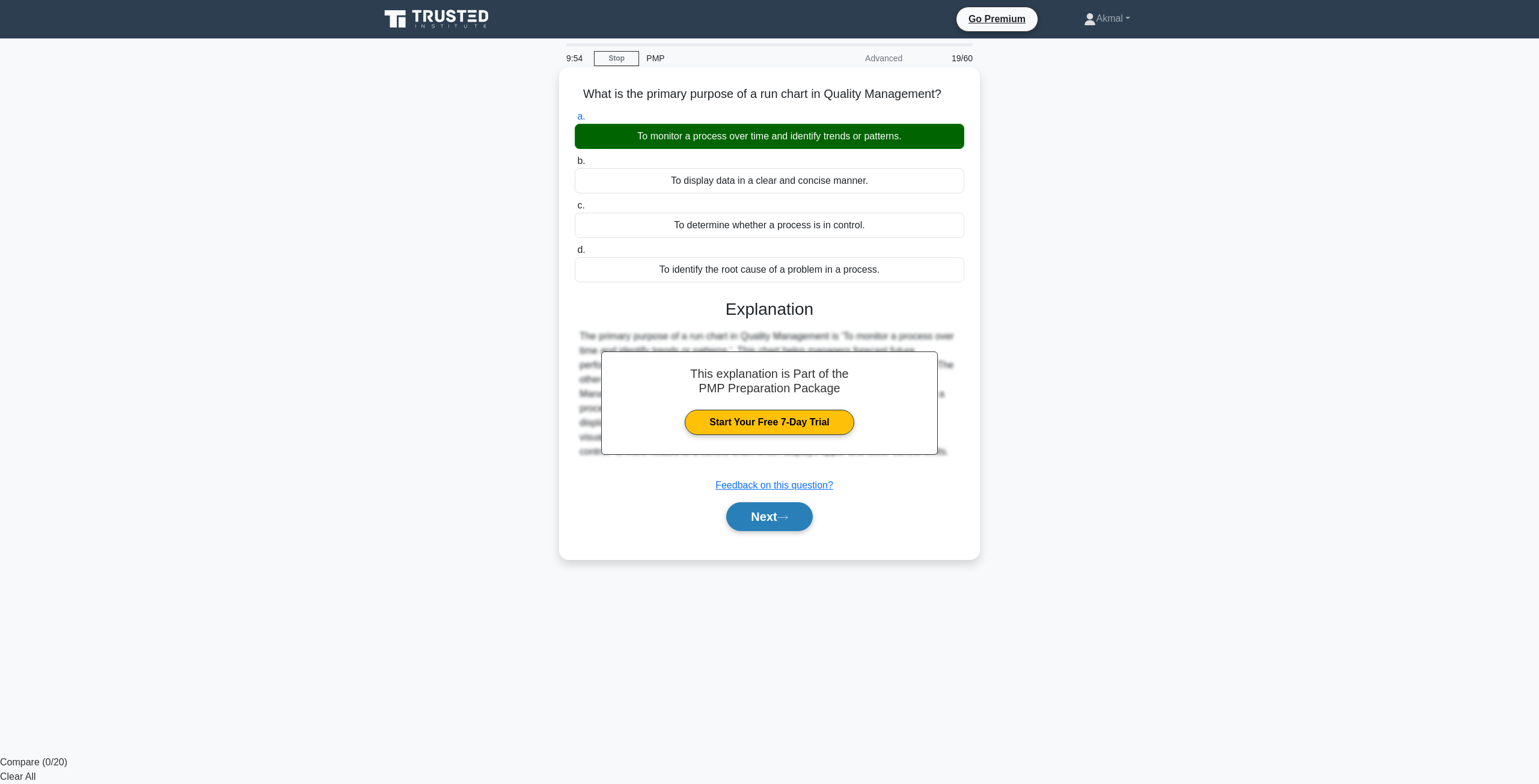
click at [784, 519] on icon at bounding box center [783, 517] width 11 height 6
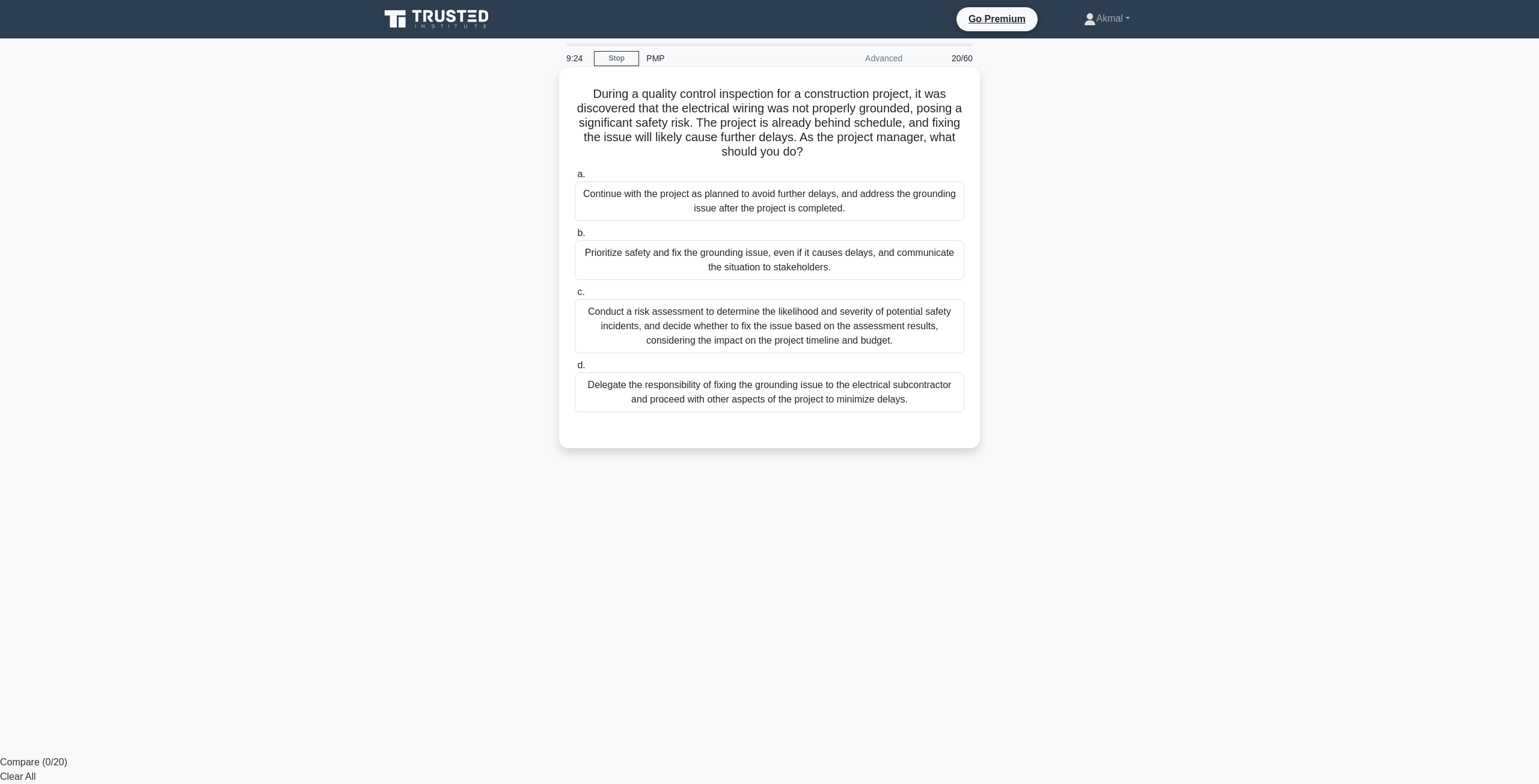
click at [727, 328] on div "Conduct a risk assessment to determine the likelihood and severity of potential…" at bounding box center [769, 326] width 390 height 54
click at [575, 296] on input "c. Conduct a risk assessment to determine the likelihood and severity of potent…" at bounding box center [575, 293] width 0 height 8
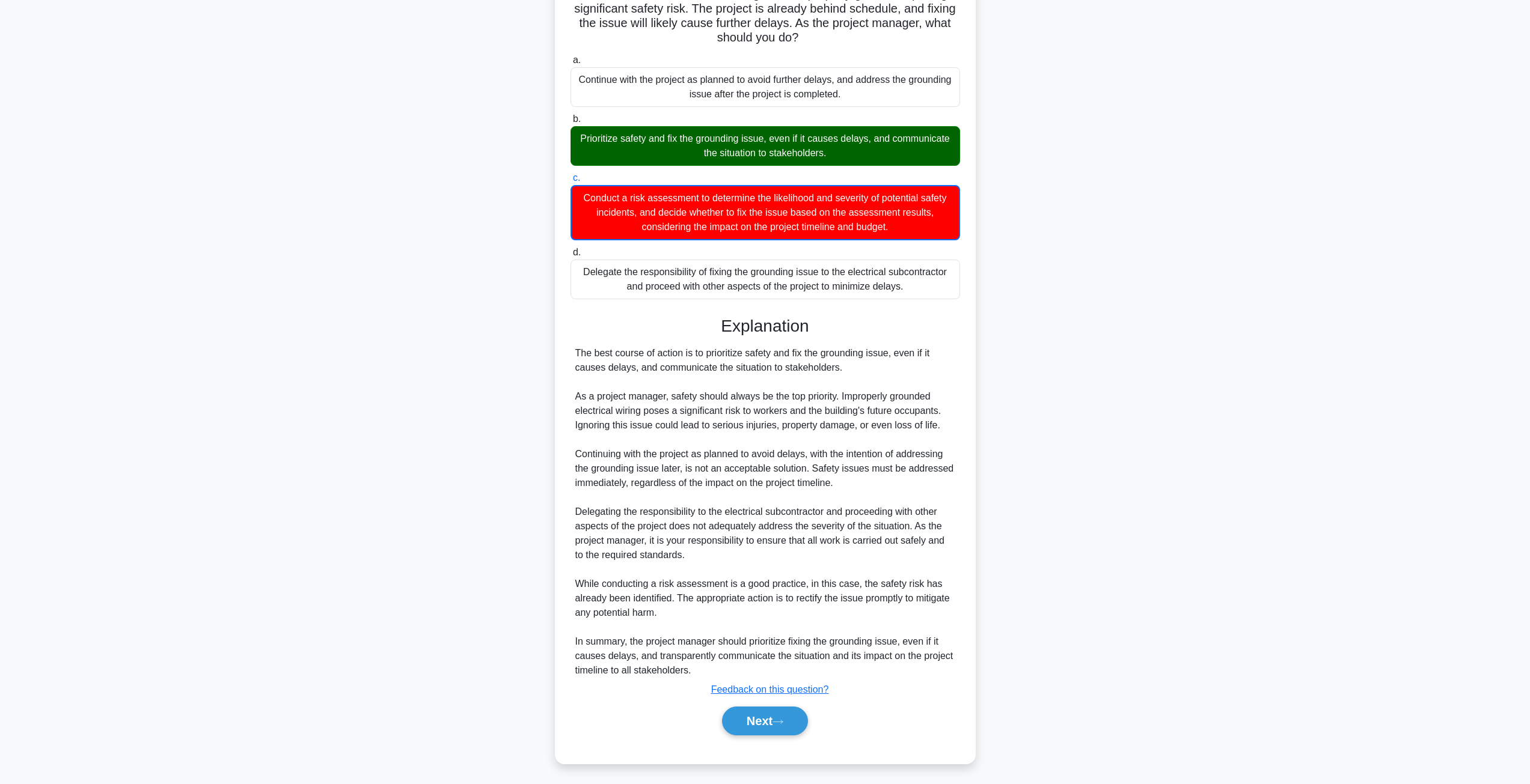
scroll to position [117, 0]
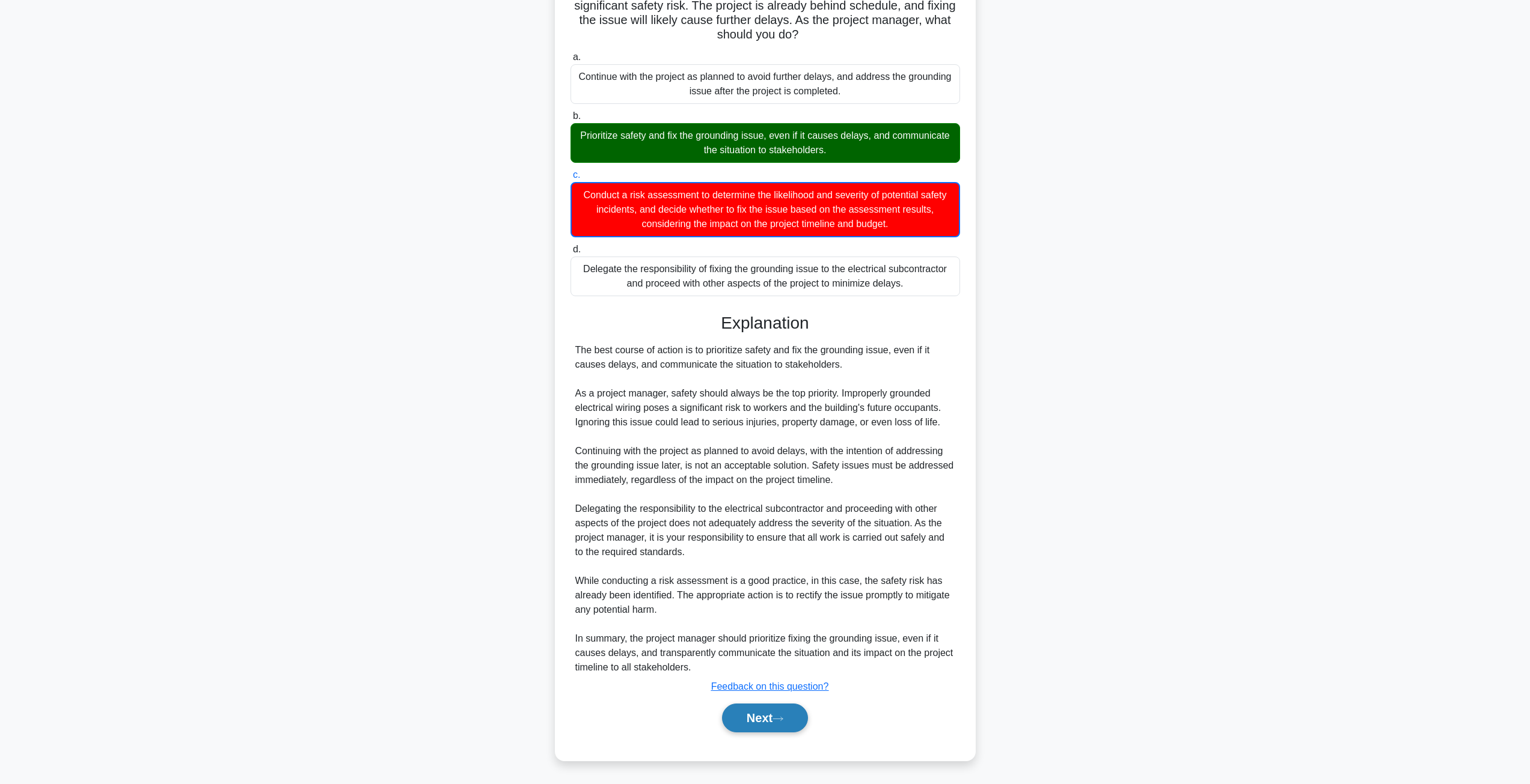
click at [789, 715] on button "Next" at bounding box center [765, 718] width 86 height 29
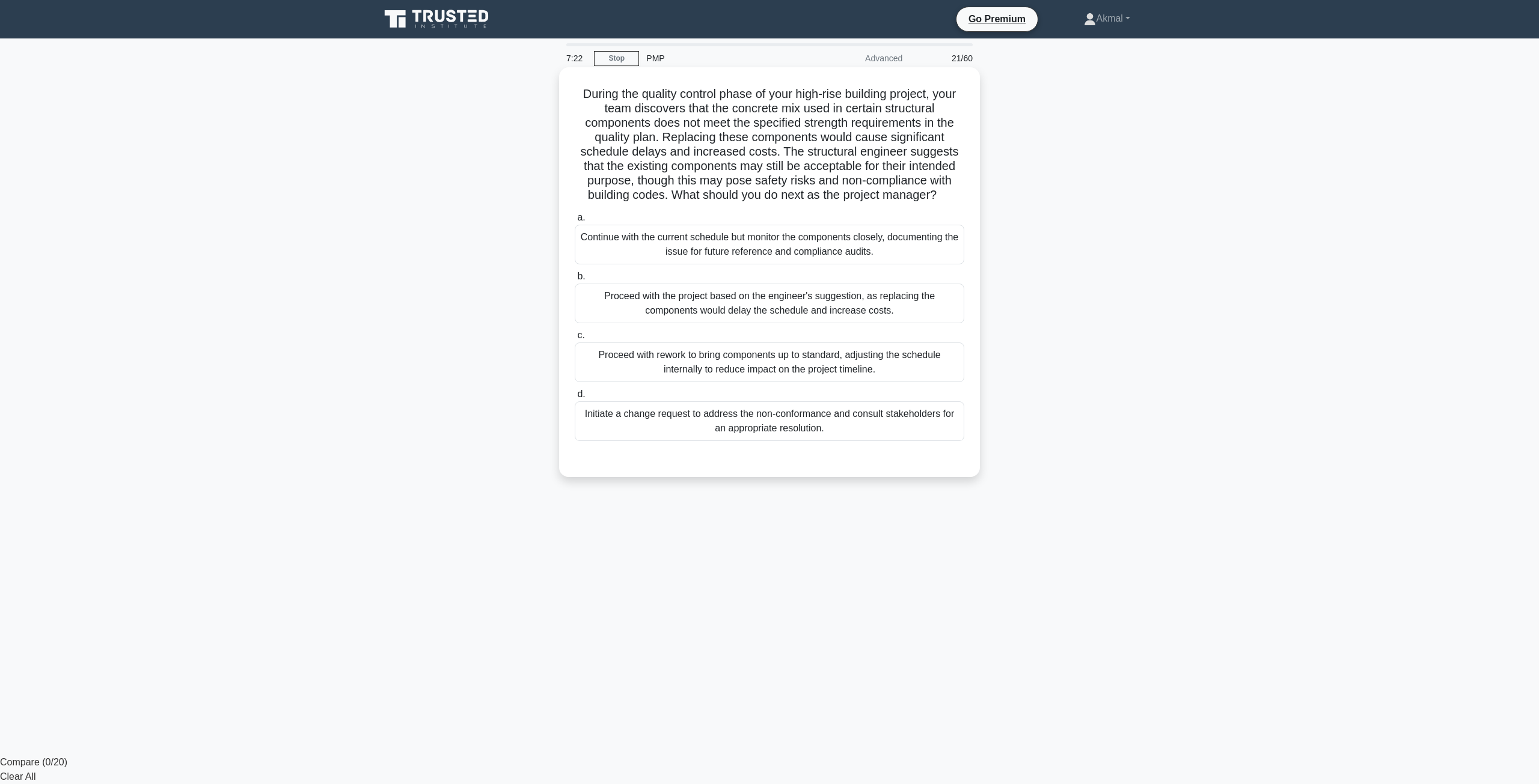
click at [784, 368] on div "Proceed with rework to bring components up to standard, adjusting the schedule …" at bounding box center [769, 363] width 390 height 40
click at [575, 340] on input "c. Proceed with rework to bring components up to standard, adjusting the schedu…" at bounding box center [575, 336] width 0 height 8
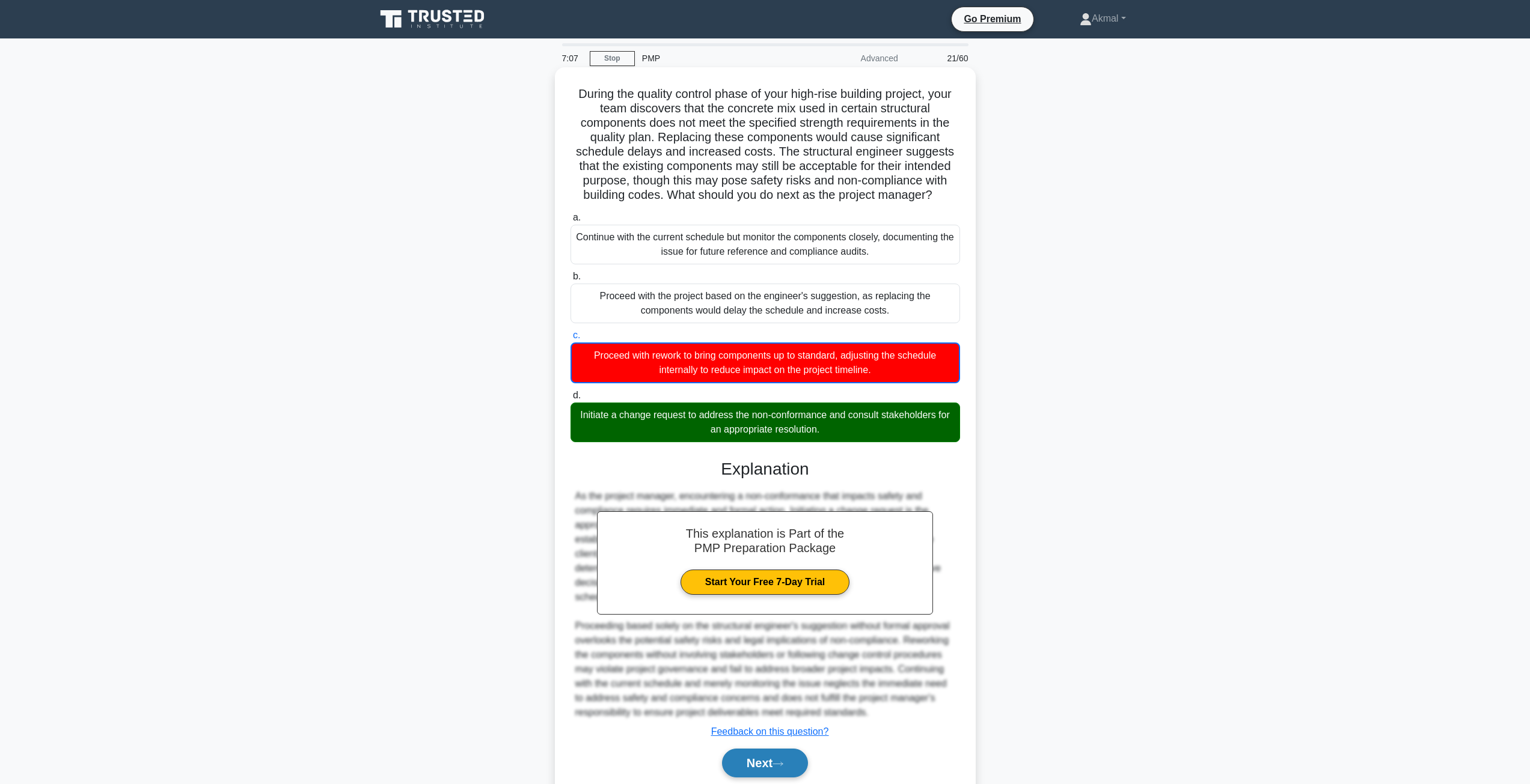
click at [755, 764] on button "Next" at bounding box center [765, 763] width 86 height 29
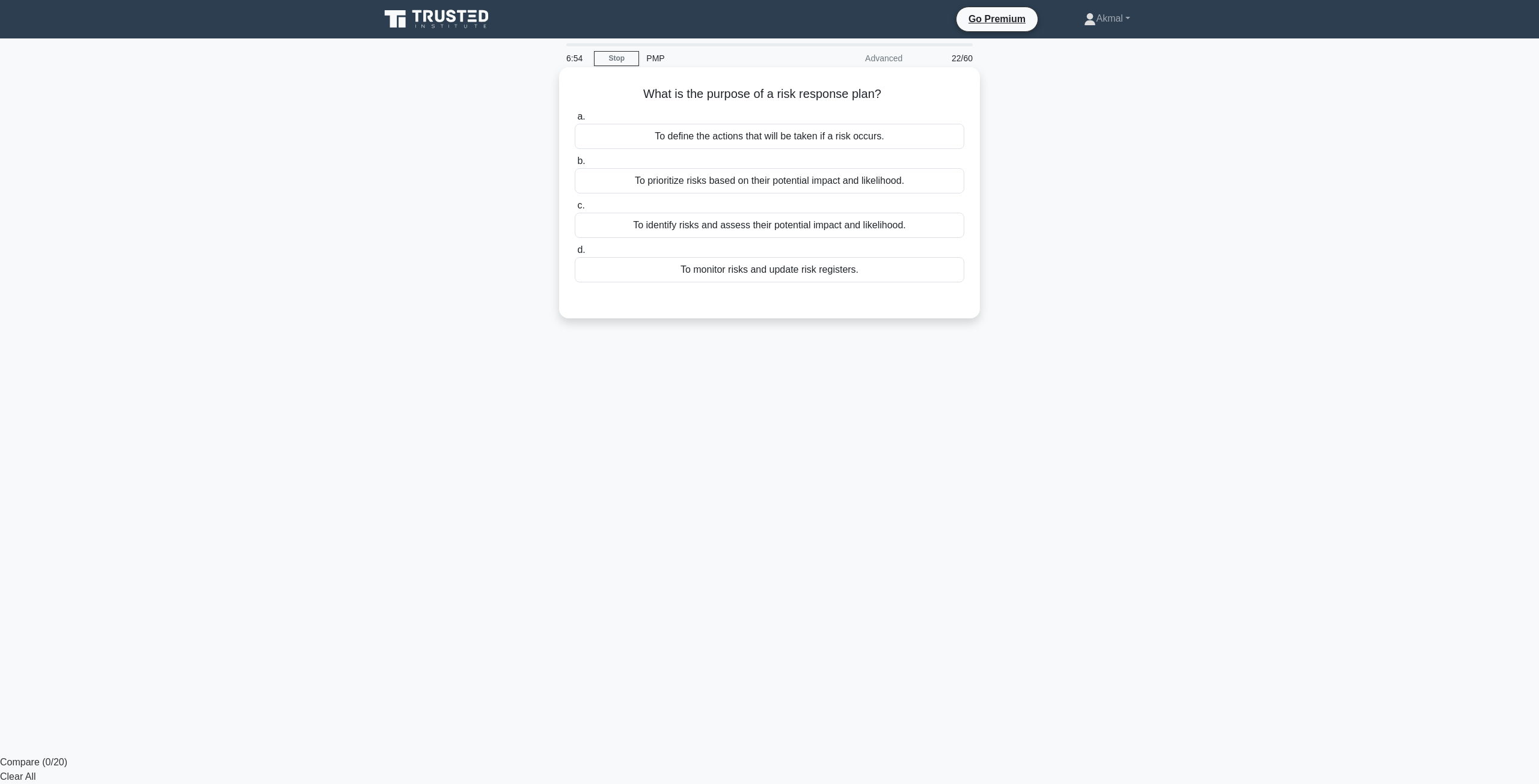
click at [747, 138] on div "To define the actions that will be taken if a risk occurs." at bounding box center [769, 136] width 390 height 25
click at [575, 121] on input "a. To define the actions that will be taken if a risk occurs." at bounding box center [575, 117] width 0 height 8
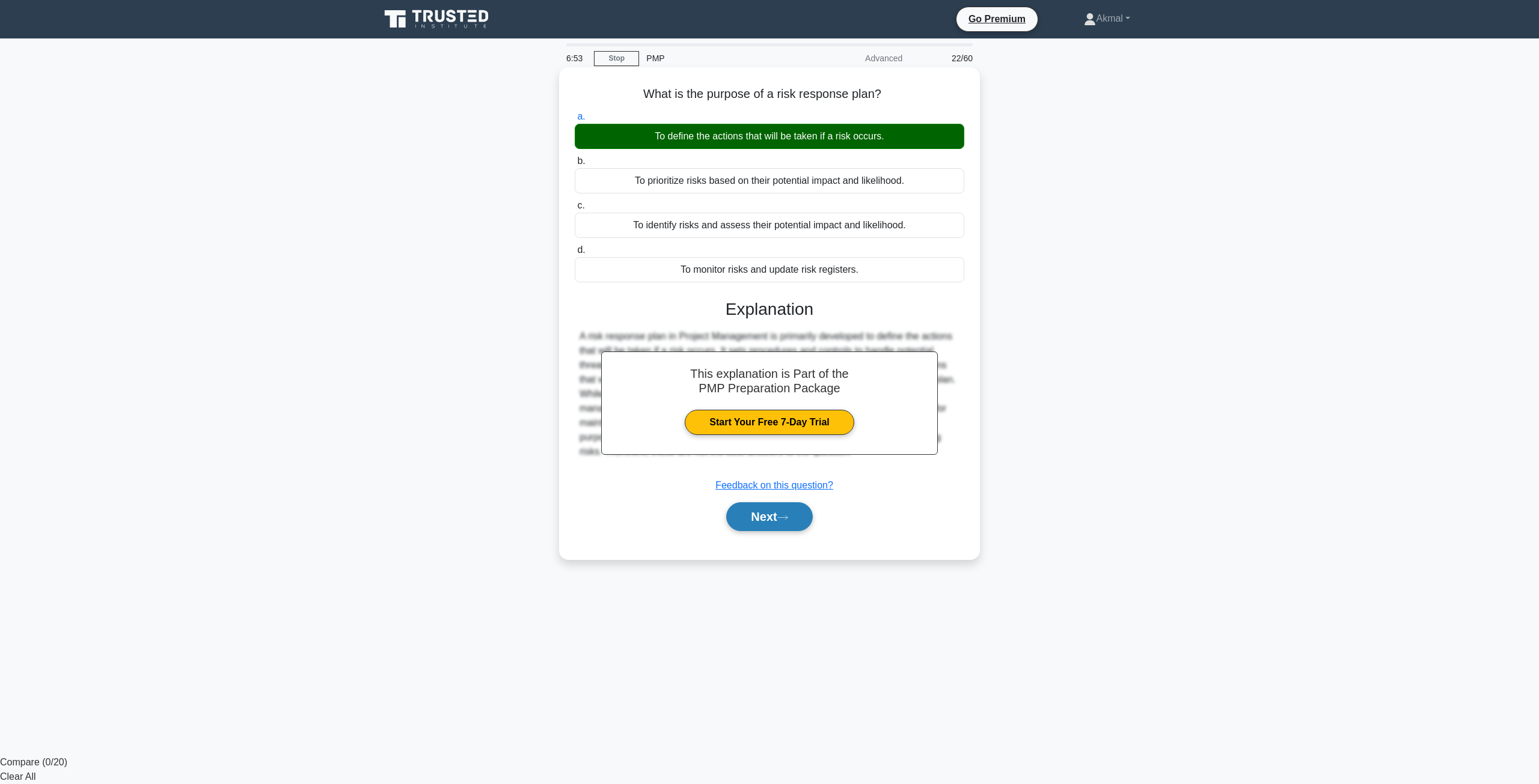
click at [750, 520] on button "Next" at bounding box center [769, 517] width 86 height 29
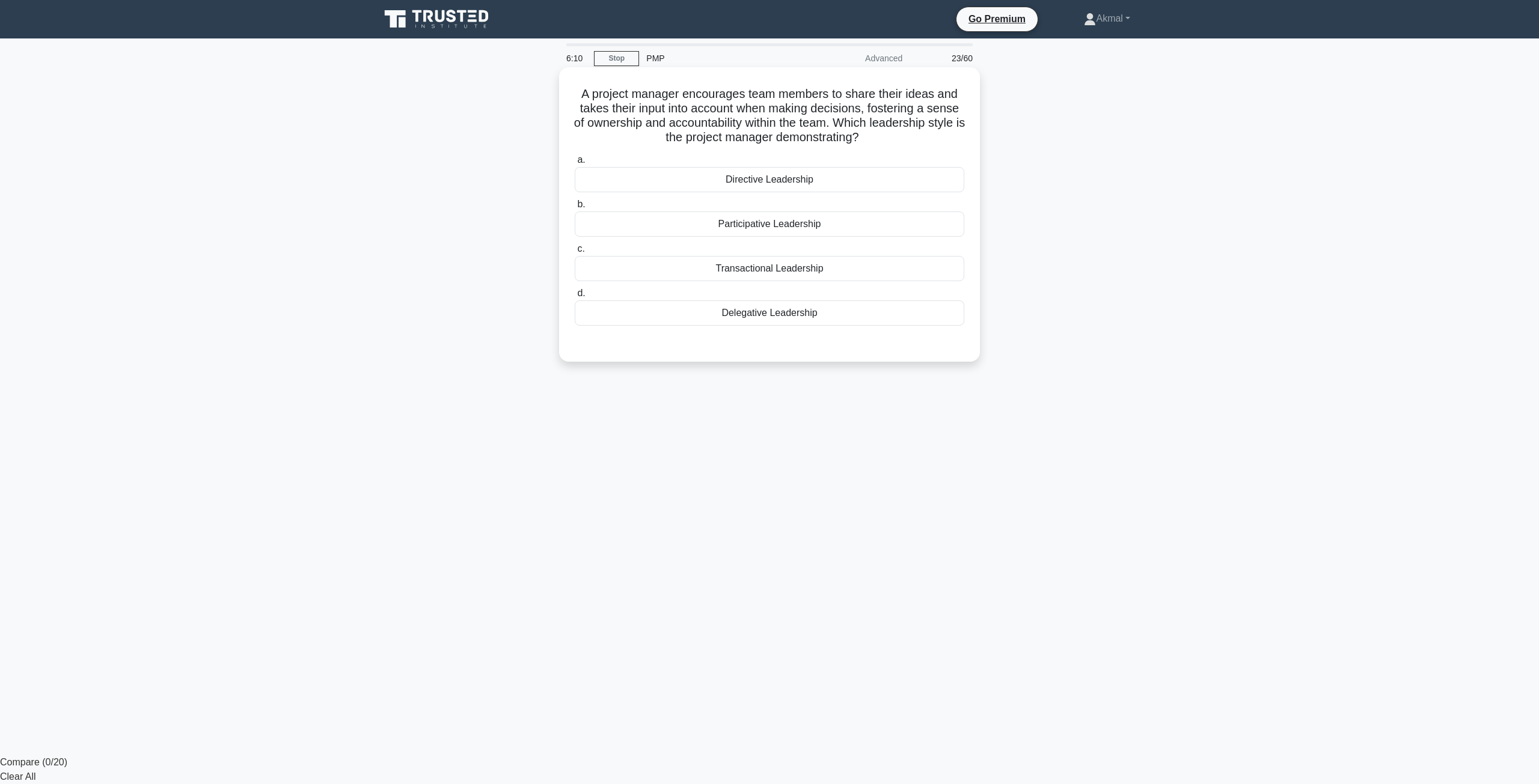
click at [811, 313] on div "Delegative Leadership" at bounding box center [769, 313] width 390 height 25
click at [575, 298] on input "d. Delegative Leadership" at bounding box center [575, 294] width 0 height 8
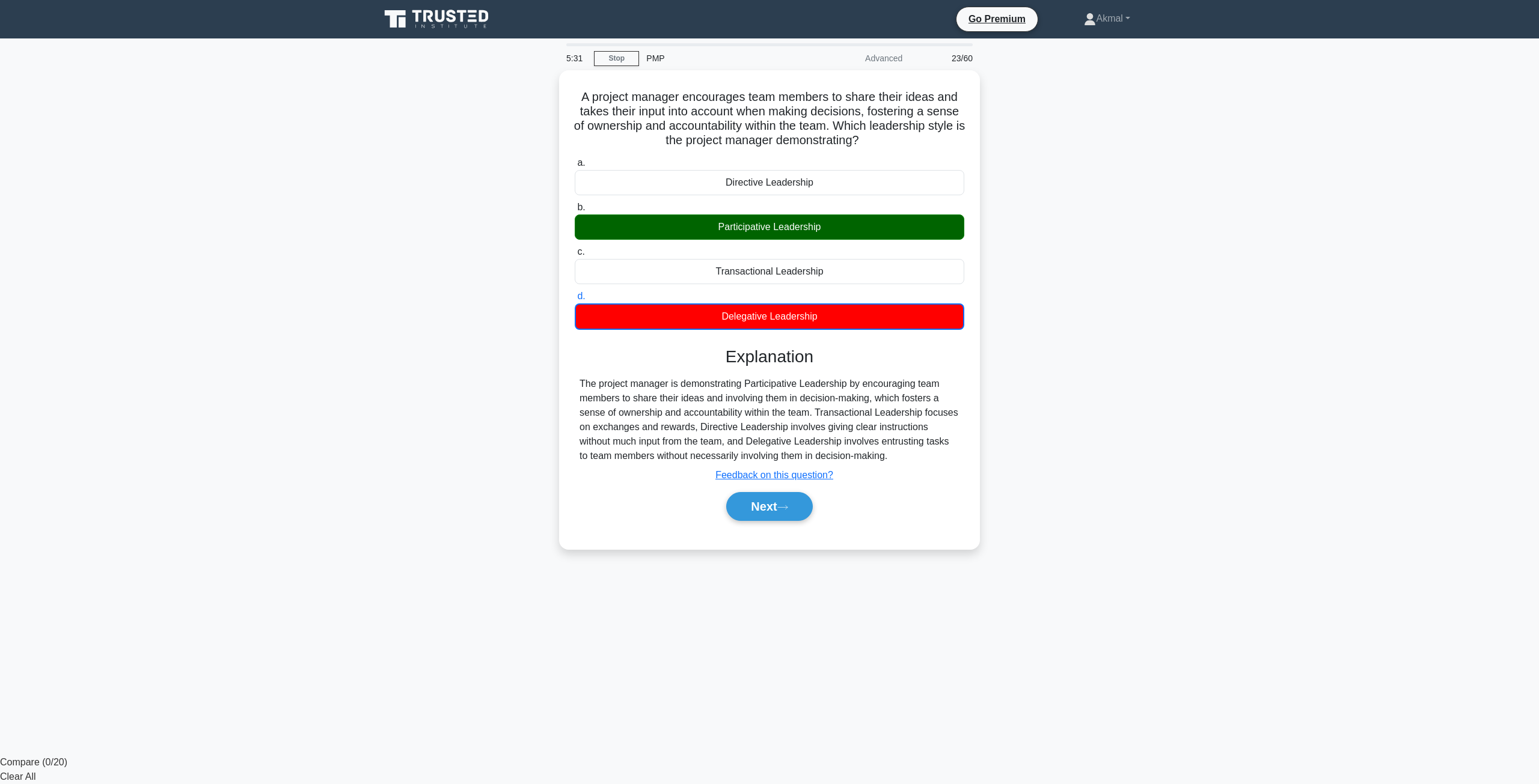
click at [1479, 254] on main "5:31 Stop PMP Advanced 23/60 A project manager encourages team members to share…" at bounding box center [769, 397] width 1539 height 717
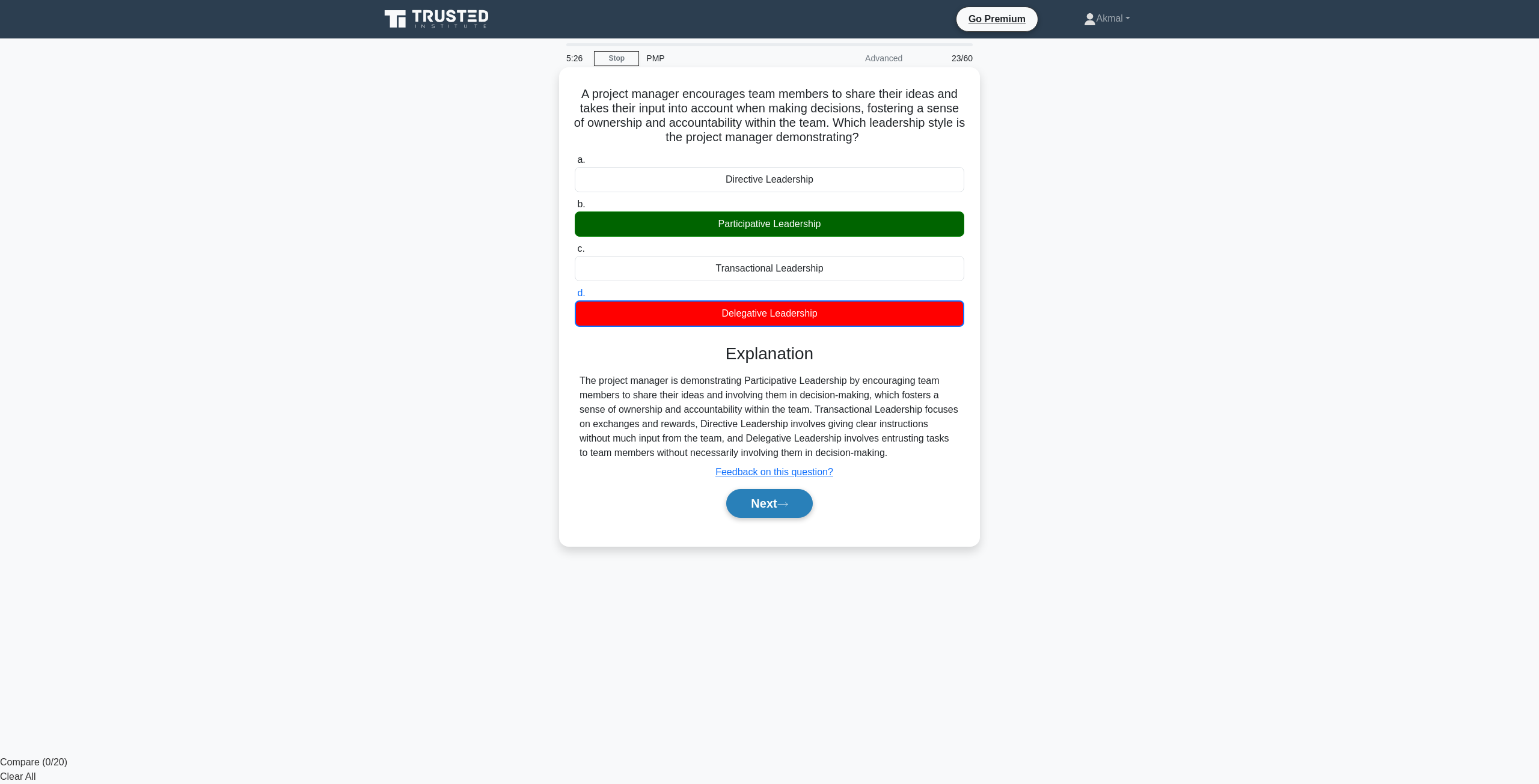
click at [770, 509] on button "Next" at bounding box center [769, 504] width 86 height 29
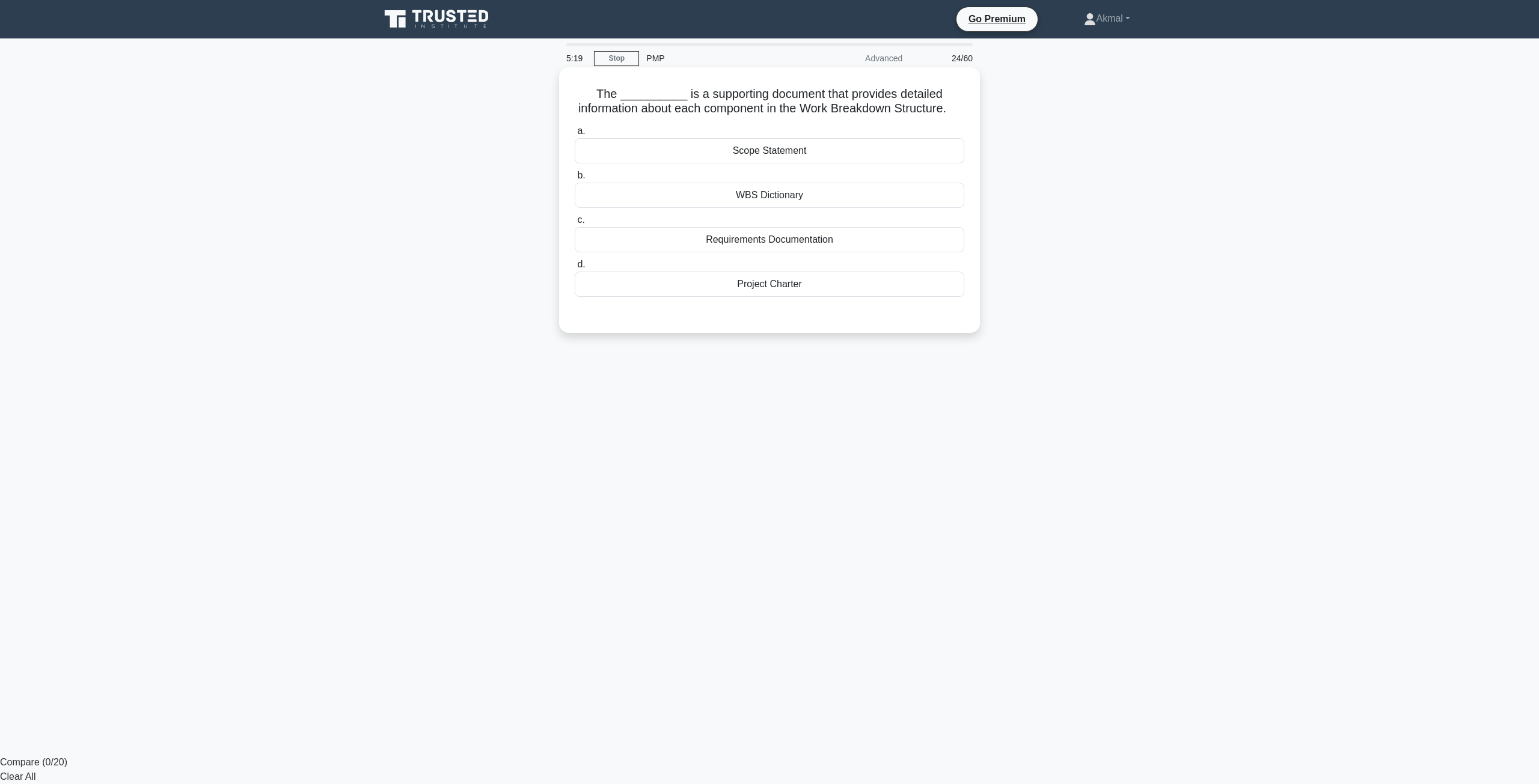
click at [747, 207] on div "WBS Dictionary" at bounding box center [769, 195] width 390 height 25
click at [575, 179] on input "b. WBS Dictionary" at bounding box center [575, 176] width 0 height 8
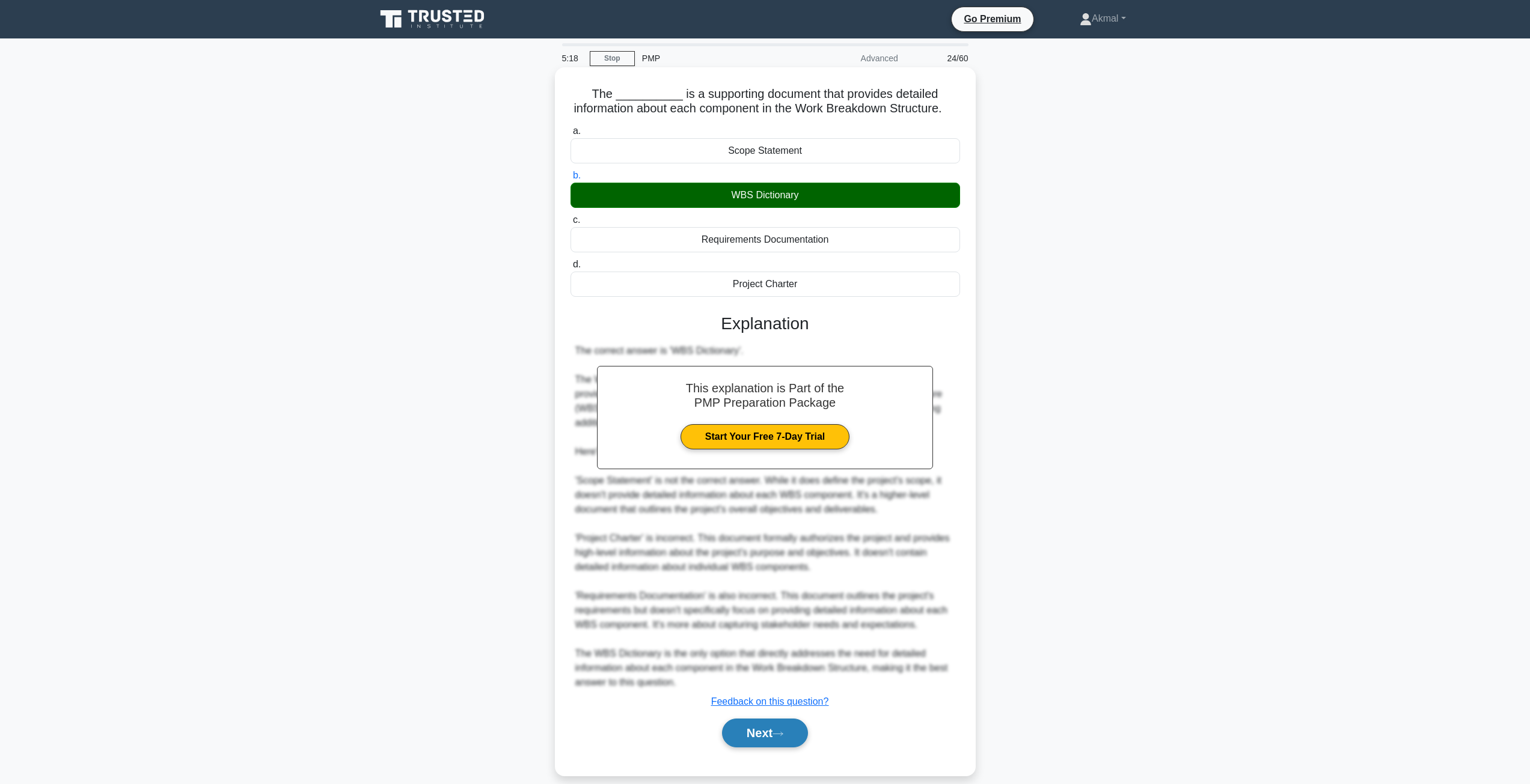
click at [769, 738] on button "Next" at bounding box center [765, 733] width 86 height 29
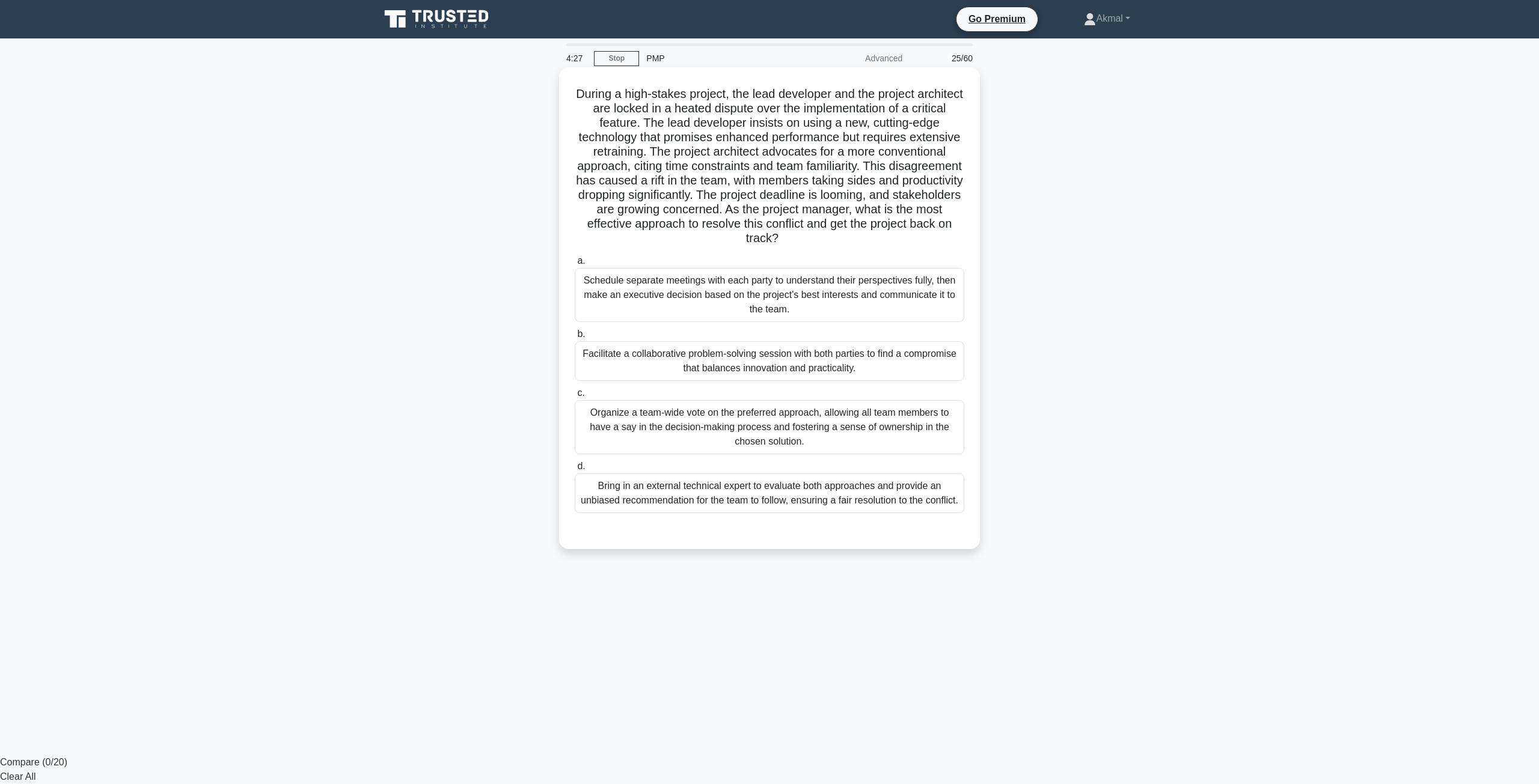
click at [753, 367] on div "Facilitate a collaborative problem-solving session with both parties to find a …" at bounding box center [769, 361] width 390 height 40
click at [575, 338] on input "b. Facilitate a collaborative problem-solving session with both parties to find…" at bounding box center [575, 335] width 0 height 8
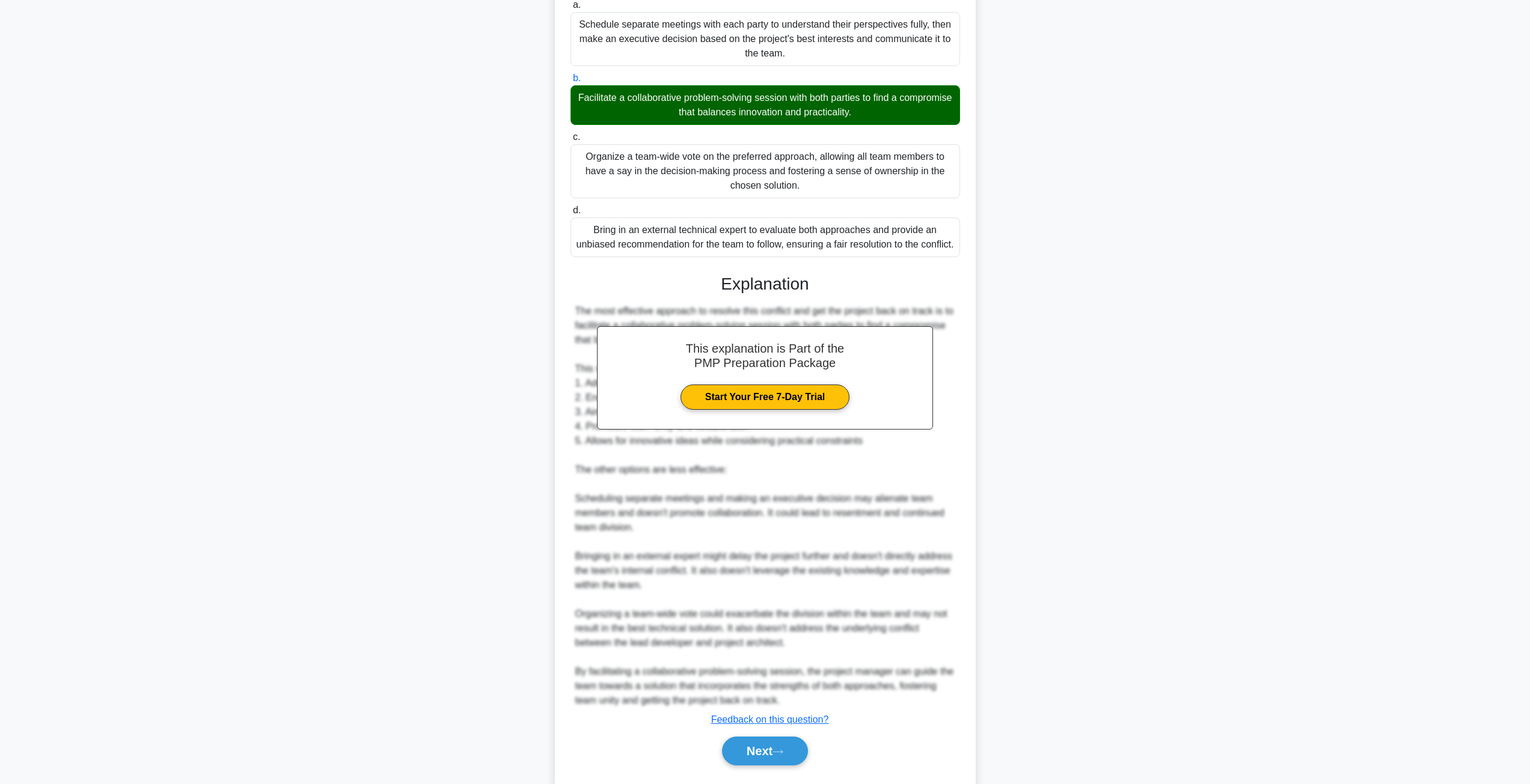
scroll to position [303, 0]
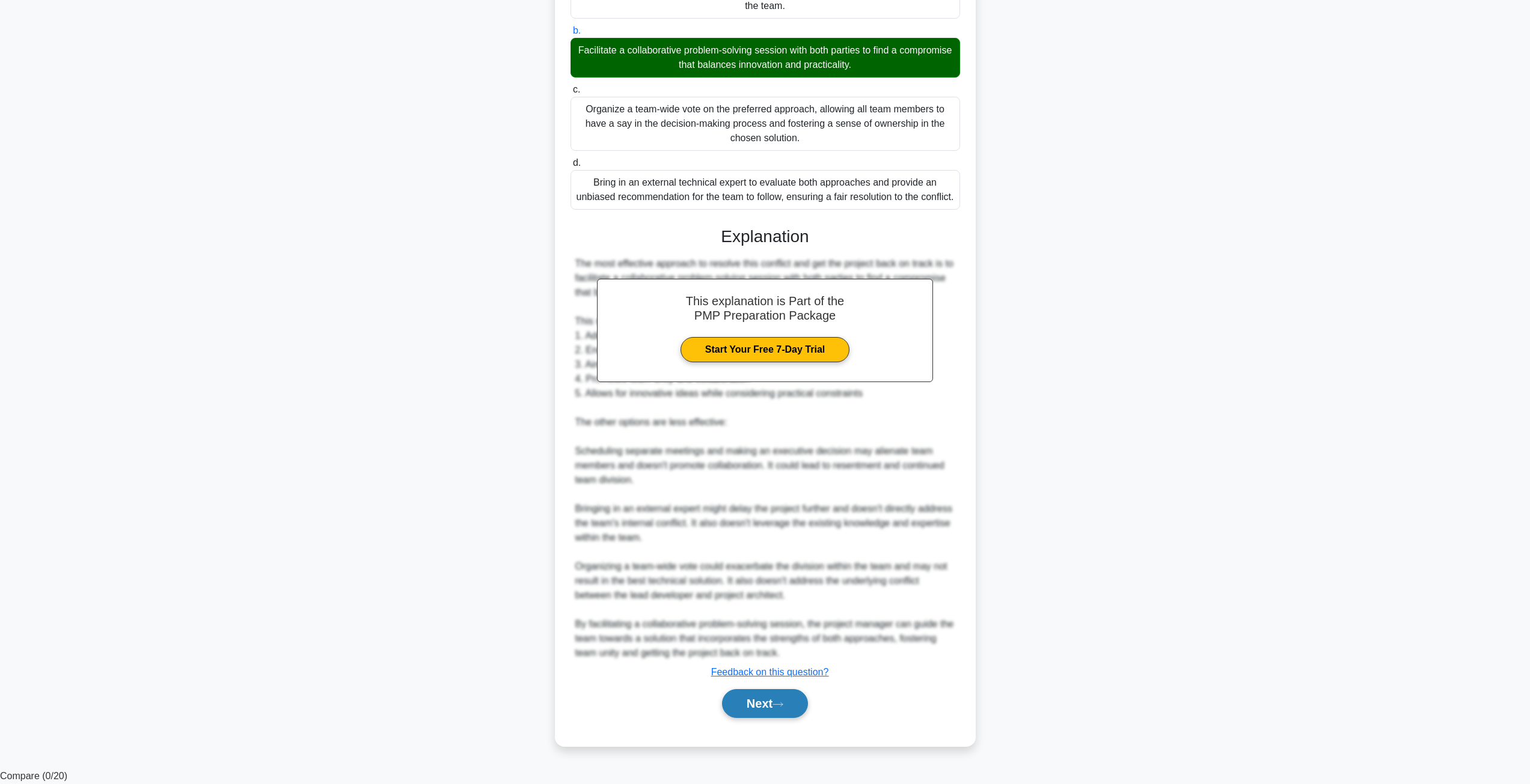
click at [762, 718] on button "Next" at bounding box center [765, 704] width 86 height 29
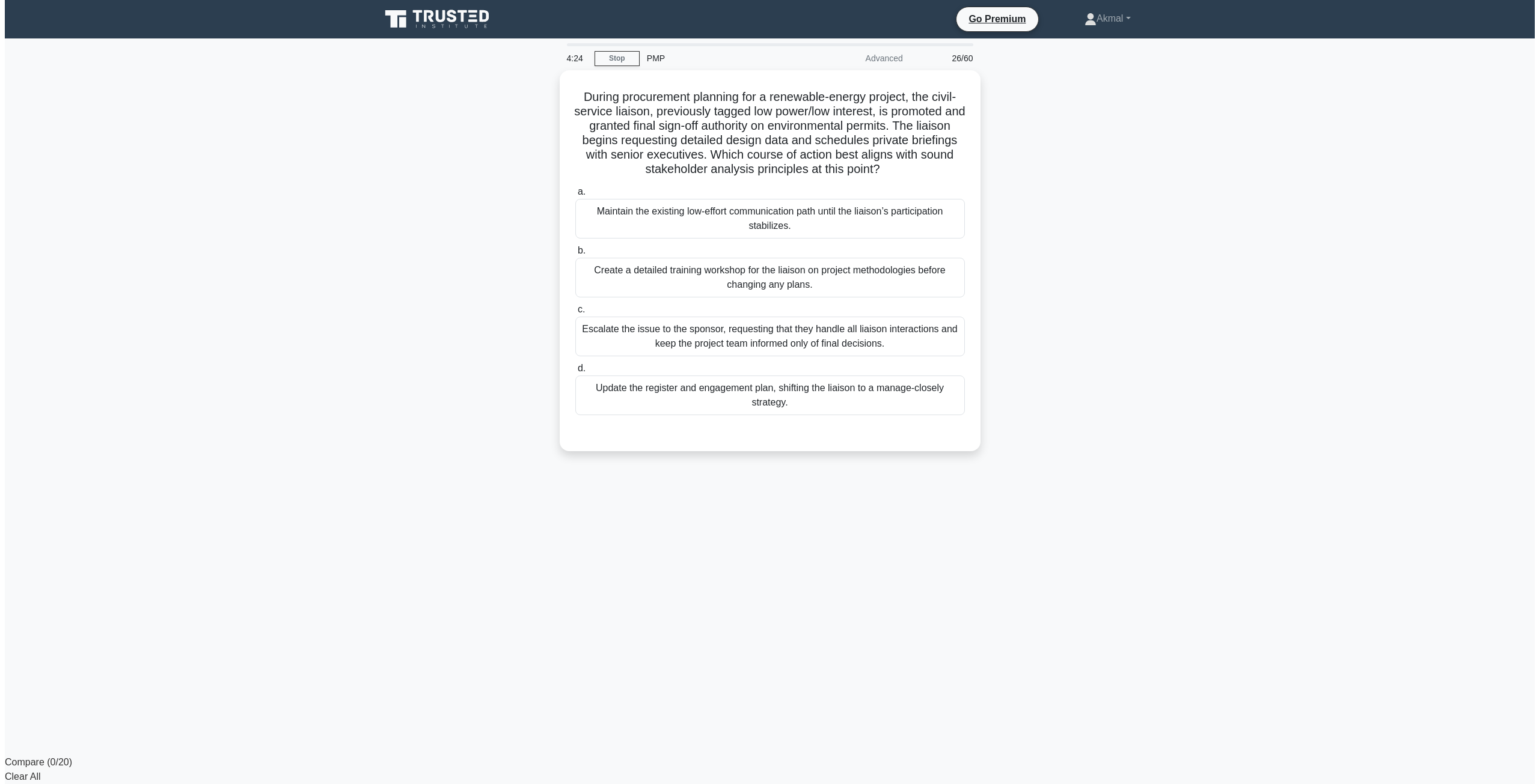
scroll to position [0, 0]
click at [787, 394] on div "Update the register and engagement plan, shifting the liaison to a manage-close…" at bounding box center [769, 393] width 390 height 40
click at [575, 370] on input "d. Update the register and engagement plan, shifting the liaison to a manage-cl…" at bounding box center [575, 366] width 0 height 8
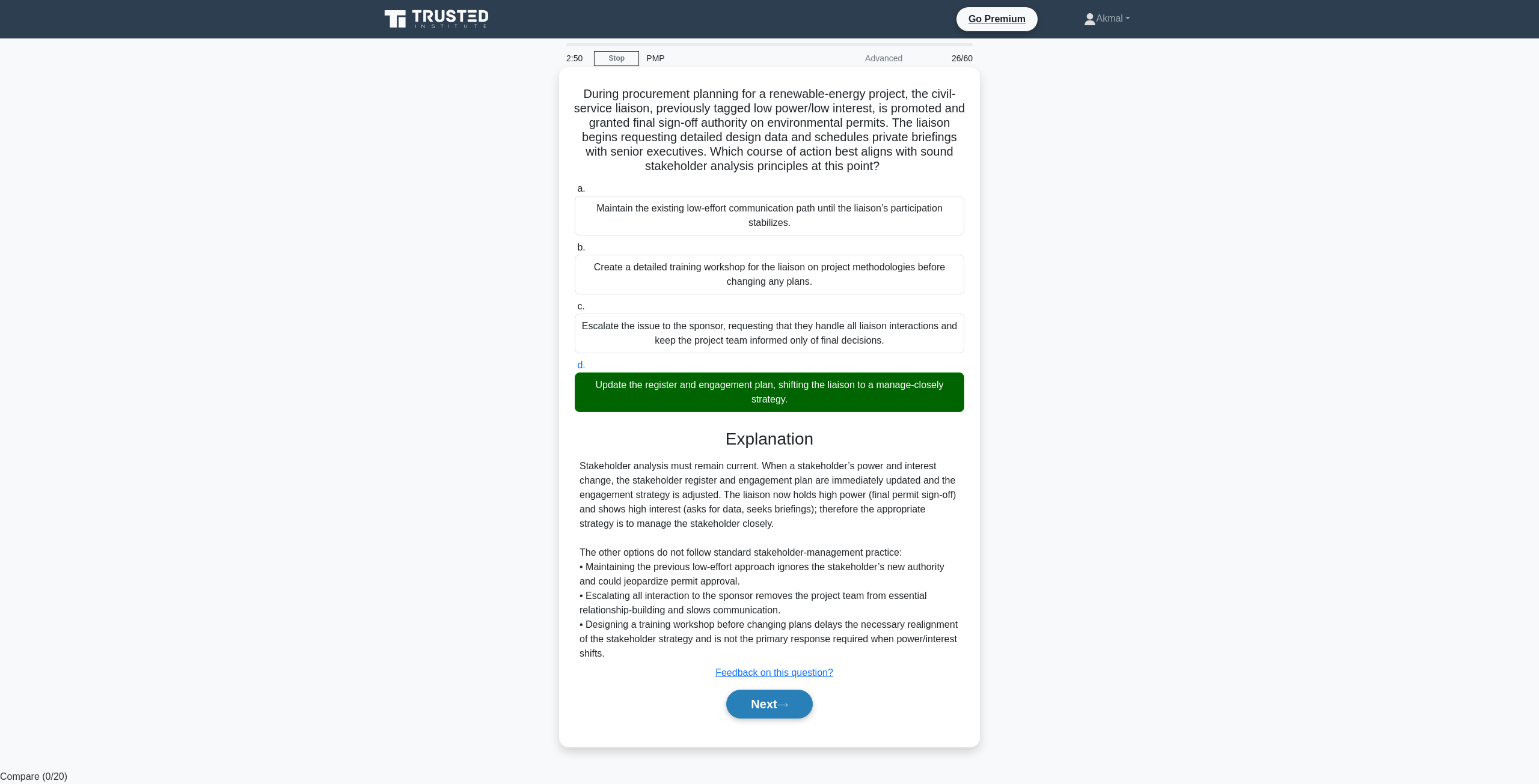
click at [779, 703] on button "Next" at bounding box center [769, 704] width 86 height 29
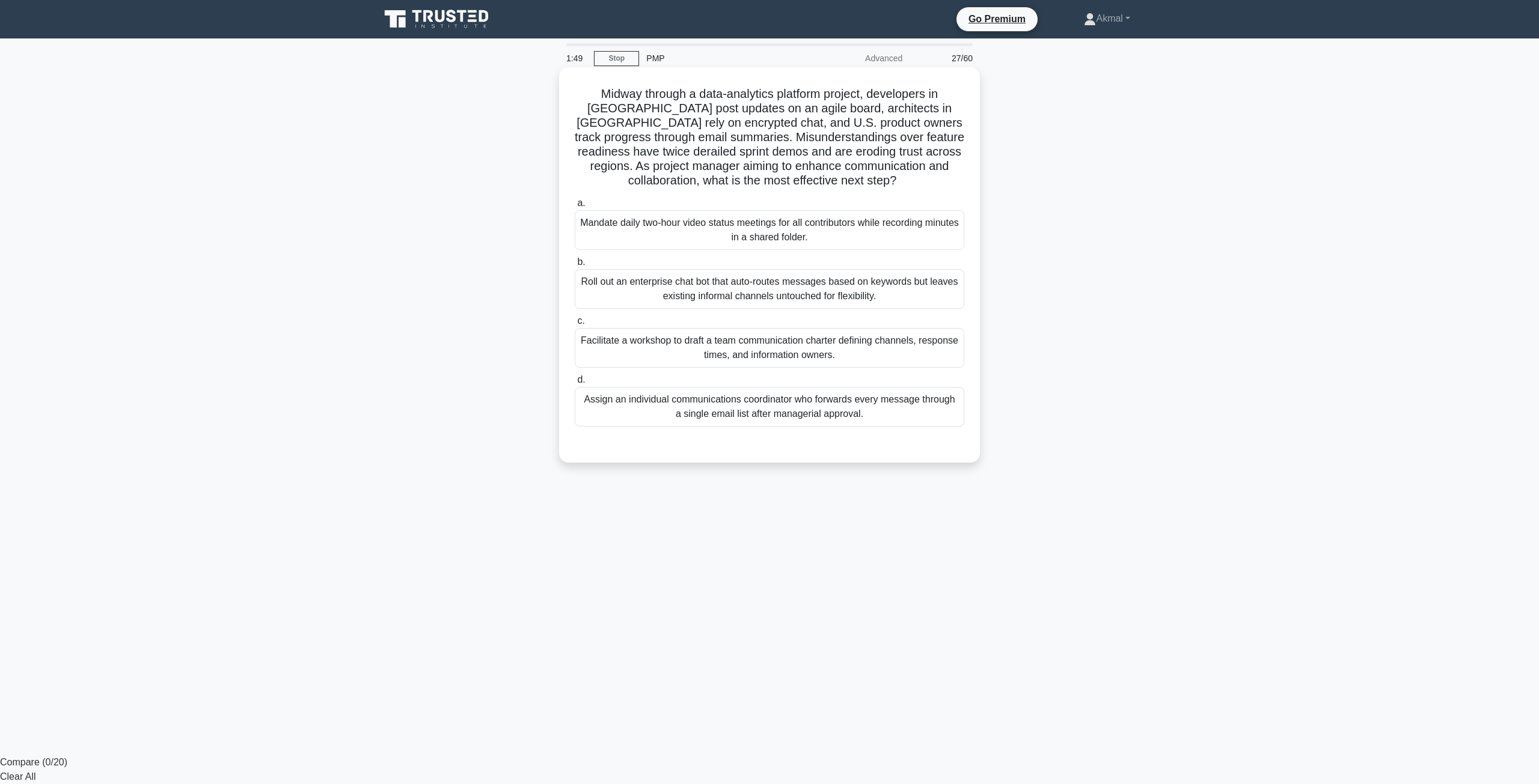
click at [641, 353] on div "Facilitate a workshop to draft a team communication charter defining channels, …" at bounding box center [769, 348] width 390 height 40
click at [575, 325] on input "c. Facilitate a workshop to draft a team communication charter defining channel…" at bounding box center [575, 321] width 0 height 8
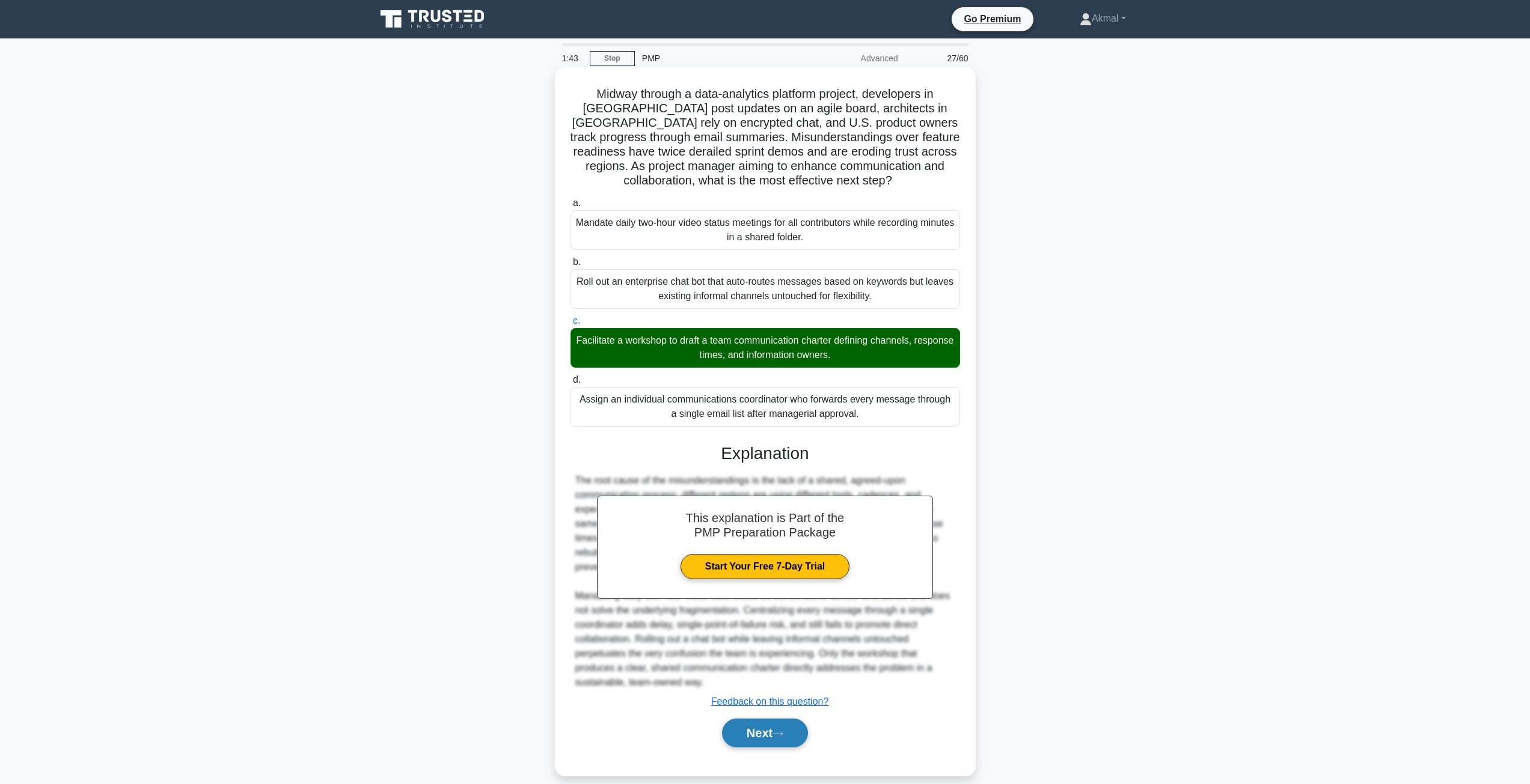
click at [747, 738] on button "Next" at bounding box center [765, 733] width 86 height 29
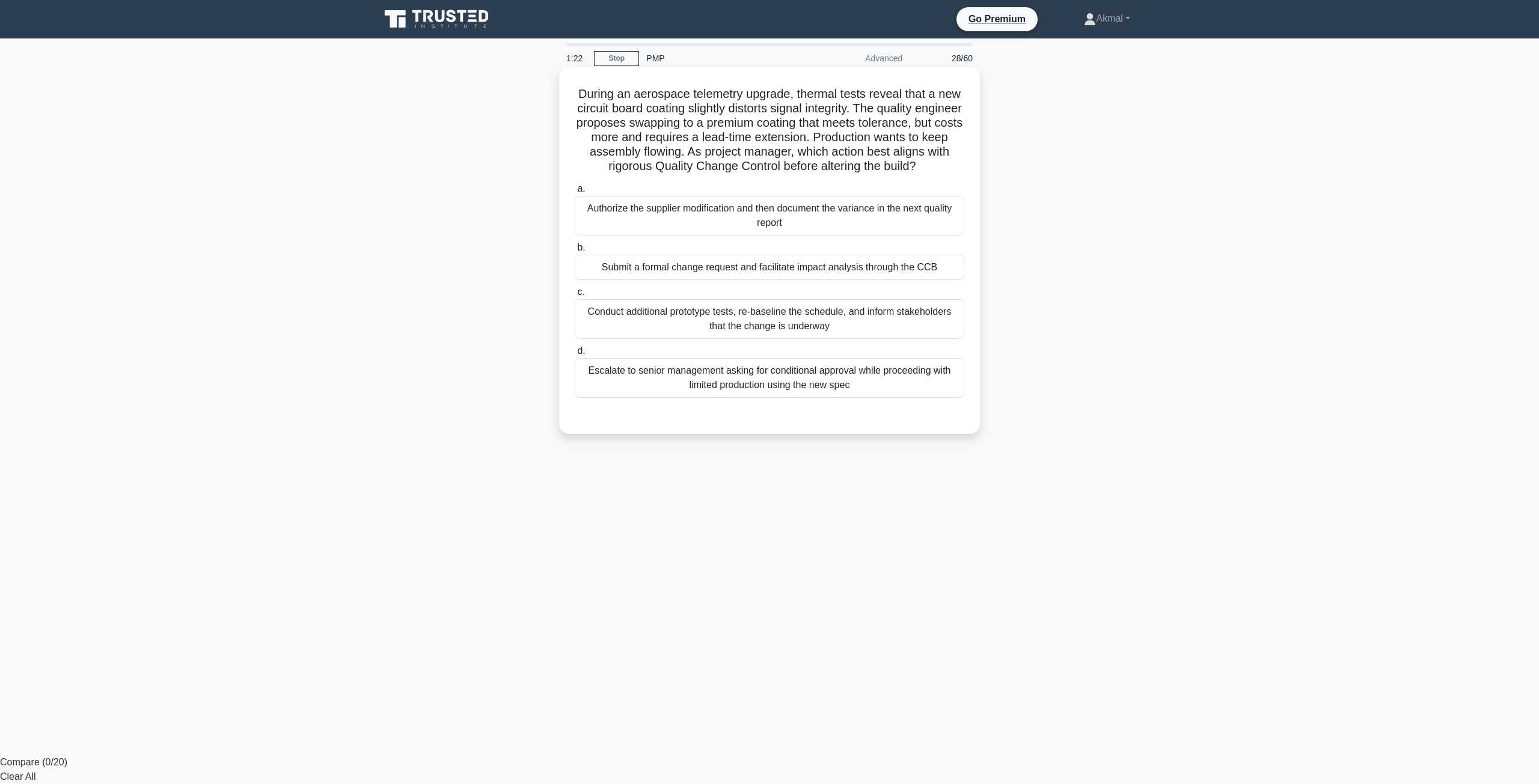
drag, startPoint x: 661, startPoint y: 124, endPoint x: 852, endPoint y: 182, distance: 199.6
click at [852, 175] on h5 "During an aerospace telemetry upgrade, thermal tests reveal that a new circuit …" at bounding box center [770, 130] width 392 height 88
click at [842, 175] on h5 "During an aerospace telemetry upgrade, thermal tests reveal that a new circuit …" at bounding box center [770, 130] width 392 height 88
click at [751, 280] on div "Submit a formal change request and facilitate impact analysis through the CCB" at bounding box center [769, 267] width 390 height 25
click at [575, 252] on input "b. Submit a formal change request and facilitate impact analysis through the CCB" at bounding box center [575, 248] width 0 height 8
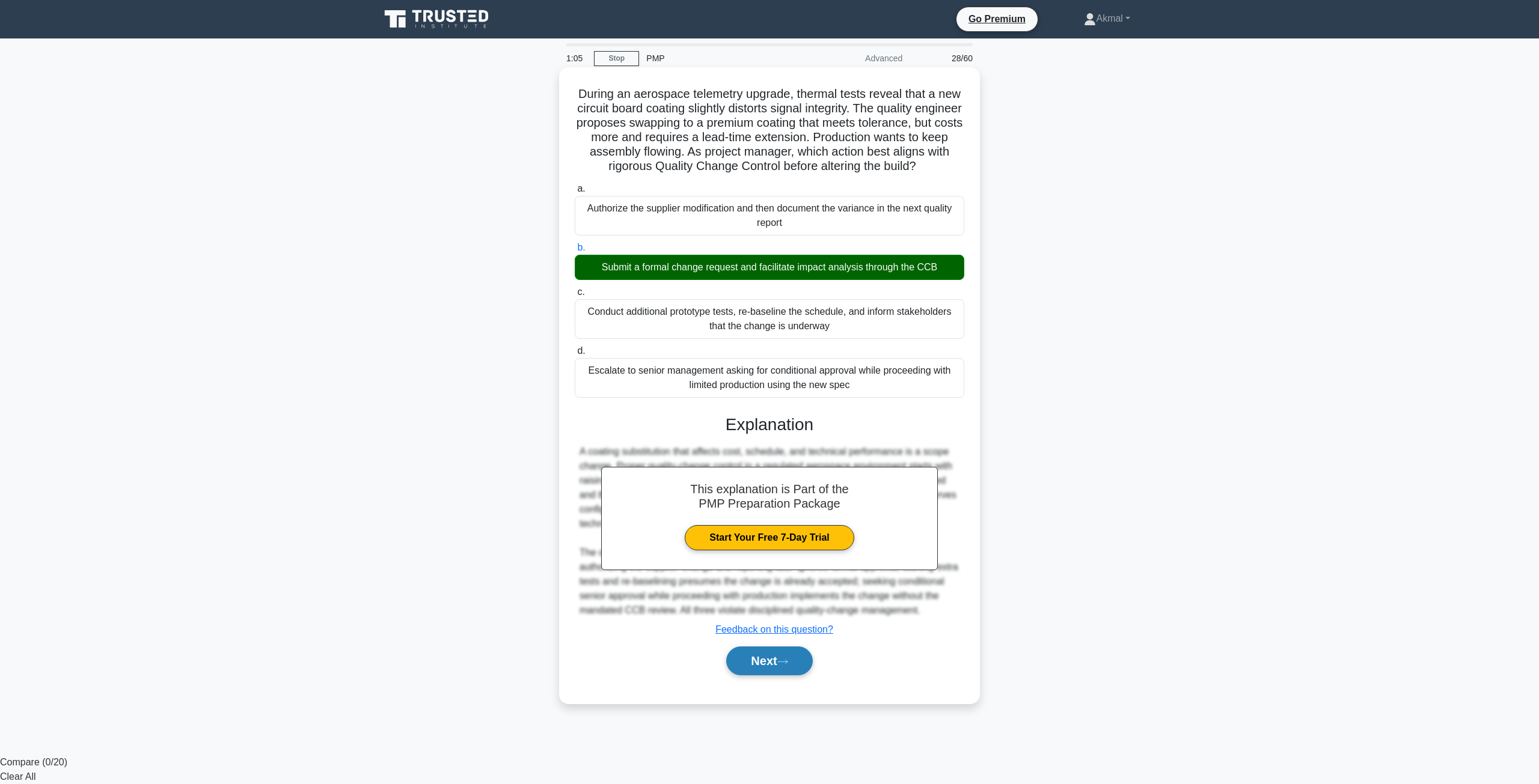
click at [744, 675] on button "Next" at bounding box center [769, 661] width 86 height 29
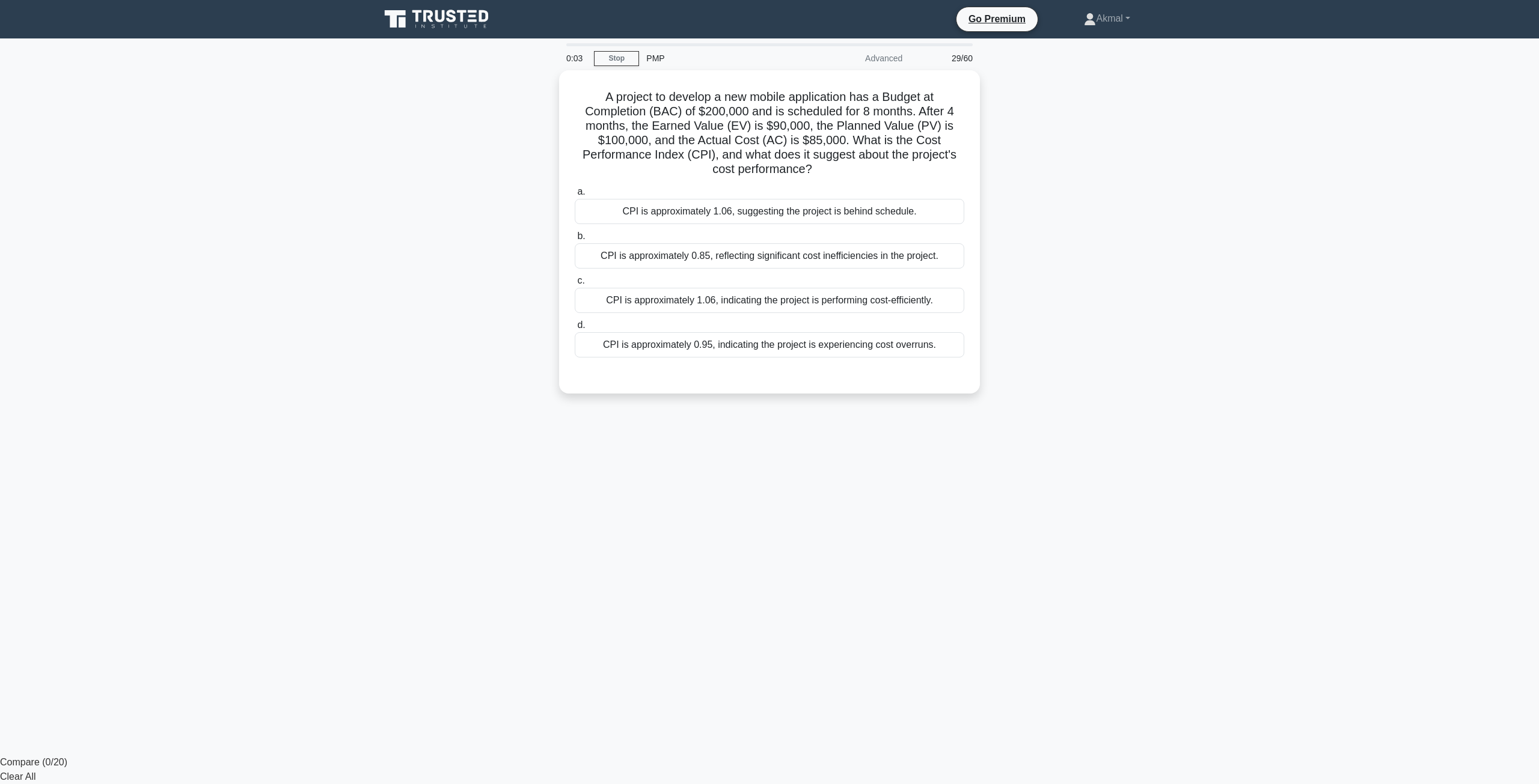
click at [1164, 402] on div "A project to develop a new mobile application has a Budget at Completion (BAC) …" at bounding box center [770, 240] width 794 height 338
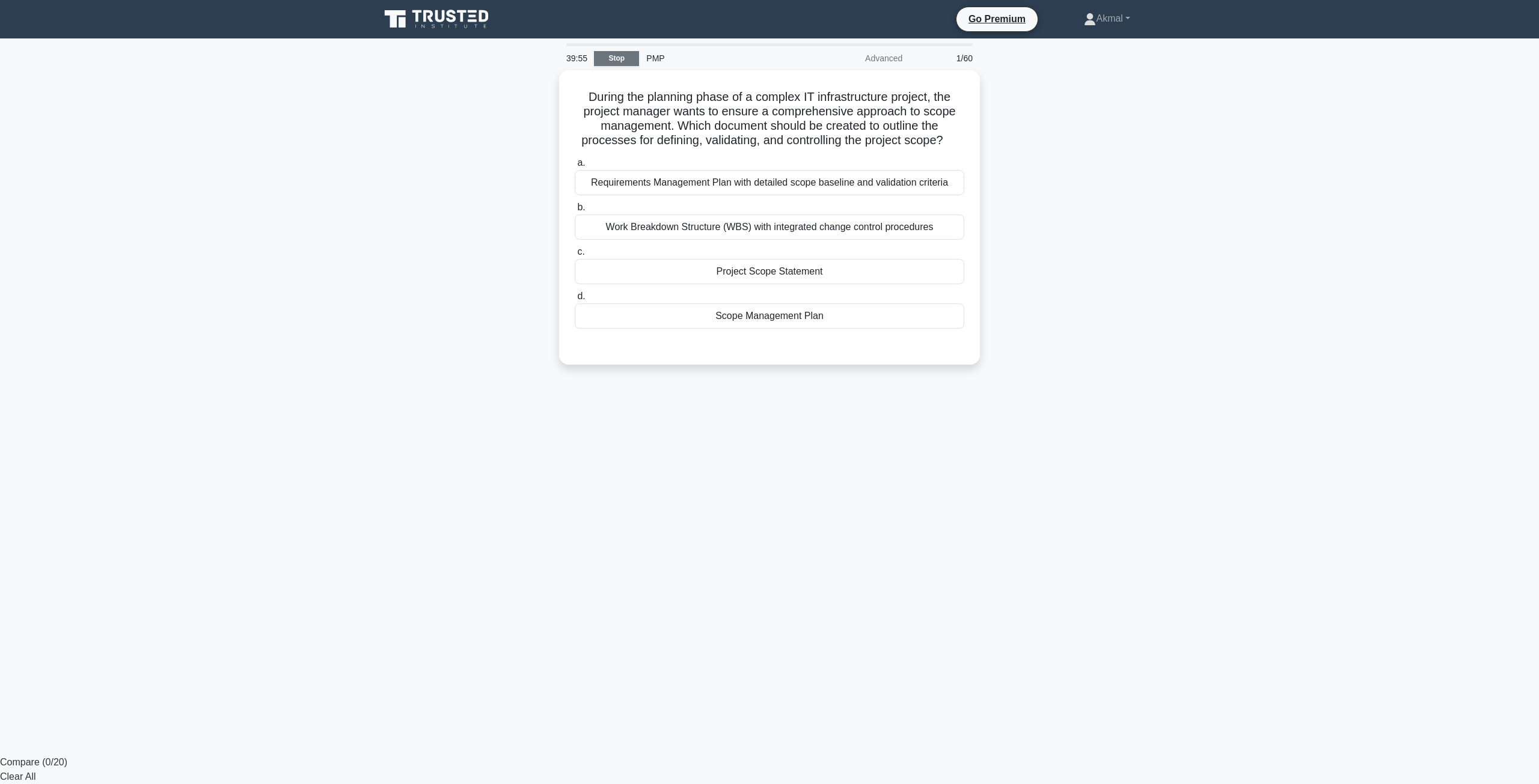
click at [601, 53] on link "Stop" at bounding box center [616, 58] width 45 height 15
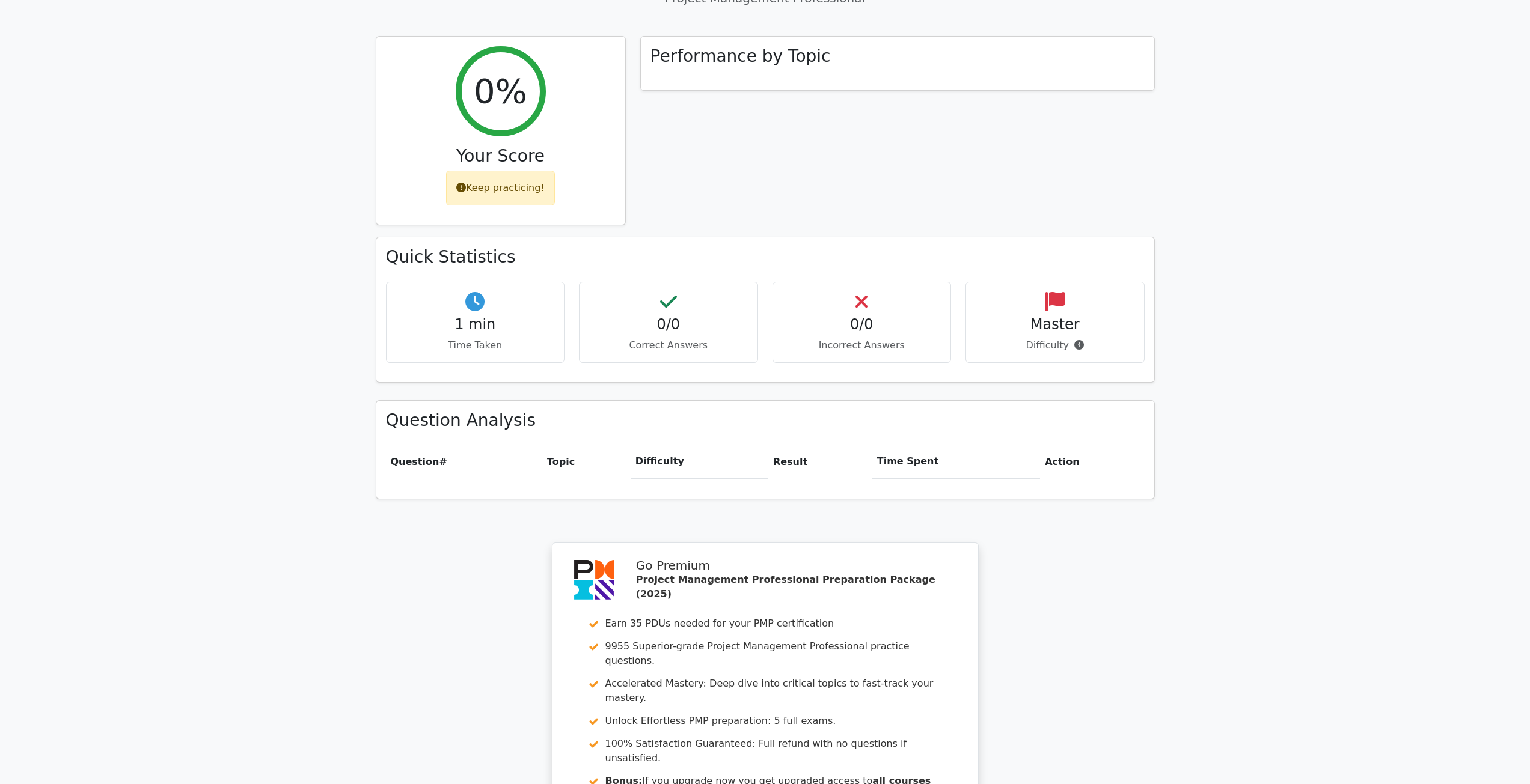
scroll to position [721, 0]
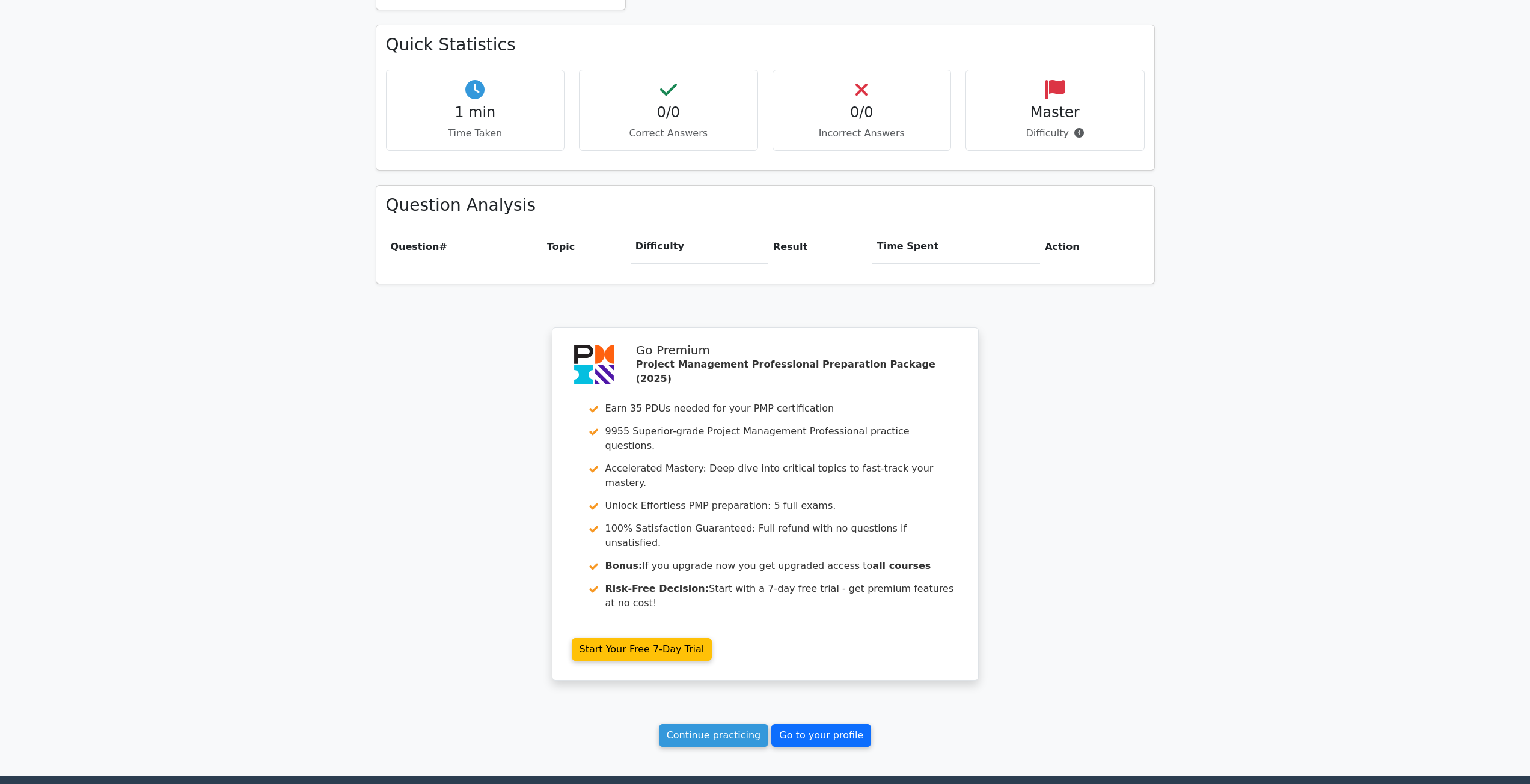
click at [851, 724] on link "Go to your profile" at bounding box center [821, 736] width 100 height 23
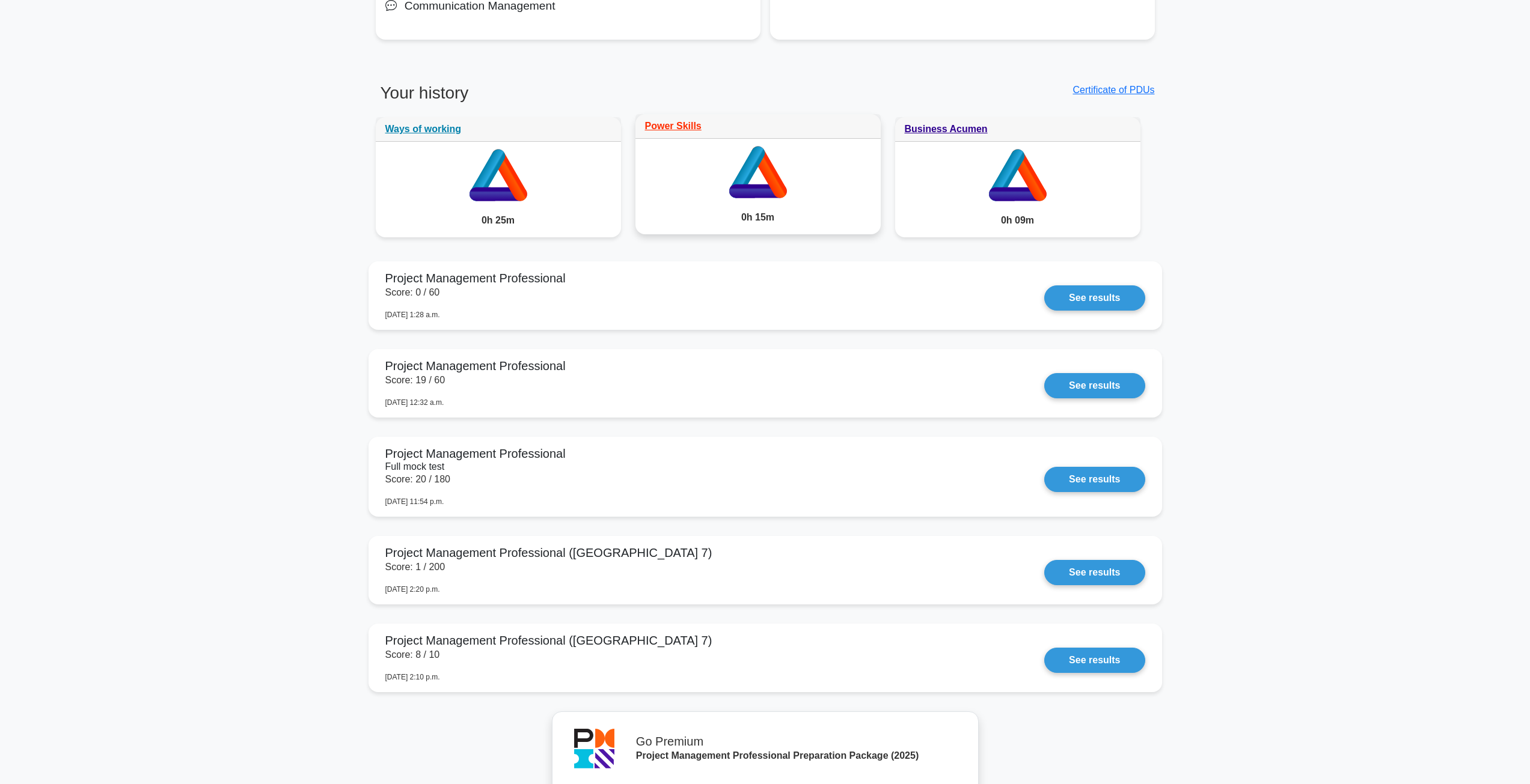
scroll to position [901, 0]
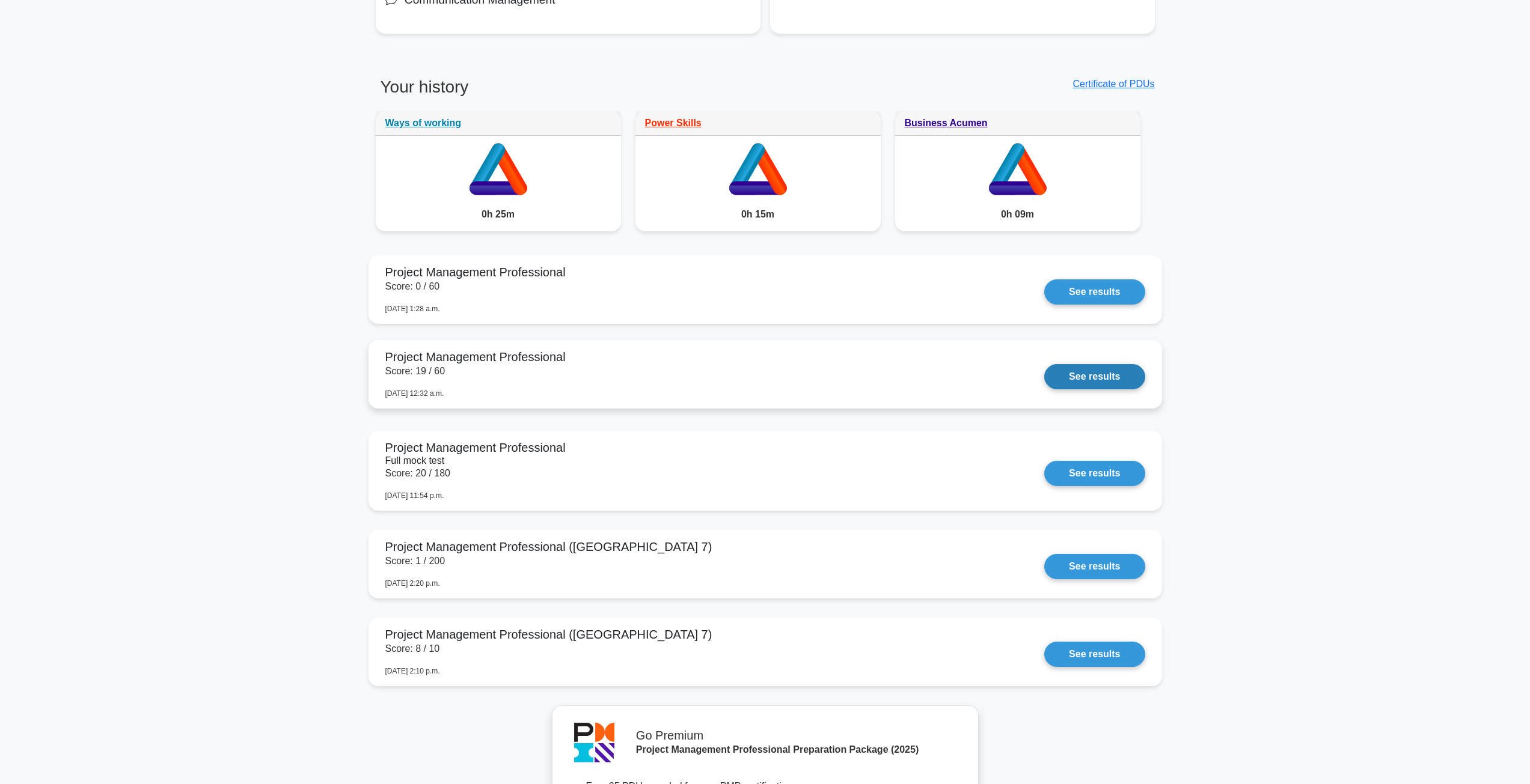
click at [1082, 377] on link "See results" at bounding box center [1094, 377] width 100 height 25
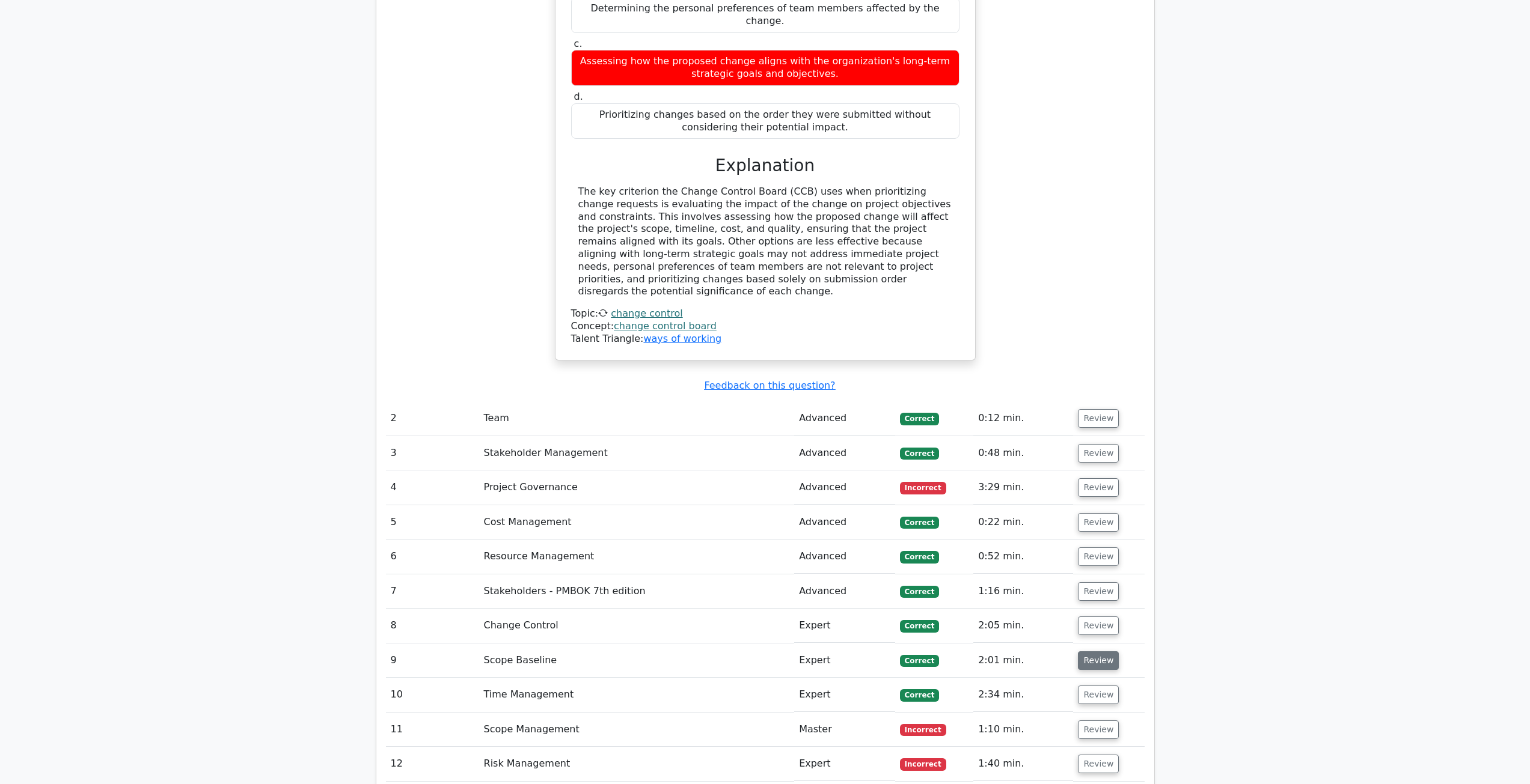
scroll to position [1623, 0]
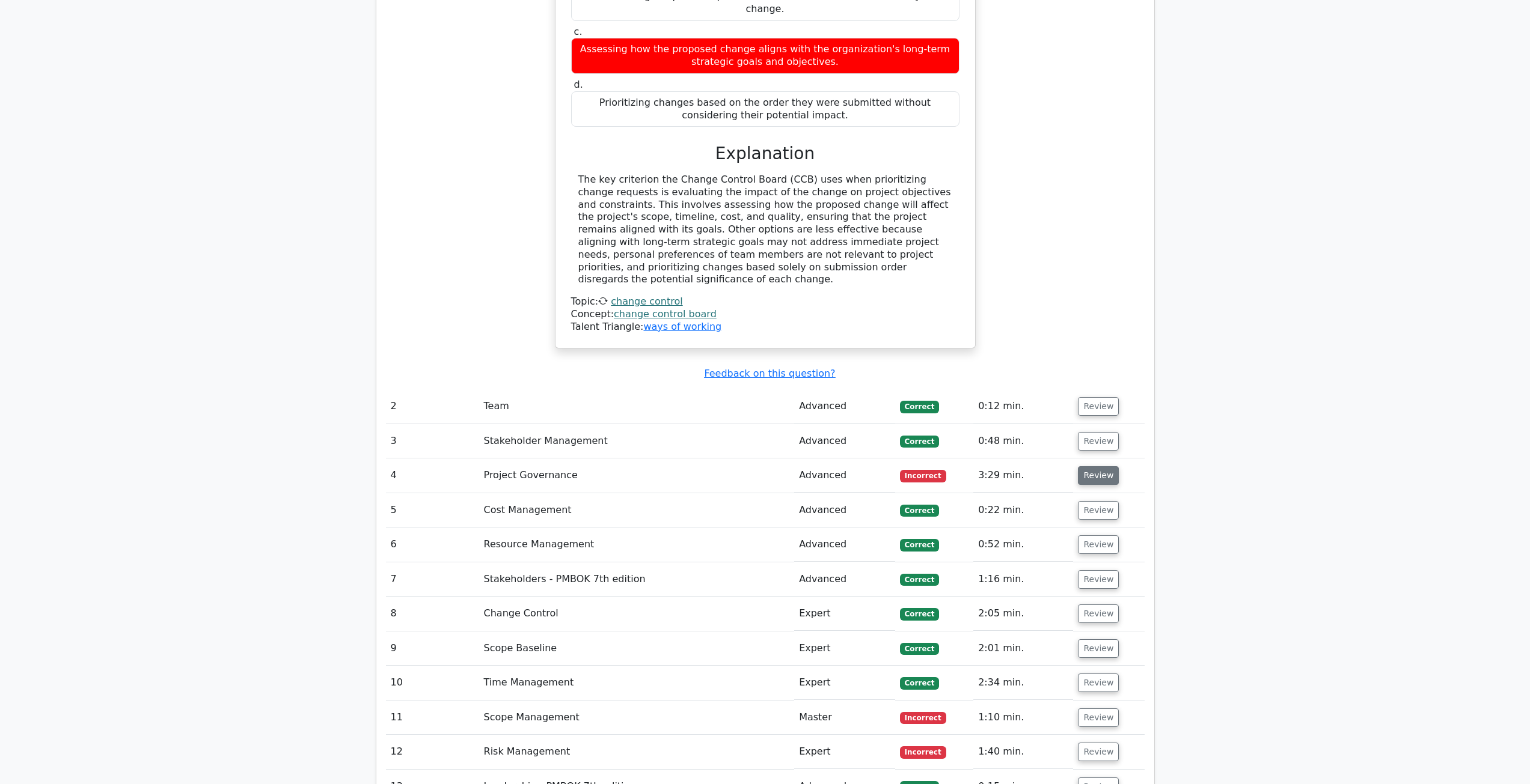
click at [1098, 467] on button "Review" at bounding box center [1098, 475] width 41 height 18
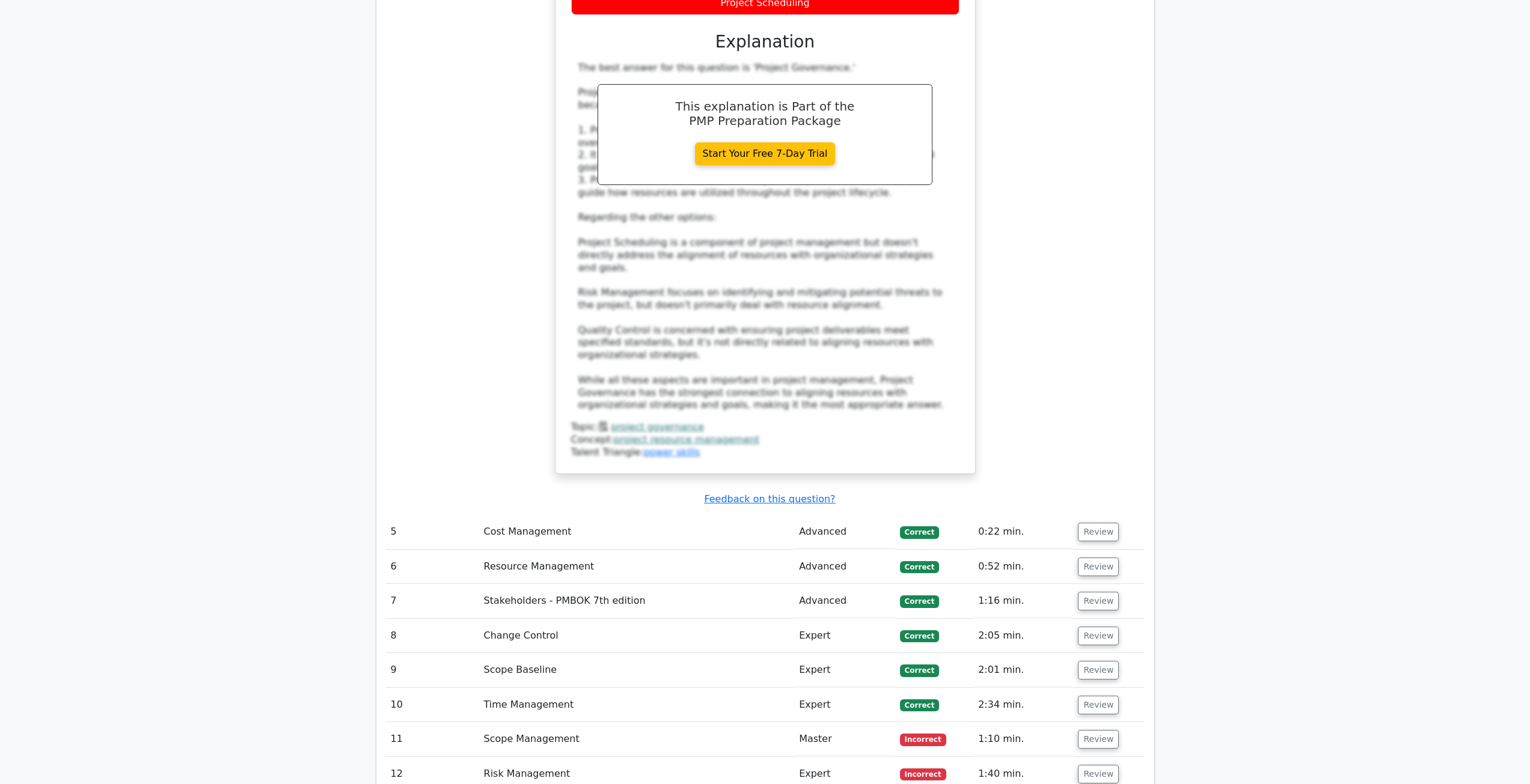
scroll to position [2344, 0]
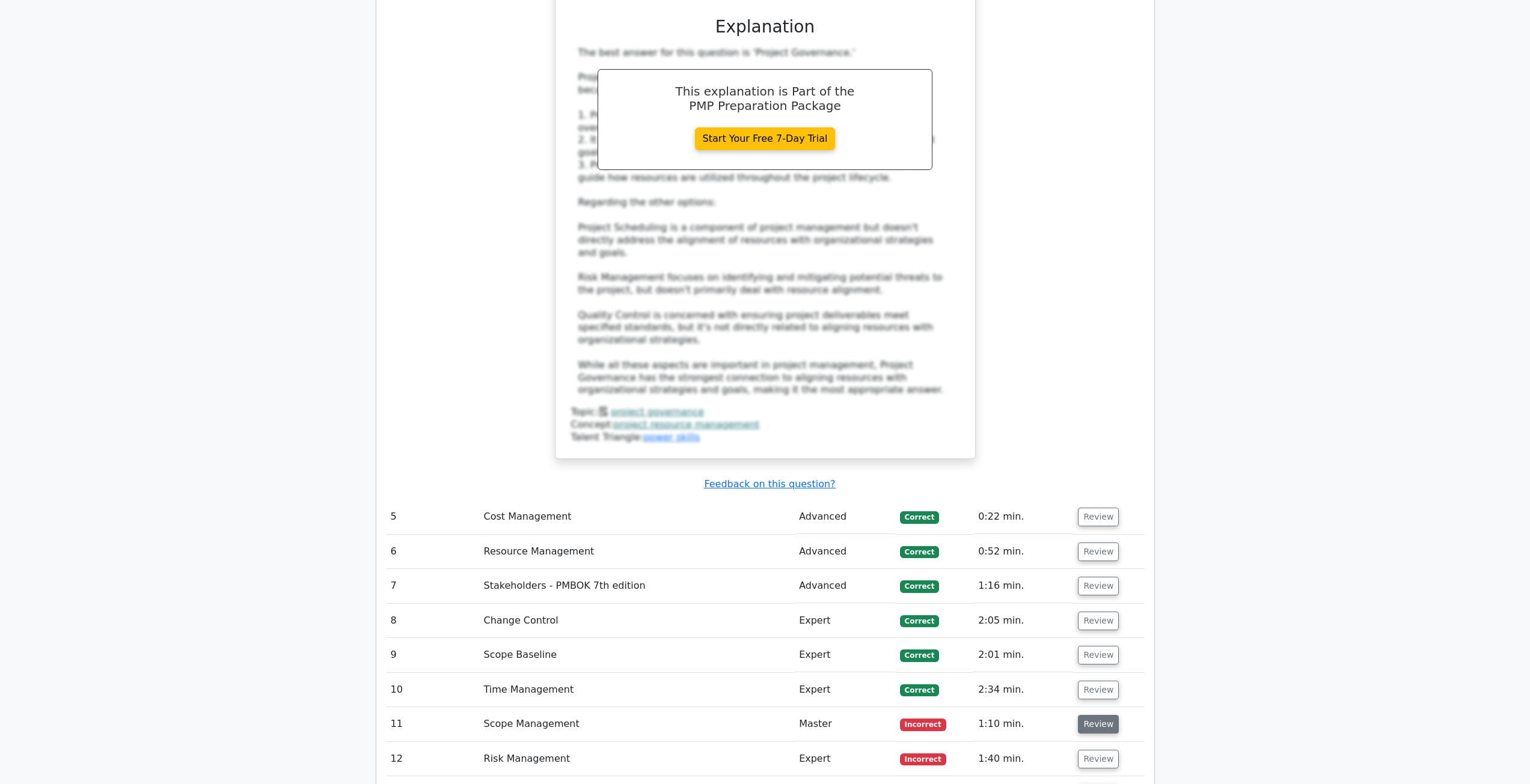
click at [1091, 715] on button "Review" at bounding box center [1098, 724] width 41 height 18
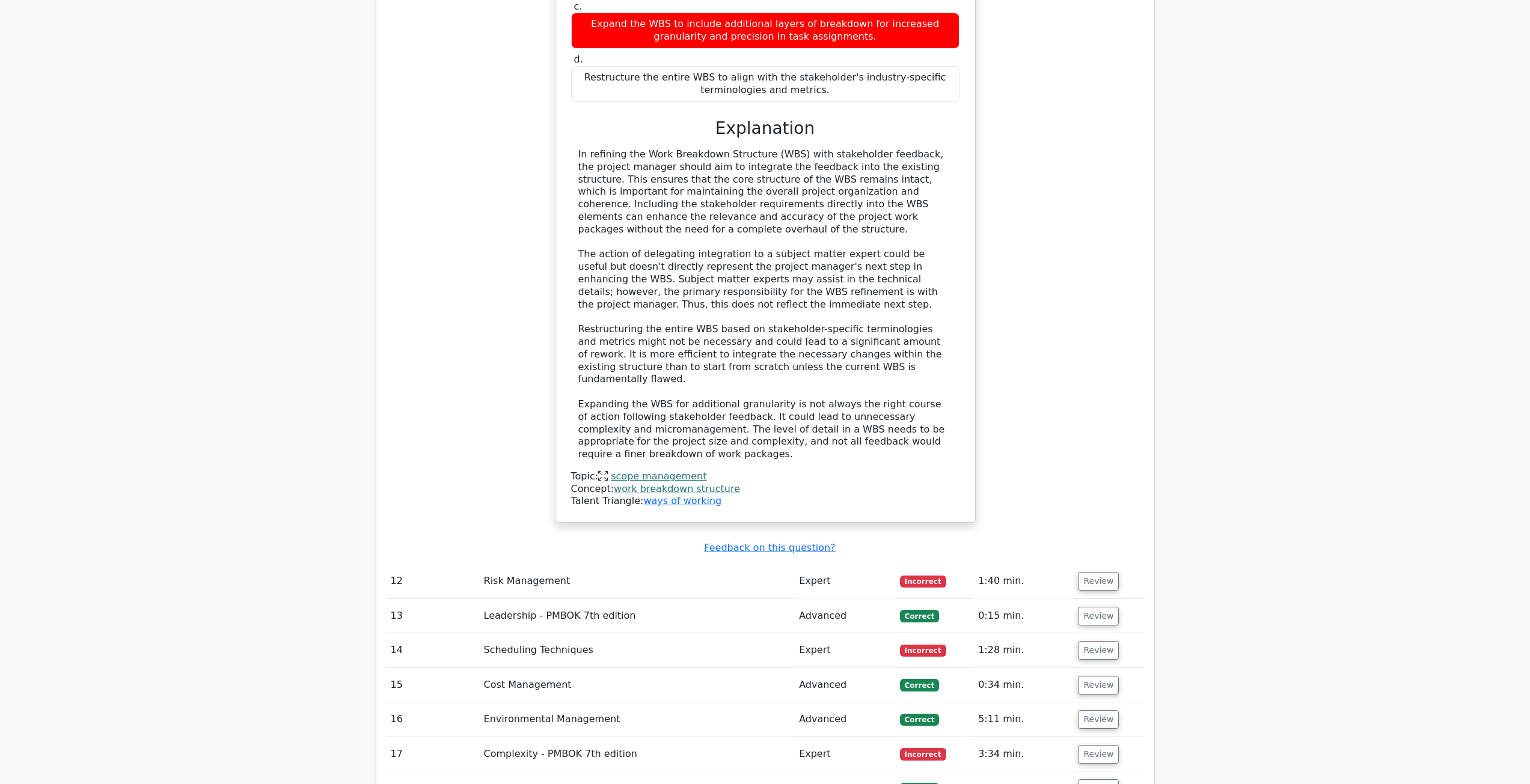
scroll to position [3306, 0]
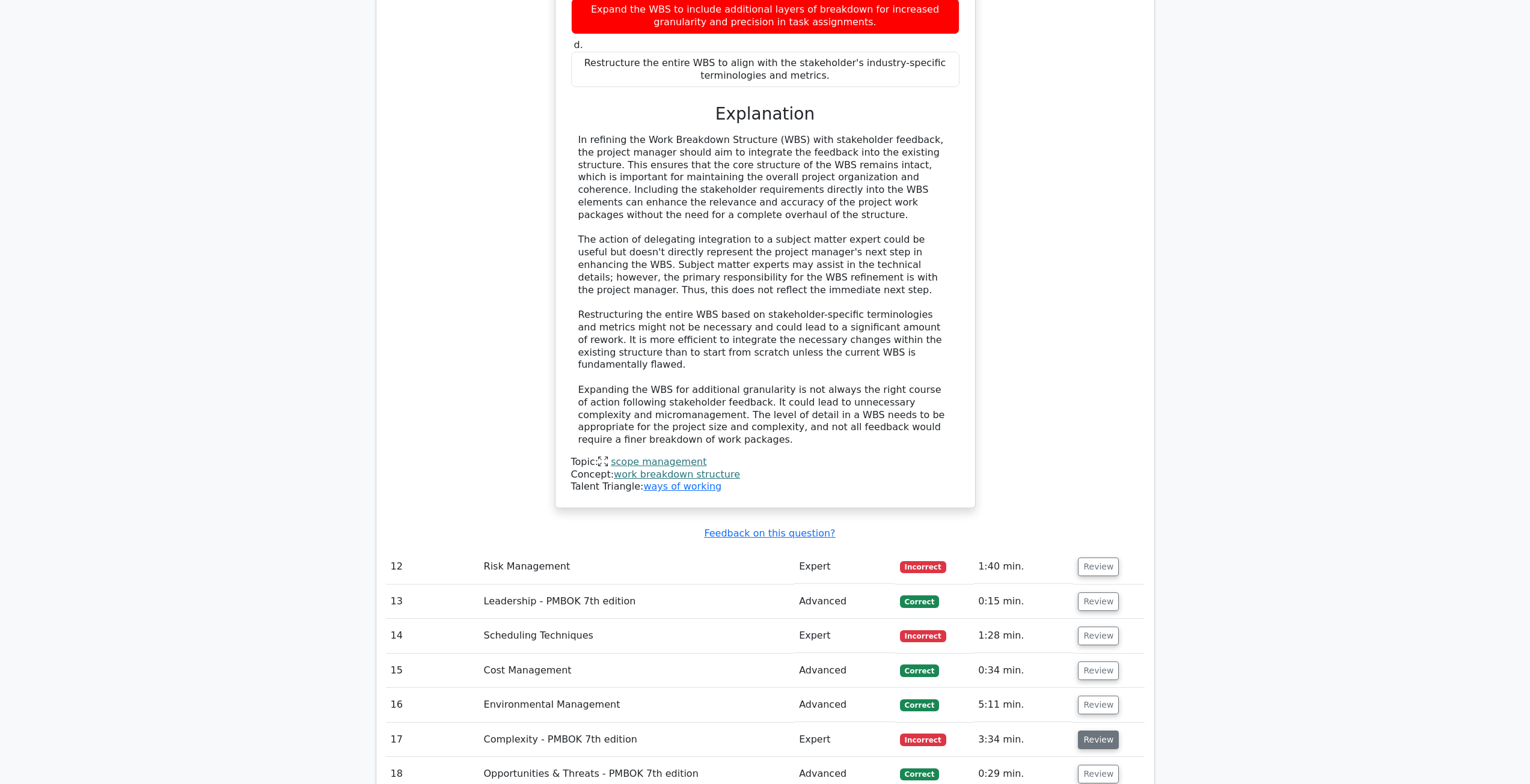
click at [1105, 731] on button "Review" at bounding box center [1098, 740] width 41 height 18
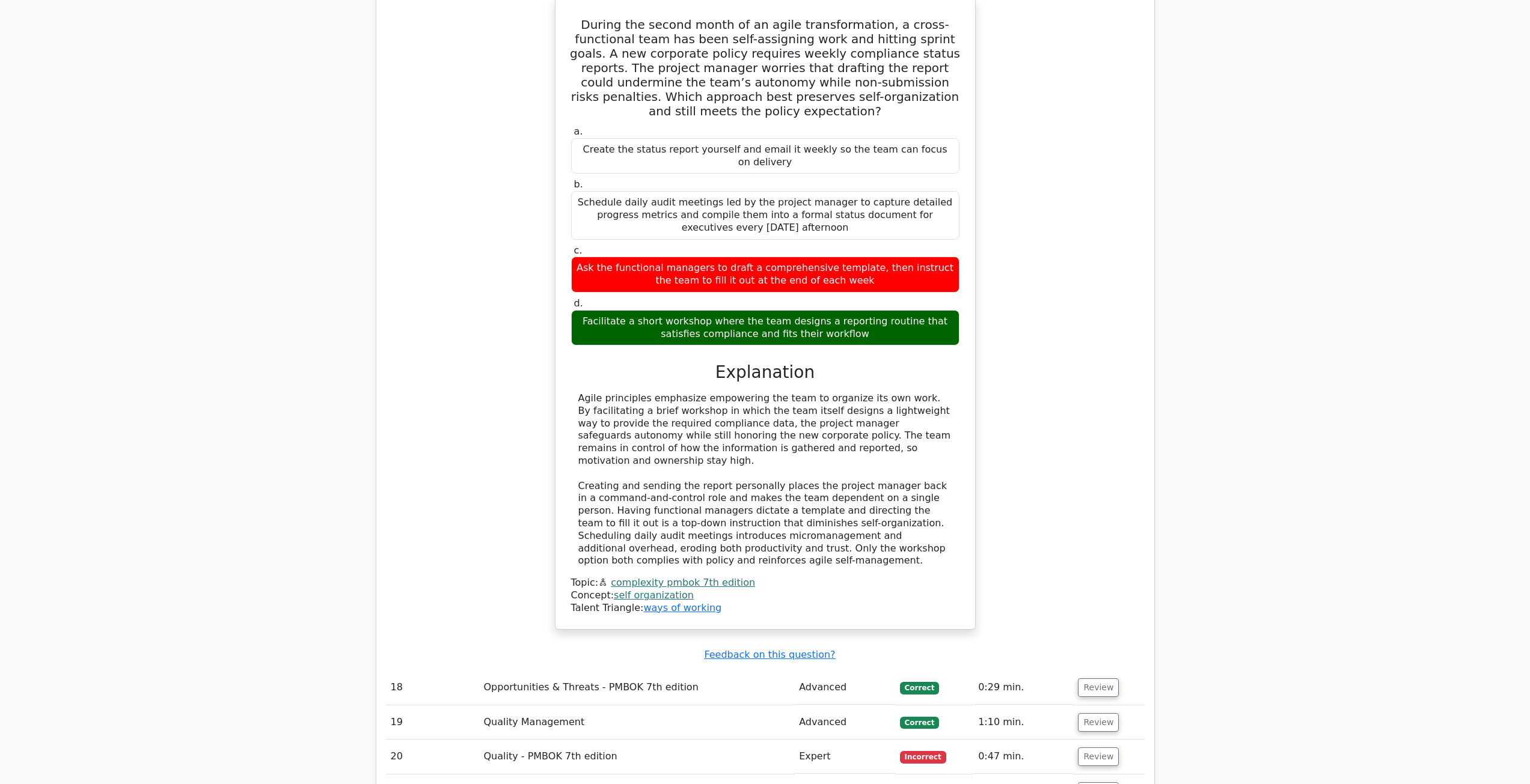
scroll to position [4207, 0]
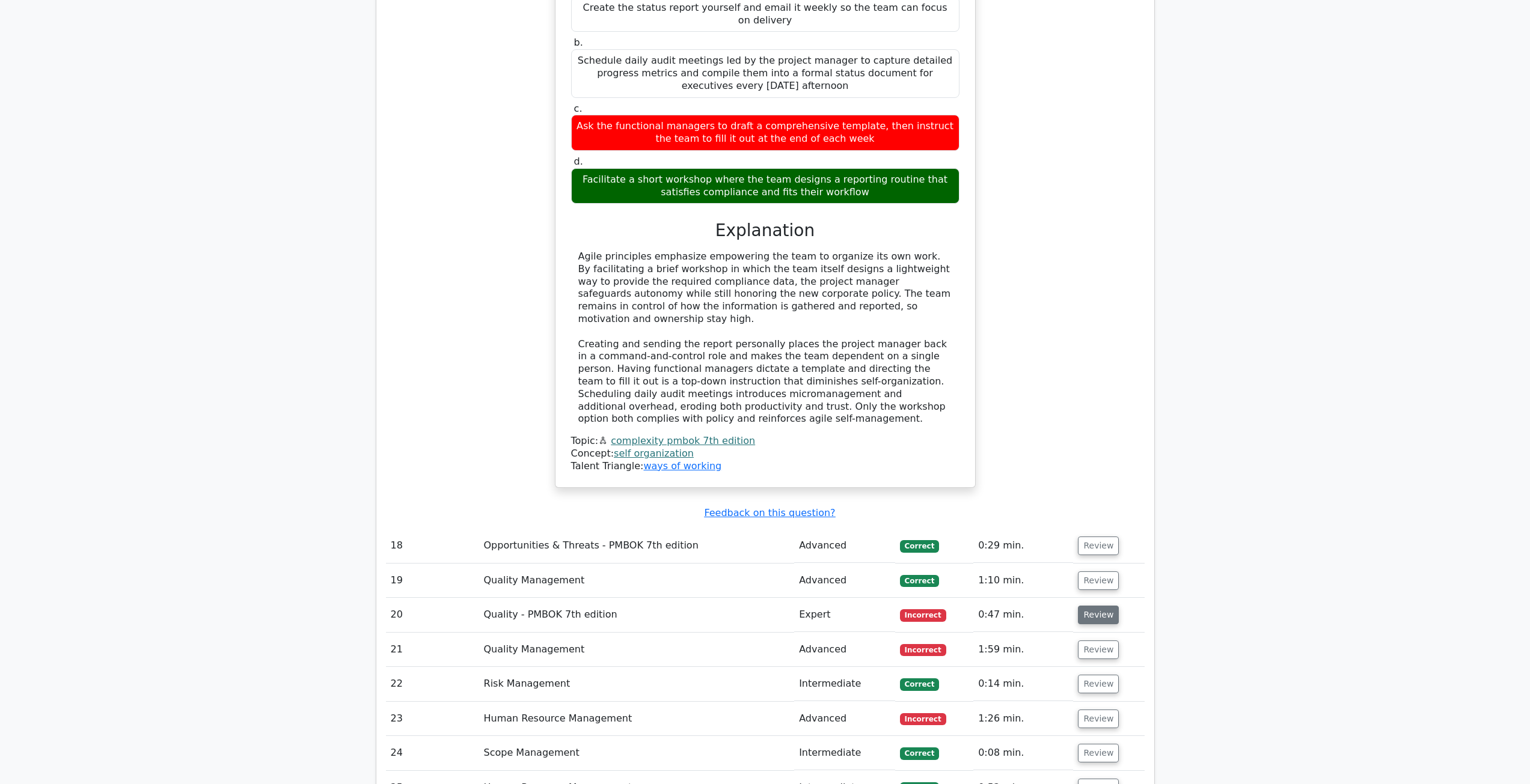
click at [1096, 605] on button "Review" at bounding box center [1098, 614] width 41 height 18
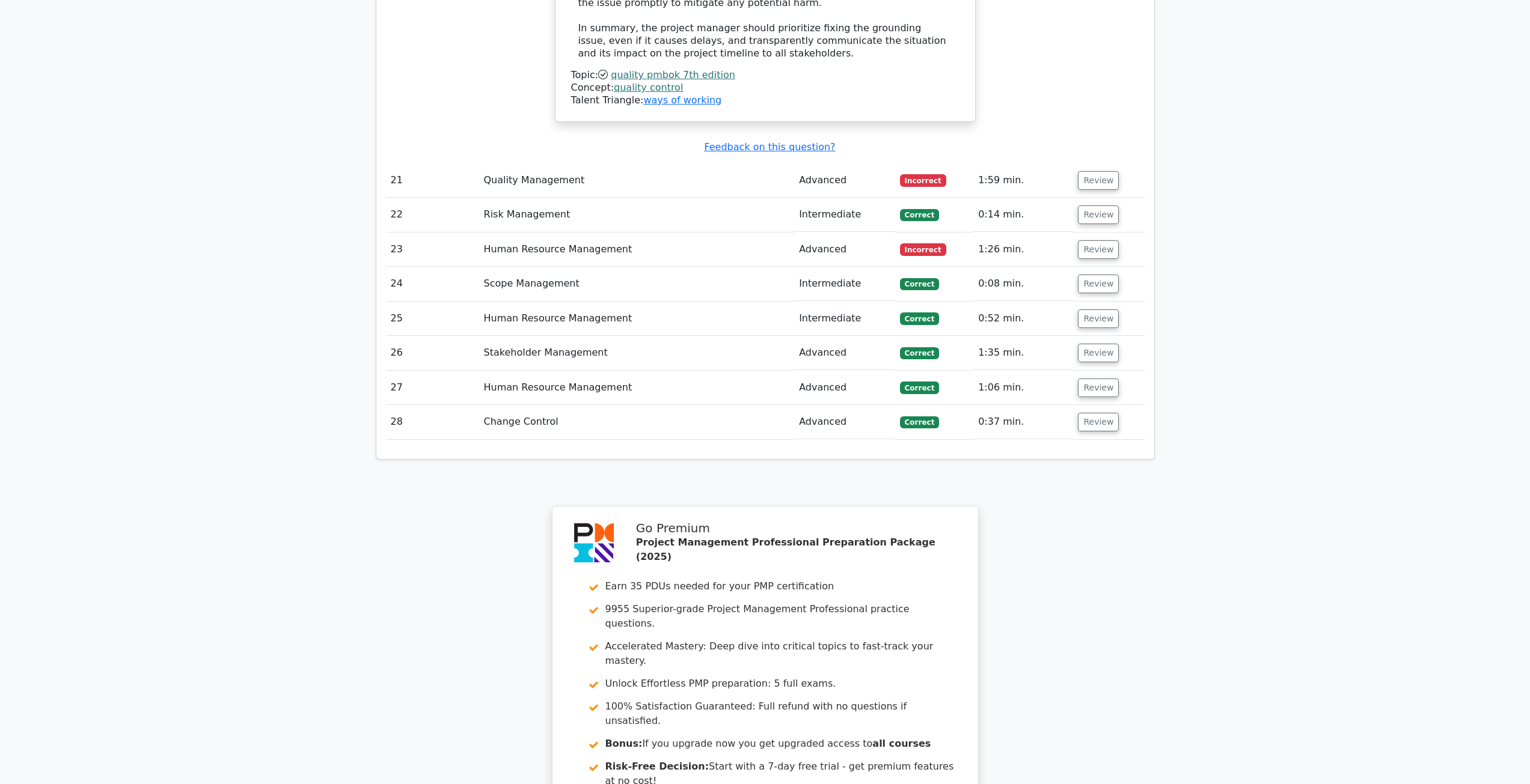
scroll to position [5496, 0]
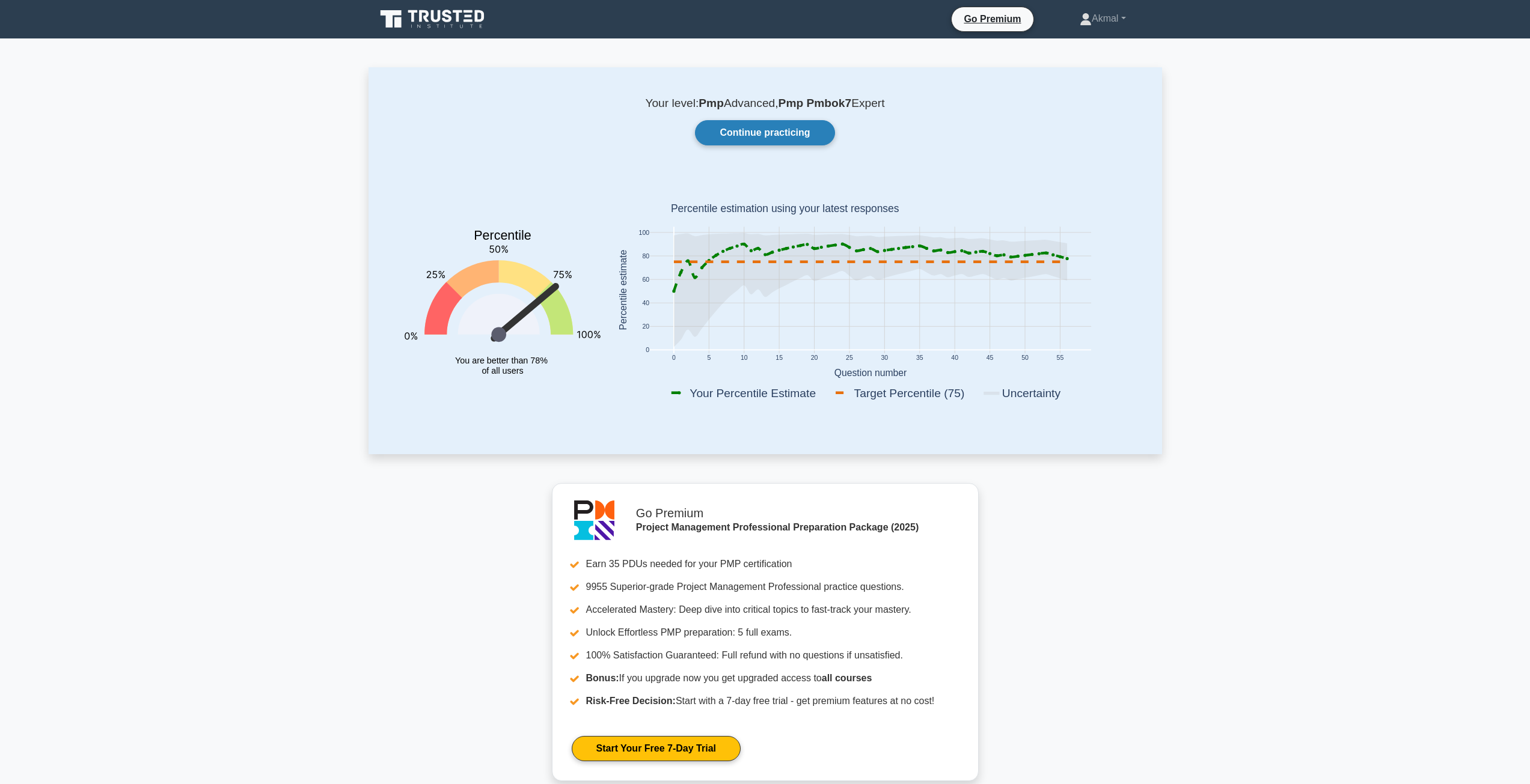
click at [784, 136] on link "Continue practicing" at bounding box center [765, 133] width 140 height 25
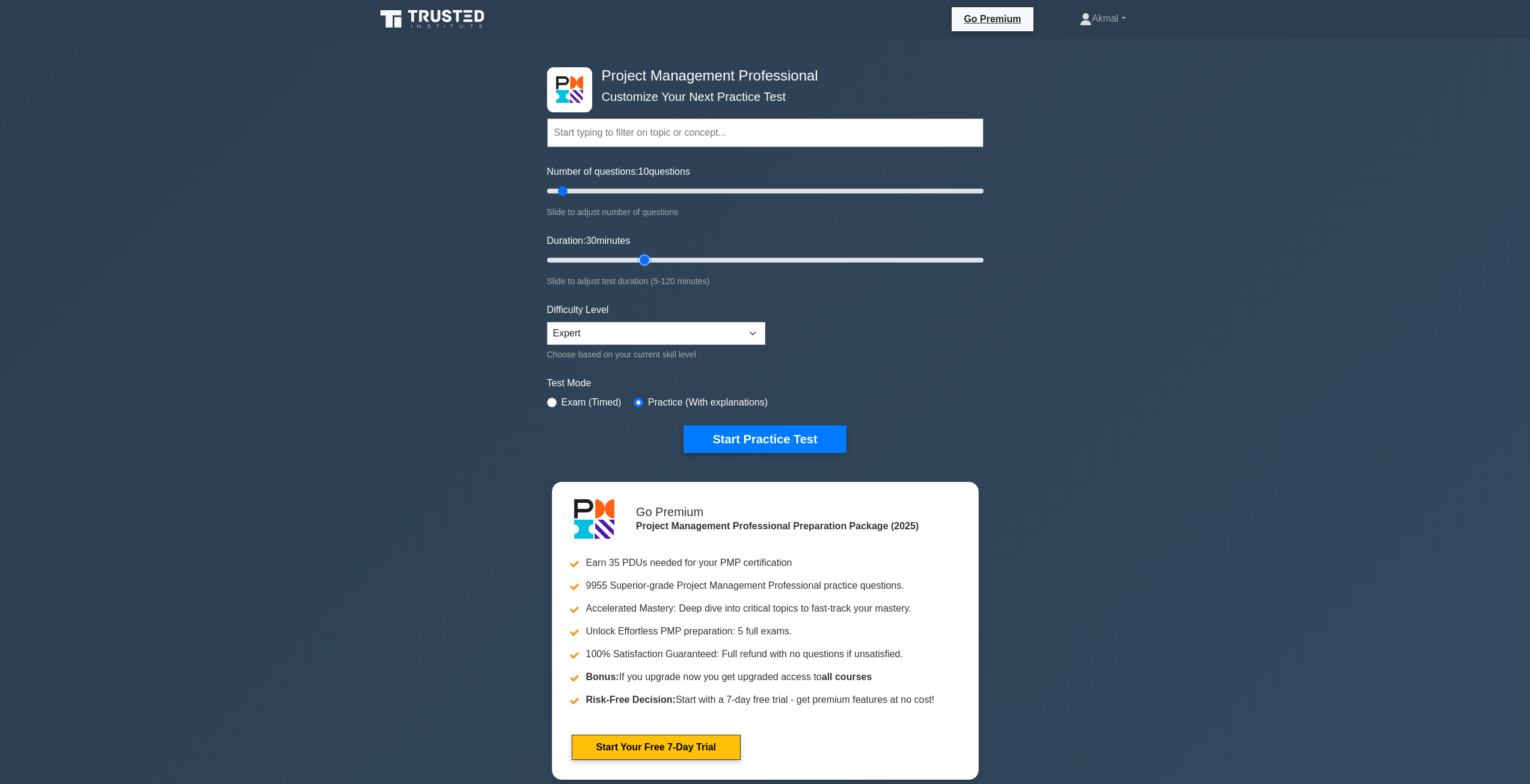
drag, startPoint x: 571, startPoint y: 256, endPoint x: 636, endPoint y: 259, distance: 65.1
type input "30"
click at [636, 259] on input "Duration: 30 minutes" at bounding box center [765, 260] width 436 height 14
drag, startPoint x: 566, startPoint y: 192, endPoint x: 650, endPoint y: 198, distance: 84.2
type input "50"
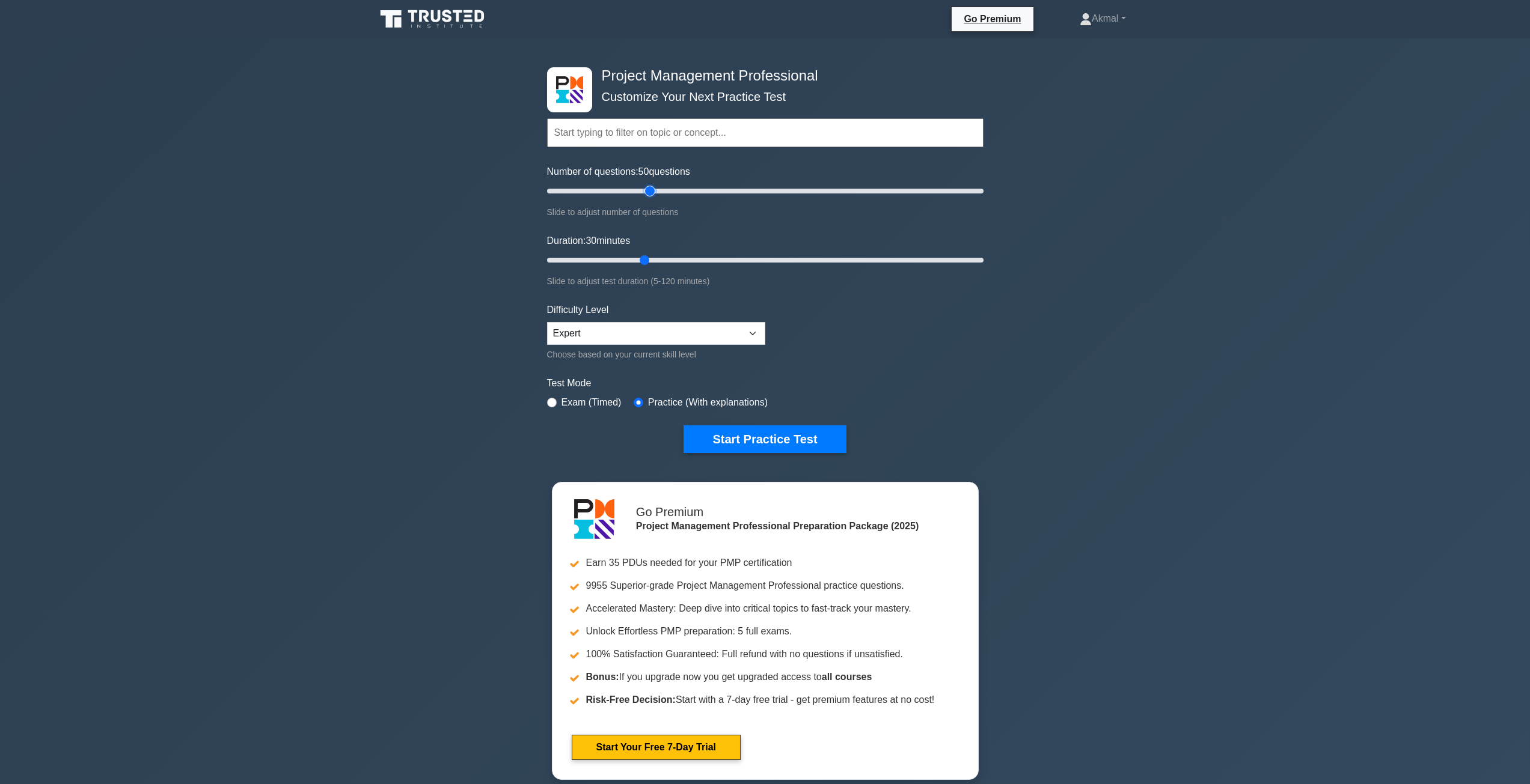
click at [650, 198] on input "Number of questions: 50 questions" at bounding box center [765, 191] width 436 height 14
click at [780, 442] on button "Start Practice Test" at bounding box center [764, 439] width 162 height 28
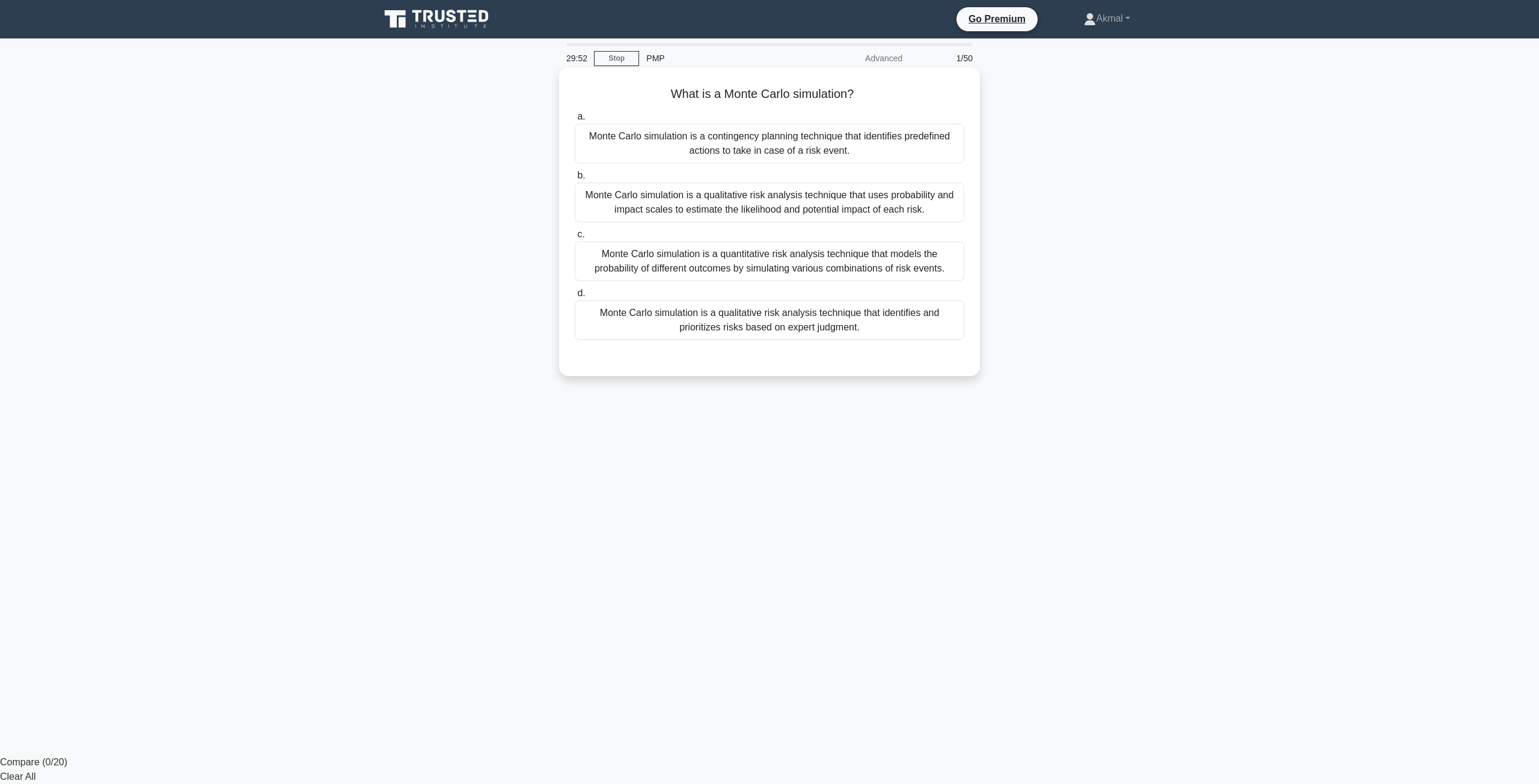
click at [739, 263] on div "Monte Carlo simulation is a quantitative risk analysis technique that models th…" at bounding box center [769, 261] width 390 height 40
click at [575, 239] on input "c. Monte Carlo simulation is a quantitative risk analysis technique that models…" at bounding box center [575, 235] width 0 height 8
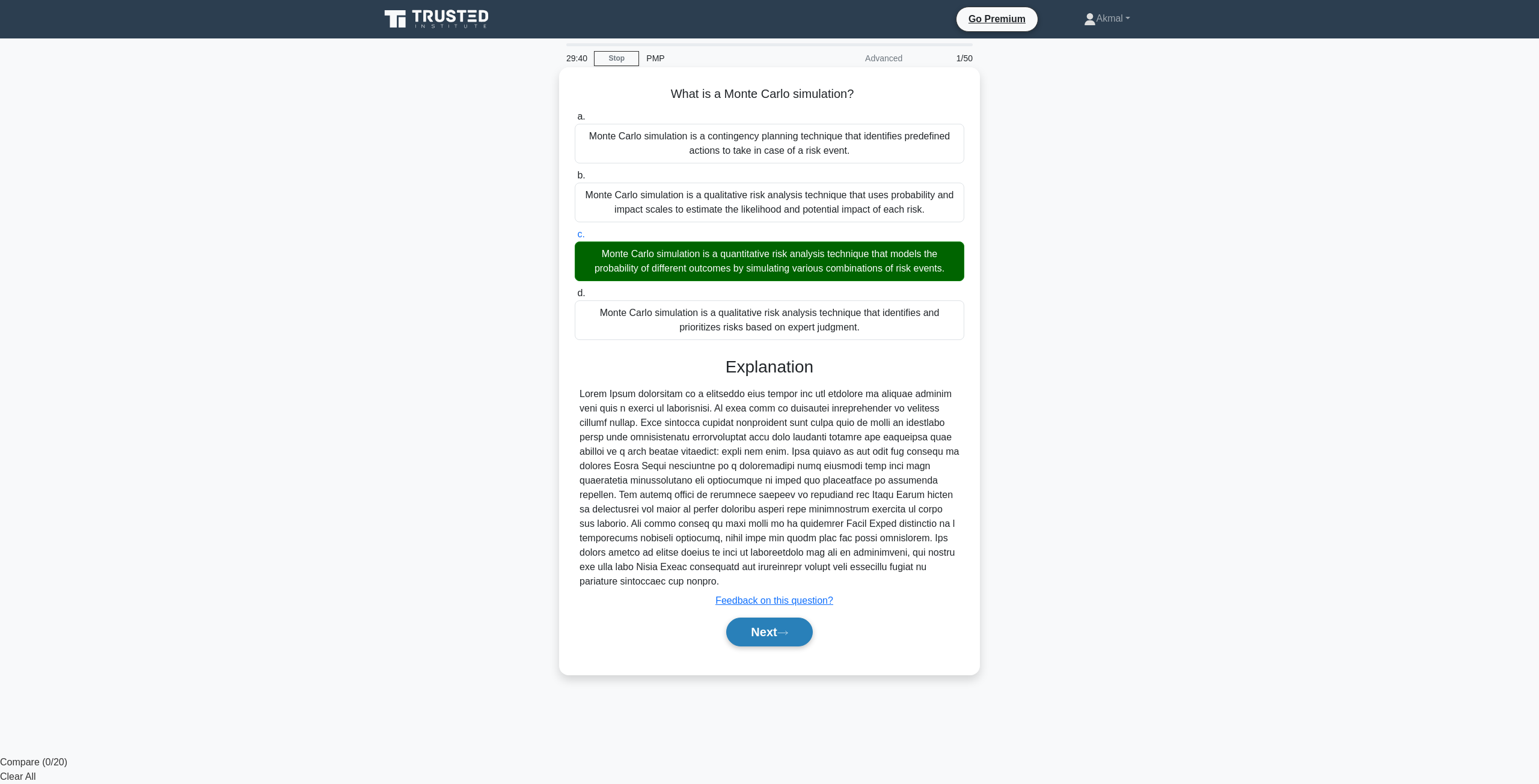
click at [784, 638] on button "Next" at bounding box center [769, 632] width 86 height 29
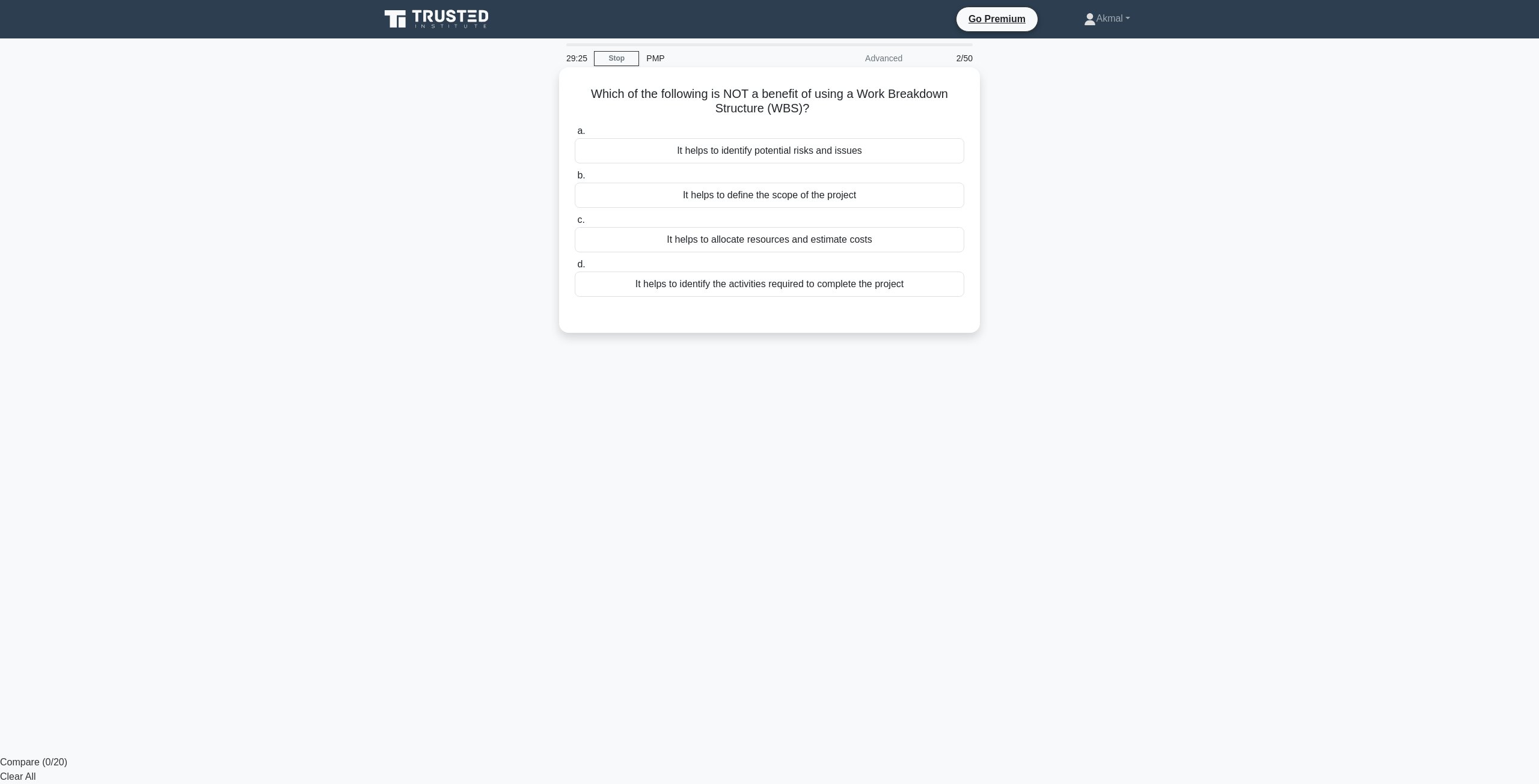
click at [825, 234] on div "It helps to allocate resources and estimate costs" at bounding box center [769, 240] width 390 height 25
click at [575, 225] on input "c. It helps to allocate resources and estimate costs" at bounding box center [575, 221] width 0 height 8
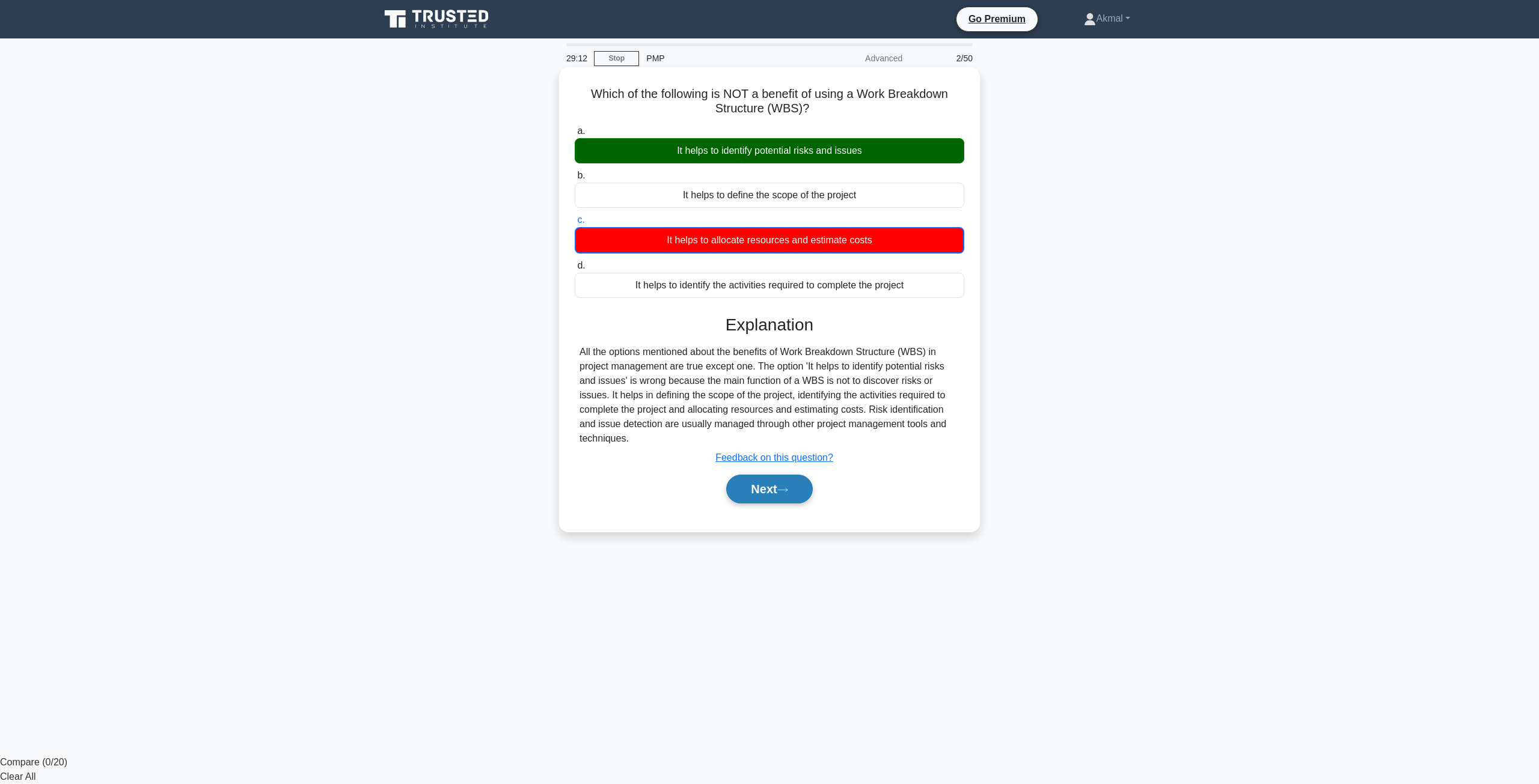
click at [773, 485] on button "Next" at bounding box center [769, 489] width 86 height 29
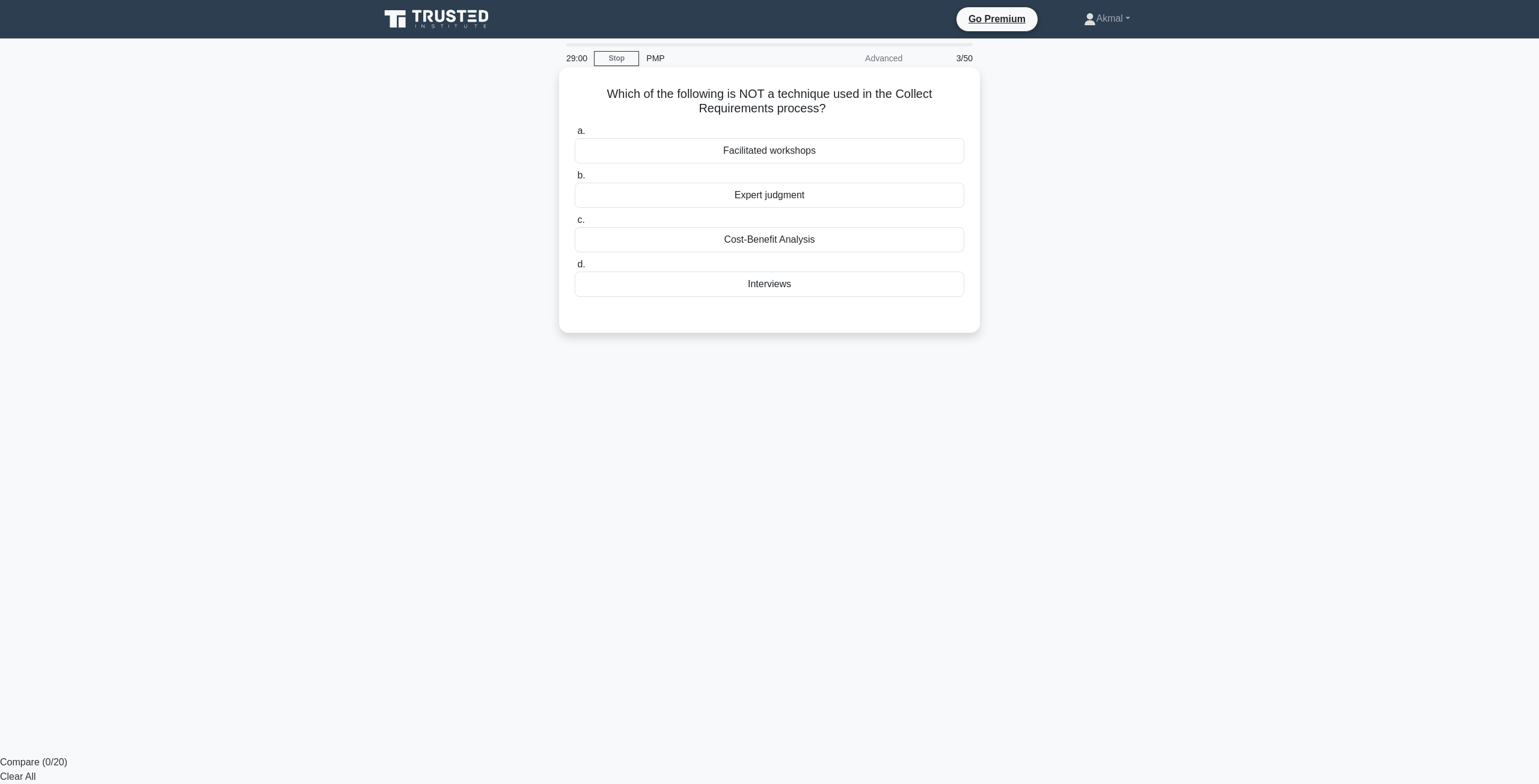
click at [770, 194] on div "Expert judgment" at bounding box center [769, 195] width 390 height 25
click at [575, 179] on input "b. Expert judgment" at bounding box center [575, 176] width 0 height 8
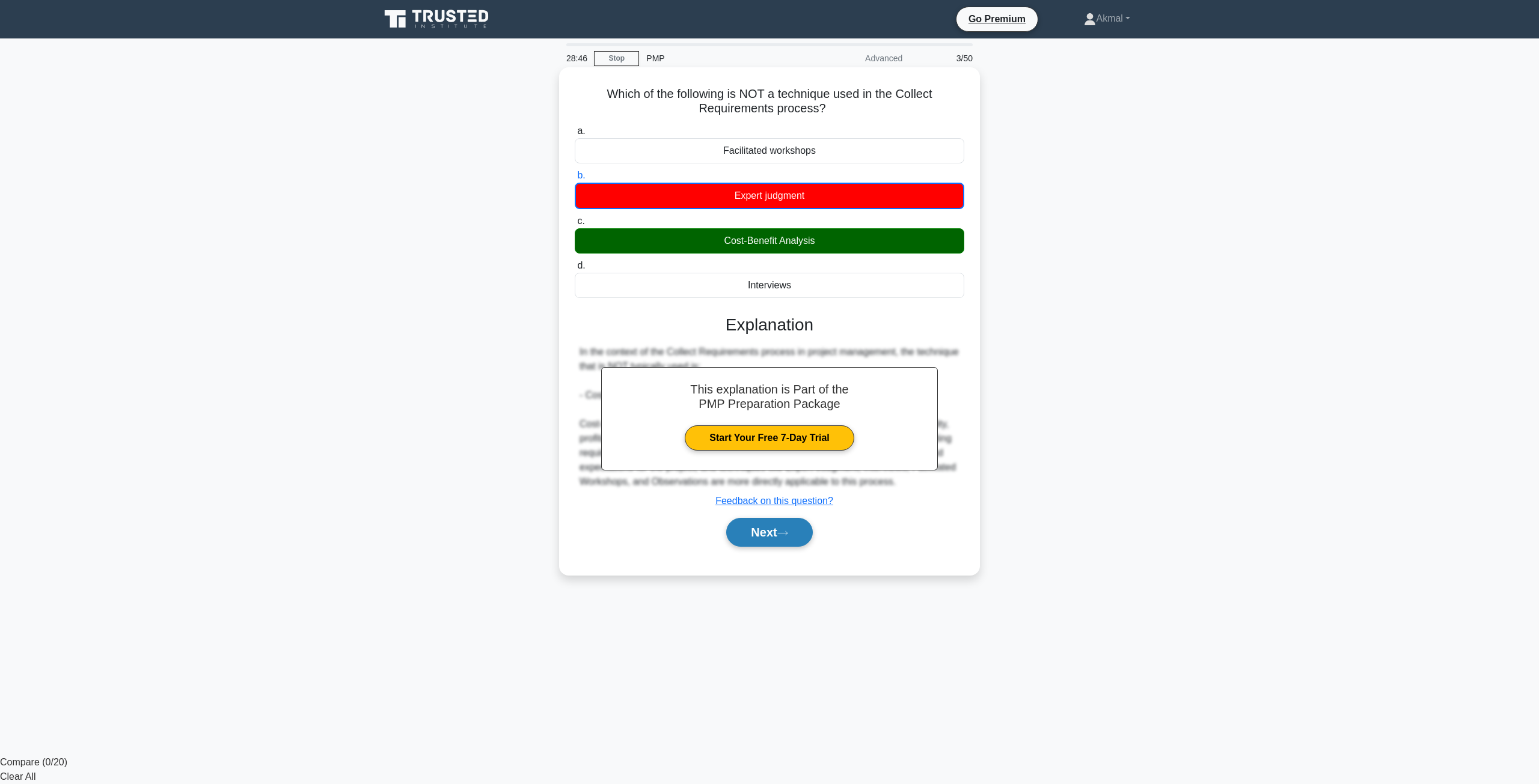
click at [769, 528] on button "Next" at bounding box center [769, 532] width 86 height 29
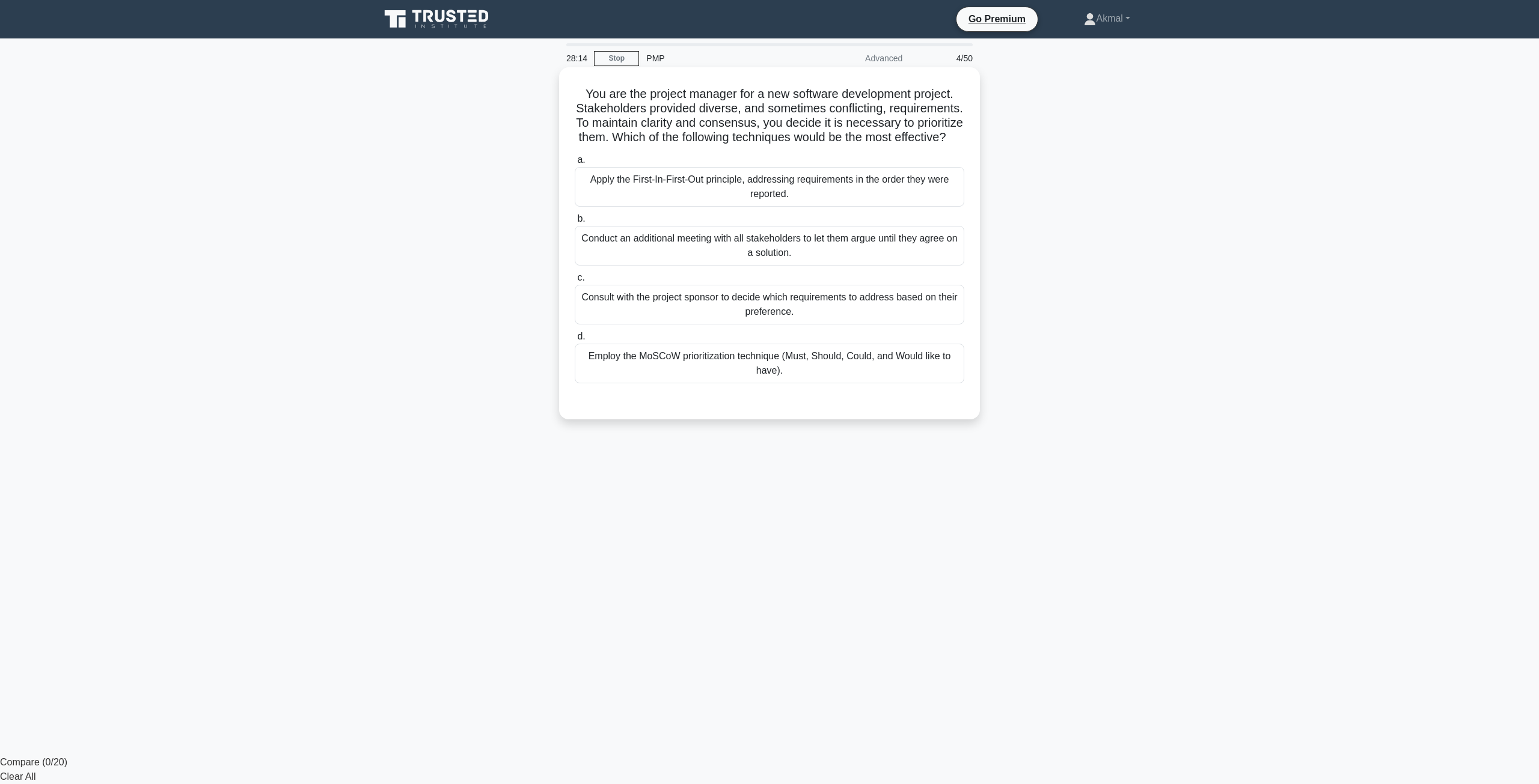
click at [718, 375] on div "Employ the MoSCoW prioritization technique (Must, Should, Could, and Would like…" at bounding box center [769, 363] width 390 height 40
click at [575, 340] on input "d. Employ the MoSCoW prioritization technique (Must, Should, Could, and Would l…" at bounding box center [575, 337] width 0 height 8
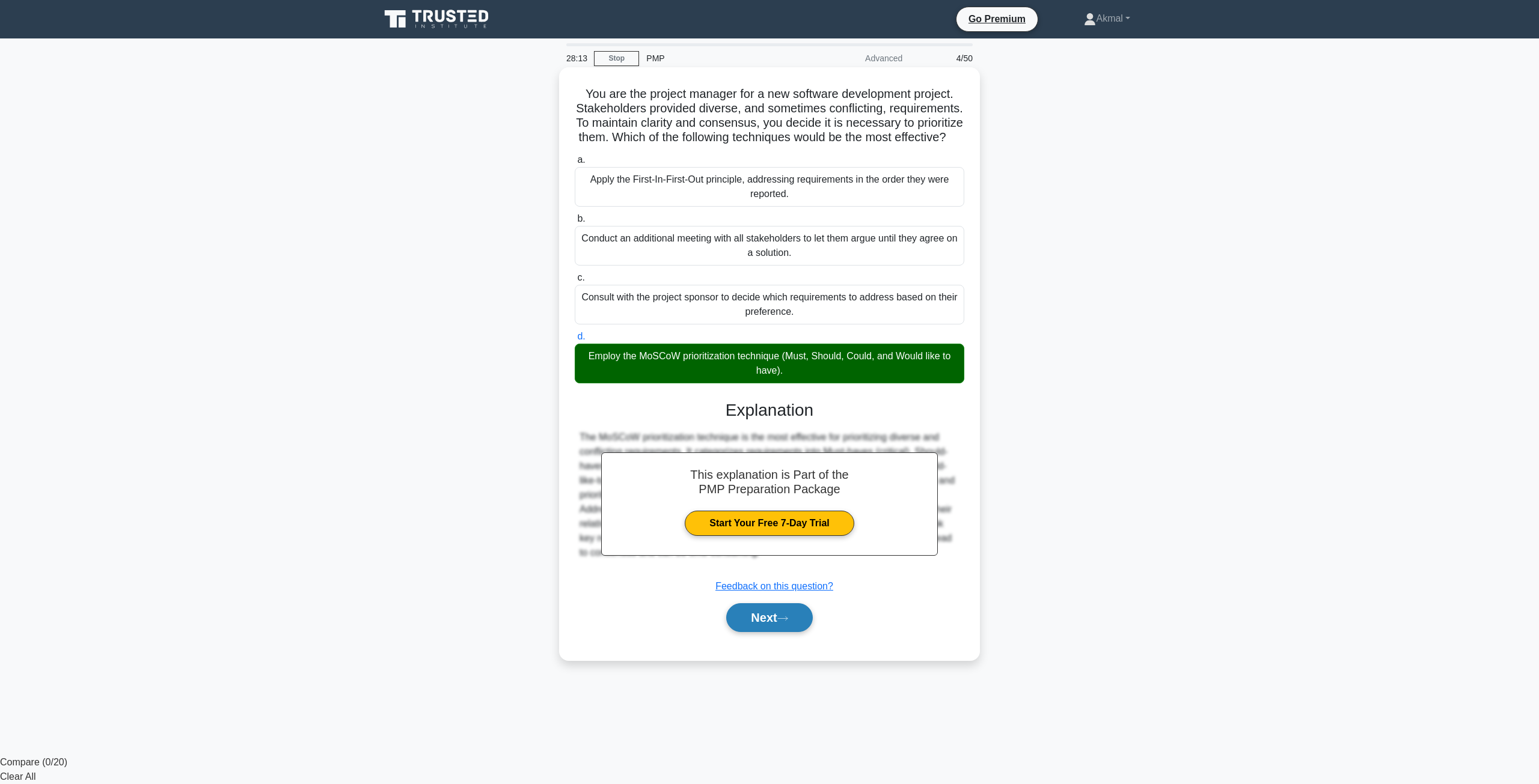
click at [749, 632] on button "Next" at bounding box center [769, 617] width 86 height 29
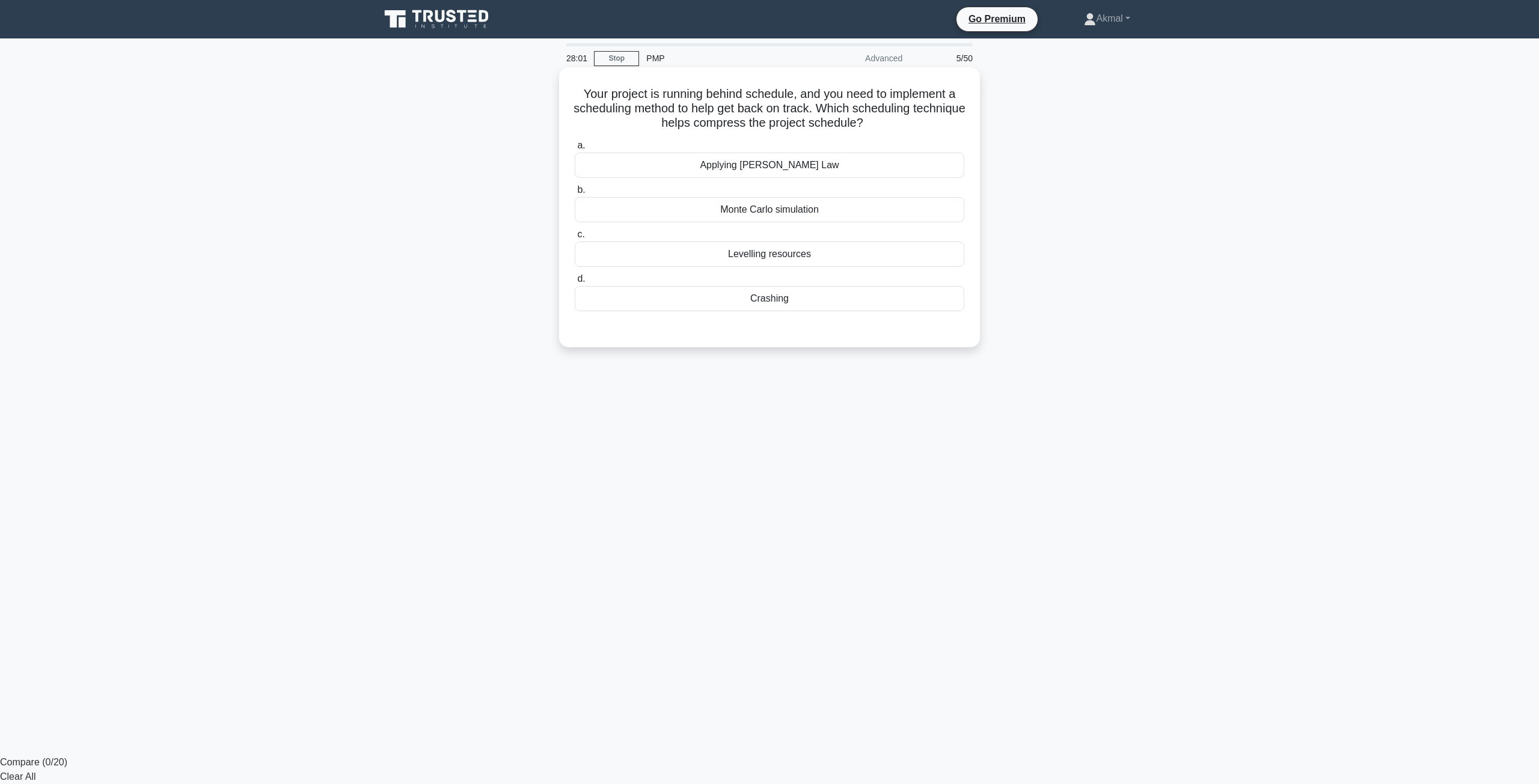
click at [698, 298] on div "Crashing" at bounding box center [769, 299] width 390 height 25
click at [575, 283] on input "d. Crashing" at bounding box center [575, 279] width 0 height 8
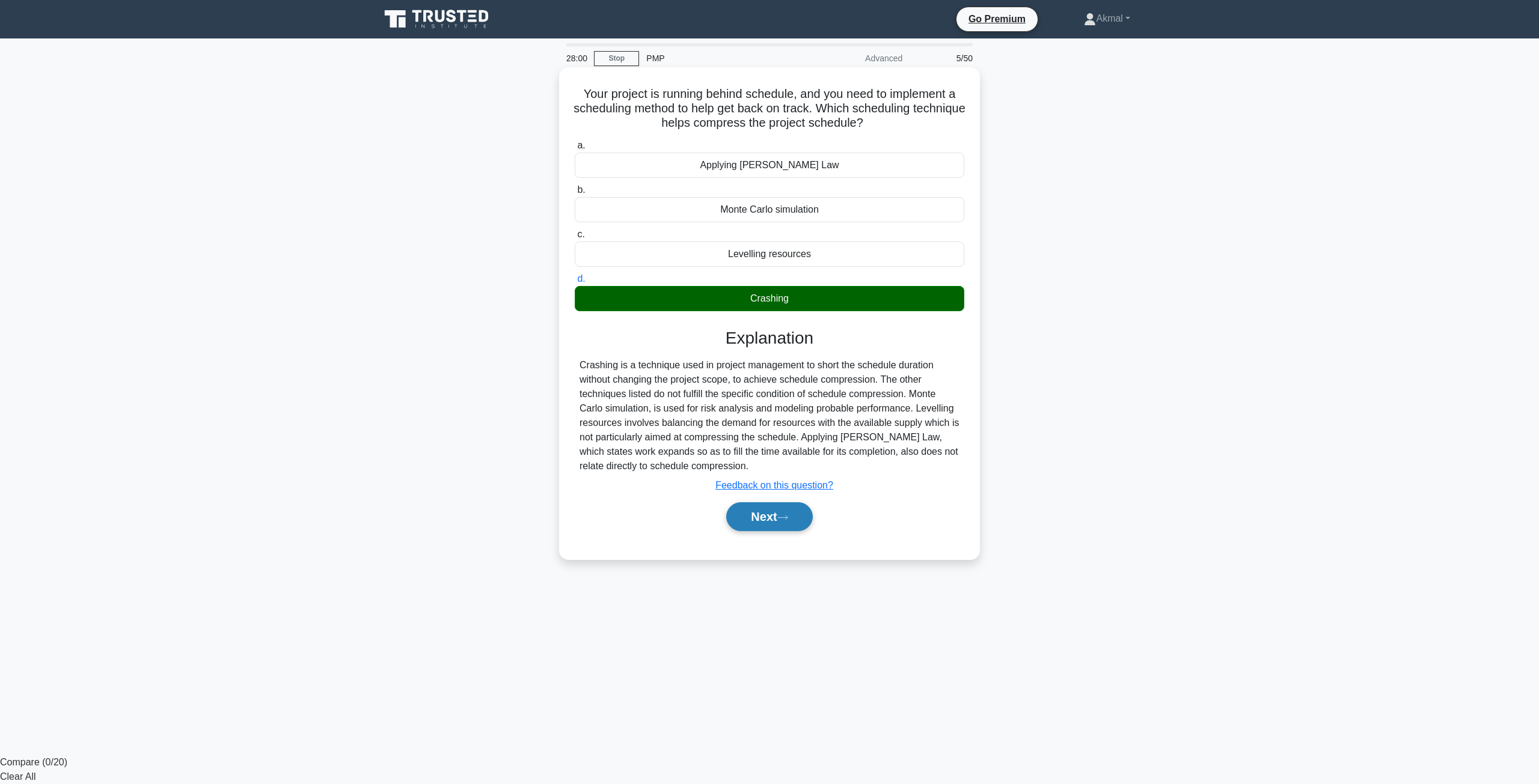
click at [768, 528] on button "Next" at bounding box center [769, 517] width 86 height 29
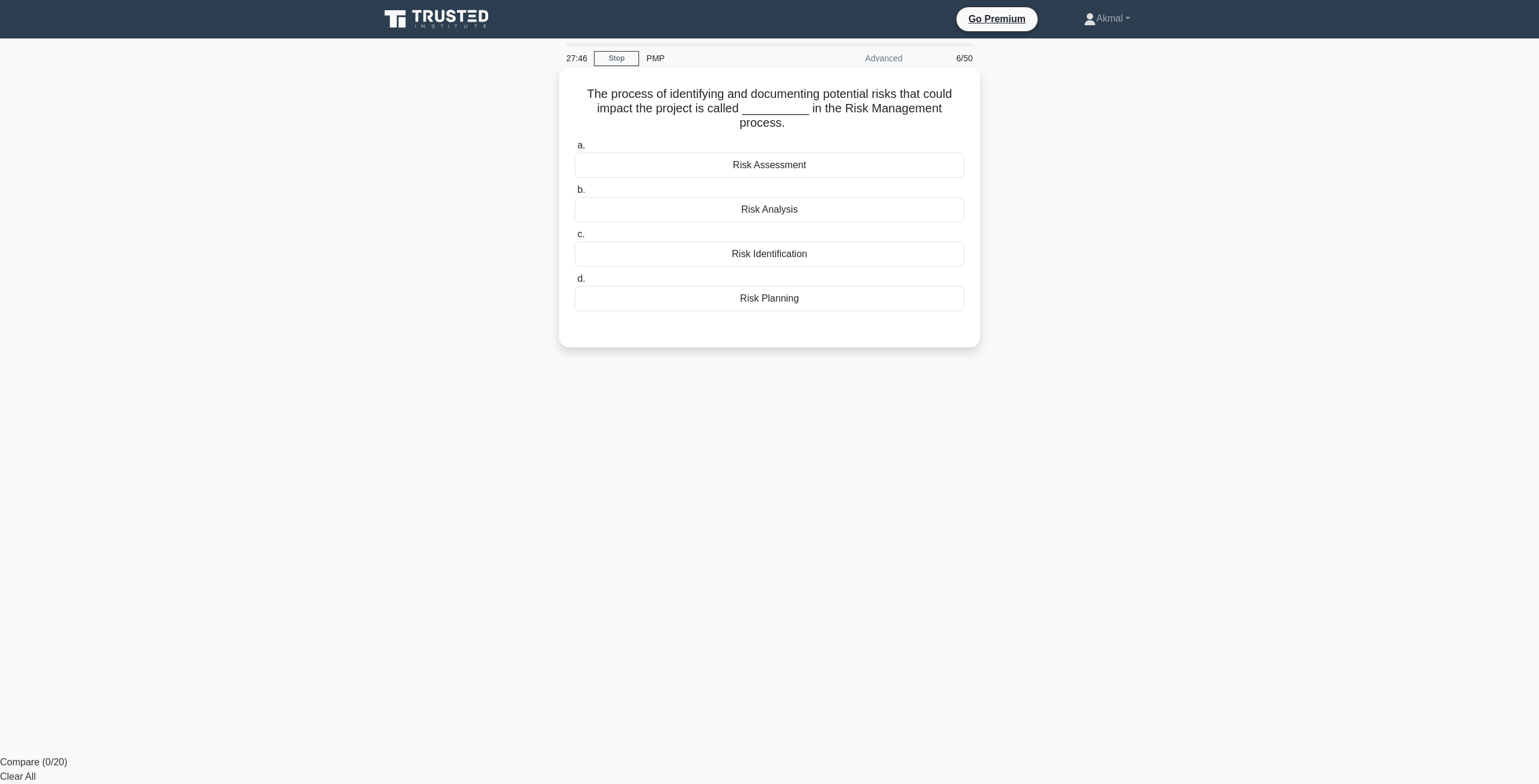
click at [752, 256] on div "Risk Identification" at bounding box center [769, 254] width 390 height 25
click at [575, 239] on input "c. Risk Identification" at bounding box center [575, 235] width 0 height 8
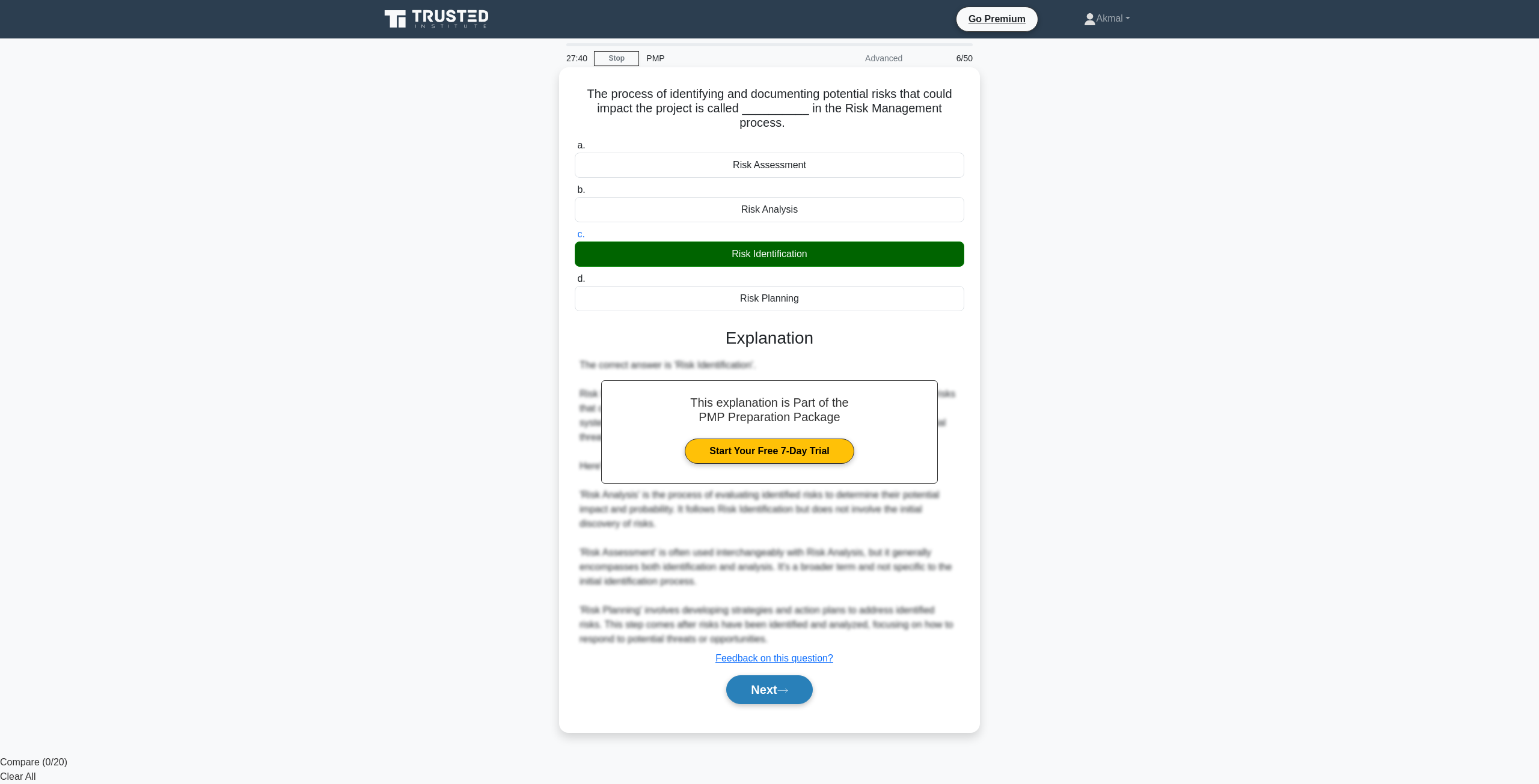
click at [779, 696] on button "Next" at bounding box center [769, 690] width 86 height 29
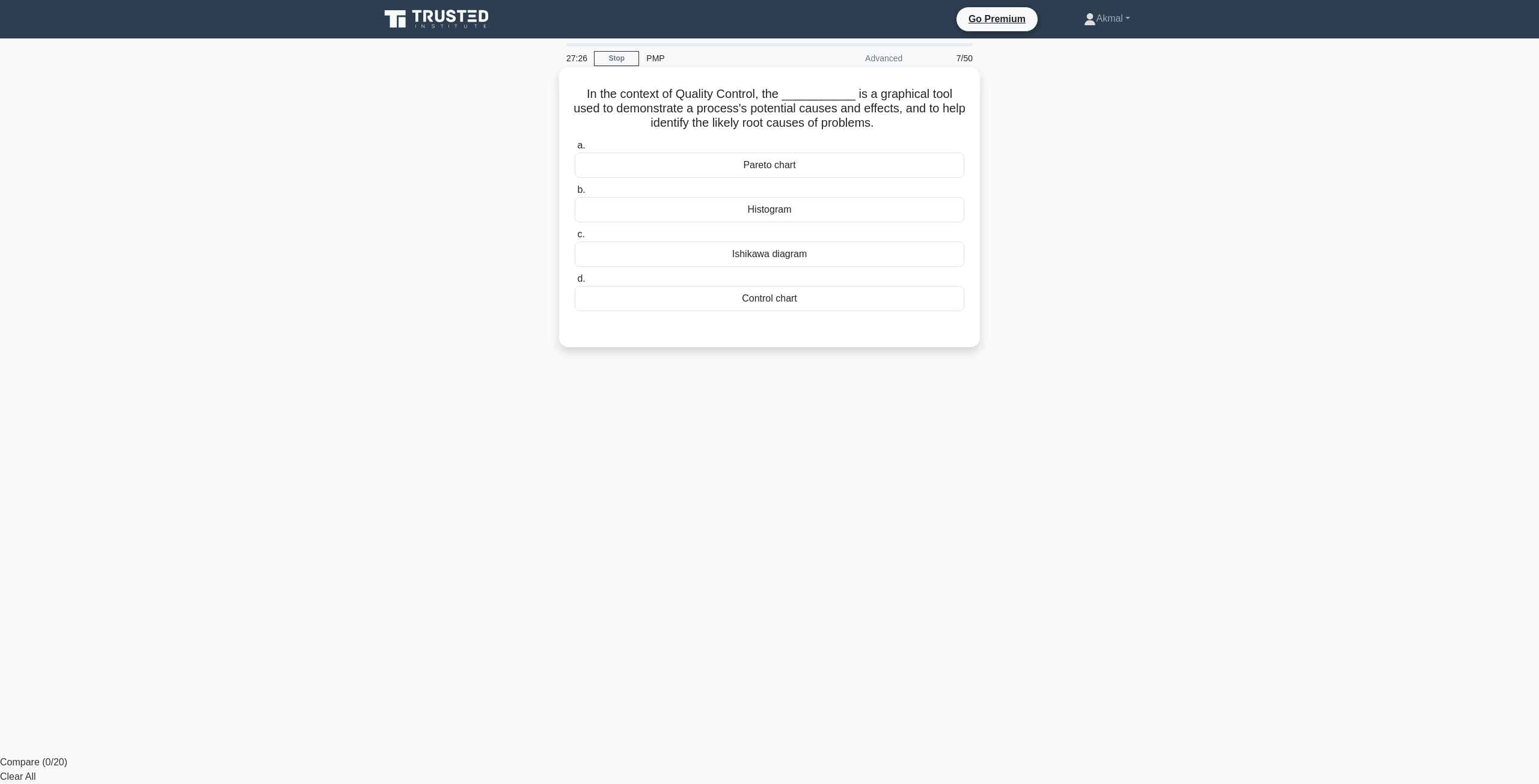
click at [822, 261] on div "Ishikawa diagram" at bounding box center [769, 254] width 390 height 25
click at [575, 239] on input "c. Ishikawa diagram" at bounding box center [575, 235] width 0 height 8
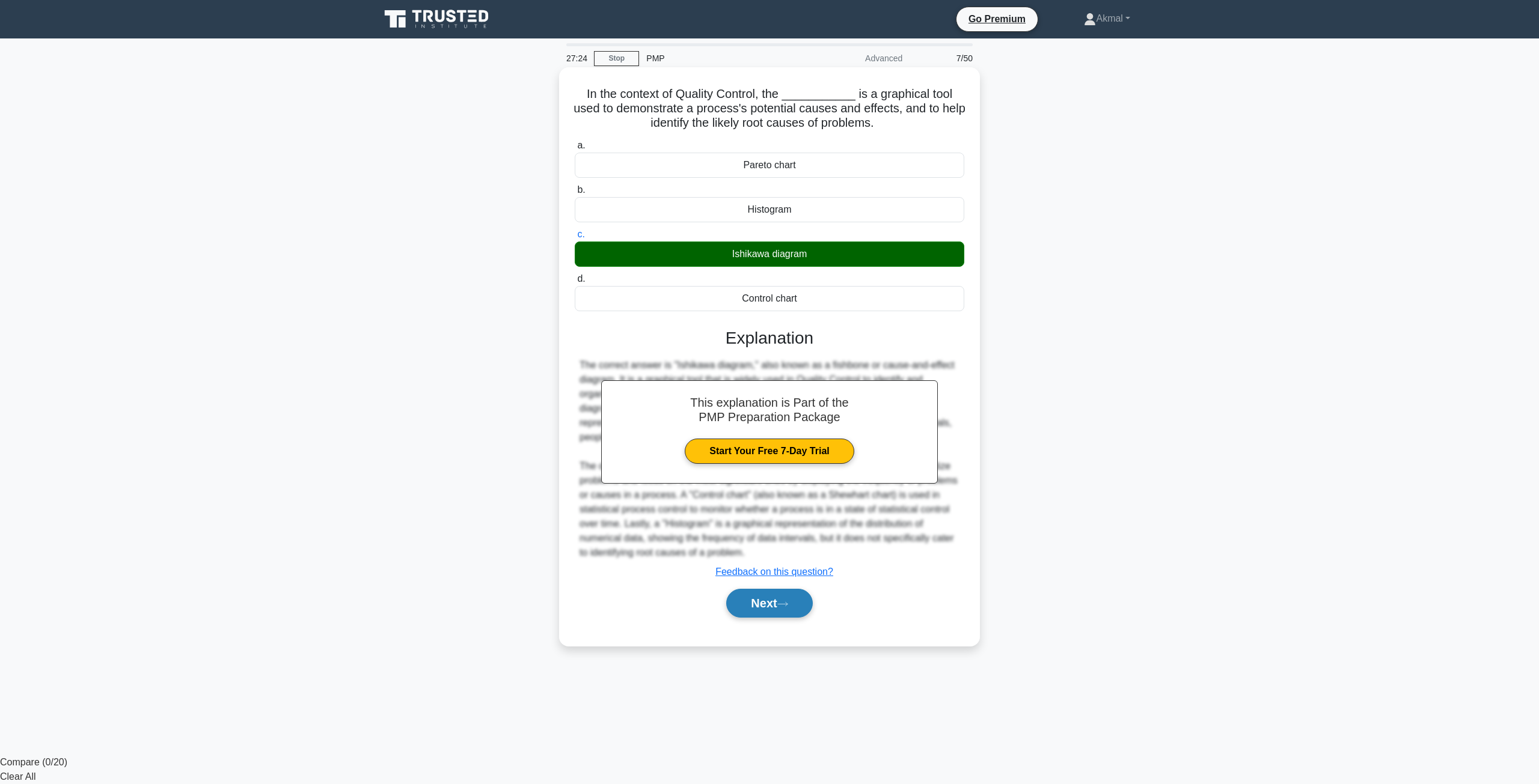
click at [783, 601] on button "Next" at bounding box center [769, 603] width 86 height 29
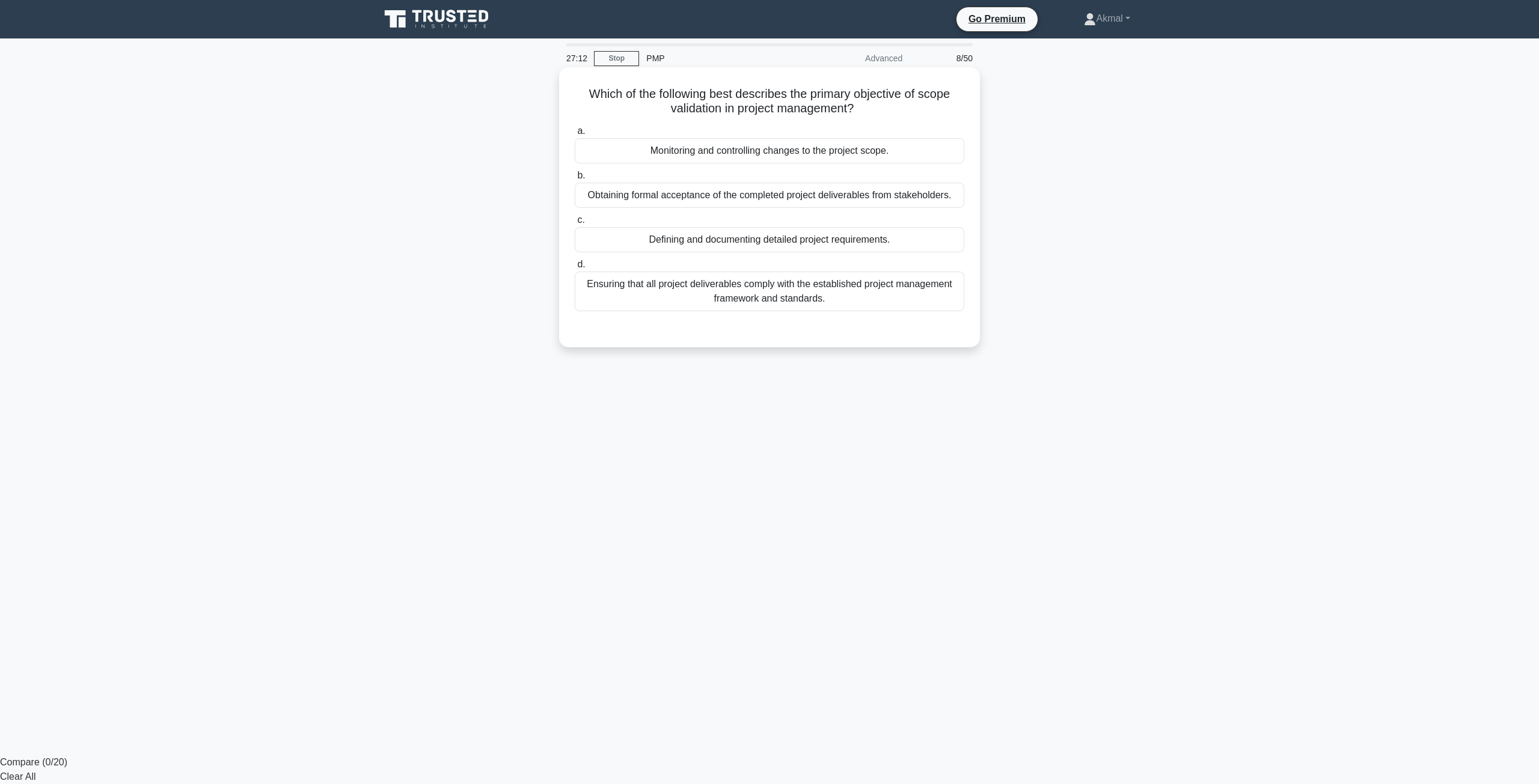
click at [735, 303] on div "Ensuring that all project deliverables comply with the established project mana…" at bounding box center [769, 291] width 390 height 40
click at [575, 269] on input "d. Ensuring that all project deliverables comply with the established project m…" at bounding box center [575, 265] width 0 height 8
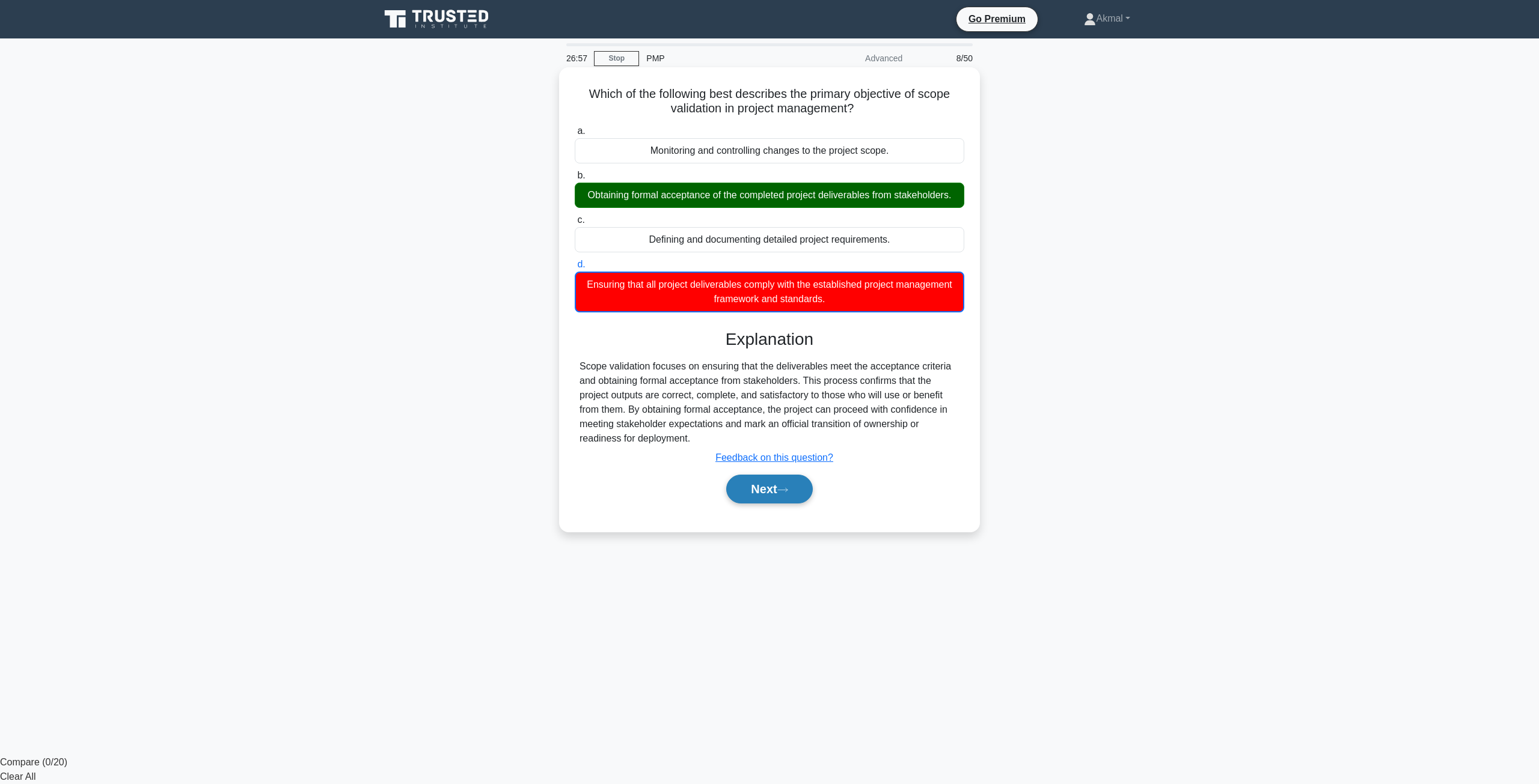
click at [752, 494] on button "Next" at bounding box center [769, 489] width 86 height 29
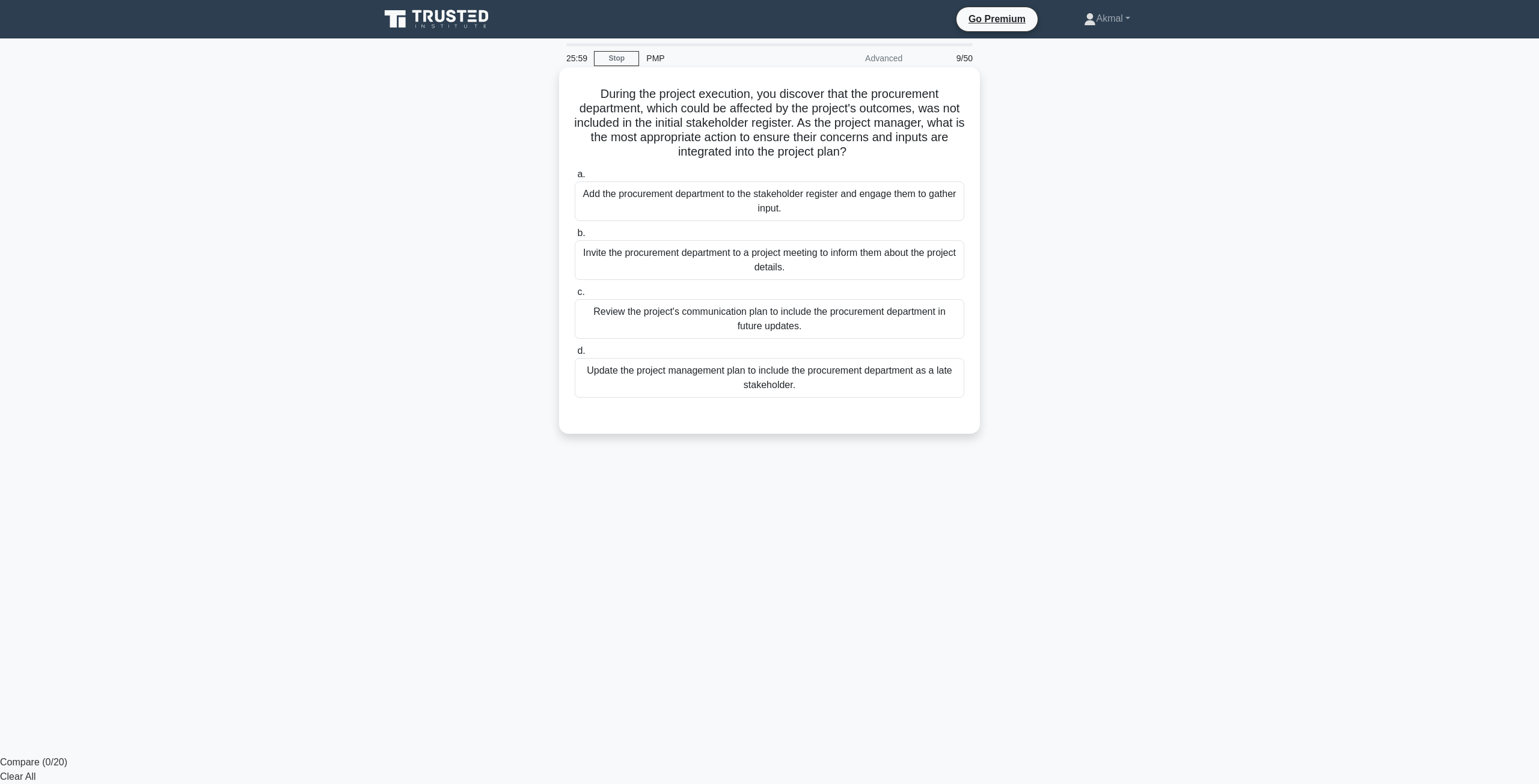
click at [739, 202] on div "Add the procurement department to the stakeholder register and engage them to g…" at bounding box center [769, 202] width 390 height 40
click at [575, 179] on input "a. Add the procurement department to the stakeholder register and engage them t…" at bounding box center [575, 175] width 0 height 8
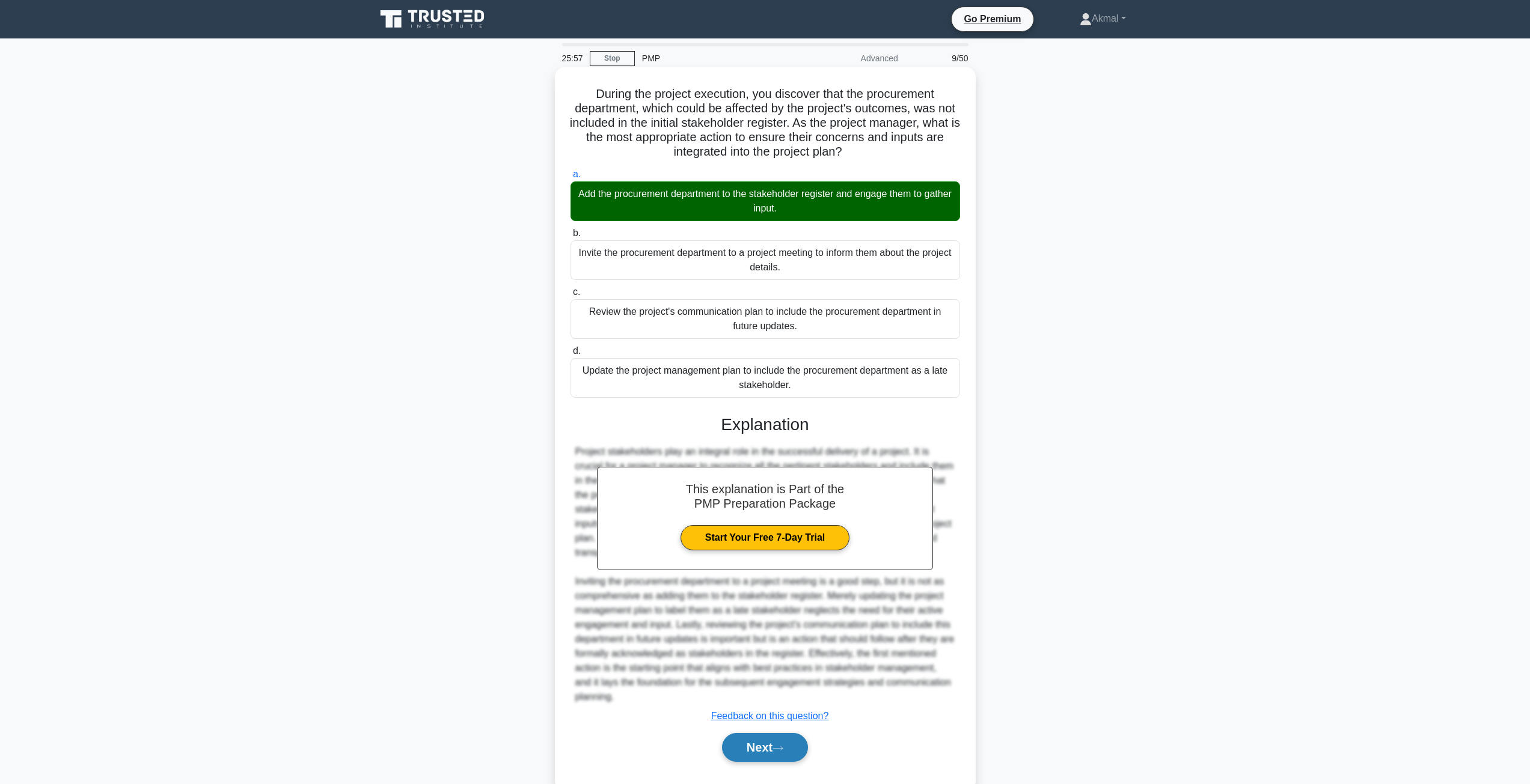
click at [749, 742] on button "Next" at bounding box center [765, 747] width 86 height 29
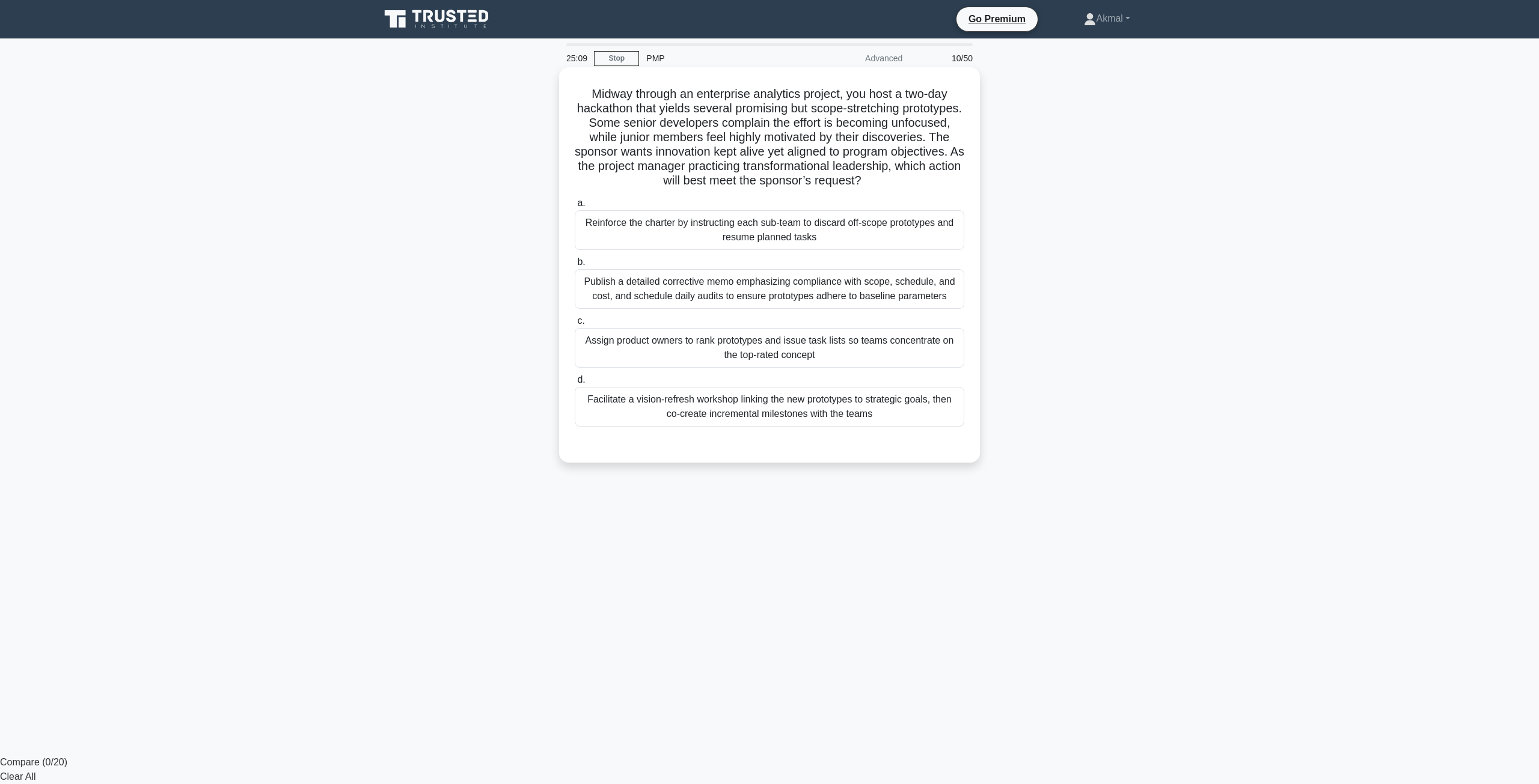
click at [737, 417] on div "Facilitate a vision-refresh workshop linking the new prototypes to strategic go…" at bounding box center [769, 407] width 390 height 40
click at [575, 384] on input "d. Facilitate a vision-refresh workshop linking the new prototypes to strategic…" at bounding box center [575, 380] width 0 height 8
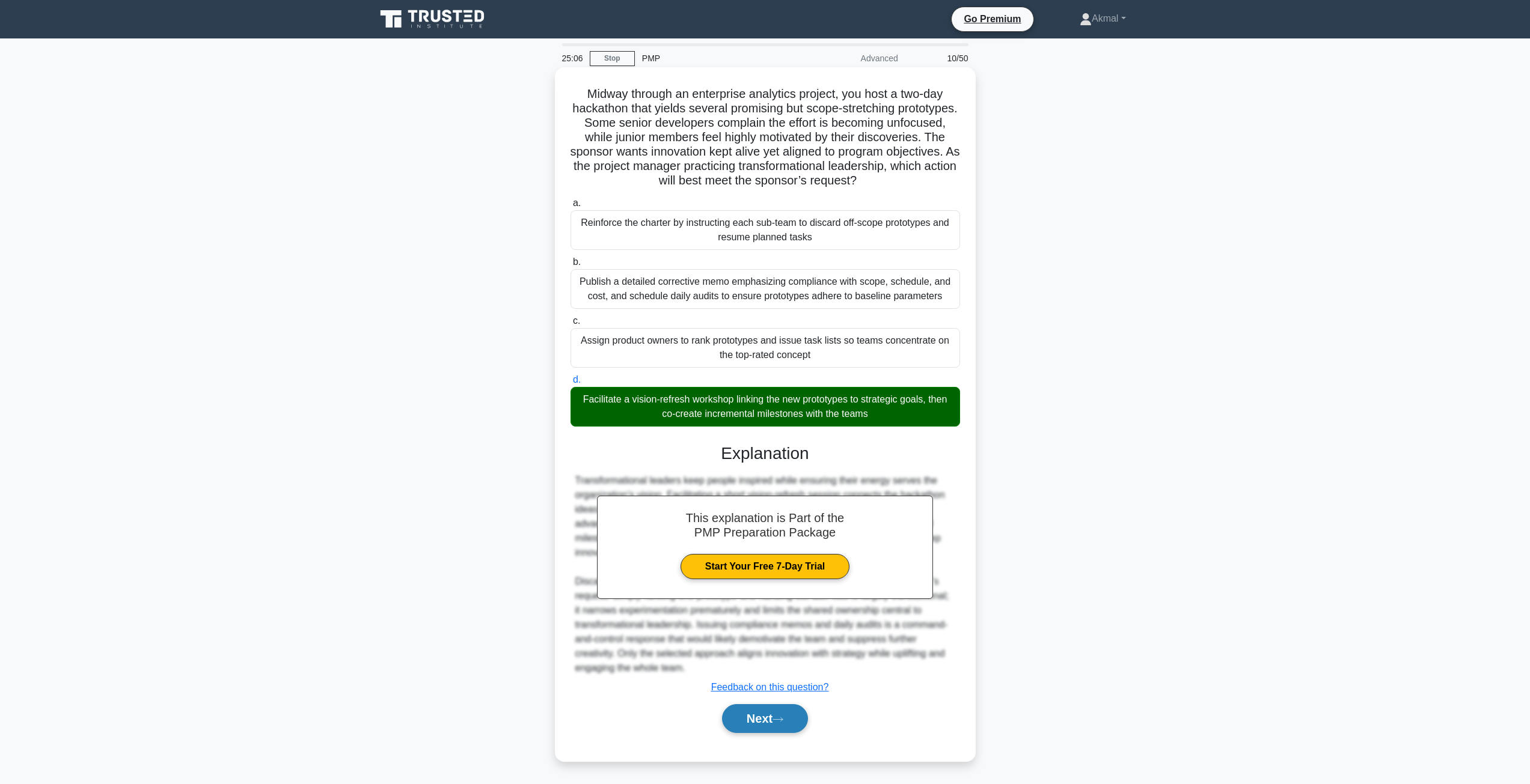
click at [761, 712] on button "Next" at bounding box center [765, 719] width 86 height 29
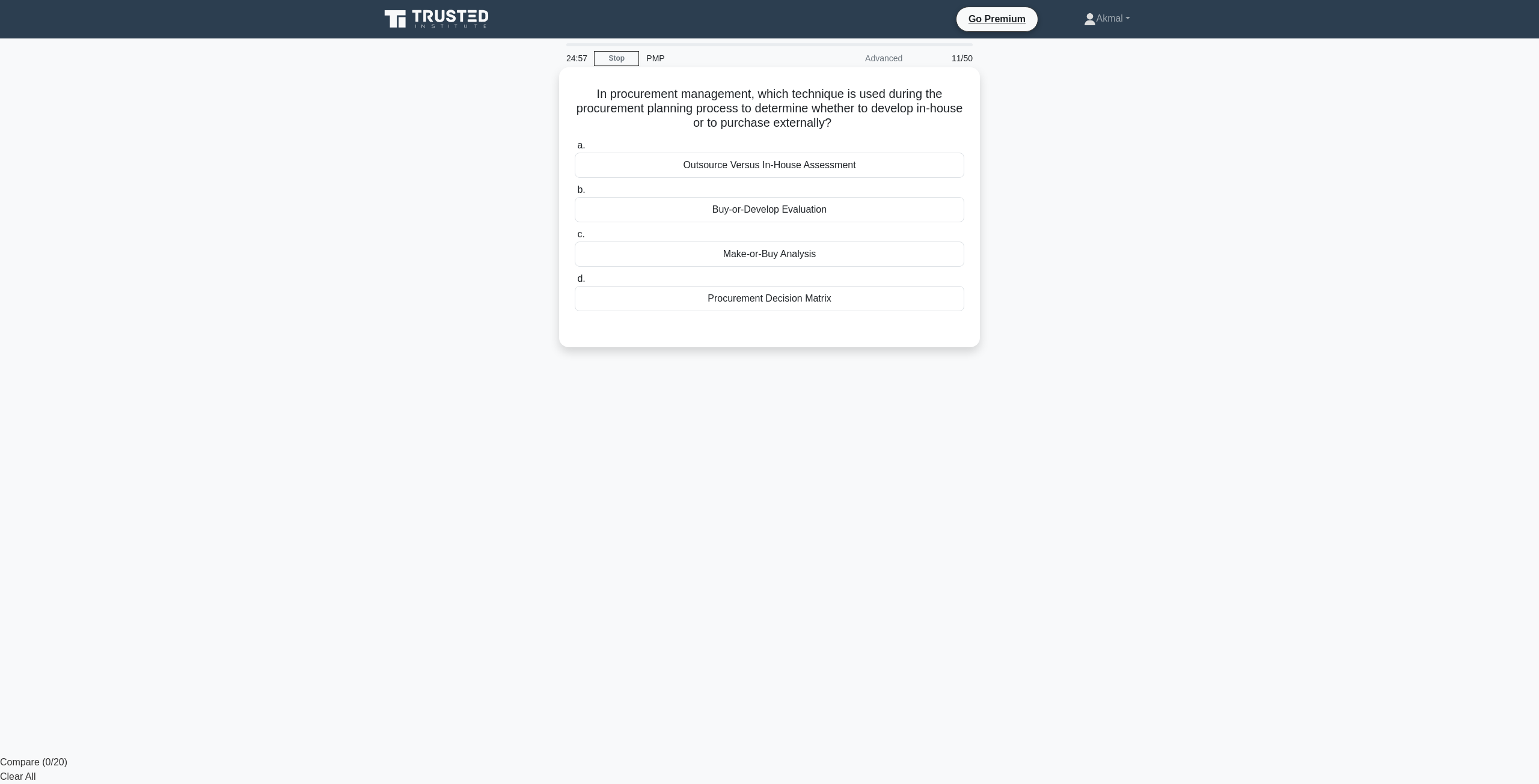
click at [769, 257] on div "Make-or-Buy Analysis" at bounding box center [769, 254] width 390 height 25
click at [575, 239] on input "c. Make-or-Buy Analysis" at bounding box center [575, 235] width 0 height 8
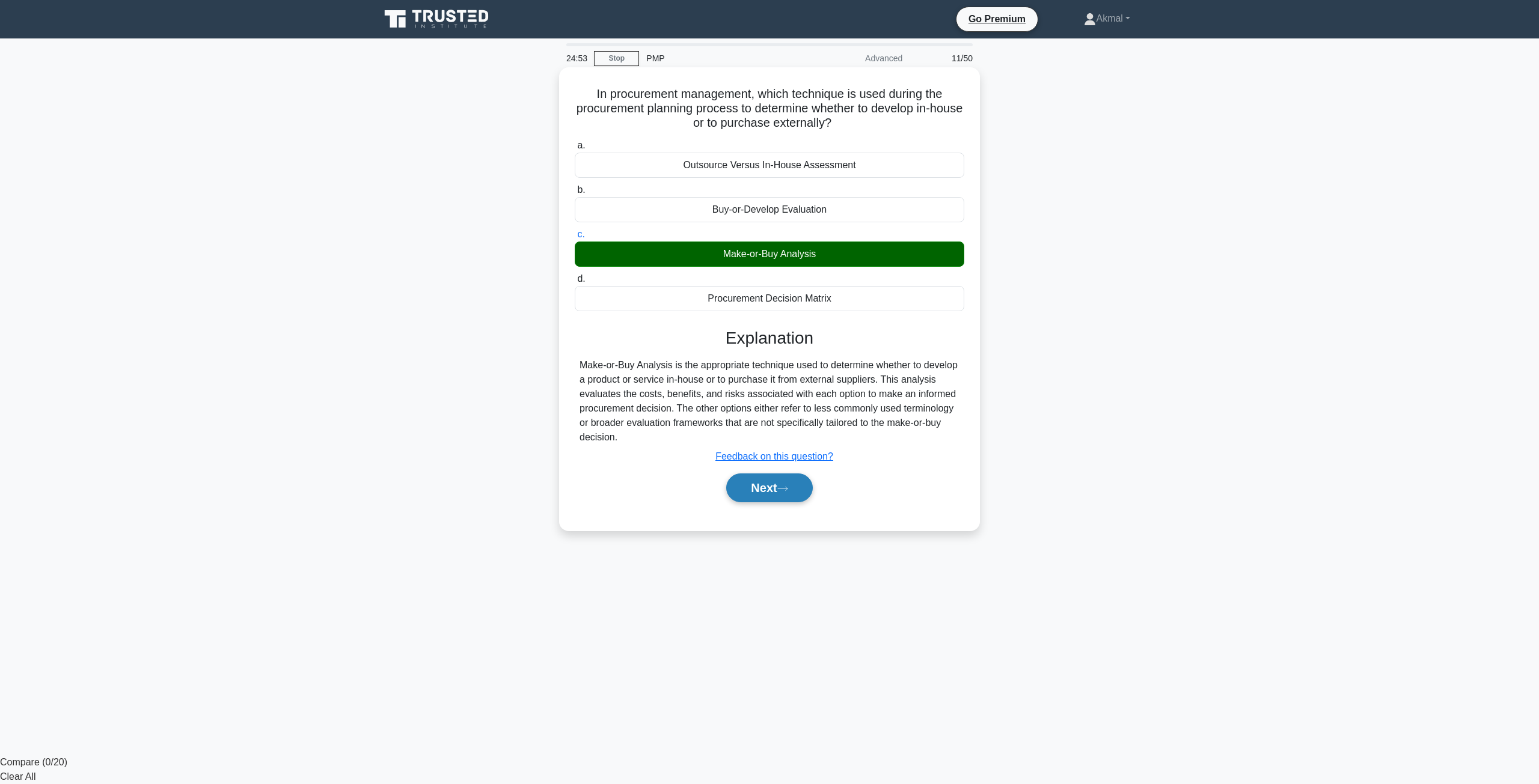
click at [771, 484] on button "Next" at bounding box center [769, 488] width 86 height 29
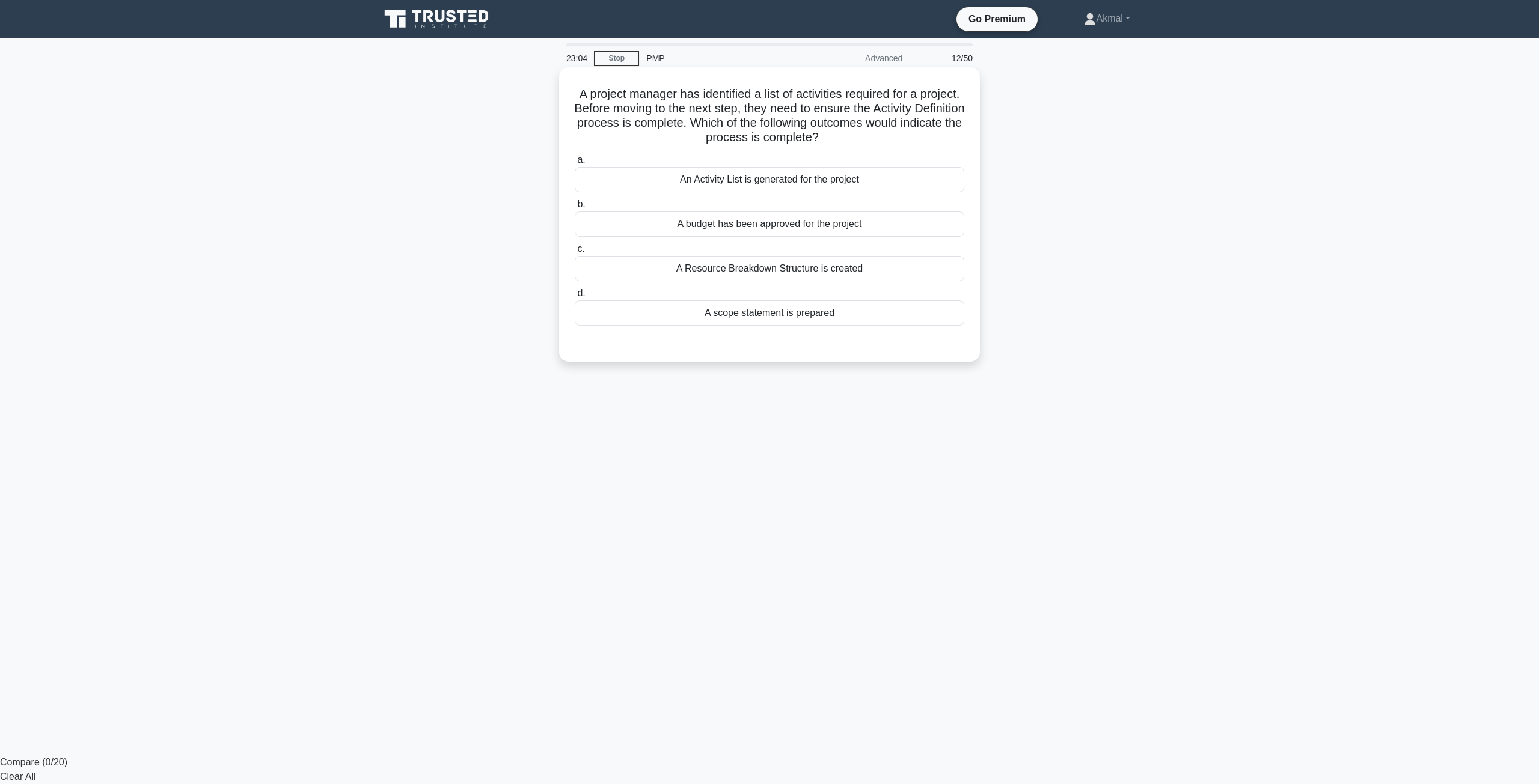
drag, startPoint x: 718, startPoint y: 188, endPoint x: 718, endPoint y: 177, distance: 11.0
click at [718, 187] on div "An Activity List is generated for the project" at bounding box center [769, 180] width 390 height 25
click at [575, 164] on input "a. An Activity List is generated for the project" at bounding box center [575, 160] width 0 height 8
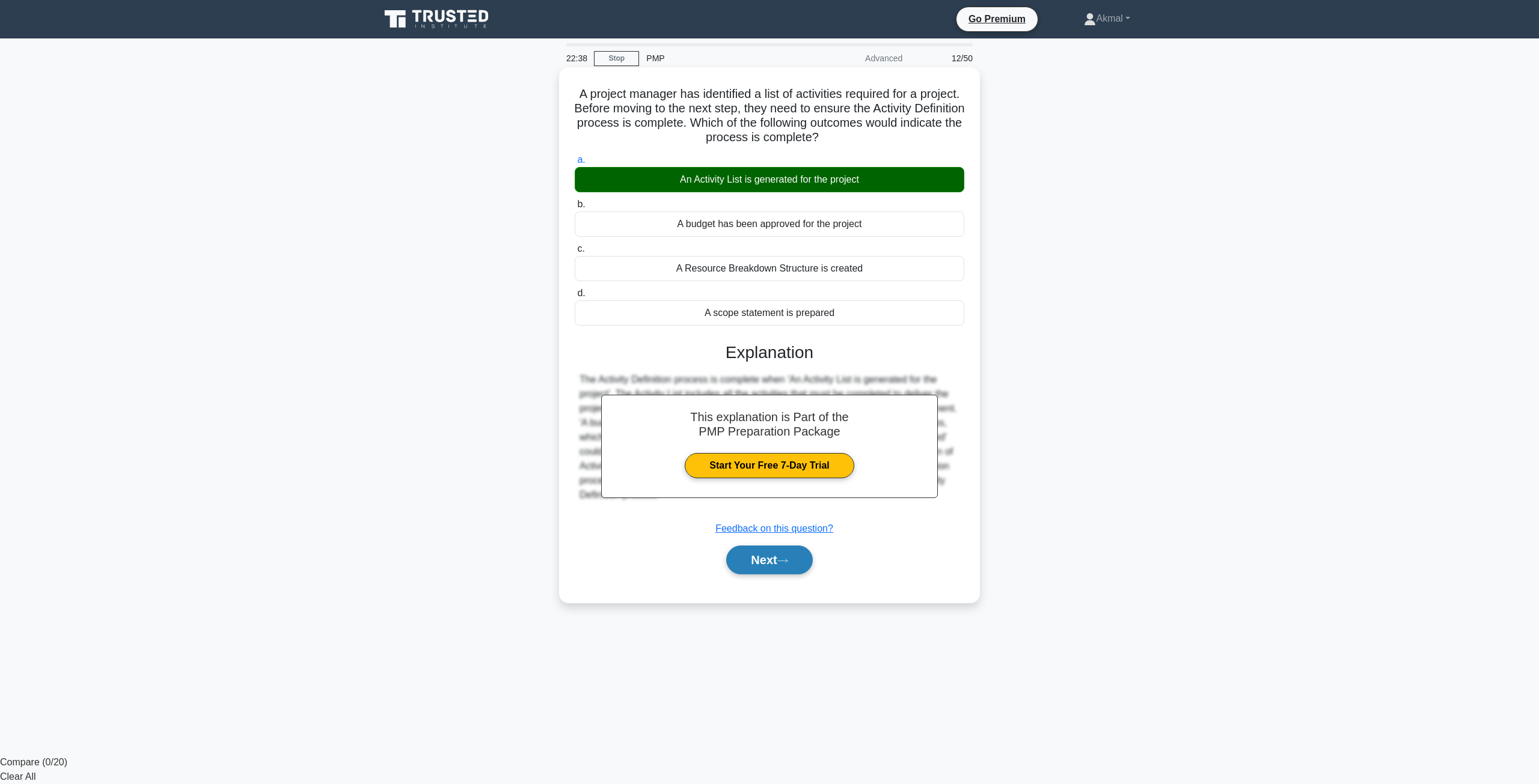
click at [756, 562] on button "Next" at bounding box center [769, 560] width 86 height 29
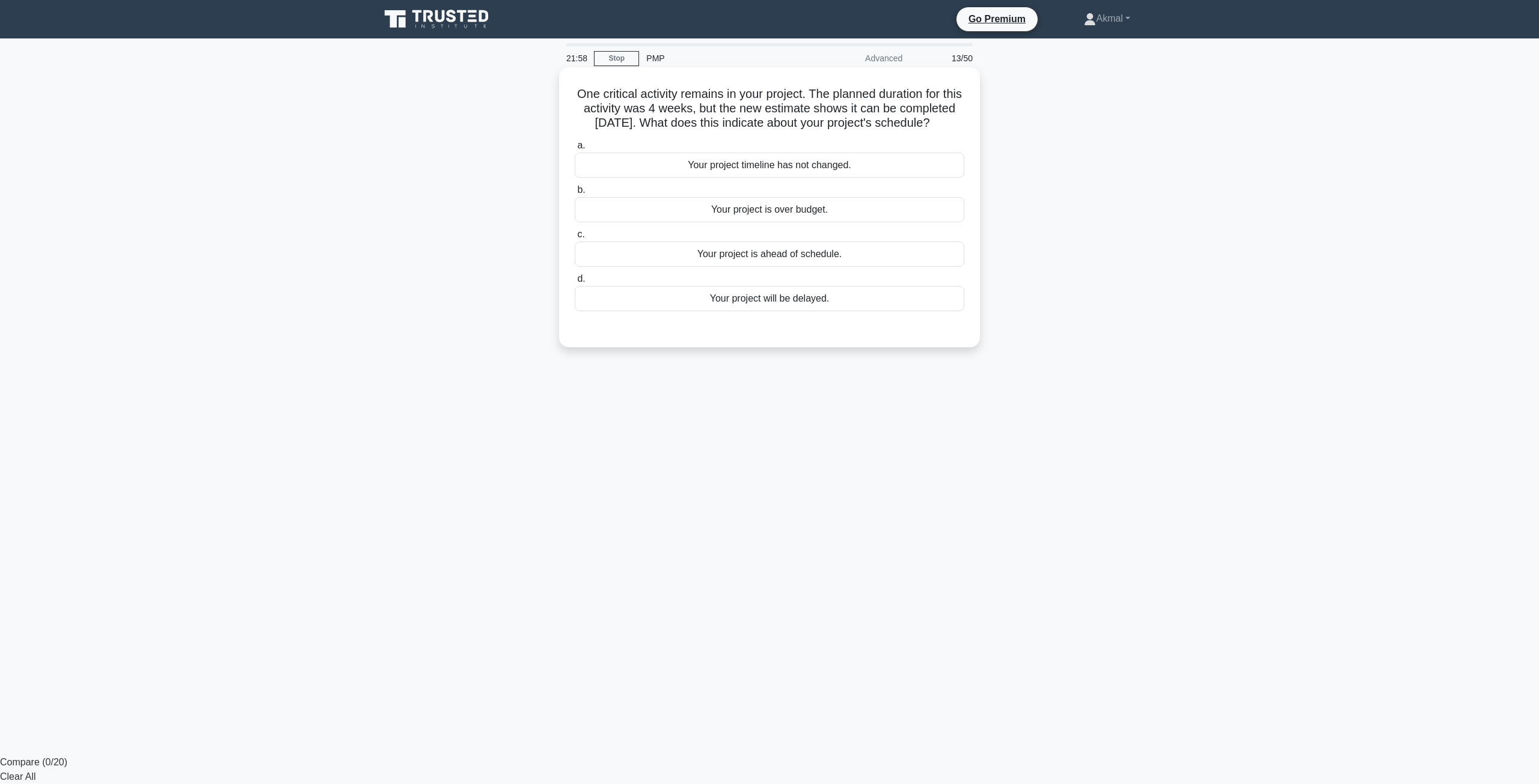
click at [759, 267] on div "Your project is ahead of schedule." at bounding box center [769, 254] width 390 height 25
click at [575, 239] on input "c. Your project is ahead of schedule." at bounding box center [575, 235] width 0 height 8
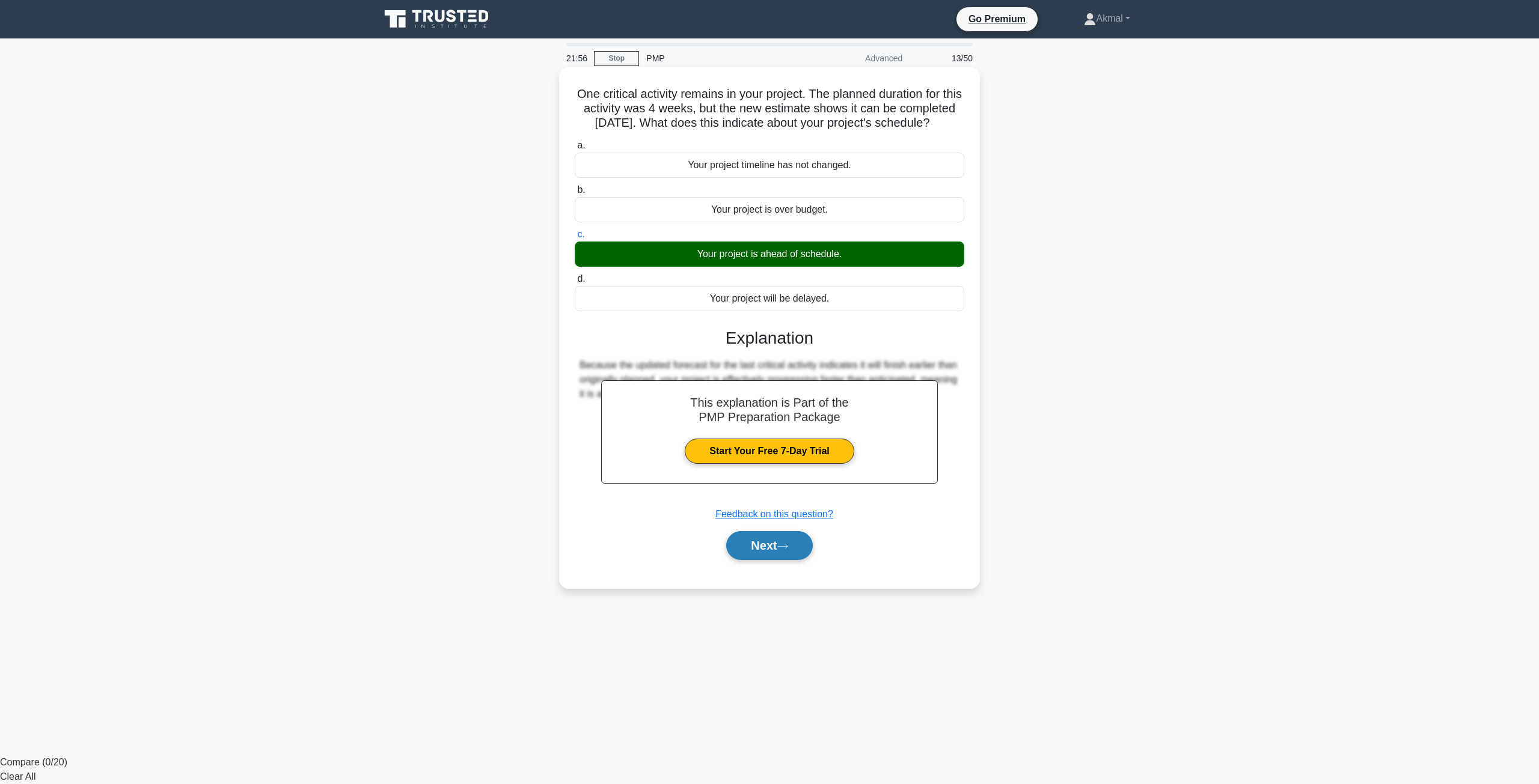
click at [784, 560] on button "Next" at bounding box center [769, 546] width 86 height 29
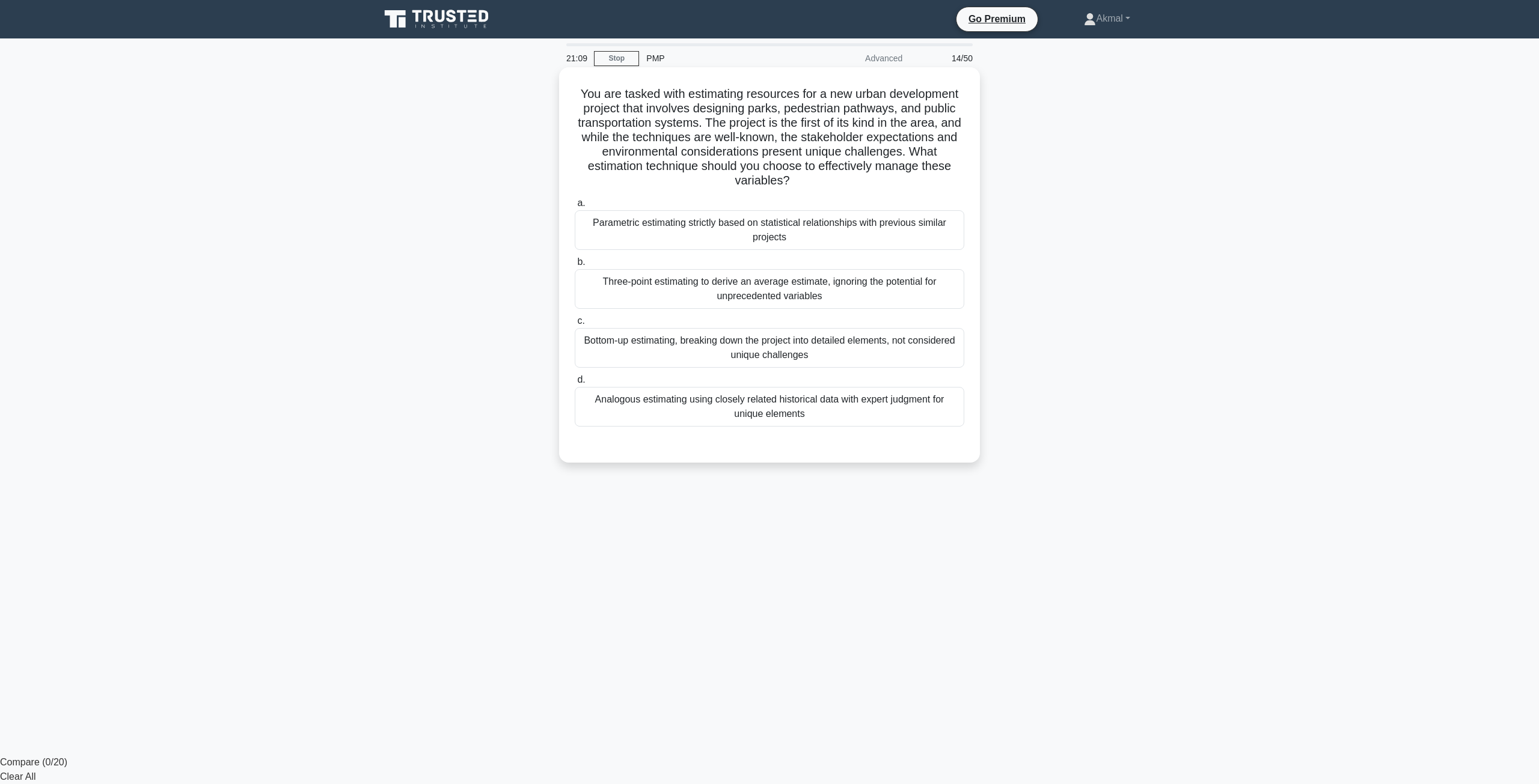
click at [704, 361] on div "Bottom-up estimating, breaking down the project into detailed elements, not con…" at bounding box center [769, 348] width 390 height 40
click at [575, 325] on input "c. Bottom-up estimating, breaking down the project into detailed elements, not …" at bounding box center [575, 321] width 0 height 8
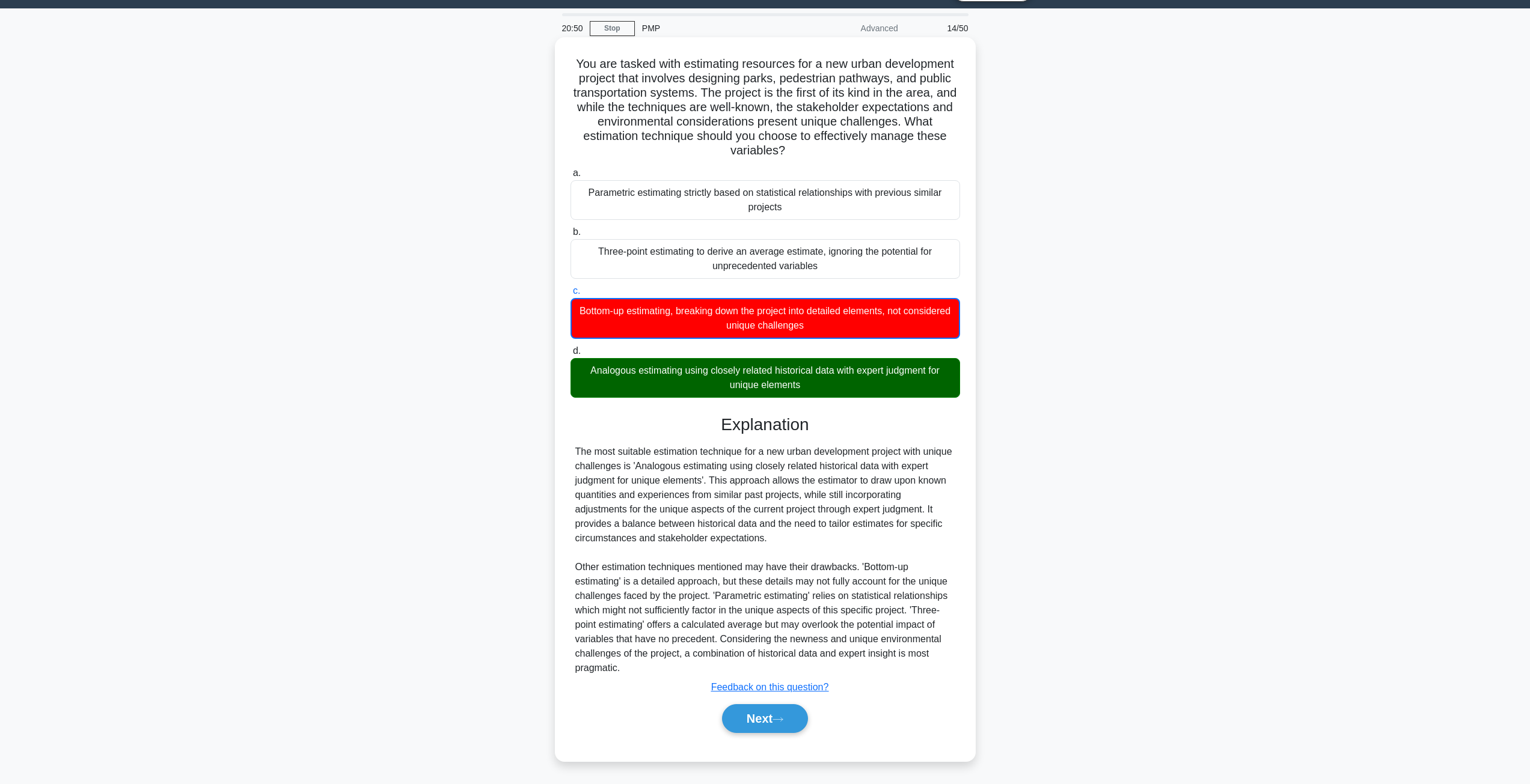
scroll to position [31, 0]
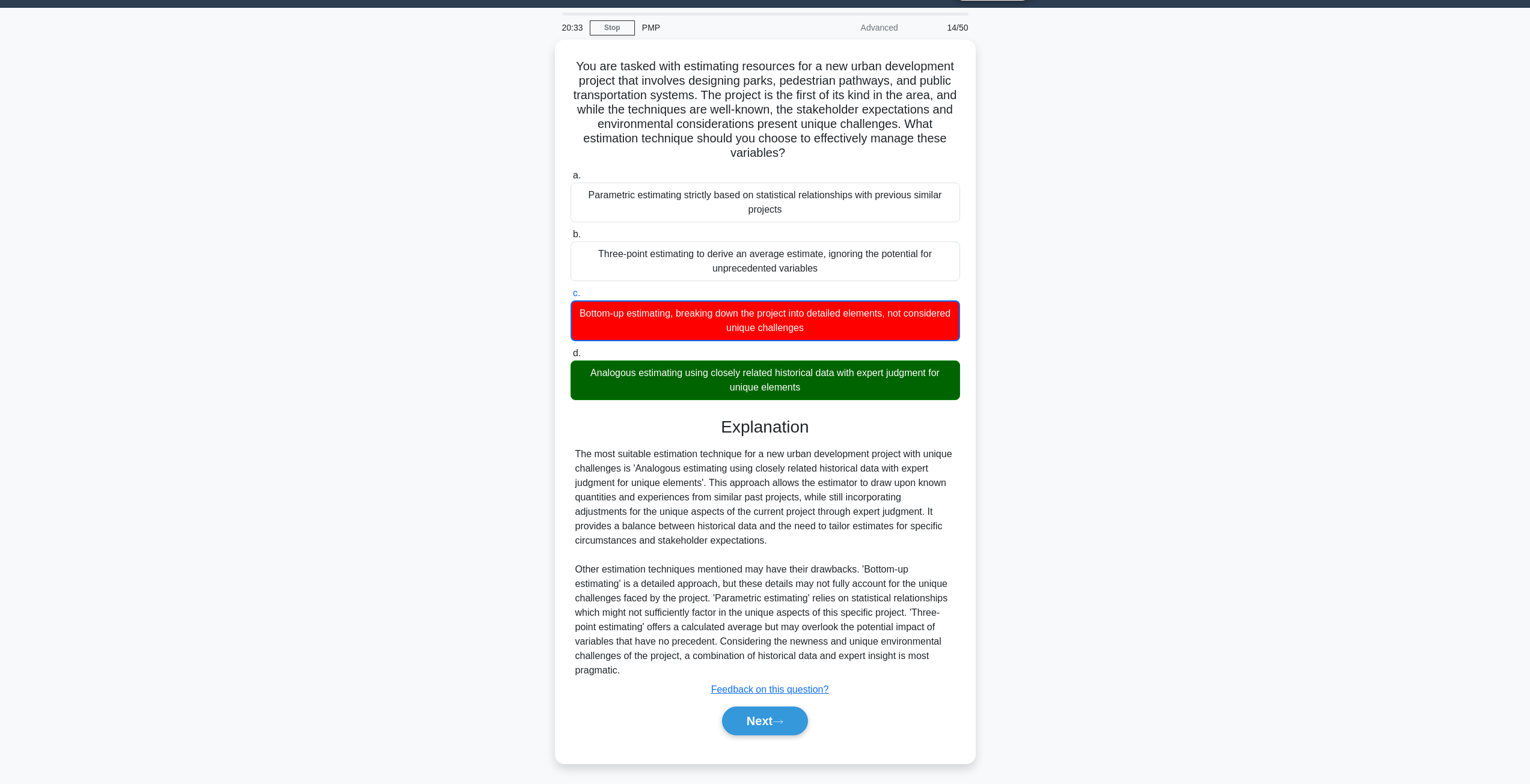
click at [433, 490] on div "You are tasked with estimating resources for a new urban development project th…" at bounding box center [765, 409] width 794 height 739
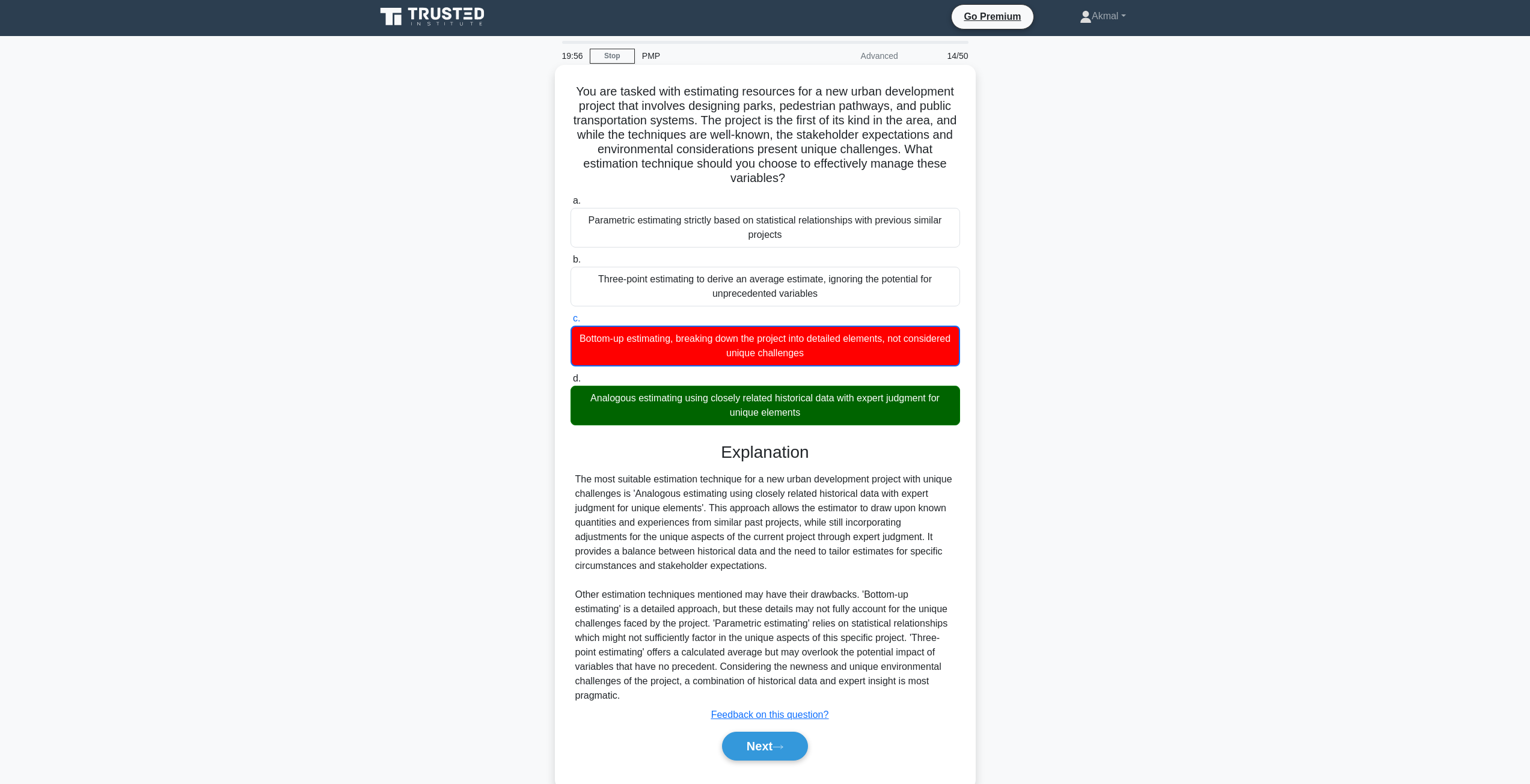
scroll to position [0, 0]
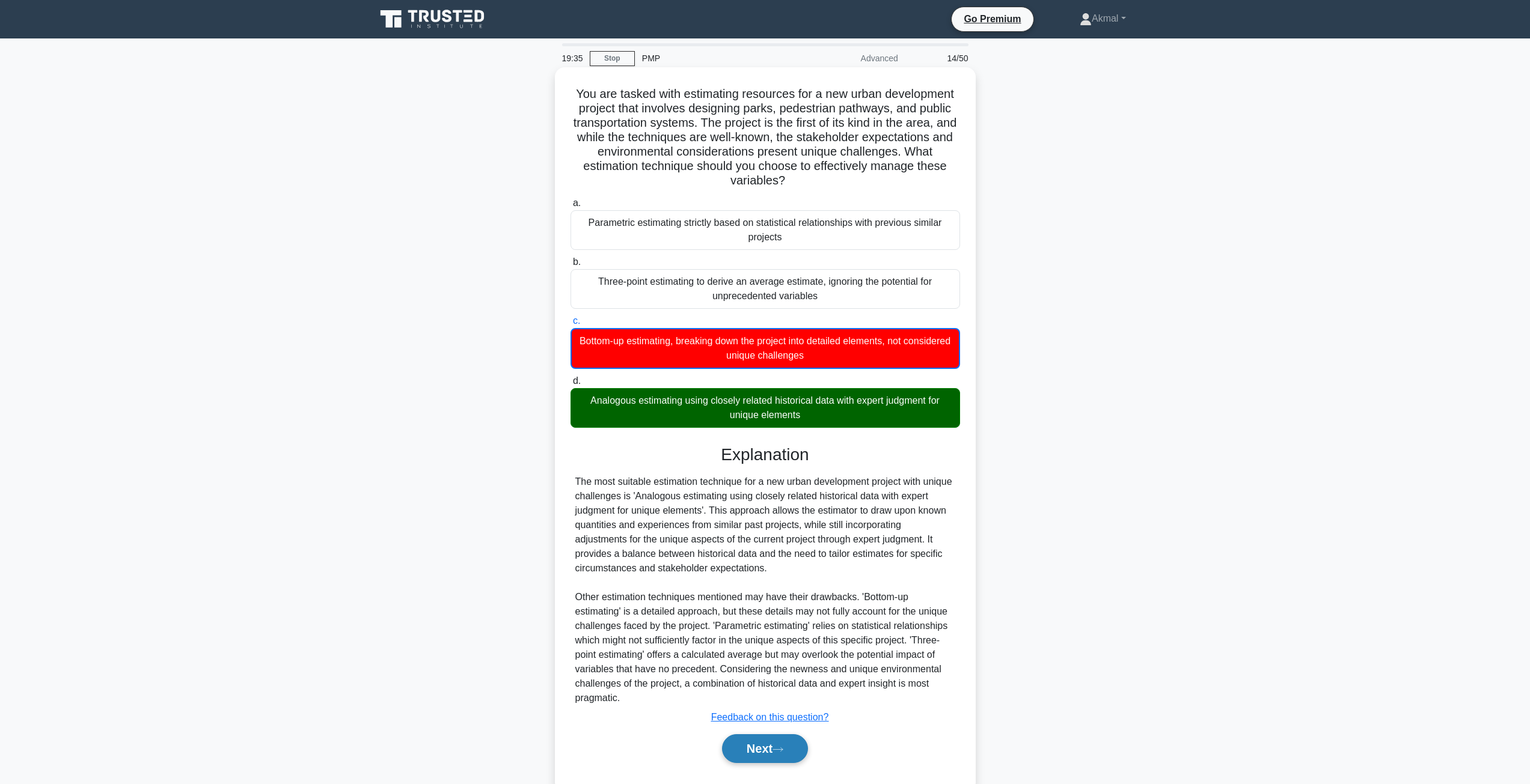
click at [769, 749] on button "Next" at bounding box center [765, 749] width 86 height 29
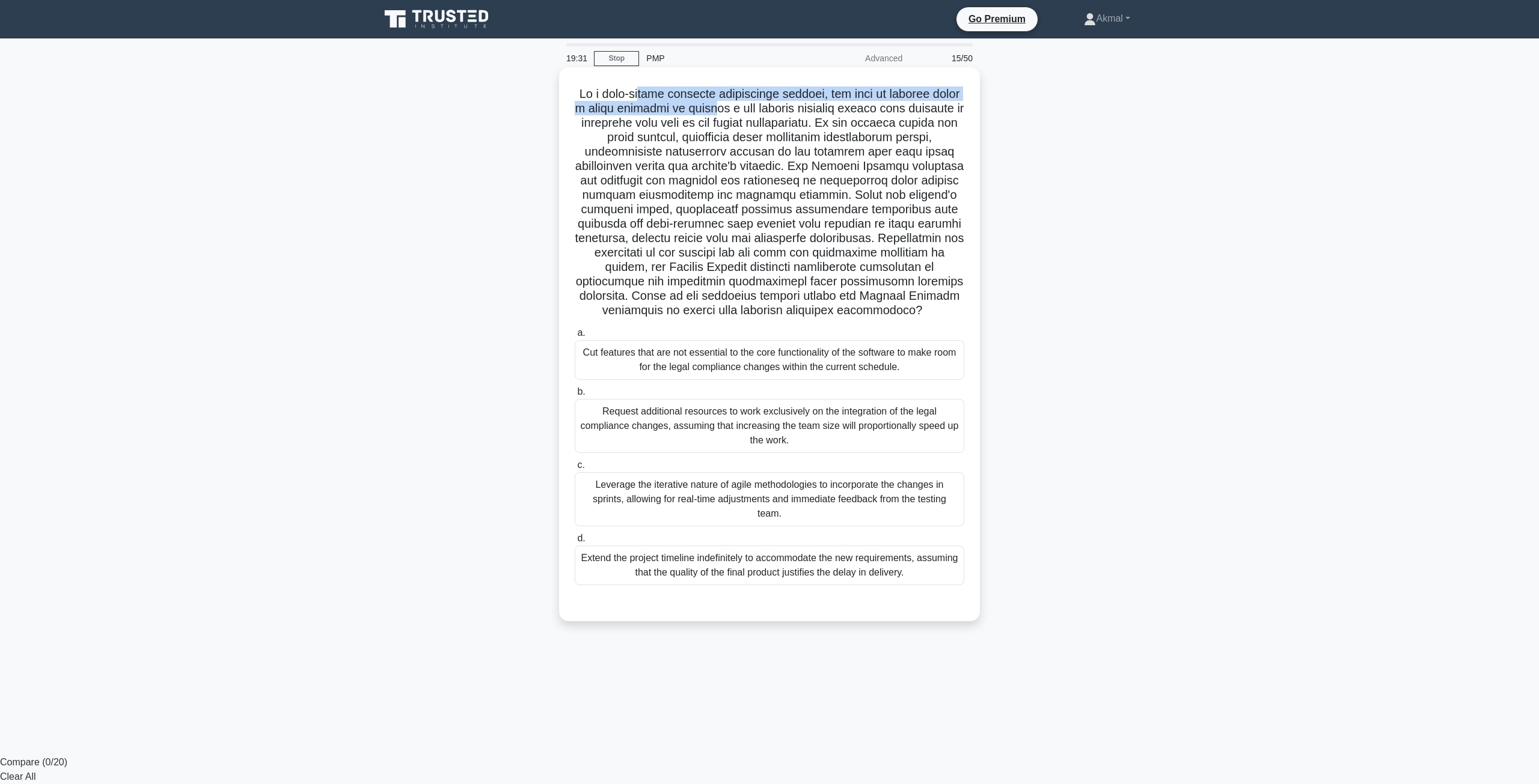
drag, startPoint x: 662, startPoint y: 91, endPoint x: 748, endPoint y: 115, distance: 89.3
click at [748, 115] on h5 ".spinner_0XTQ{transform-origin:center;animation:spinner_y6GP .75s linear infini…" at bounding box center [770, 202] width 392 height 232
click at [660, 133] on h5 ".spinner_0XTQ{transform-origin:center;animation:spinner_y6GP .75s linear infini…" at bounding box center [770, 202] width 392 height 232
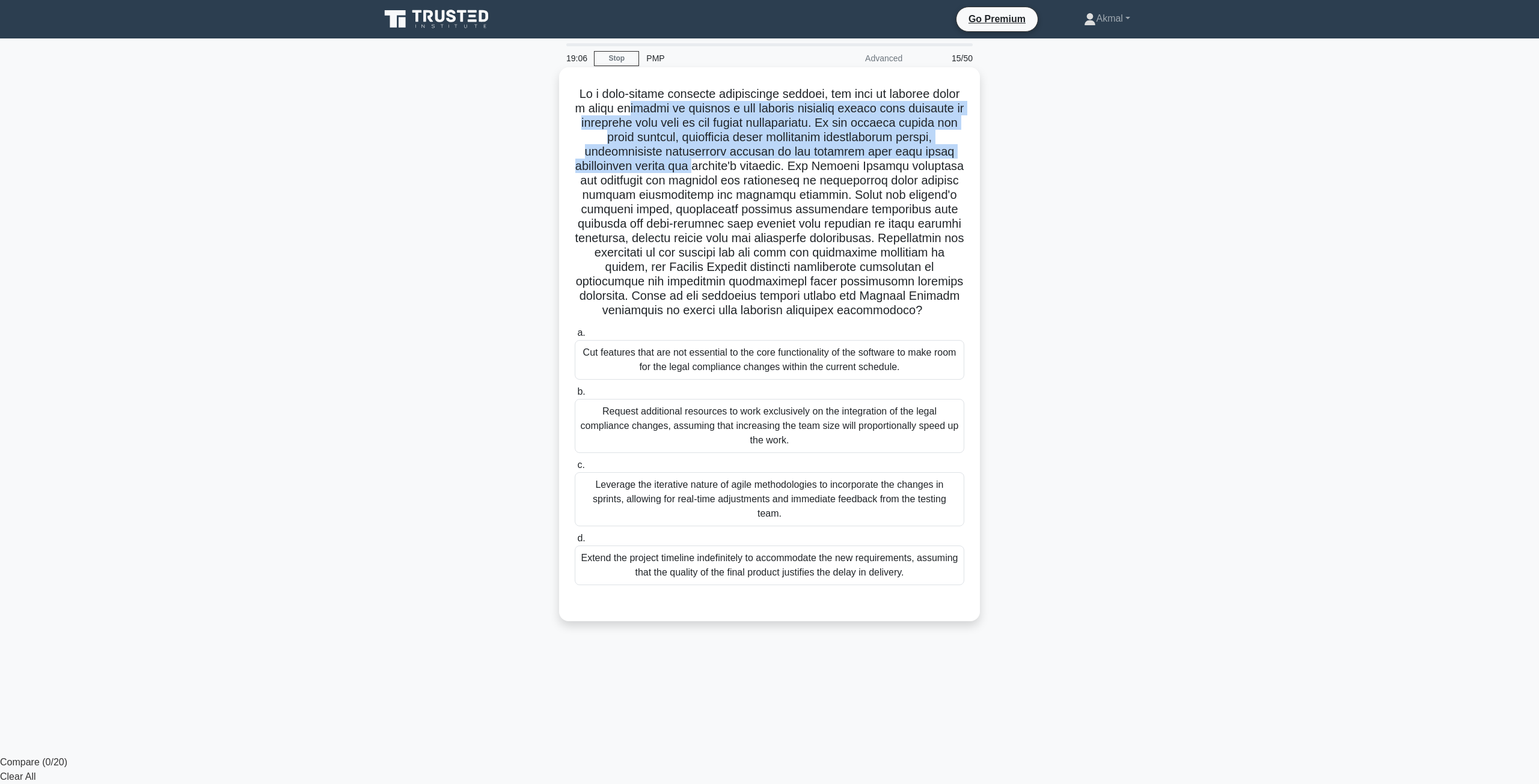
drag, startPoint x: 668, startPoint y: 104, endPoint x: 738, endPoint y: 165, distance: 92.8
click at [738, 165] on h5 ".spinner_0XTQ{transform-origin:center;animation:spinner_y6GP .75s linear infini…" at bounding box center [770, 202] width 392 height 232
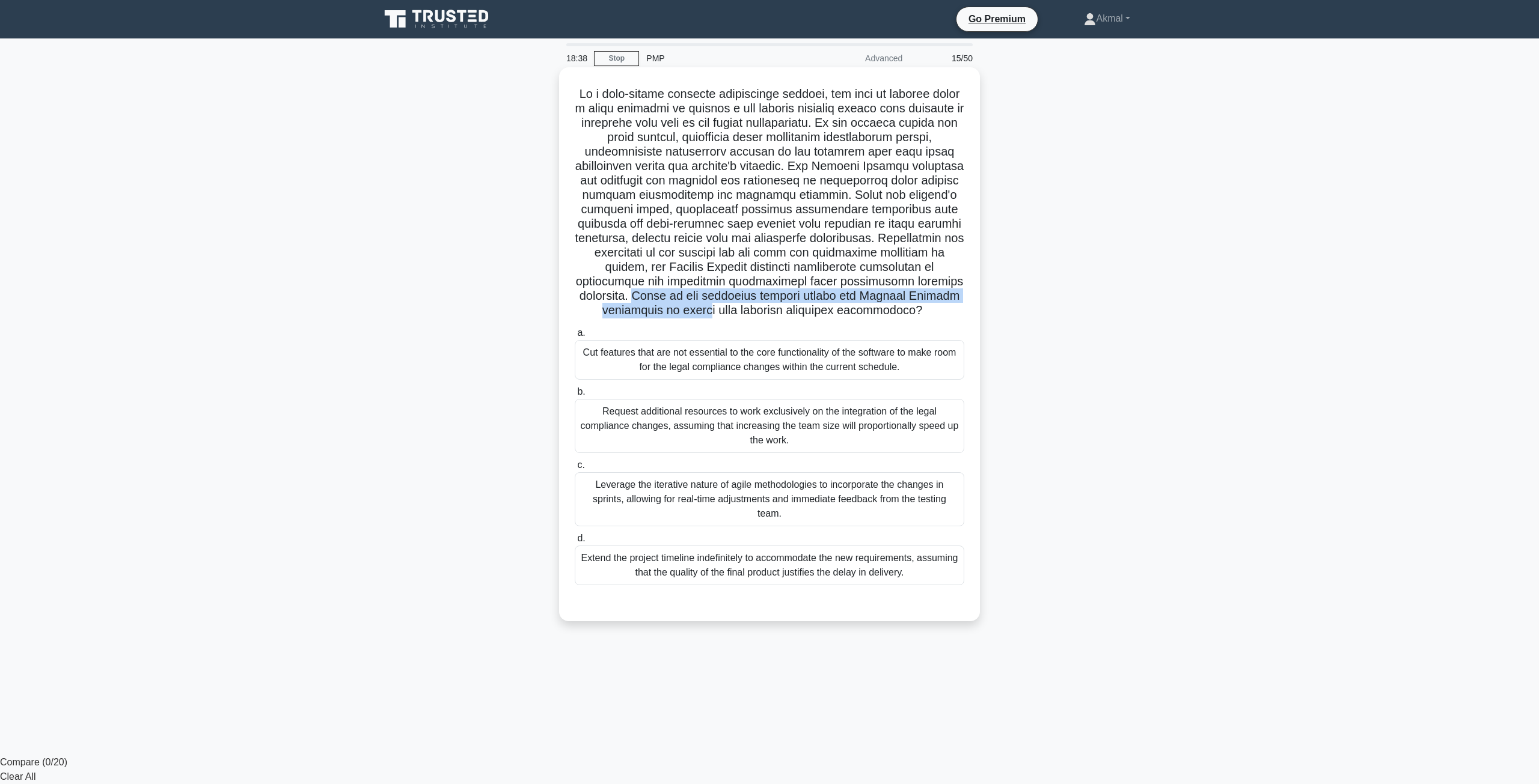
drag, startPoint x: 691, startPoint y: 298, endPoint x: 737, endPoint y: 313, distance: 48.4
click at [737, 313] on h5 ".spinner_0XTQ{transform-origin:center;animation:spinner_y6GP .75s linear infini…" at bounding box center [770, 202] width 392 height 232
click at [691, 512] on div "Leverage the iterative nature of agile methodologies to incorporate the changes…" at bounding box center [769, 499] width 390 height 54
click at [575, 470] on input "c. Leverage the iterative nature of agile methodologies to incorporate the chan…" at bounding box center [575, 466] width 0 height 8
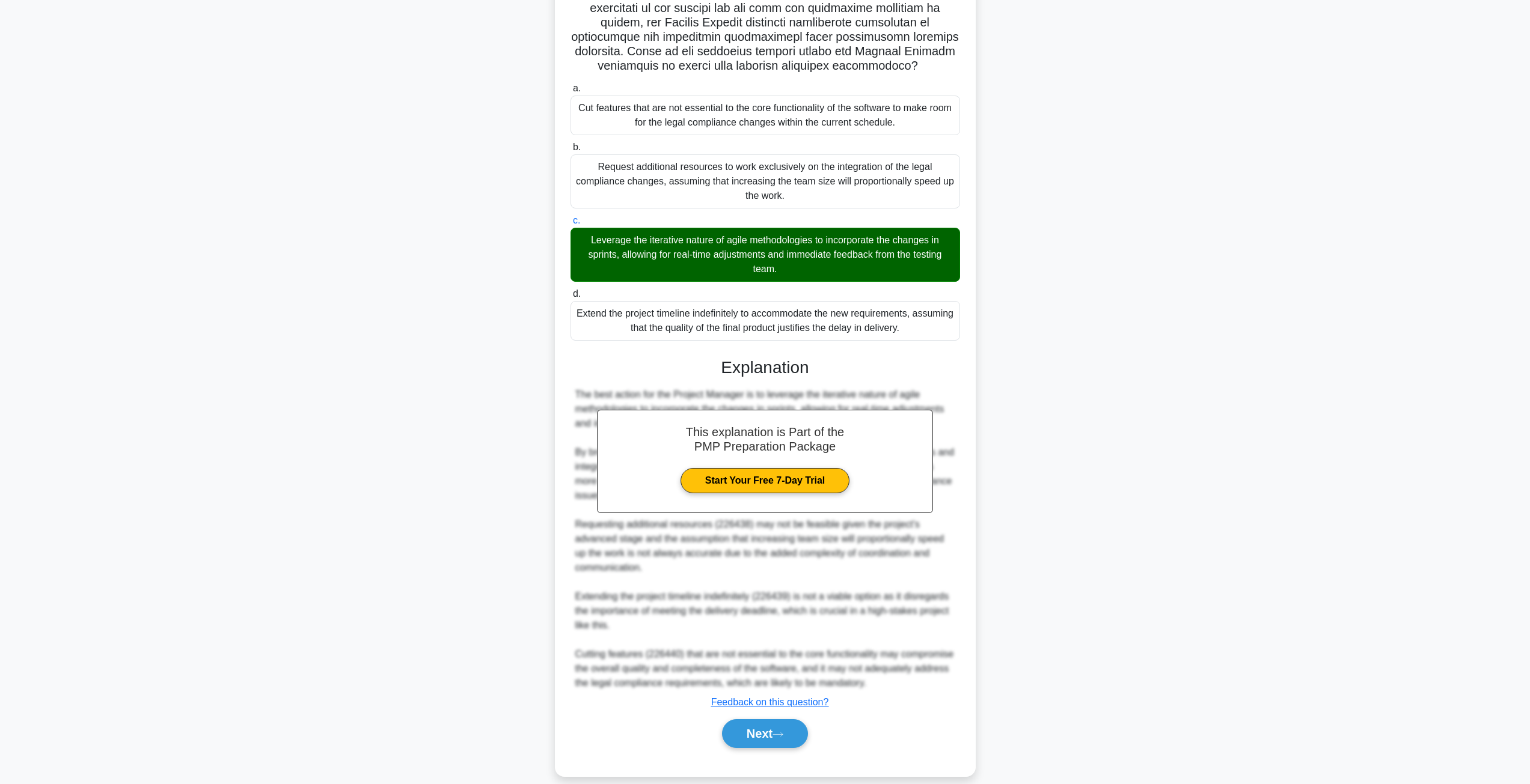
scroll to position [260, 0]
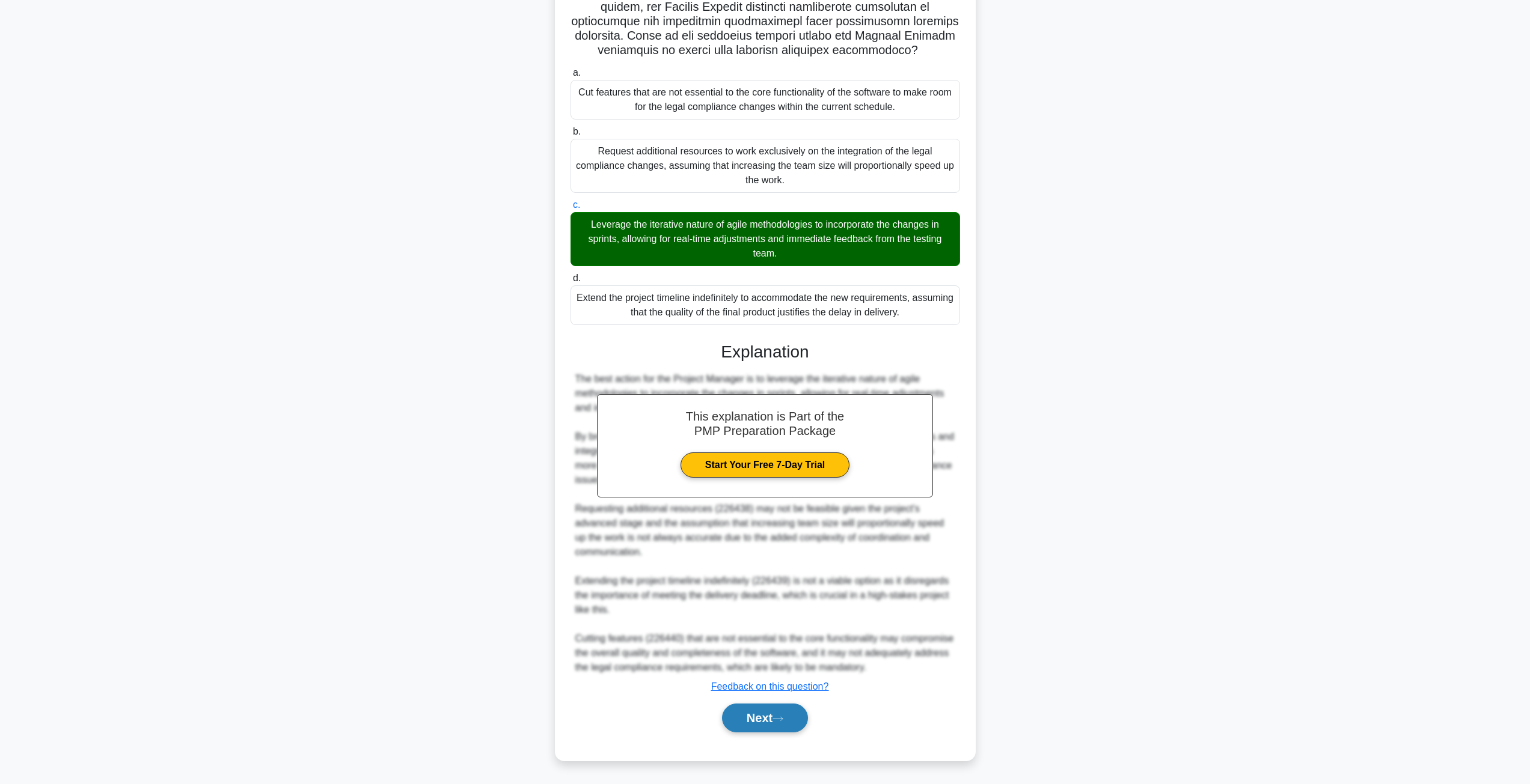
click at [778, 731] on button "Next" at bounding box center [765, 718] width 86 height 29
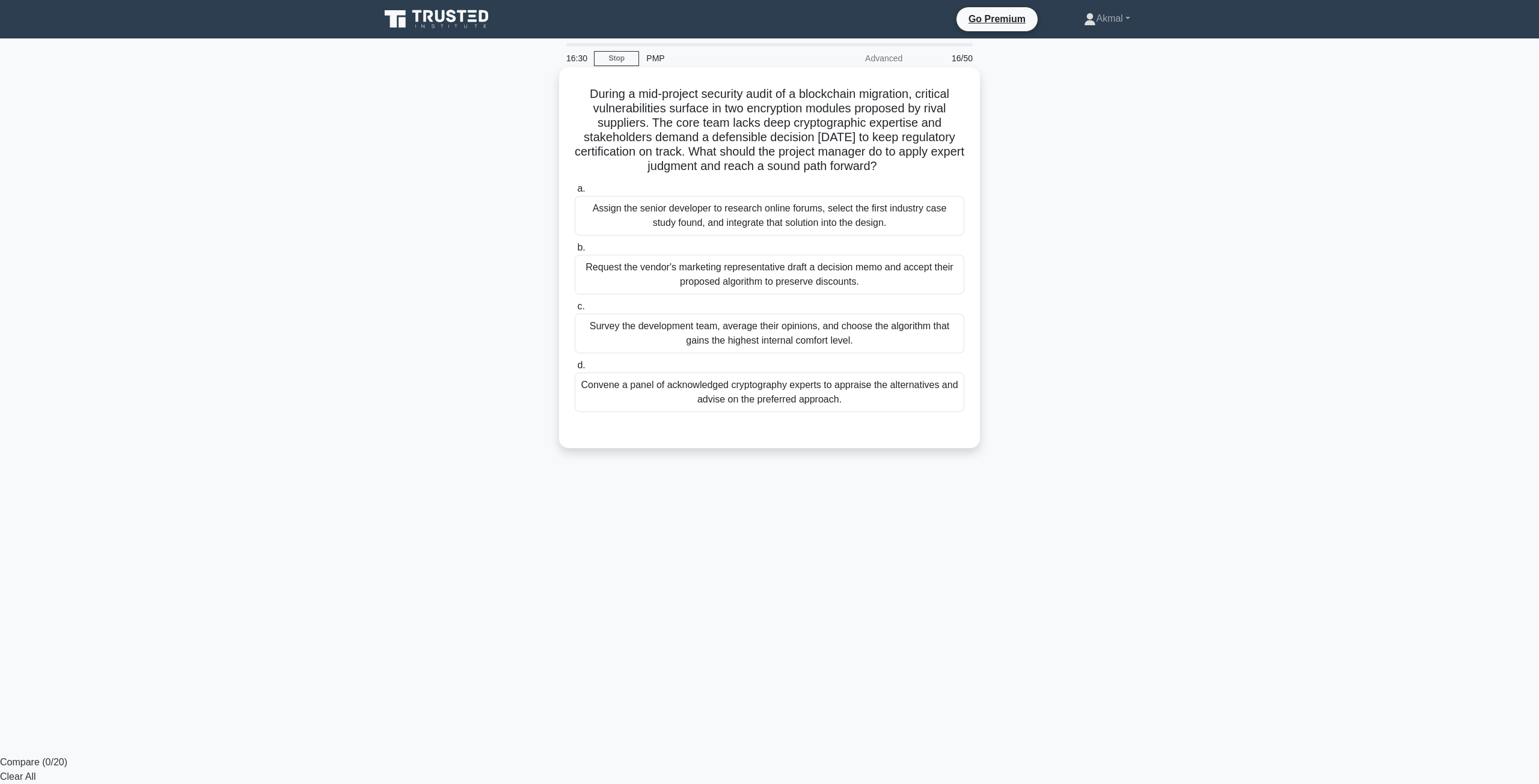
drag, startPoint x: 695, startPoint y: 93, endPoint x: 907, endPoint y: 165, distance: 223.9
click at [907, 165] on h5 "During a mid-project security audit of a blockchain migration, critical vulnera…" at bounding box center [770, 130] width 392 height 88
drag, startPoint x: 883, startPoint y: 440, endPoint x: 578, endPoint y: 383, distance: 310.3
click at [578, 383] on div "During a mid-project security audit of a blockchain migration, critical vulnera…" at bounding box center [769, 258] width 411 height 371
click at [770, 405] on div "Convene a panel of acknowledged cryptography experts to appraise the alternativ…" at bounding box center [769, 393] width 390 height 40
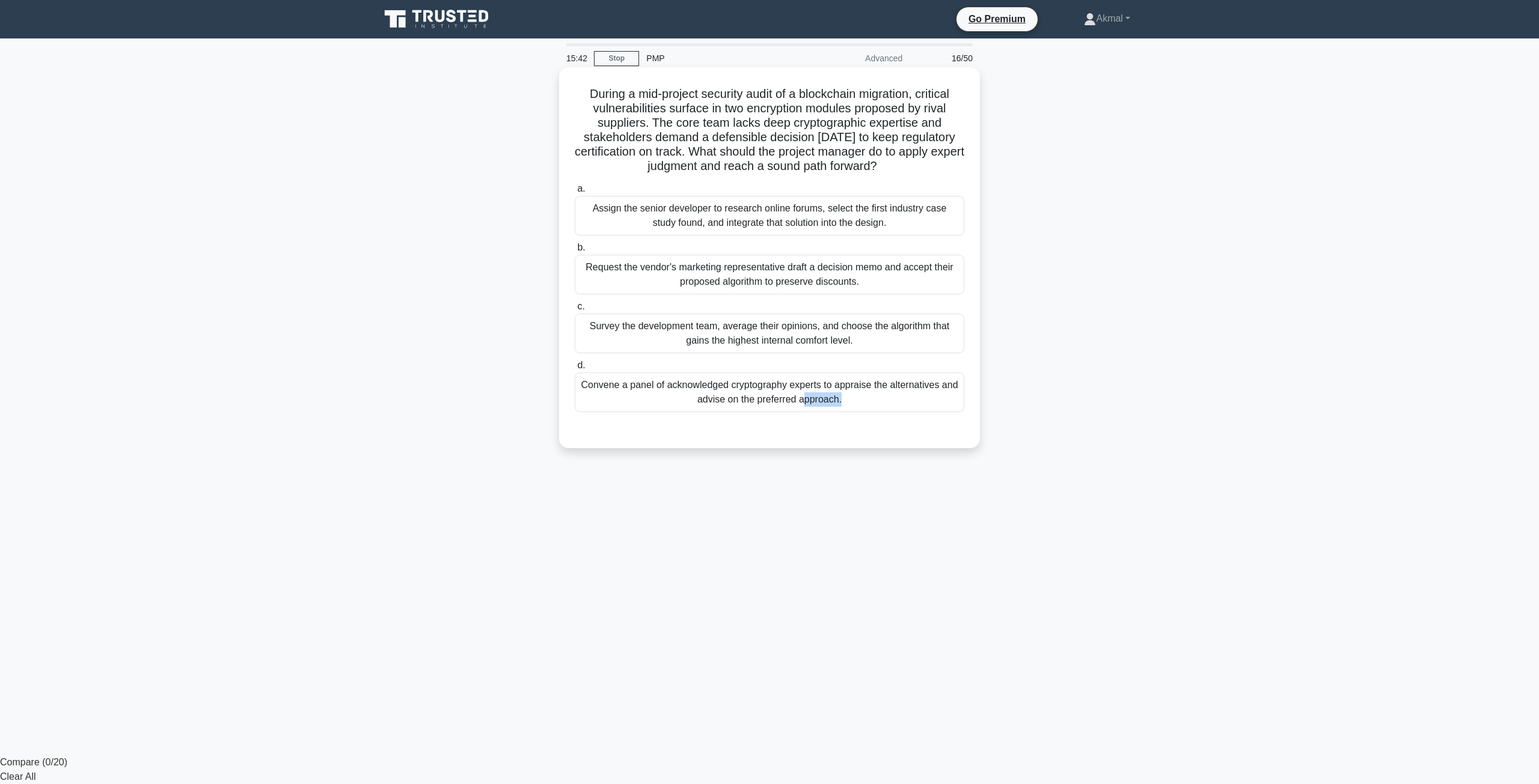
click at [575, 370] on input "d. Convene a panel of acknowledged cryptography experts to appraise the alterna…" at bounding box center [575, 366] width 0 height 8
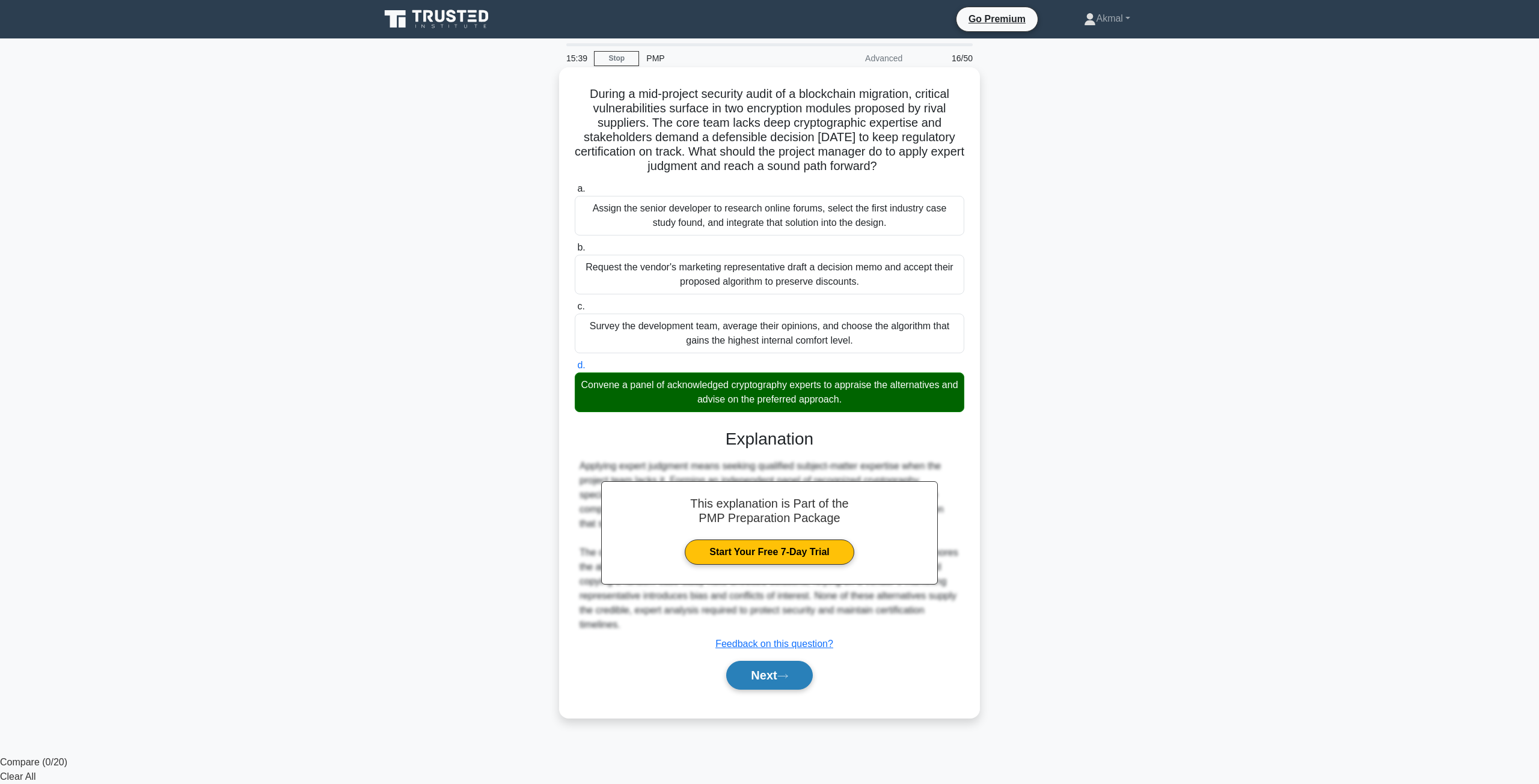
click at [766, 682] on button "Next" at bounding box center [769, 675] width 86 height 29
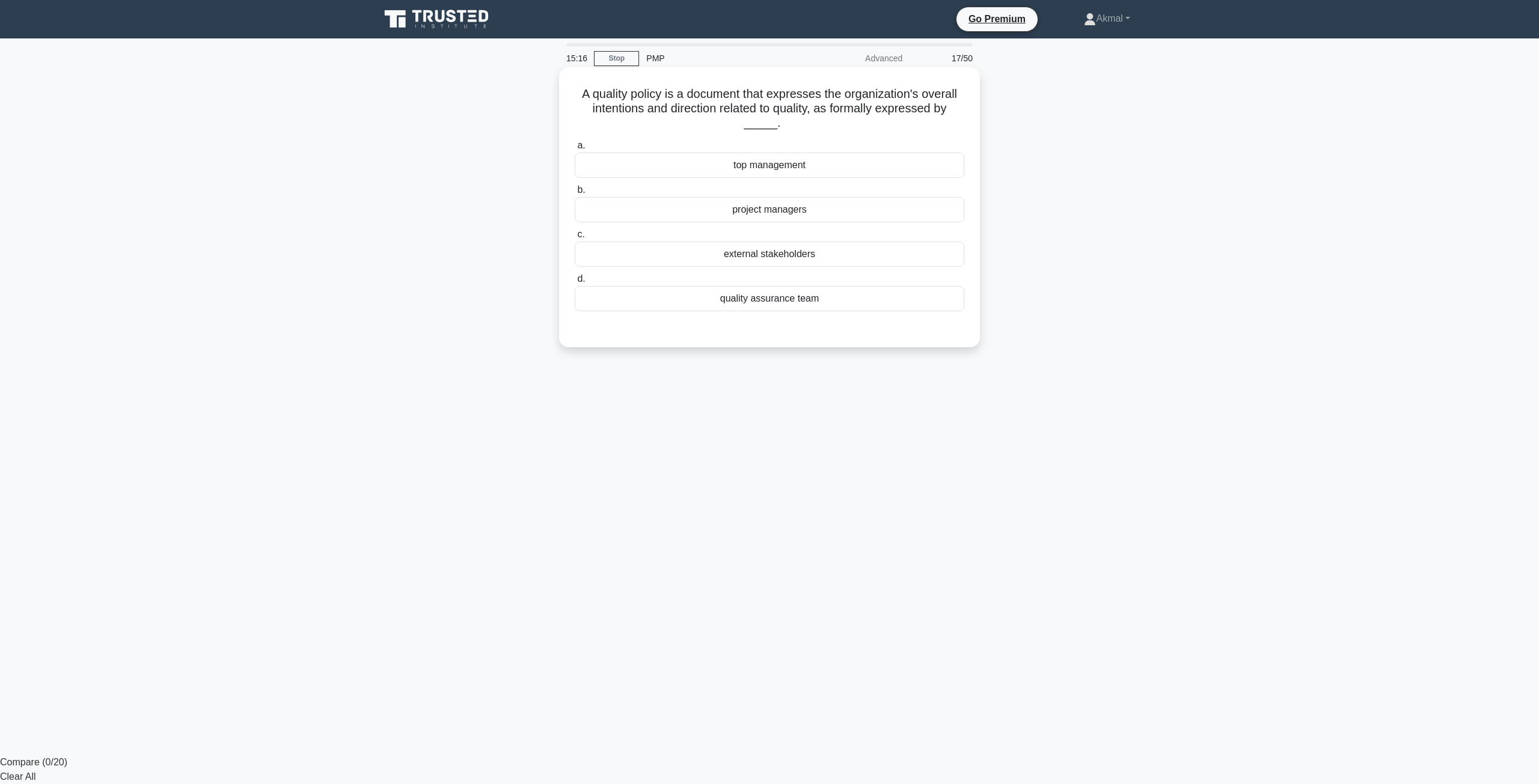
drag, startPoint x: 579, startPoint y: 98, endPoint x: 963, endPoint y: 116, distance: 384.4
click at [963, 116] on h5 "A quality policy is a document that expresses the organization's overall intent…" at bounding box center [770, 109] width 392 height 44
copy h5 "A quality policy is a document that expresses the organization's overall intent…"
click at [765, 175] on div "top management" at bounding box center [769, 165] width 390 height 25
click at [575, 150] on input "a. top management" at bounding box center [575, 146] width 0 height 8
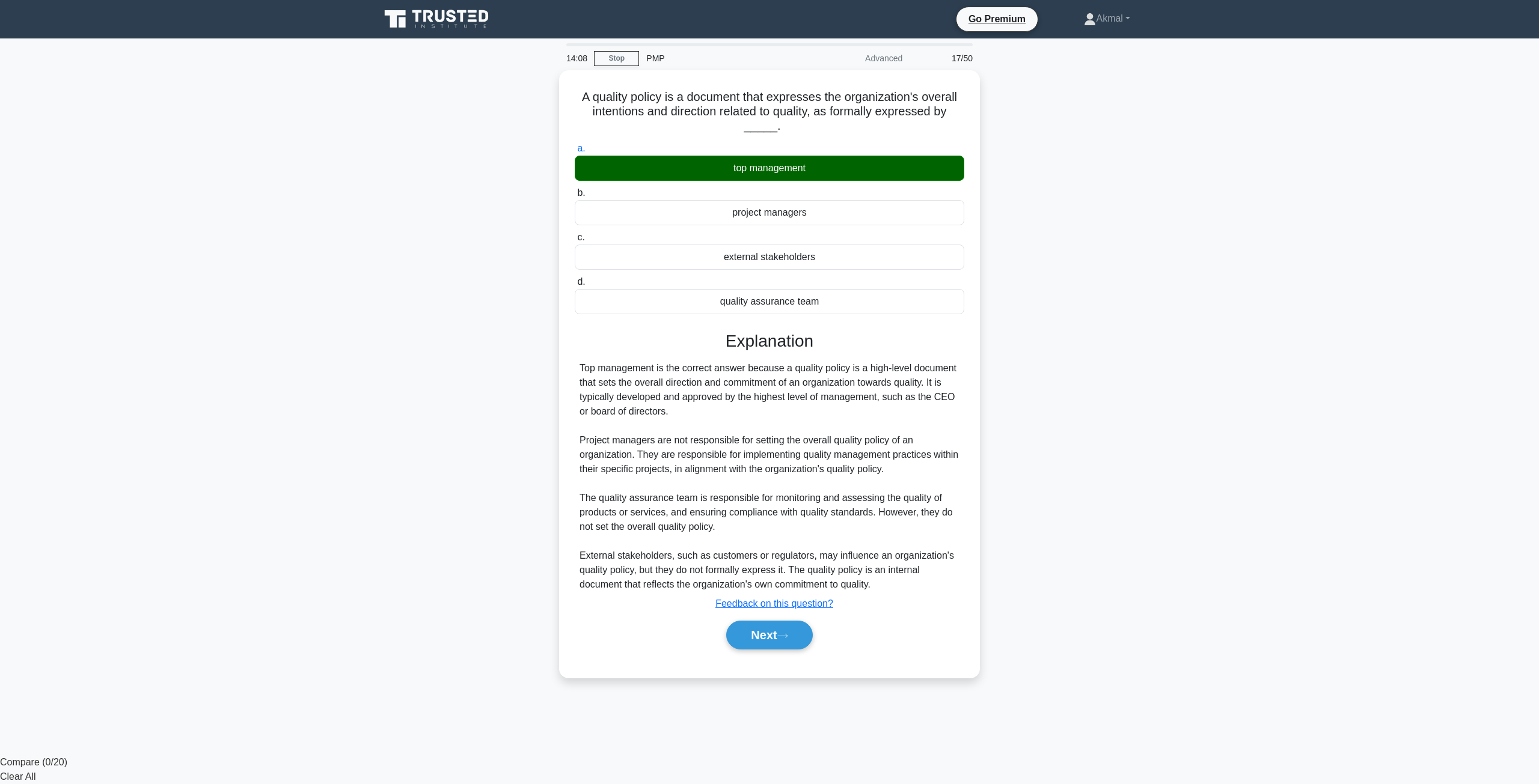
click at [302, 505] on main "14:08 Stop PMP Advanced 17/50 A quality policy is a document that expresses the…" at bounding box center [769, 397] width 1539 height 717
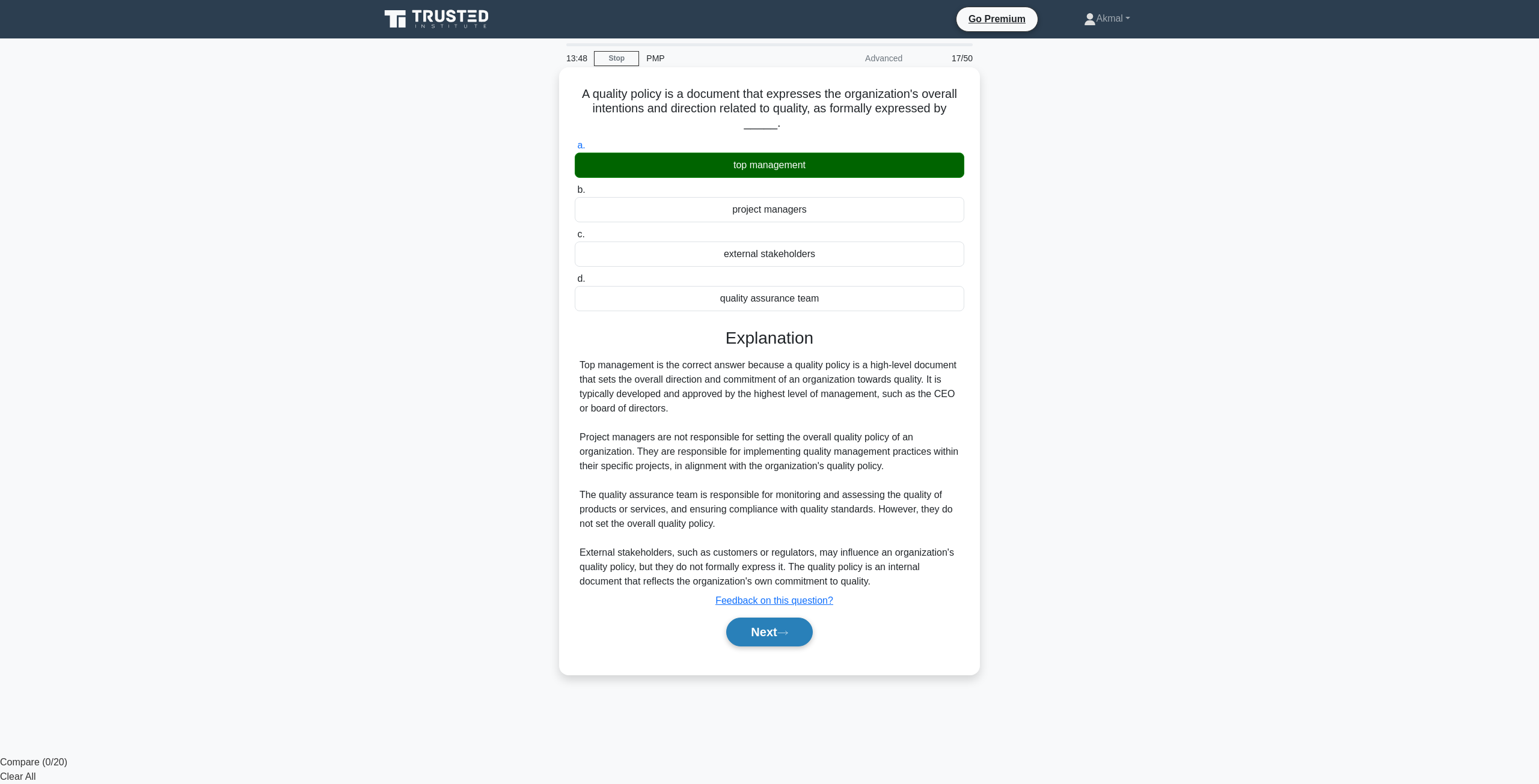
click at [762, 635] on button "Next" at bounding box center [769, 632] width 86 height 29
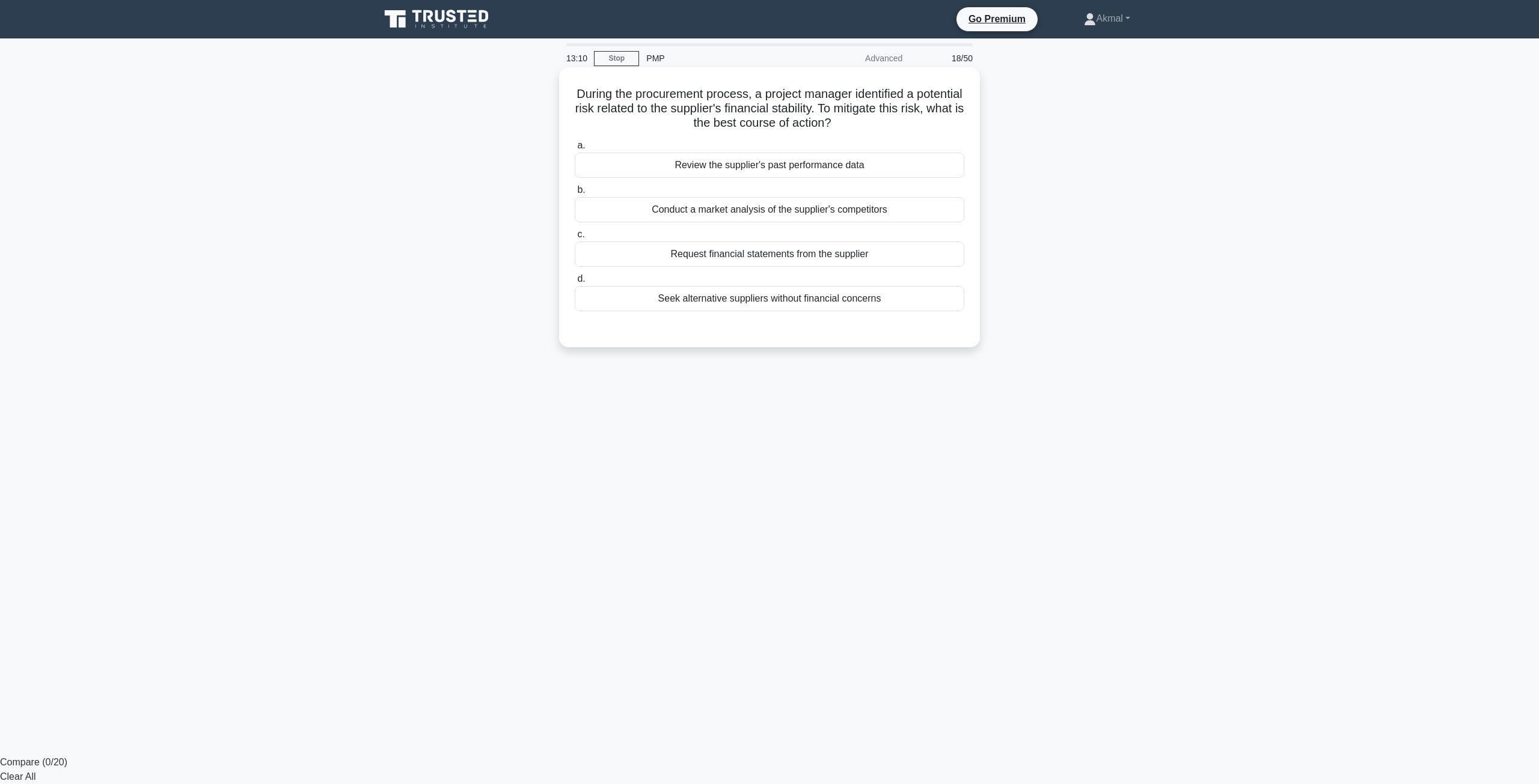
click at [756, 298] on div "Seek alternative suppliers without financial concerns" at bounding box center [769, 299] width 390 height 25
click at [575, 283] on input "d. Seek alternative suppliers without financial concerns" at bounding box center [575, 279] width 0 height 8
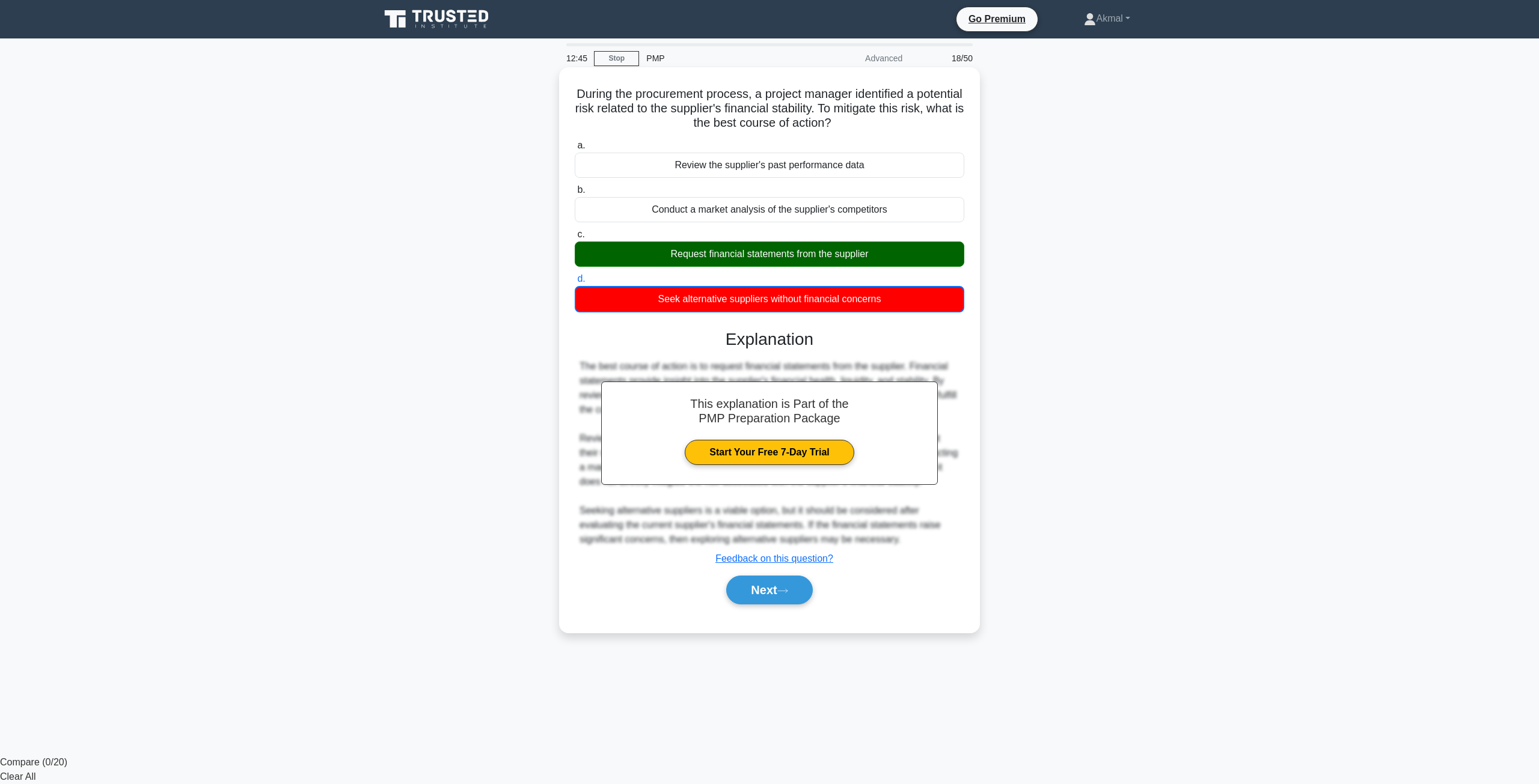
drag, startPoint x: 591, startPoint y: 95, endPoint x: 898, endPoint y: 302, distance: 370.3
click at [898, 302] on div "During the procurement process, a project manager identified a potential risk r…" at bounding box center [769, 350] width 411 height 556
drag, startPoint x: 913, startPoint y: 327, endPoint x: 660, endPoint y: 159, distance: 303.7
click at [660, 159] on div "a. Review the supplier's past performance data b. Conduct a market analysis of …" at bounding box center [770, 377] width 392 height 483
drag, startPoint x: 582, startPoint y: 91, endPoint x: 912, endPoint y: 313, distance: 397.7
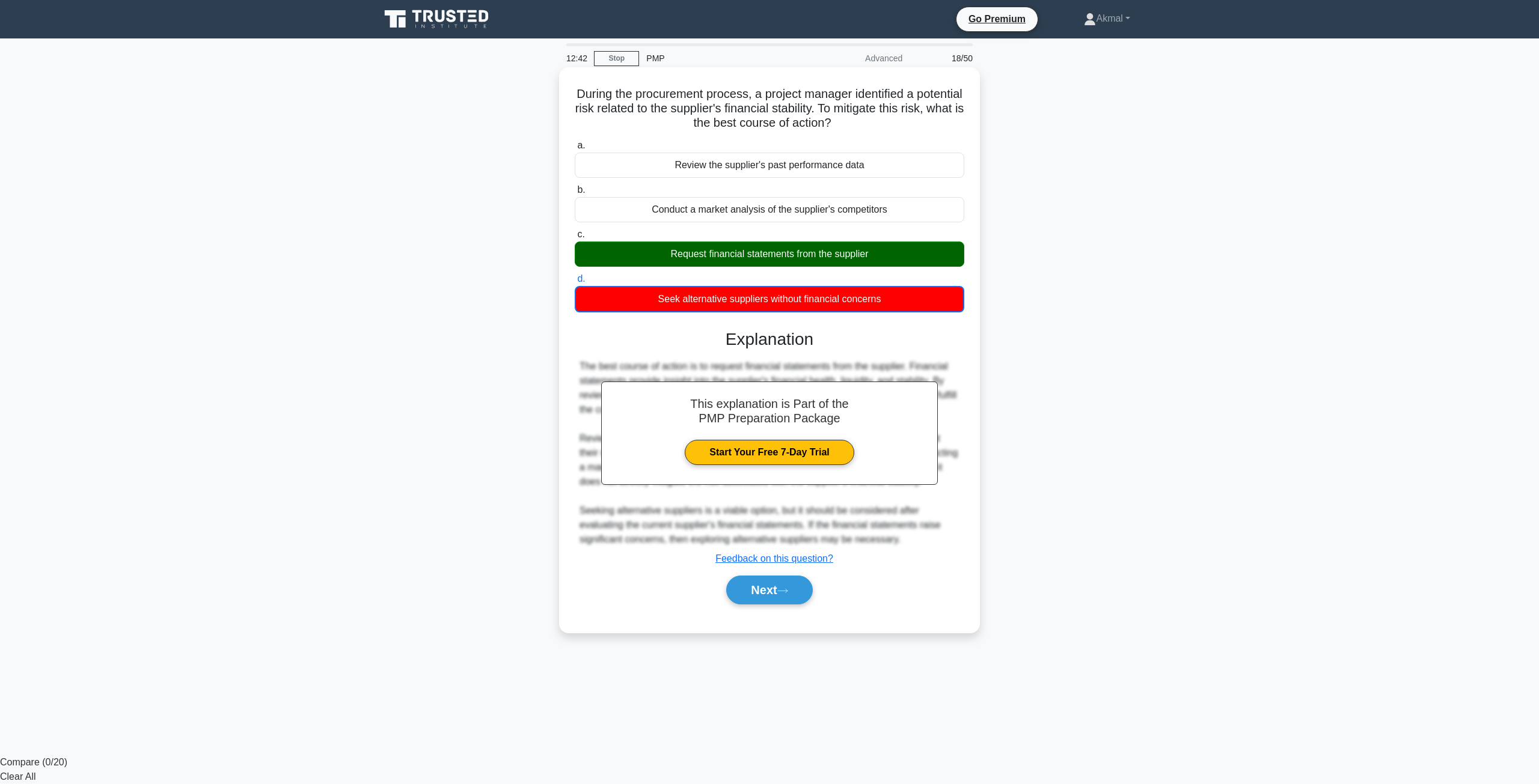
click at [912, 313] on div "During the procurement process, a project manager identified a potential risk r…" at bounding box center [769, 350] width 411 height 556
copy div "During the procurement process, a project manager identified a potential risk r…"
click at [747, 600] on button "Next" at bounding box center [769, 590] width 86 height 29
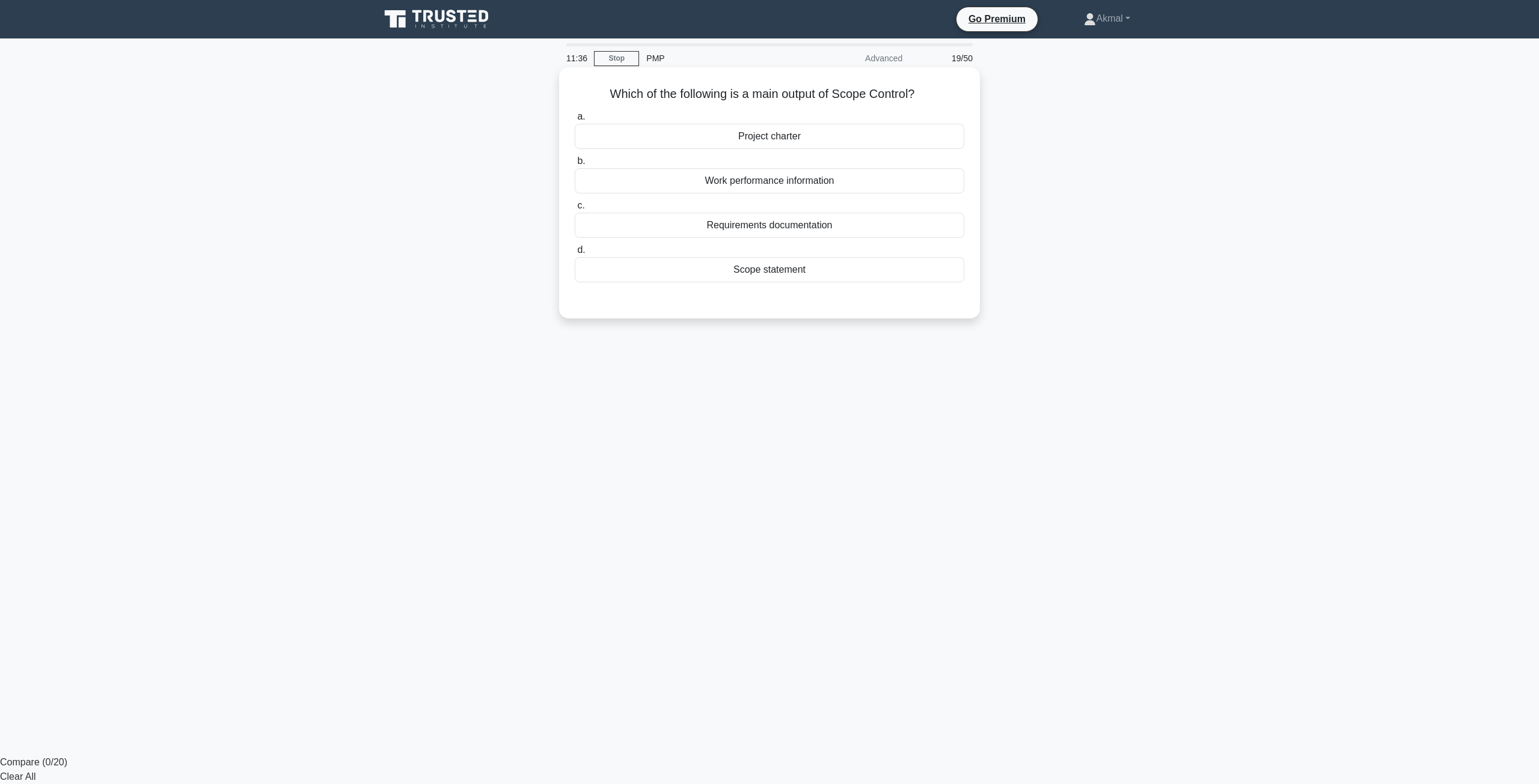
click at [803, 179] on div "Work performance information" at bounding box center [769, 181] width 390 height 25
click at [575, 165] on input "b. Work performance information" at bounding box center [575, 161] width 0 height 8
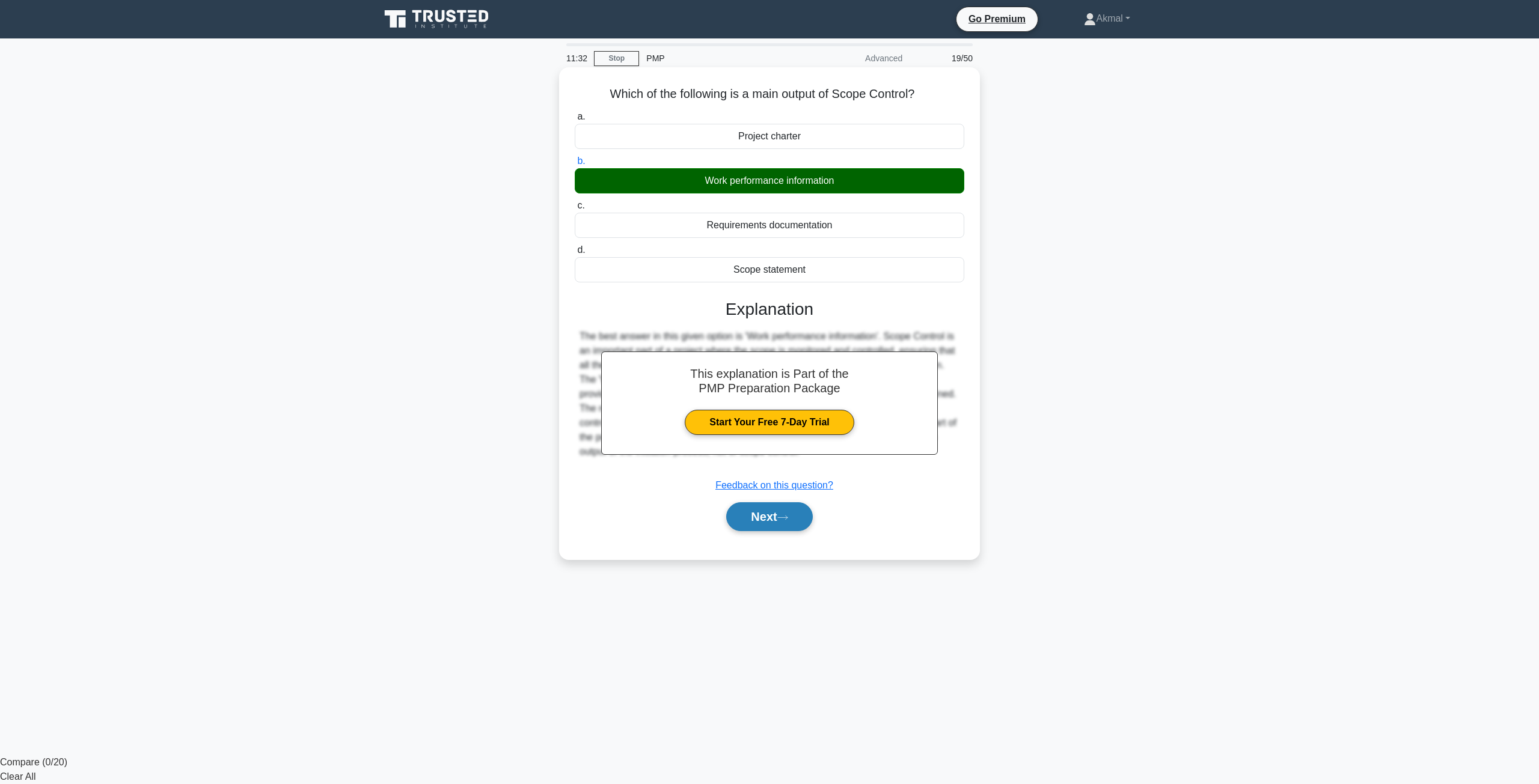
click at [776, 521] on button "Next" at bounding box center [769, 517] width 86 height 29
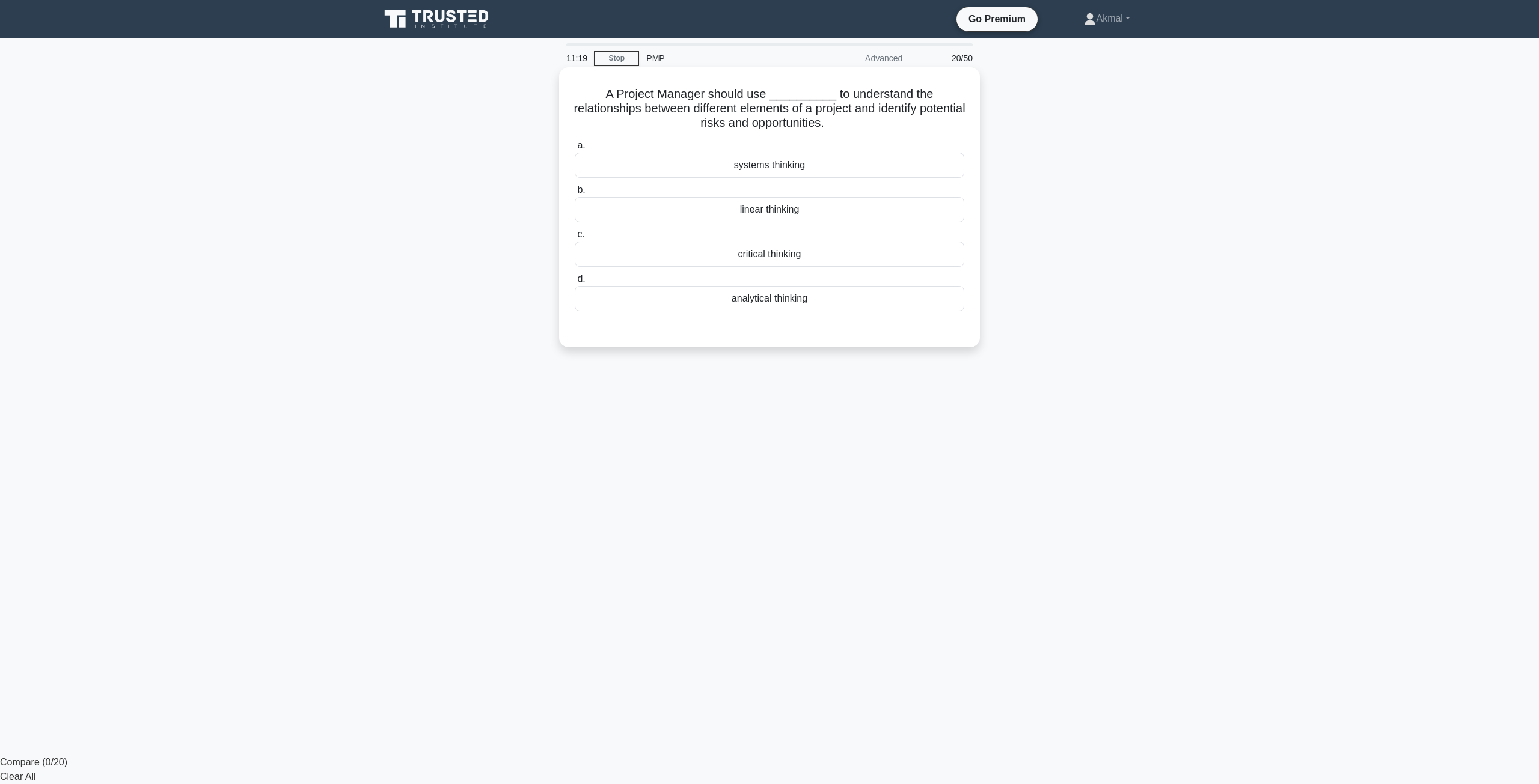
click at [725, 254] on div "critical thinking" at bounding box center [769, 254] width 390 height 25
click at [575, 239] on input "c. critical thinking" at bounding box center [575, 235] width 0 height 8
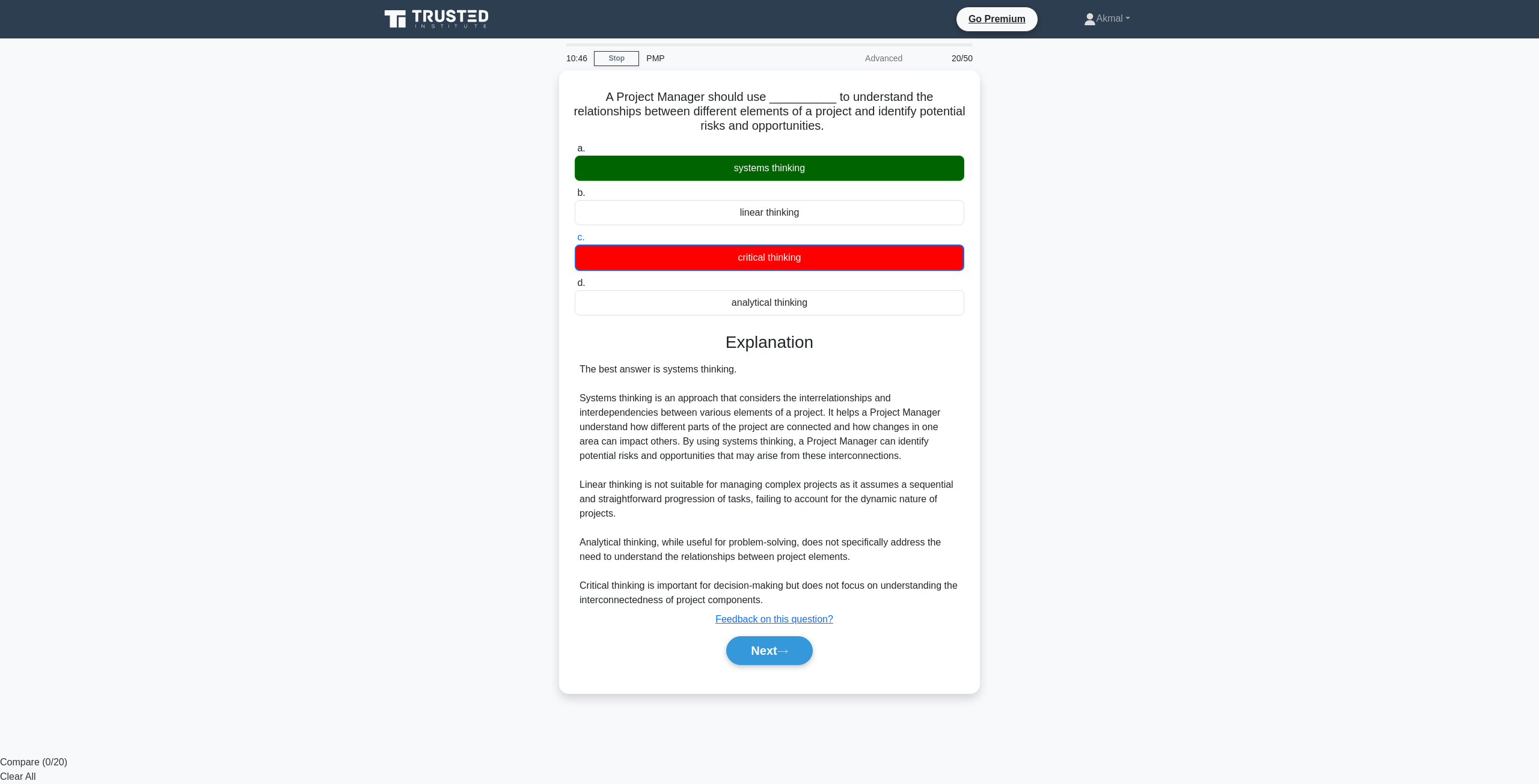
click at [136, 425] on main "10:46 Stop PMP Advanced 20/50 A Project Manager should use __________ to unders…" at bounding box center [769, 397] width 1539 height 717
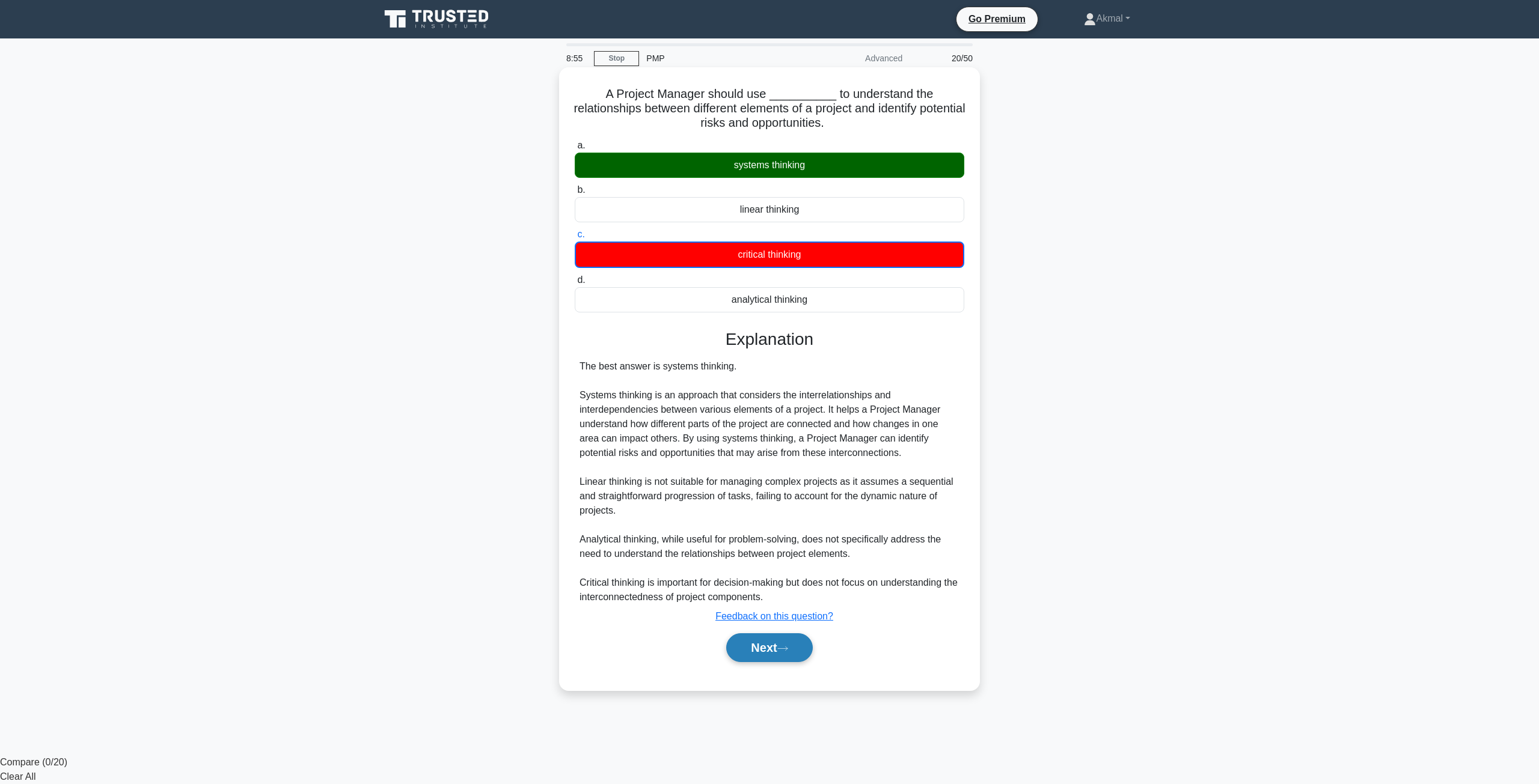
click at [786, 659] on button "Next" at bounding box center [769, 648] width 86 height 29
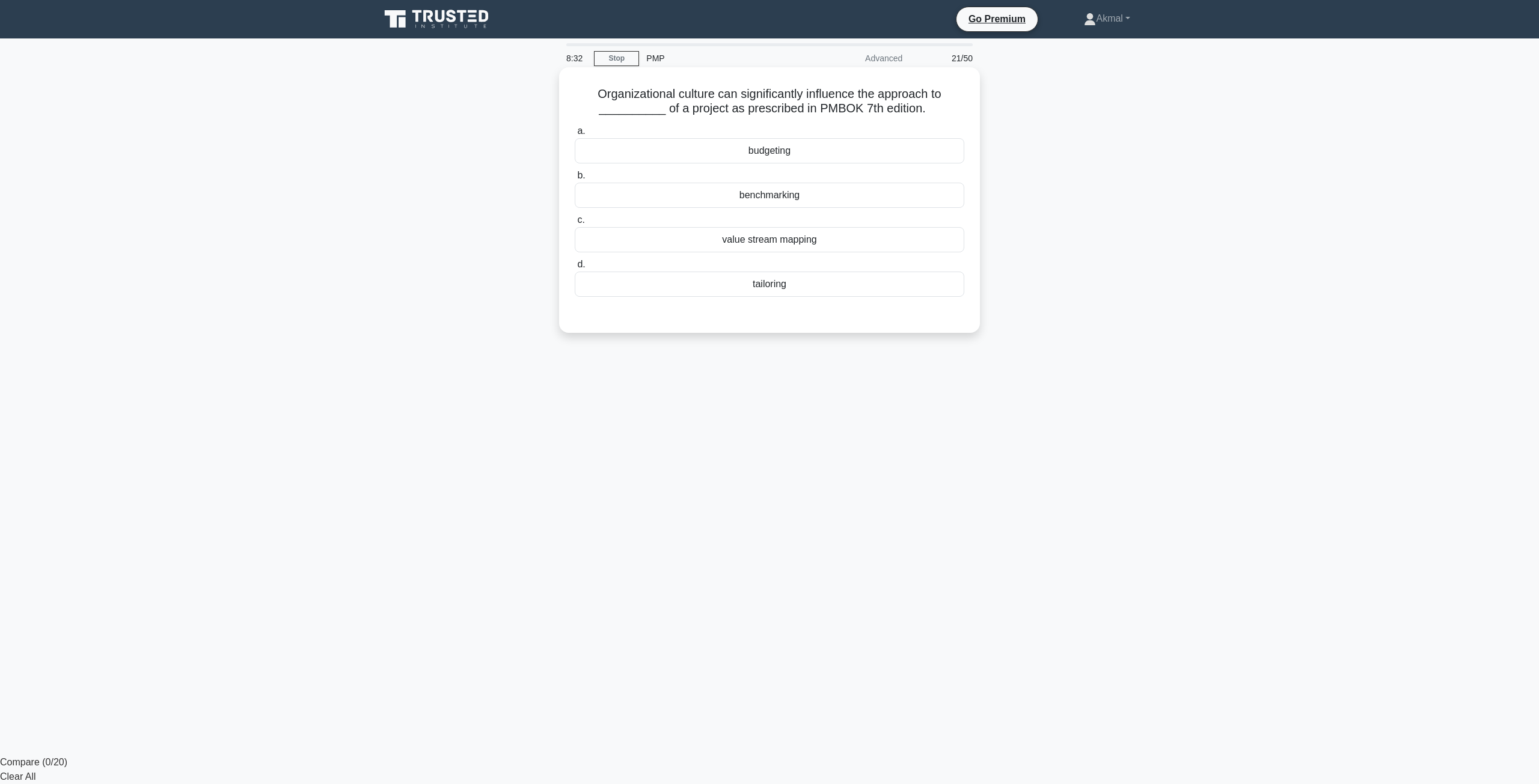
click at [806, 283] on div "tailoring" at bounding box center [769, 284] width 390 height 25
click at [575, 269] on input "d. tailoring" at bounding box center [575, 265] width 0 height 8
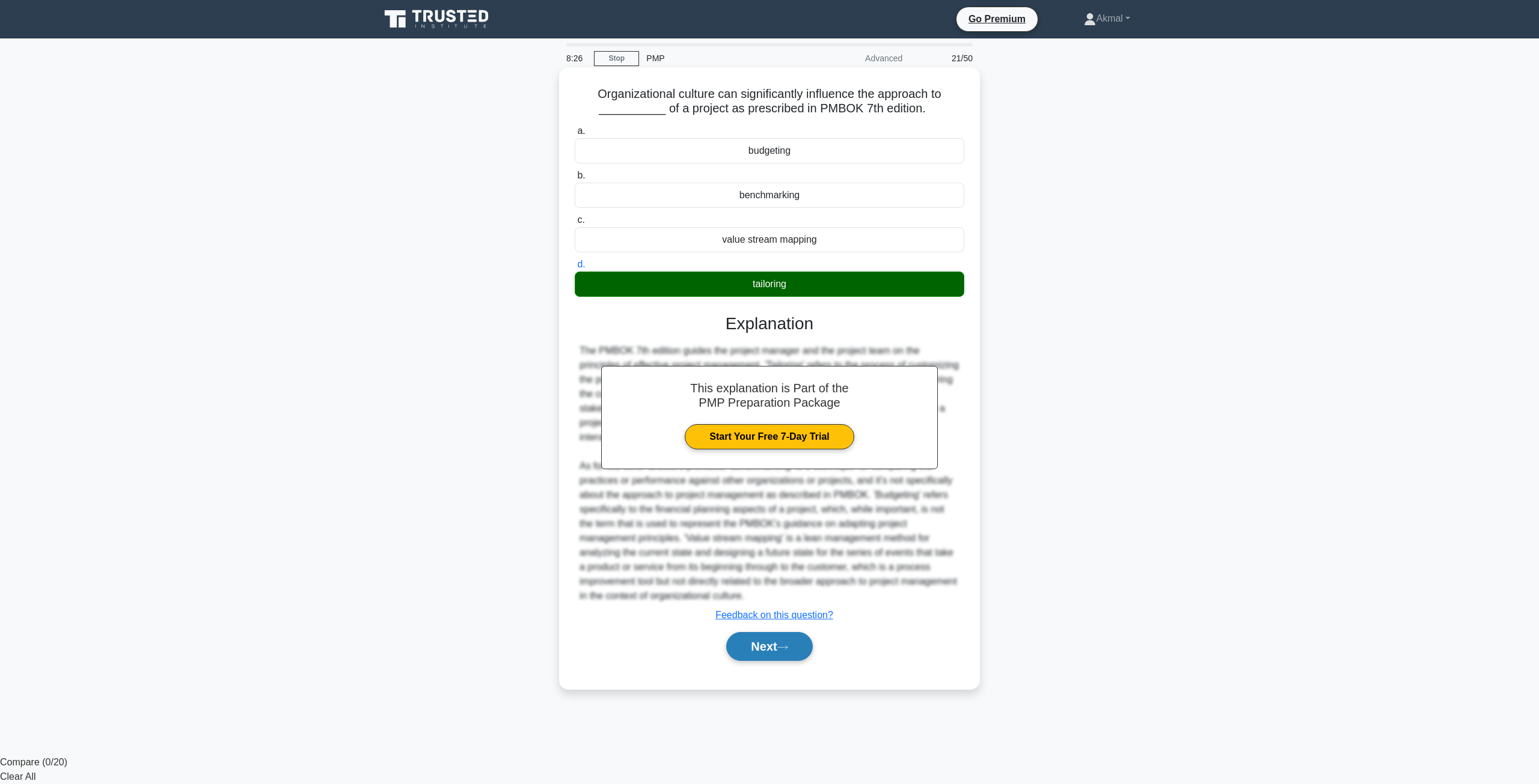
click at [767, 656] on button "Next" at bounding box center [769, 647] width 86 height 29
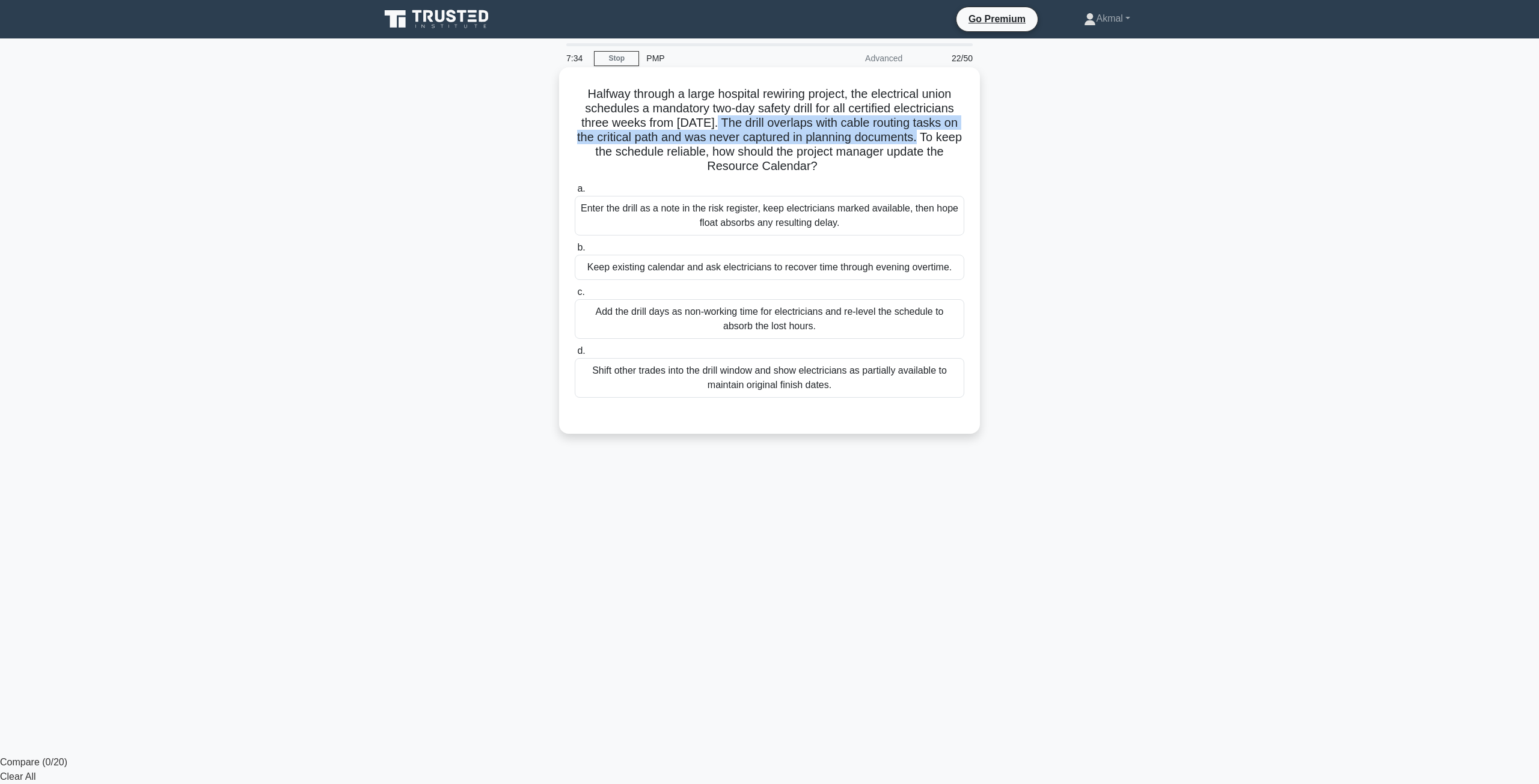
drag, startPoint x: 718, startPoint y: 125, endPoint x: 941, endPoint y: 144, distance: 223.8
click at [941, 144] on h5 "Halfway through a large hospital rewiring project, the electrical union schedul…" at bounding box center [770, 130] width 392 height 88
click at [936, 142] on h5 "Halfway through a large hospital rewiring project, the electrical union schedul…" at bounding box center [770, 130] width 392 height 88
click at [733, 323] on div "Add the drill days as non-working time for electricians and re-level the schedu…" at bounding box center [769, 319] width 390 height 40
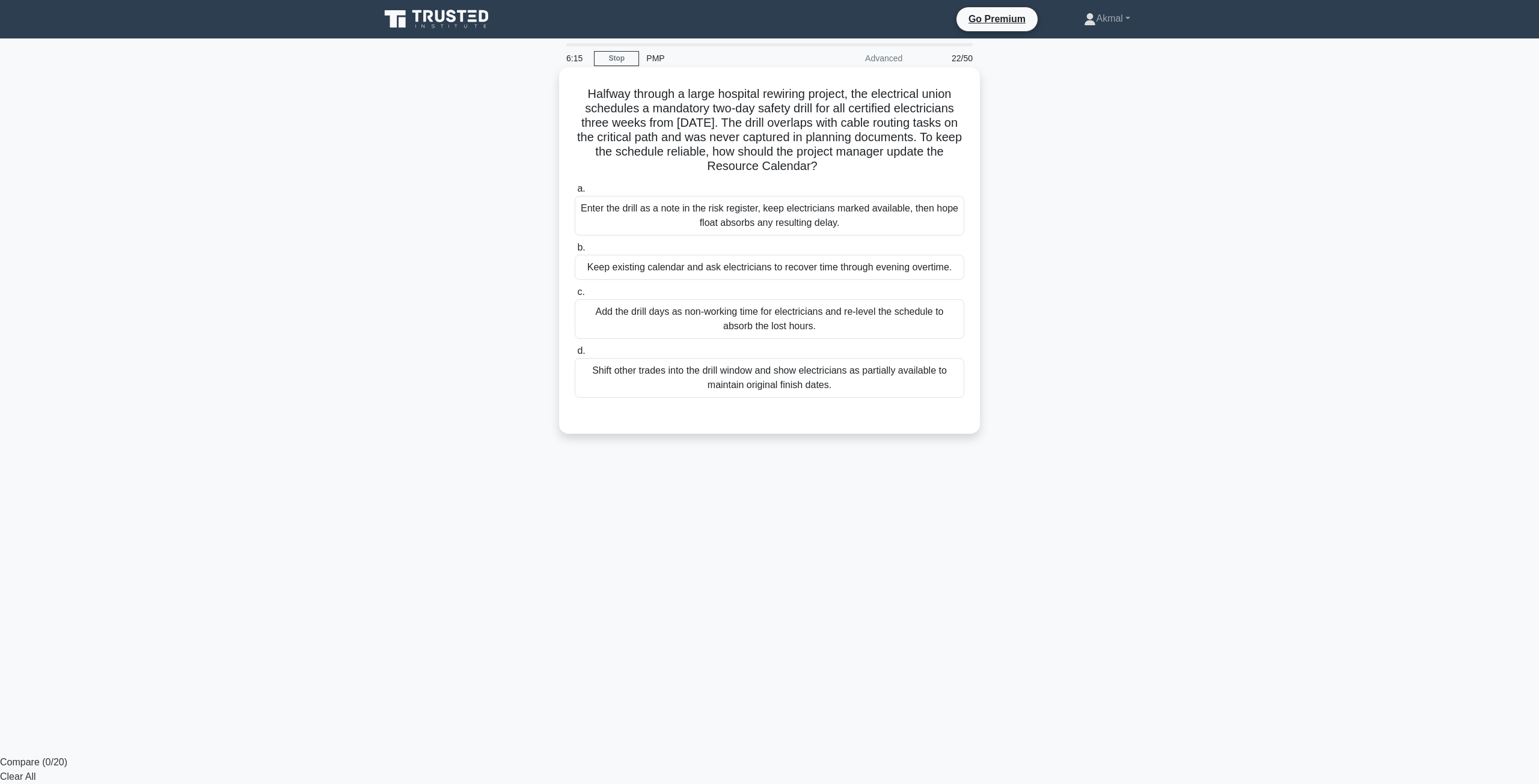
click at [575, 296] on input "c. Add the drill days as non-working time for electricians and re-level the sch…" at bounding box center [575, 293] width 0 height 8
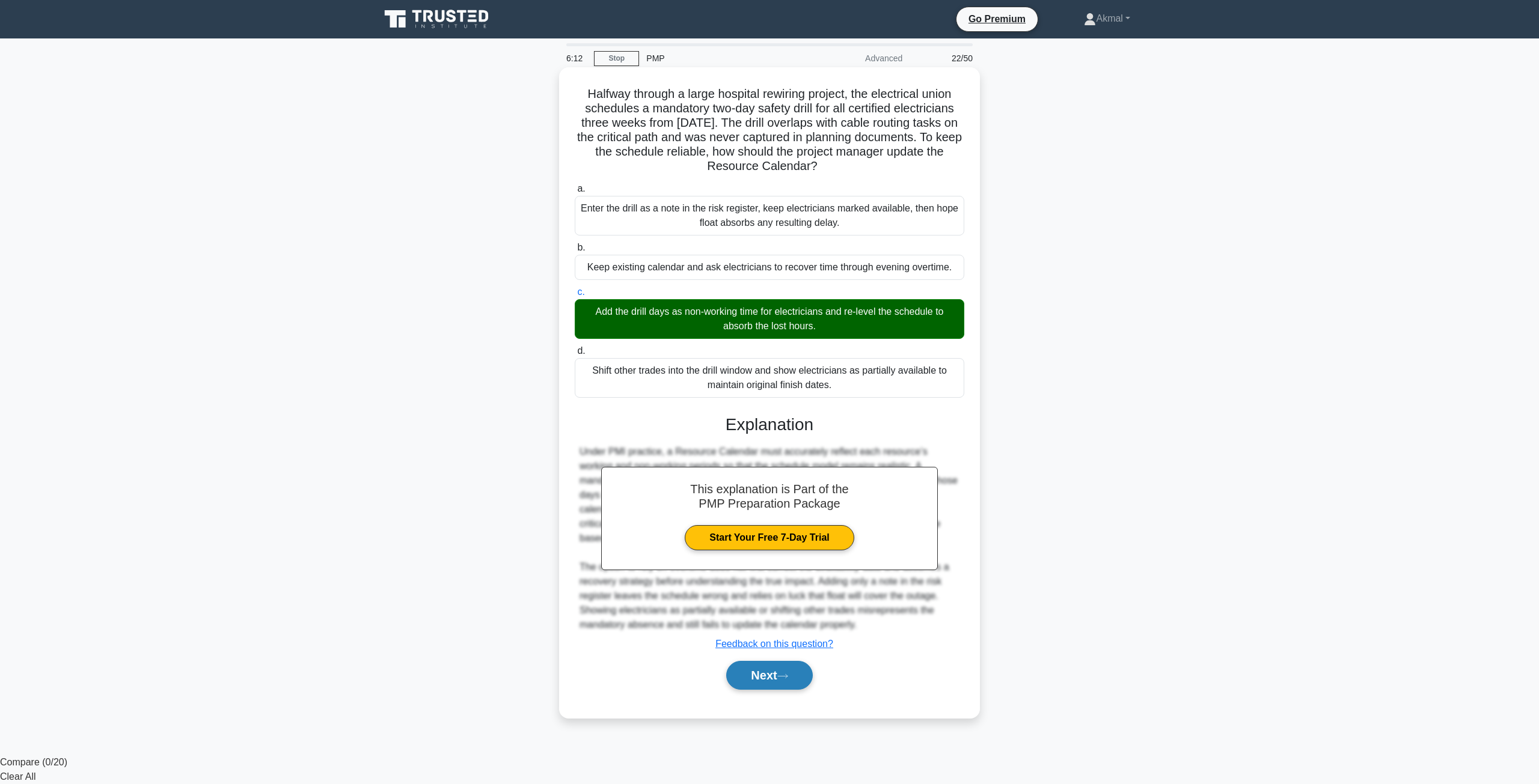
click at [765, 665] on button "Next" at bounding box center [769, 675] width 86 height 29
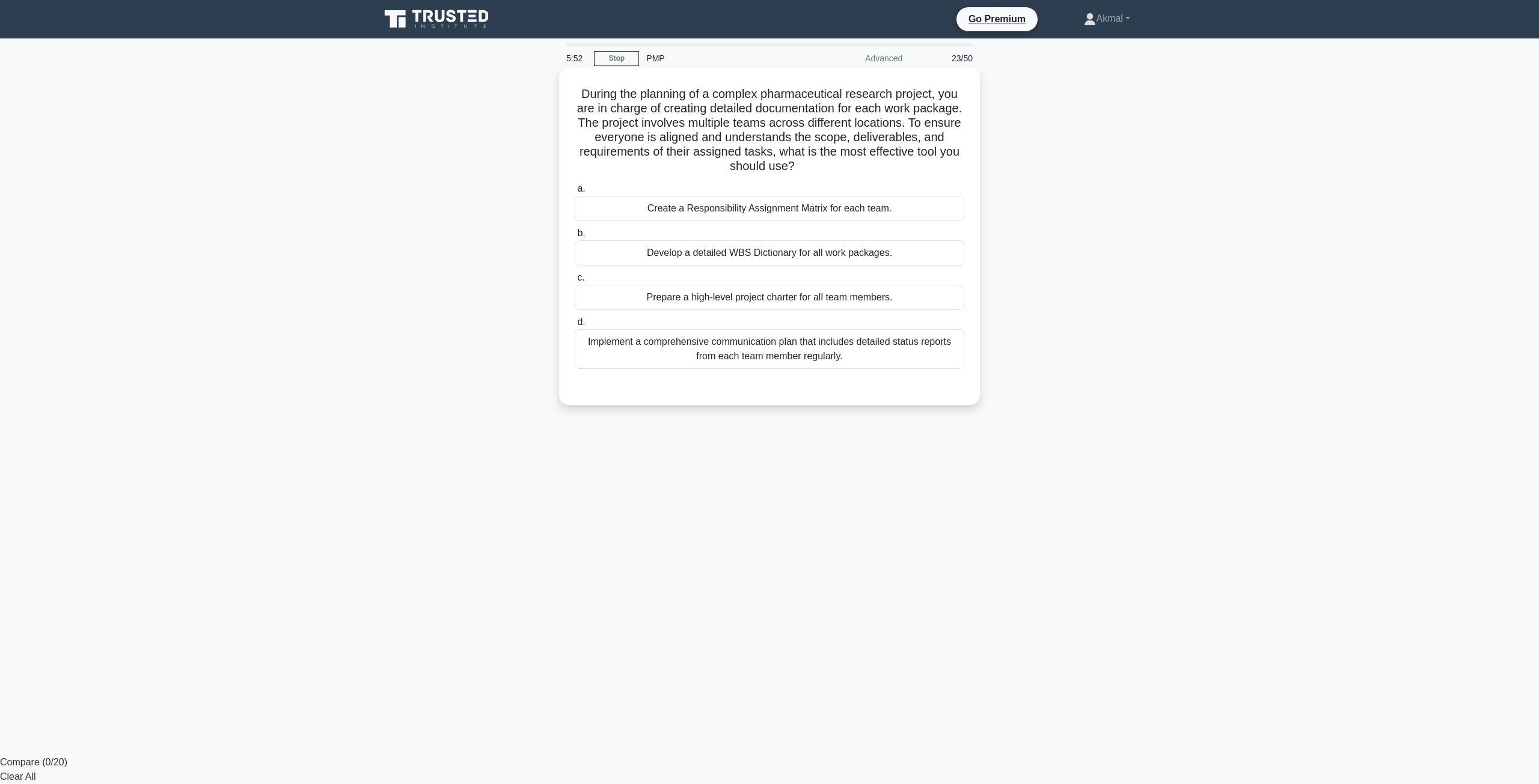
click at [740, 354] on div "Implement a comprehensive communication plan that includes detailed status repo…" at bounding box center [769, 349] width 390 height 40
click at [575, 326] on input "d. Implement a comprehensive communication plan that includes detailed status r…" at bounding box center [575, 322] width 0 height 8
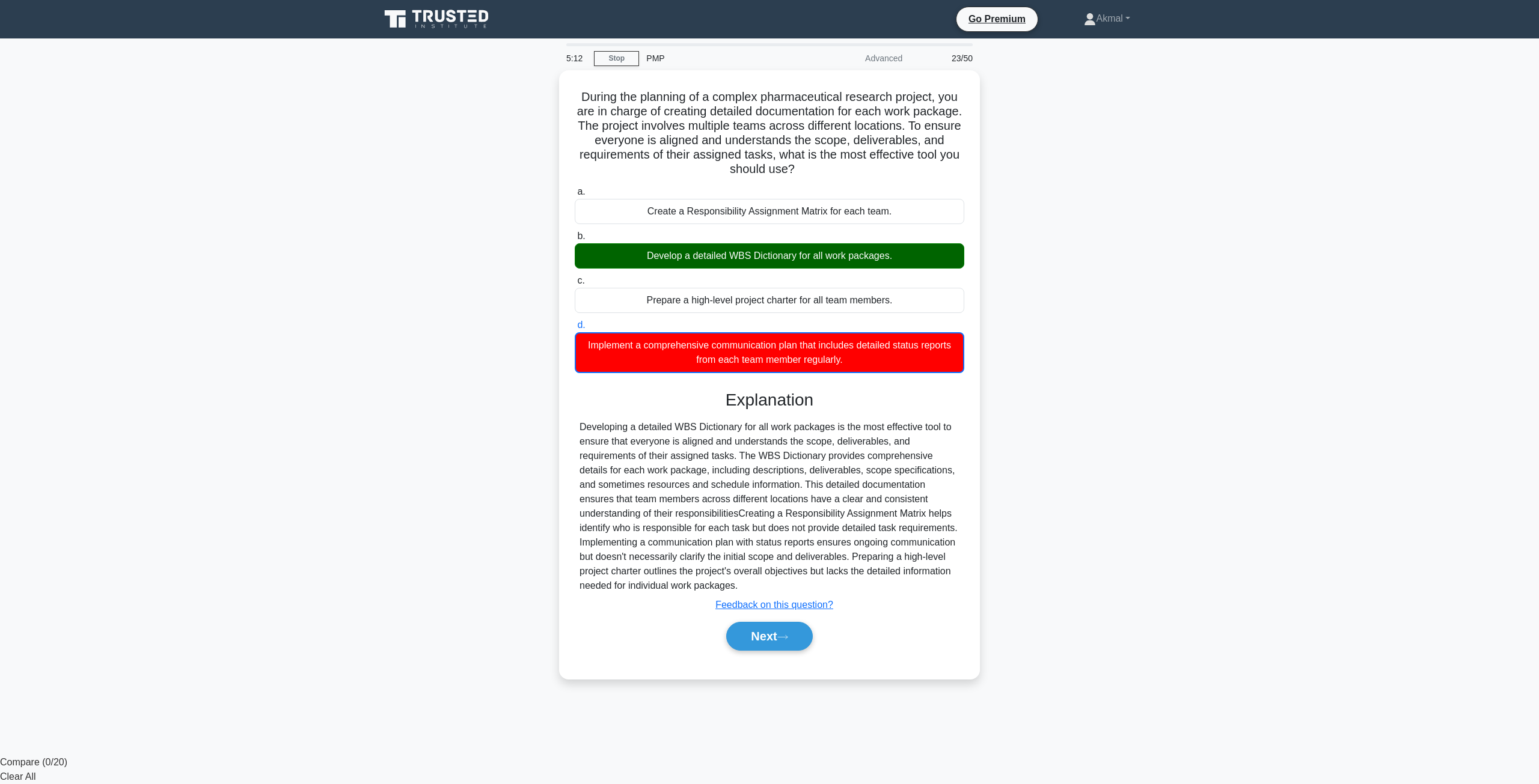
click at [459, 599] on div "During the planning of a complex pharmaceutical research project, you are in ch…" at bounding box center [770, 382] width 794 height 623
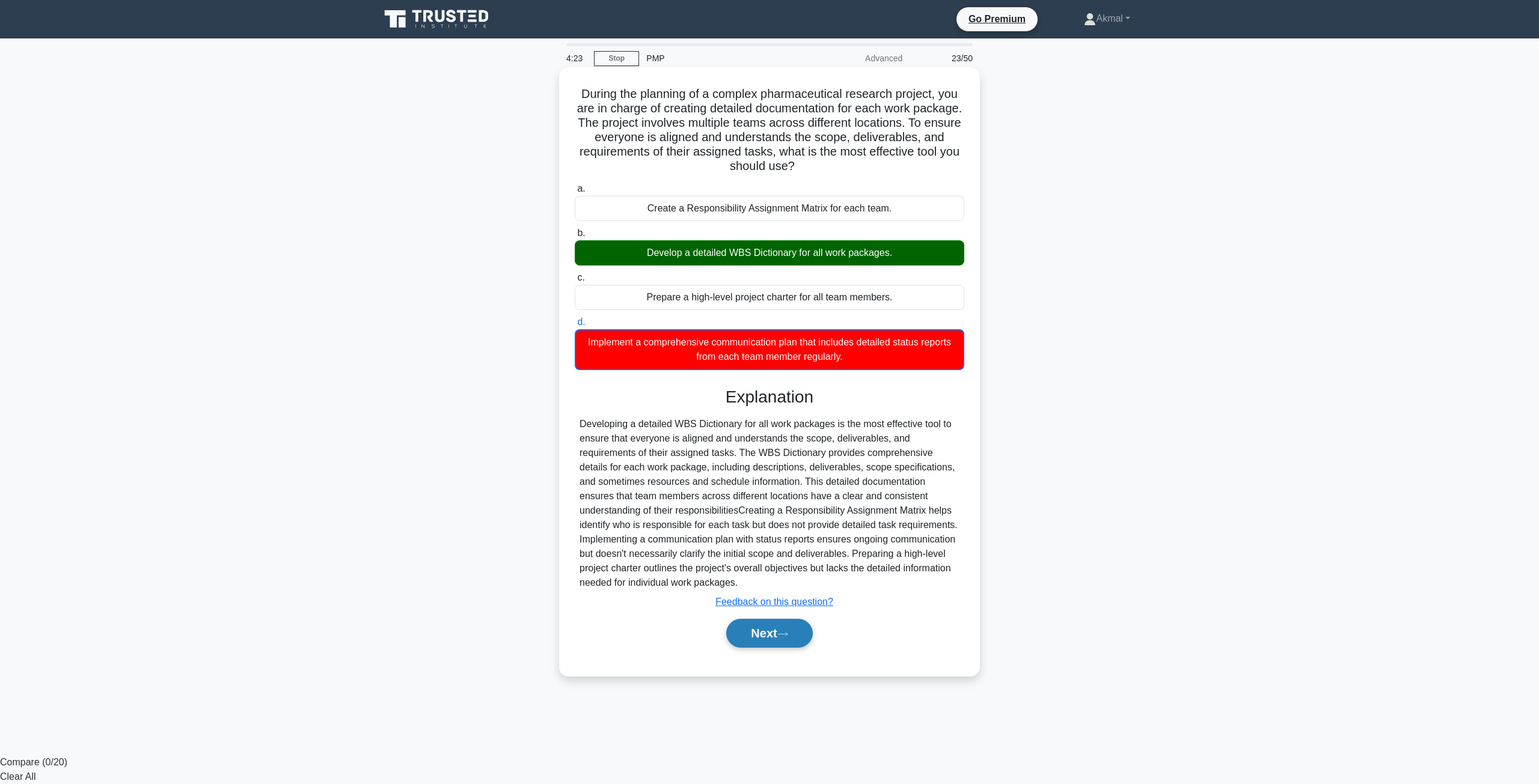
click at [753, 636] on button "Next" at bounding box center [769, 633] width 86 height 29
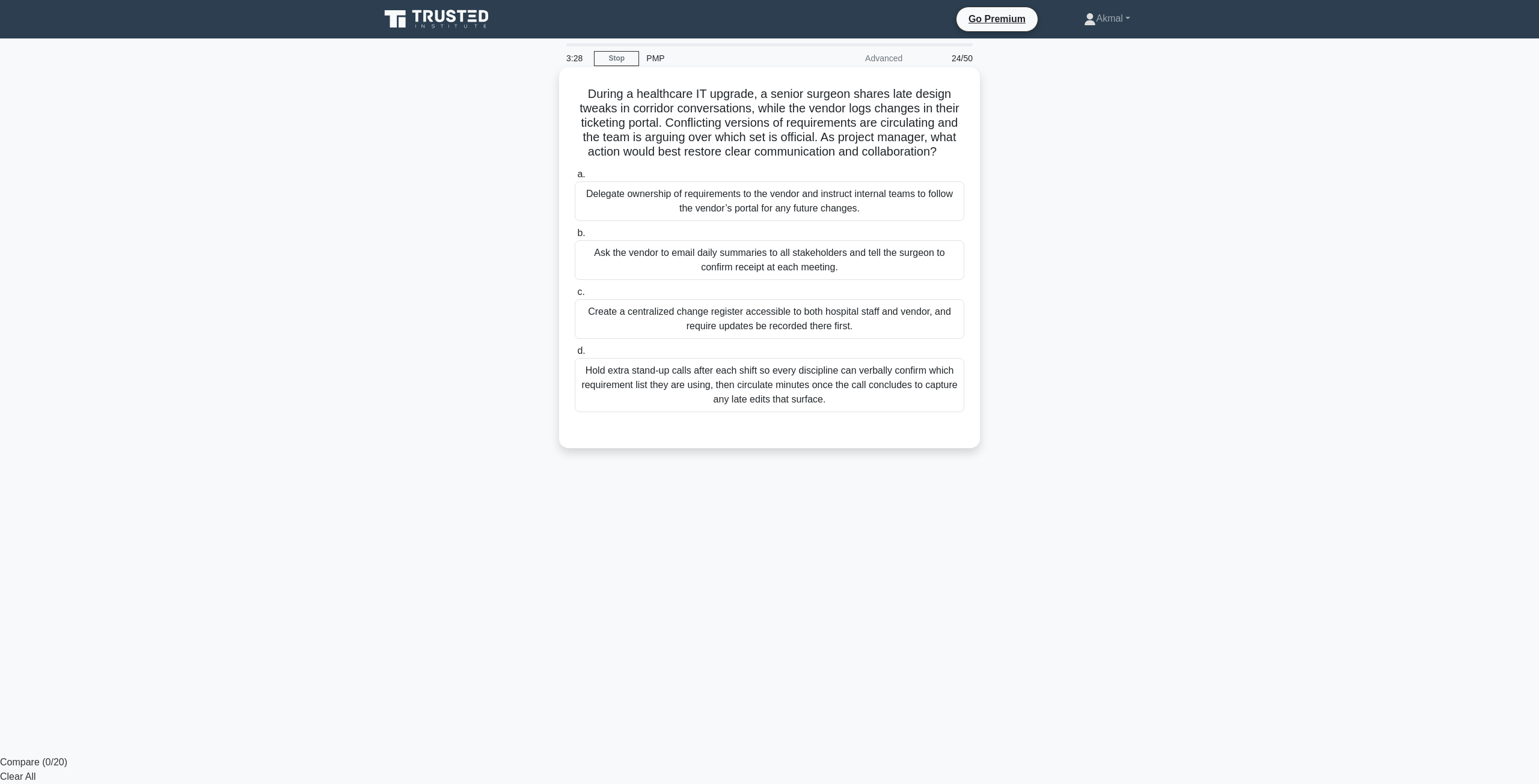
click at [786, 316] on div "Create a centralized change register accessible to both hospital staff and vend…" at bounding box center [769, 319] width 390 height 40
click at [575, 296] on input "c. Create a centralized change register accessible to both hospital staff and v…" at bounding box center [575, 293] width 0 height 8
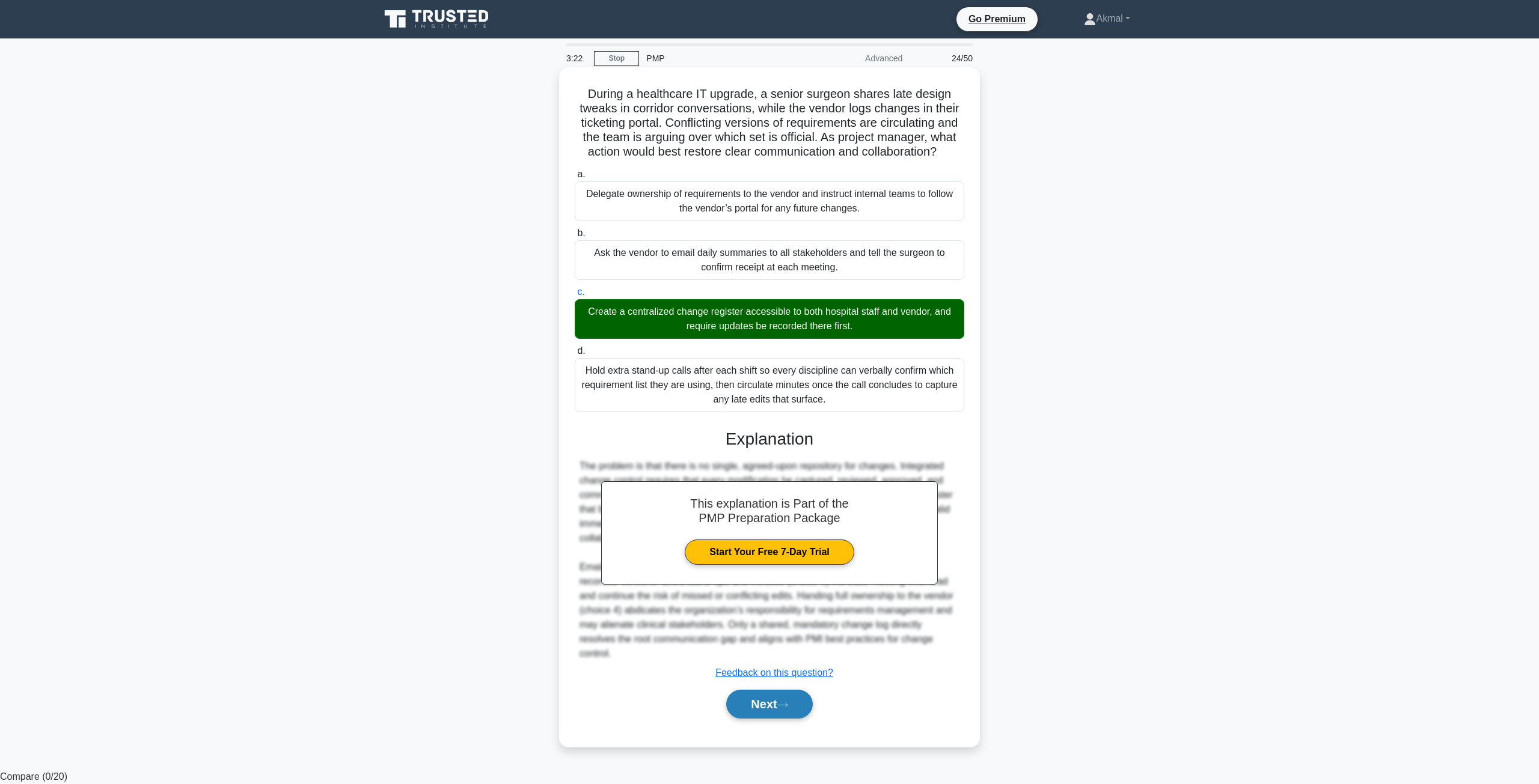
click at [755, 692] on button "Next" at bounding box center [769, 704] width 86 height 29
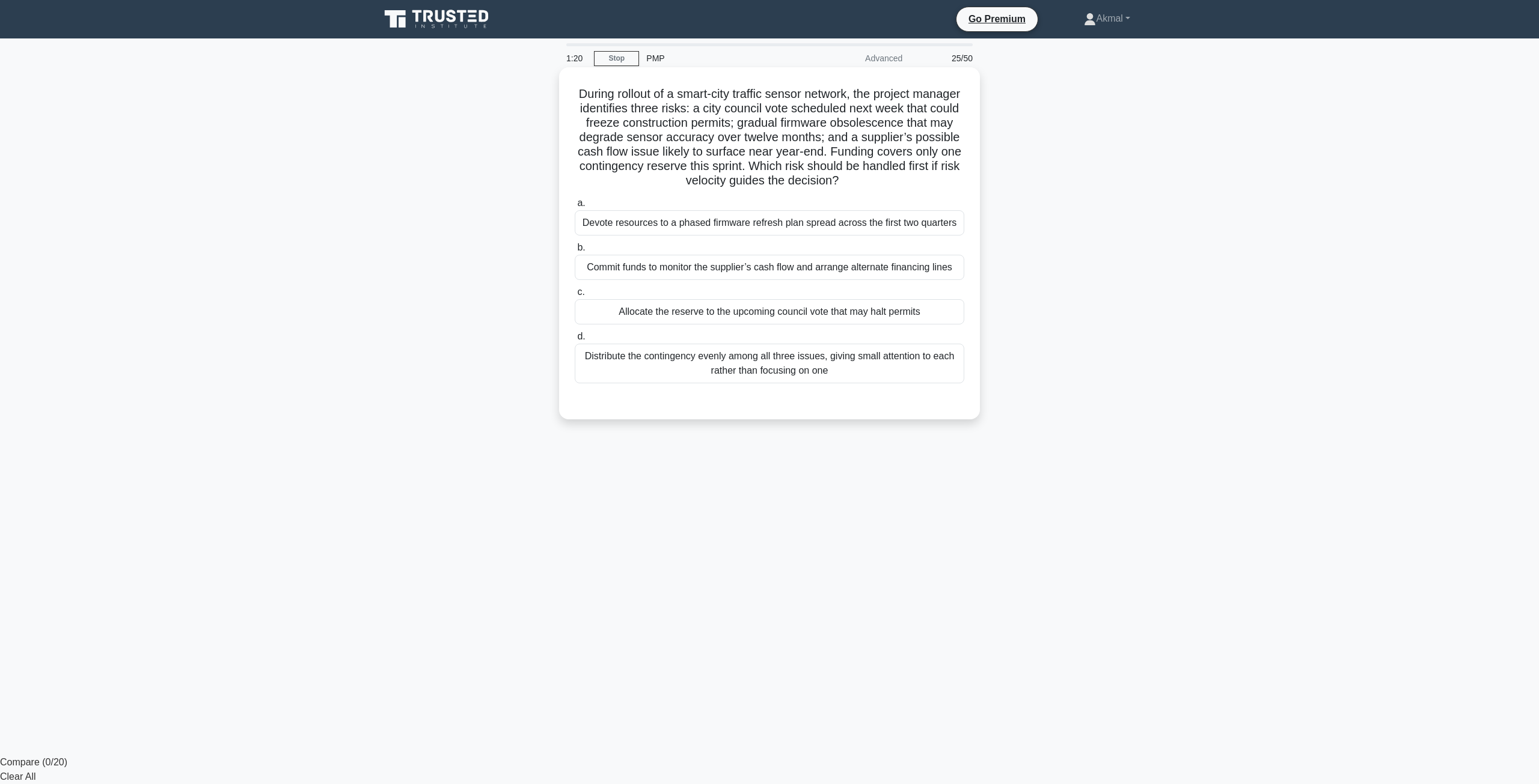
click at [733, 366] on div "Distribute the contingency evenly among all three issues, giving small attentio…" at bounding box center [769, 363] width 390 height 40
click at [575, 340] on input "d. Distribute the contingency evenly among all three issues, giving small atten…" at bounding box center [575, 337] width 0 height 8
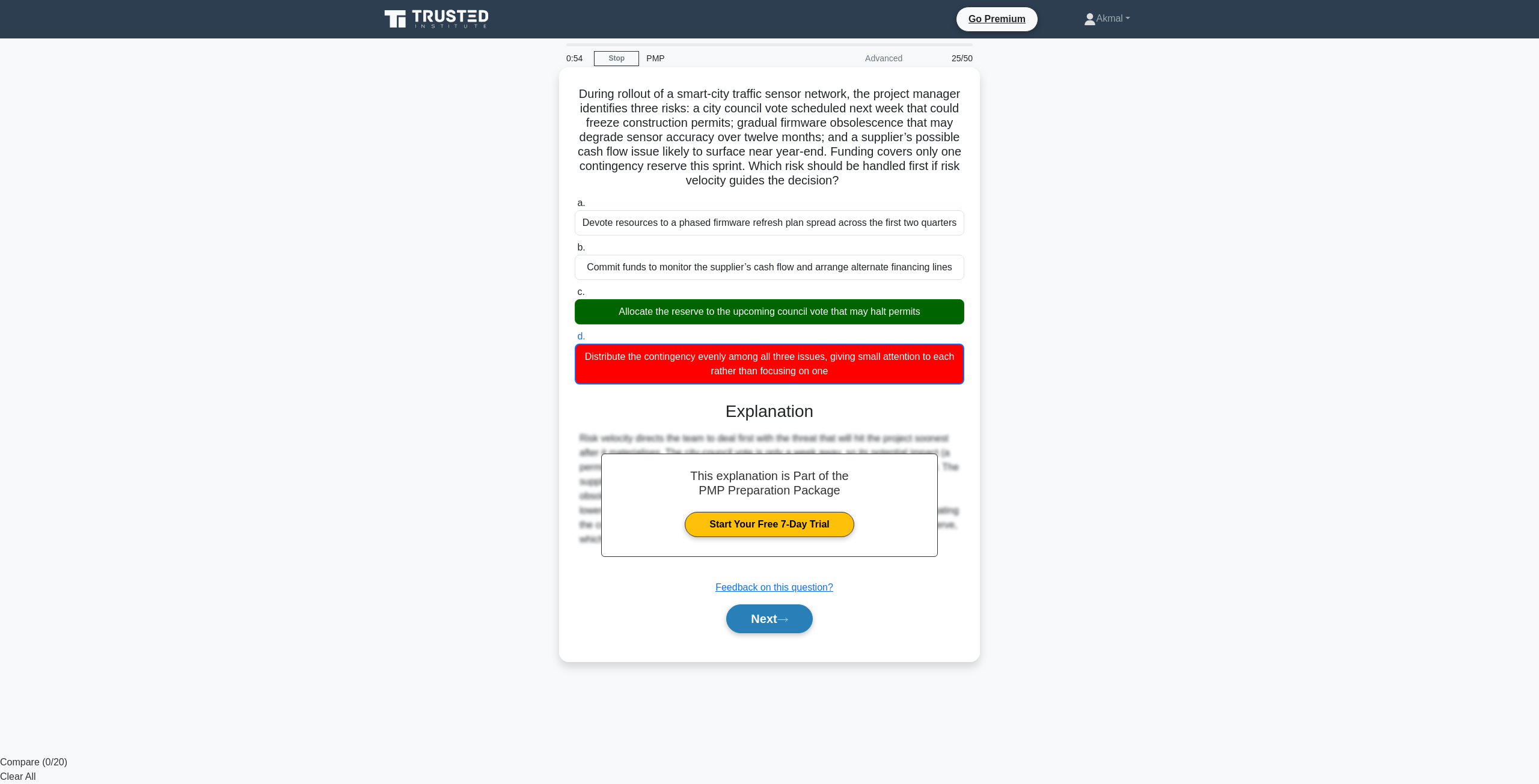
click at [757, 613] on button "Next" at bounding box center [769, 619] width 86 height 29
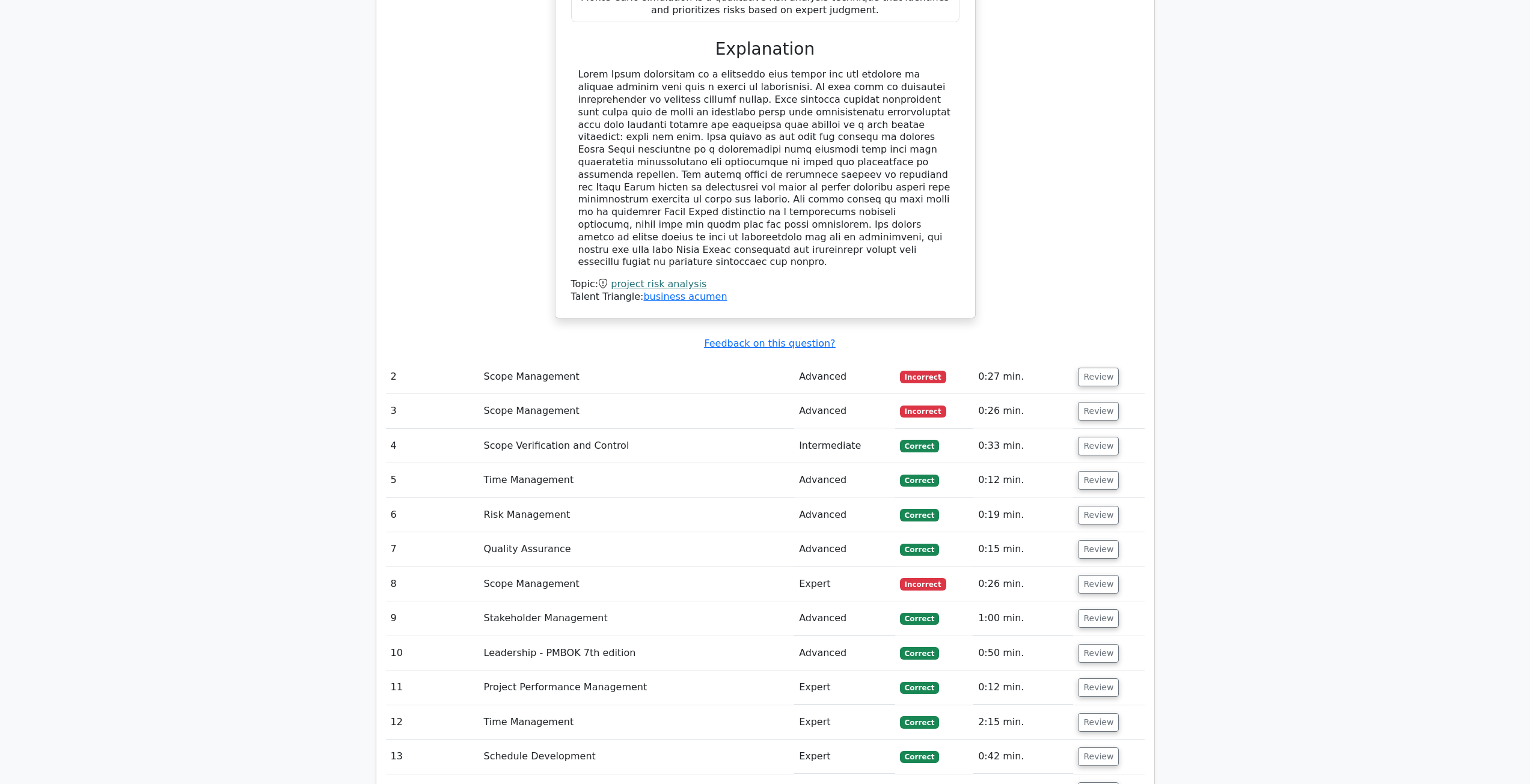
scroll to position [1743, 0]
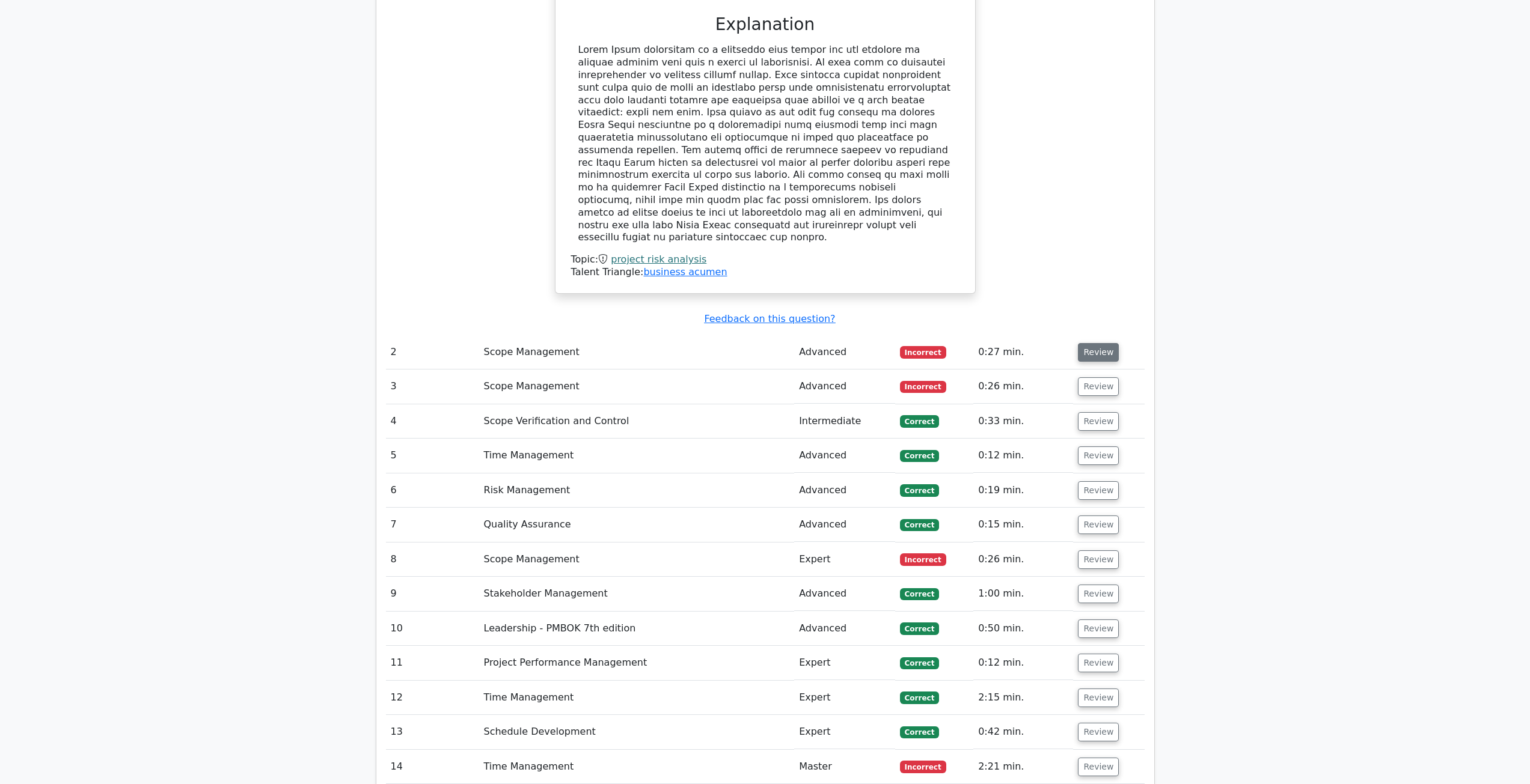
click at [1095, 343] on button "Review" at bounding box center [1098, 352] width 41 height 18
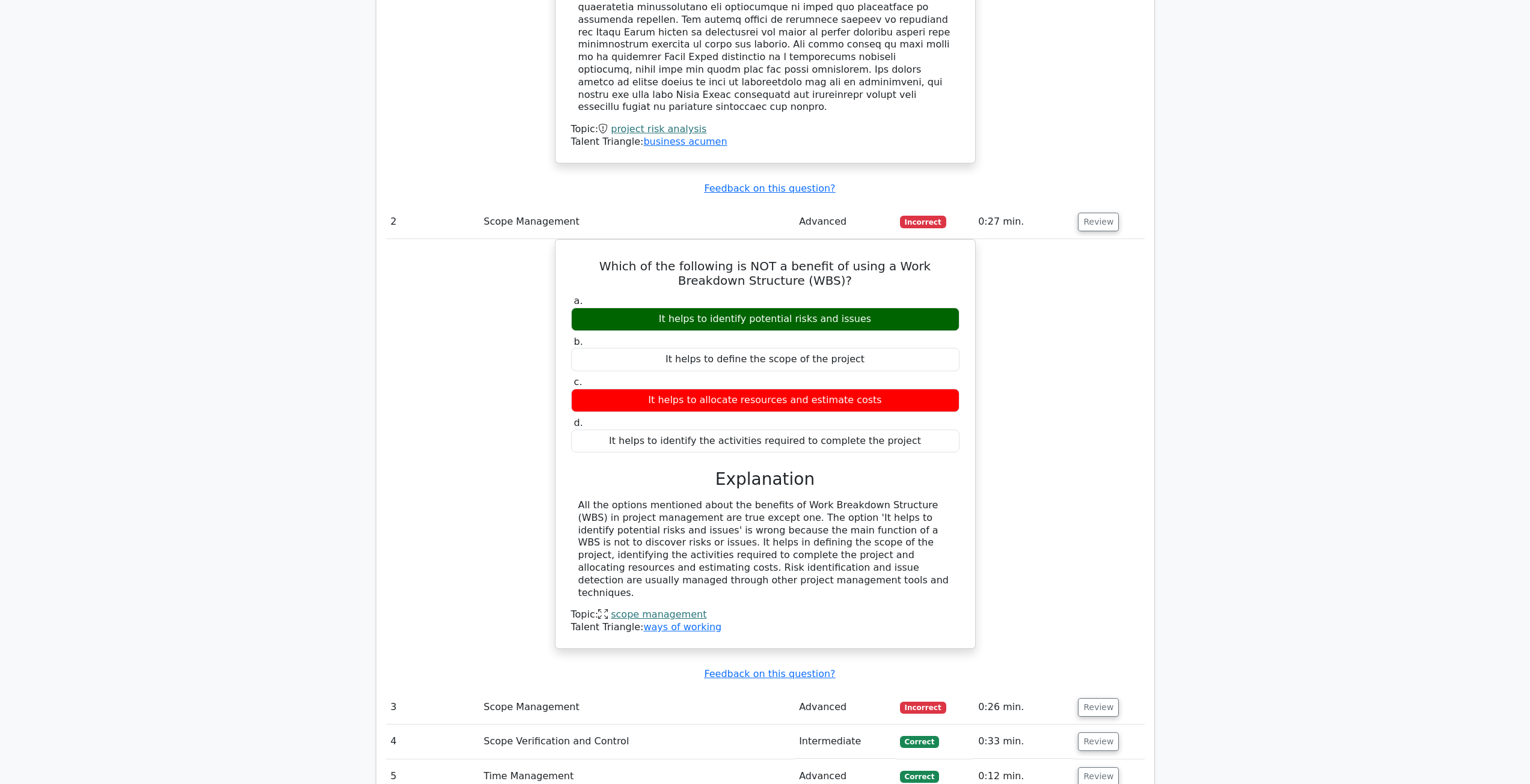
scroll to position [1923, 0]
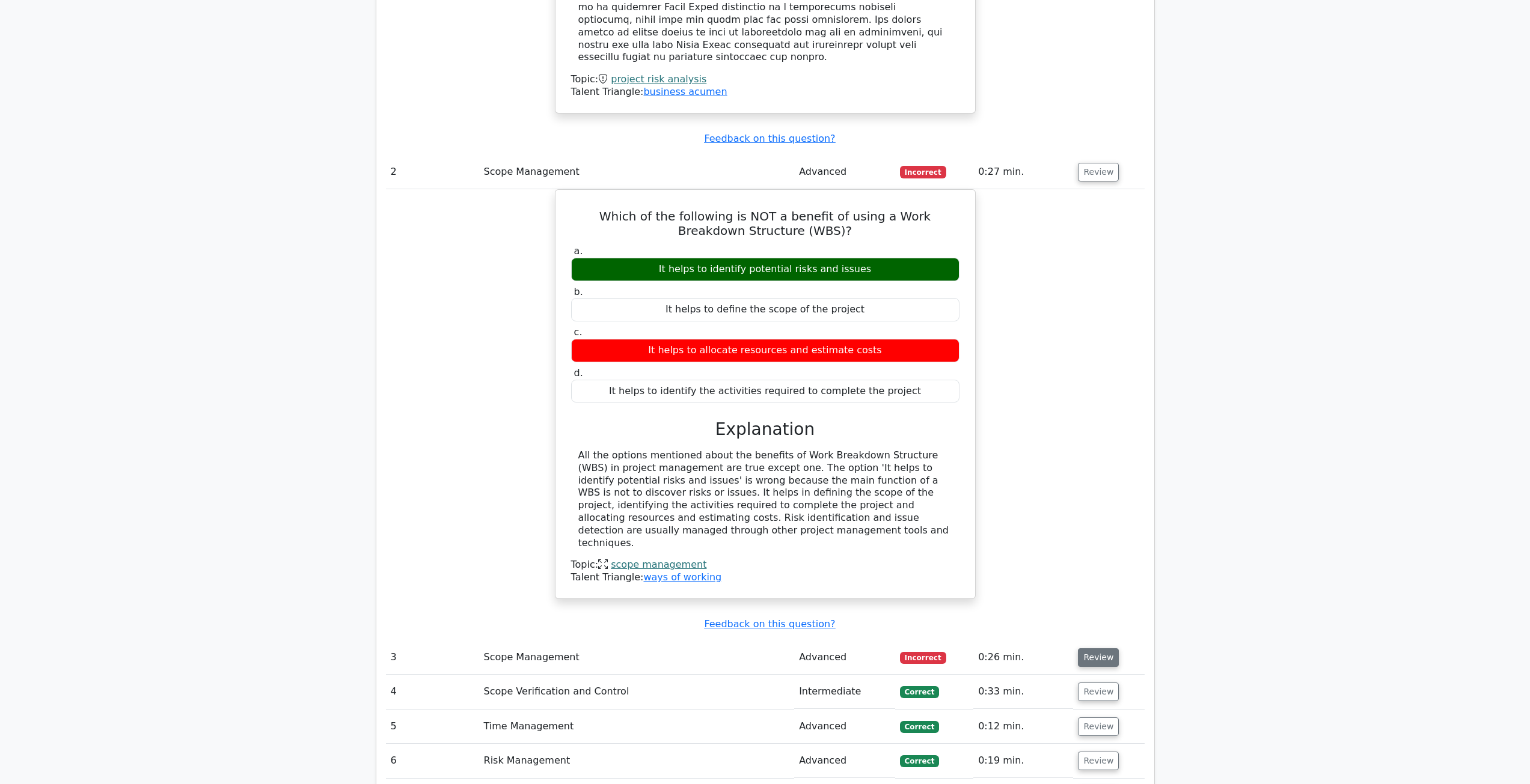
click at [1106, 648] on button "Review" at bounding box center [1098, 657] width 41 height 18
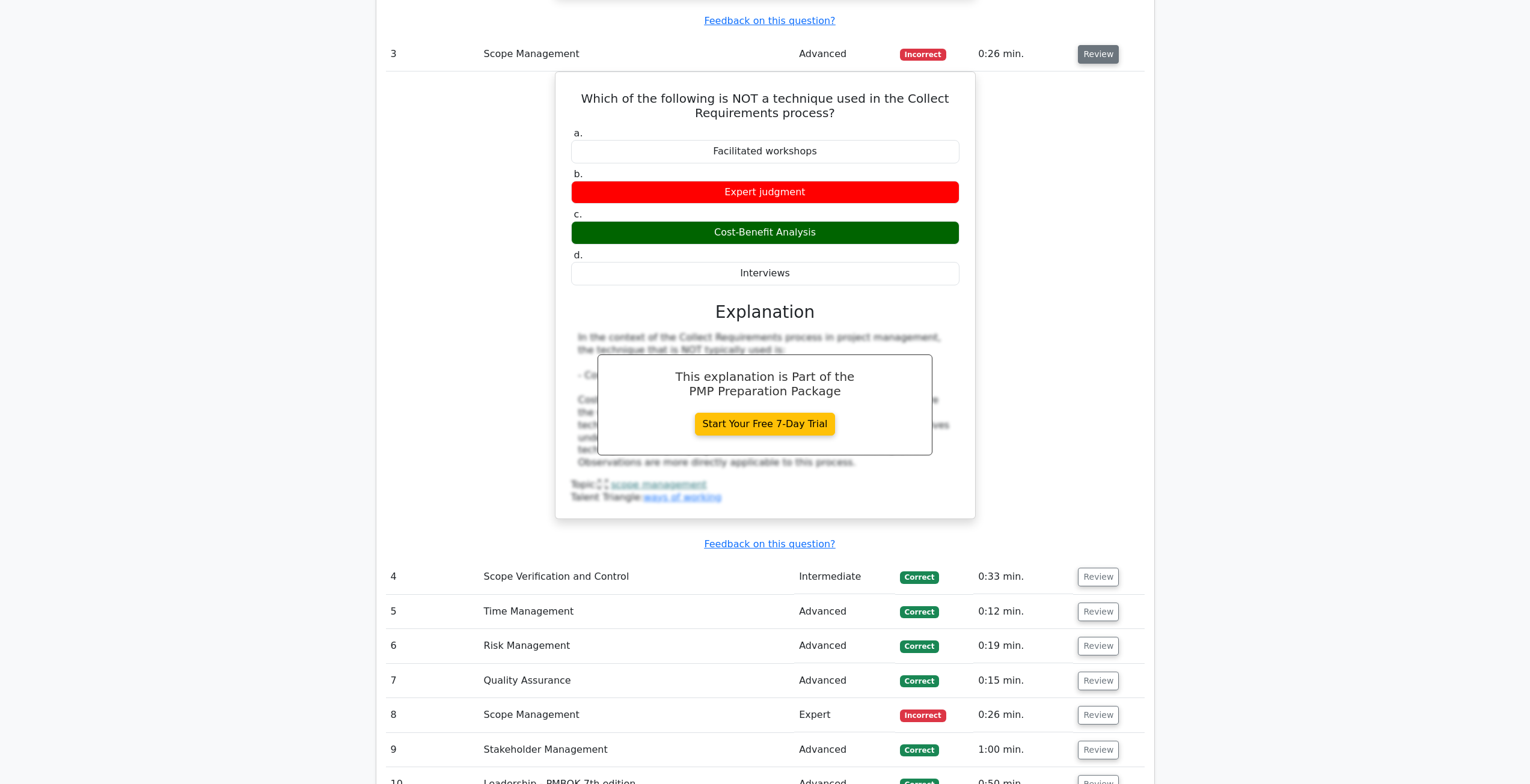
scroll to position [2585, 0]
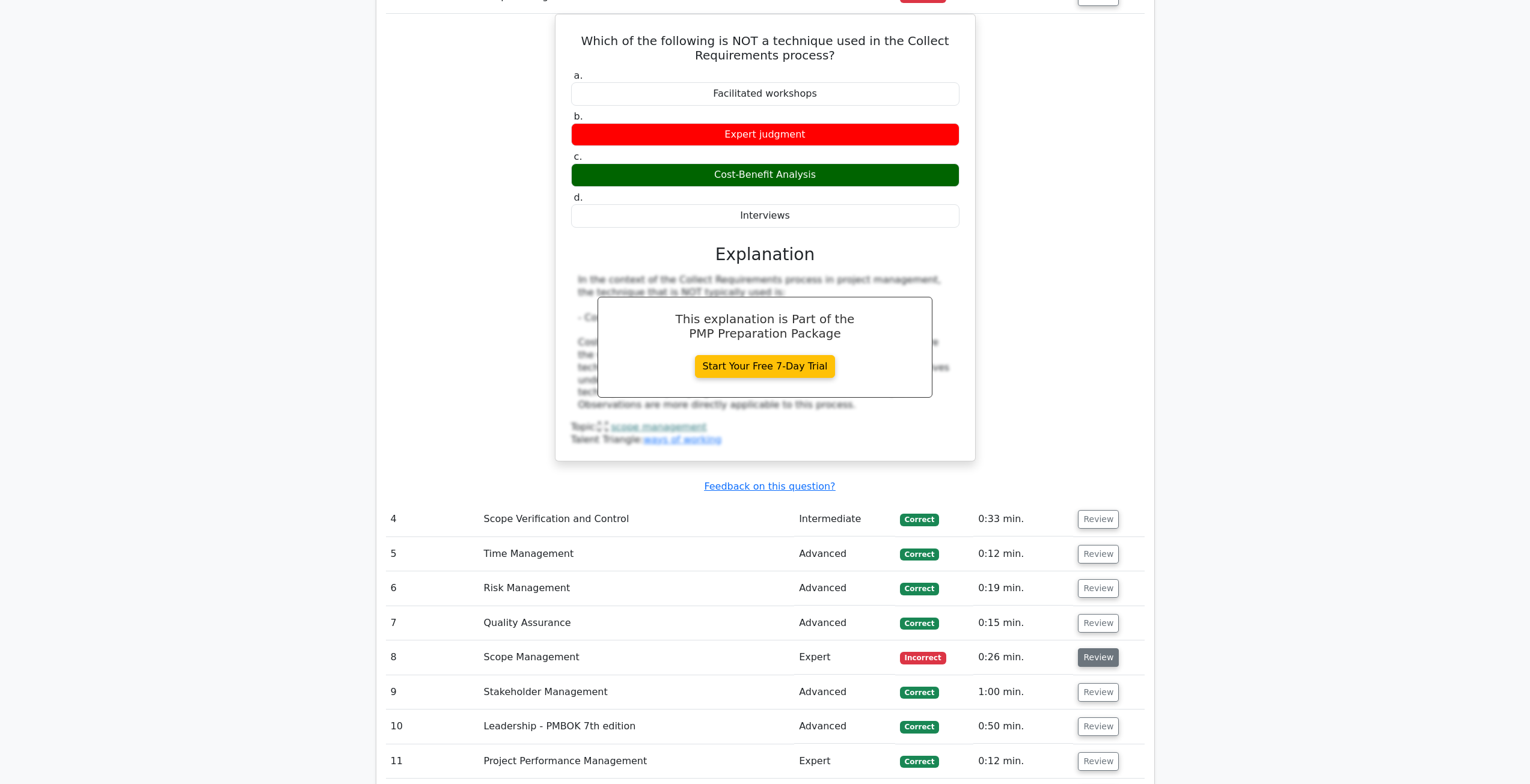
click at [1097, 648] on button "Review" at bounding box center [1098, 657] width 41 height 18
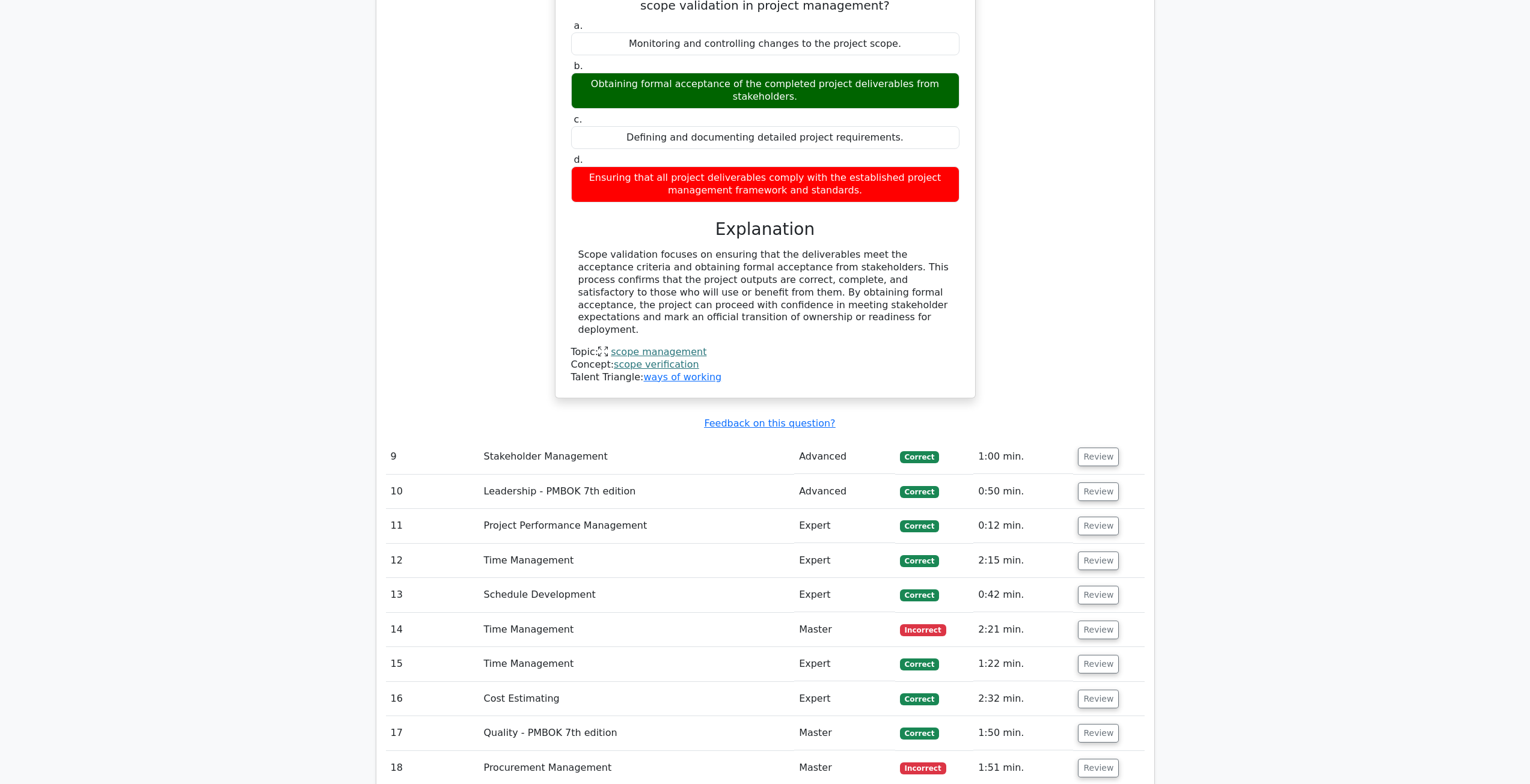
scroll to position [3306, 0]
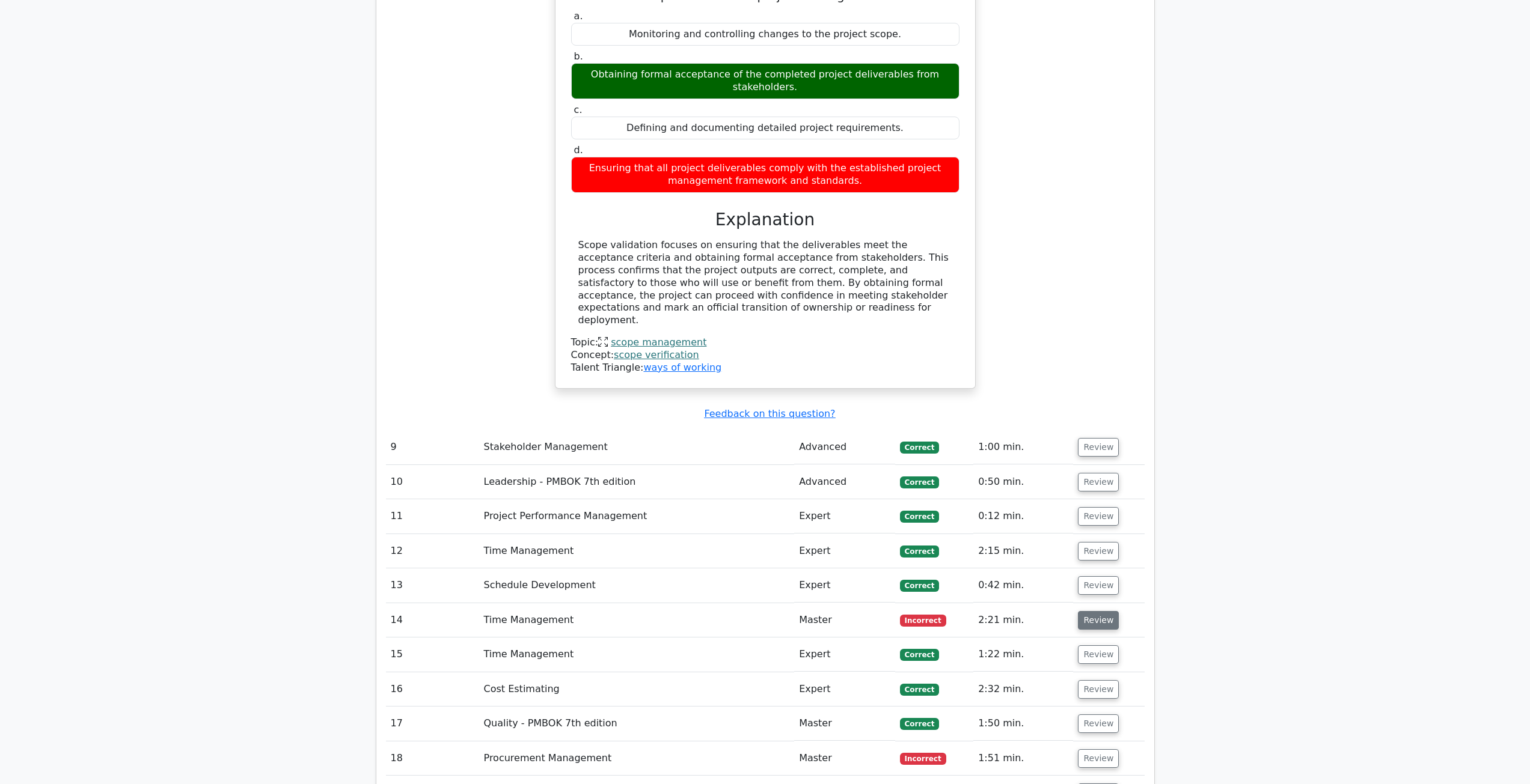
click at [1112, 611] on button "Review" at bounding box center [1098, 620] width 41 height 18
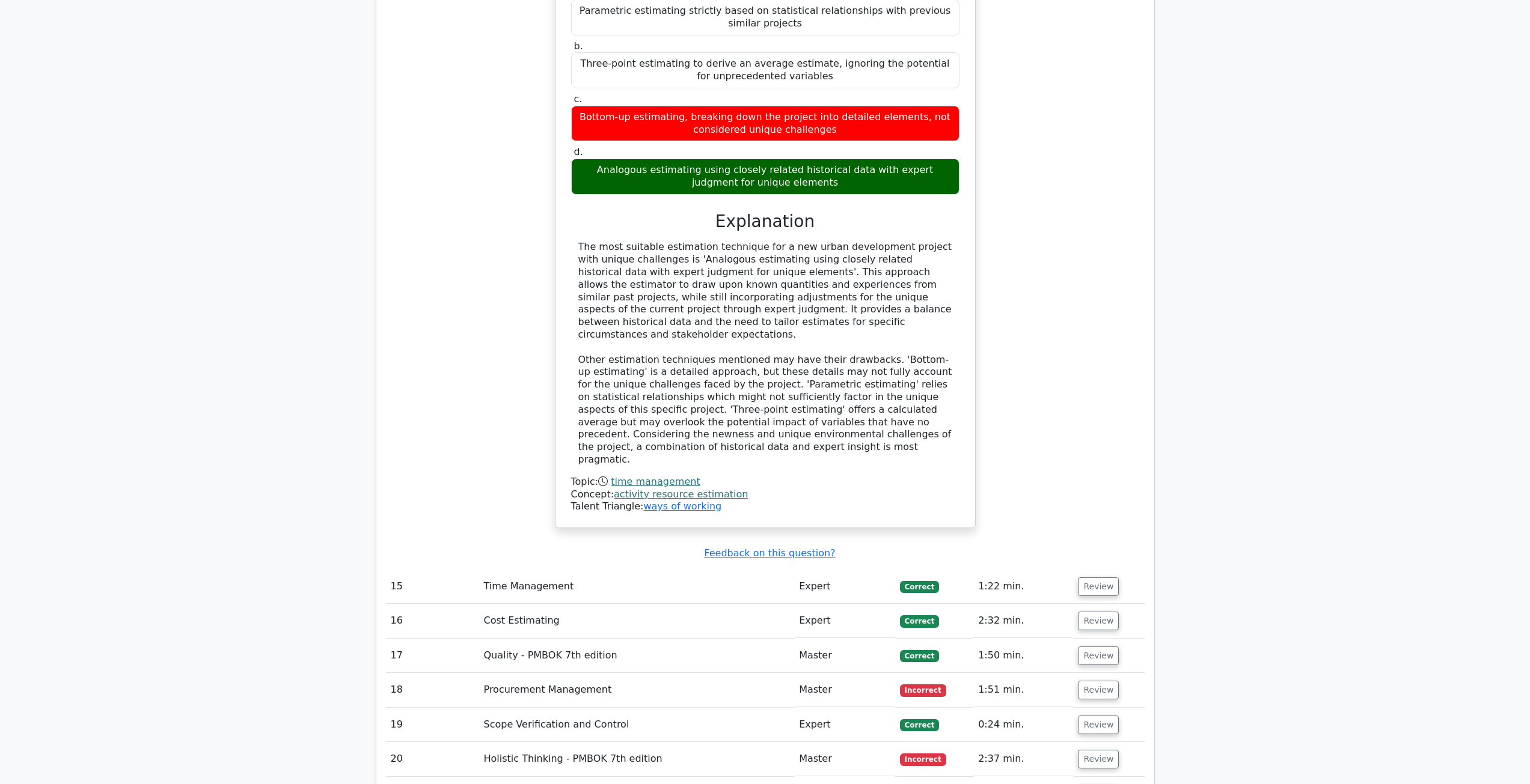
scroll to position [4147, 0]
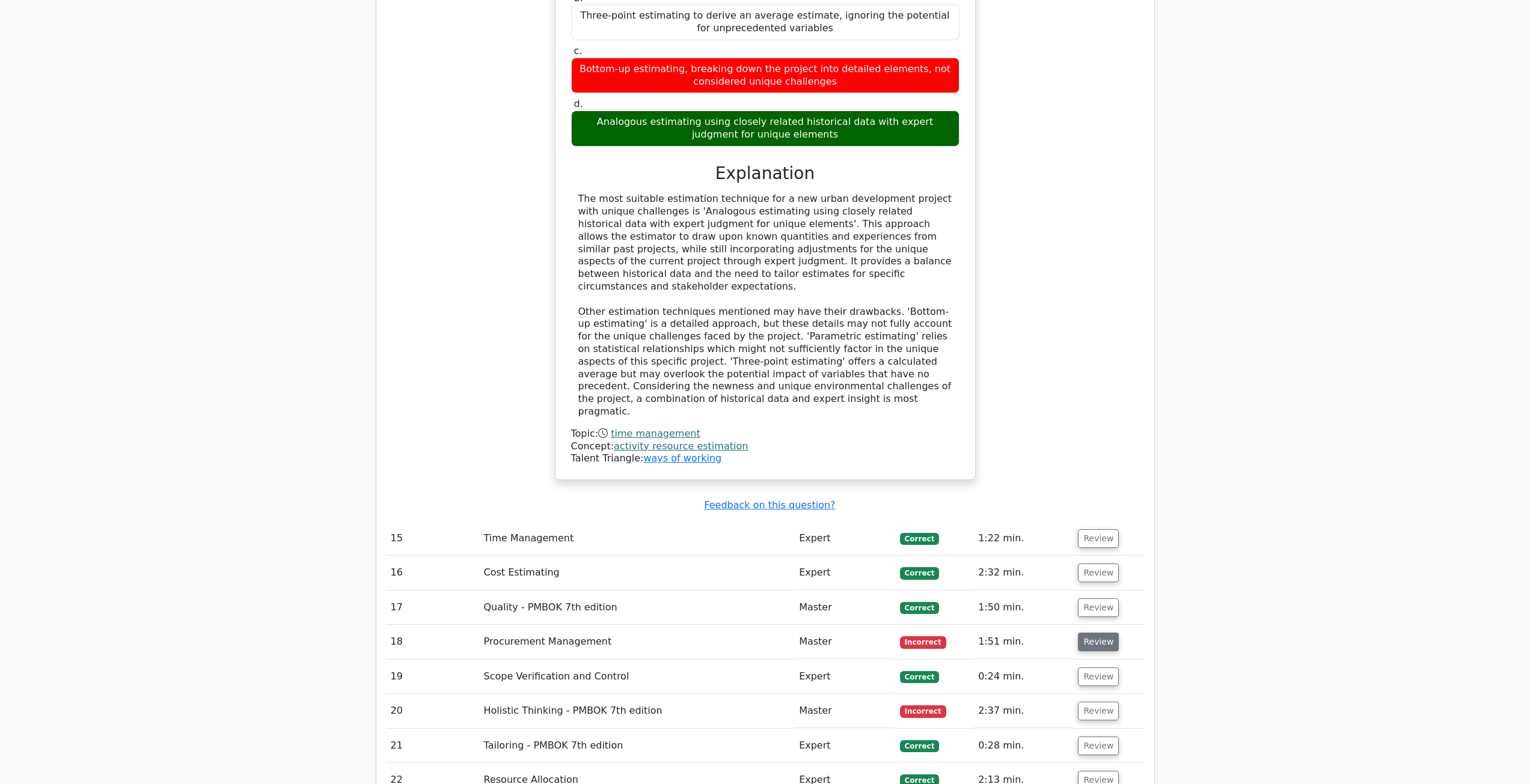
click at [1101, 633] on button "Review" at bounding box center [1098, 642] width 41 height 18
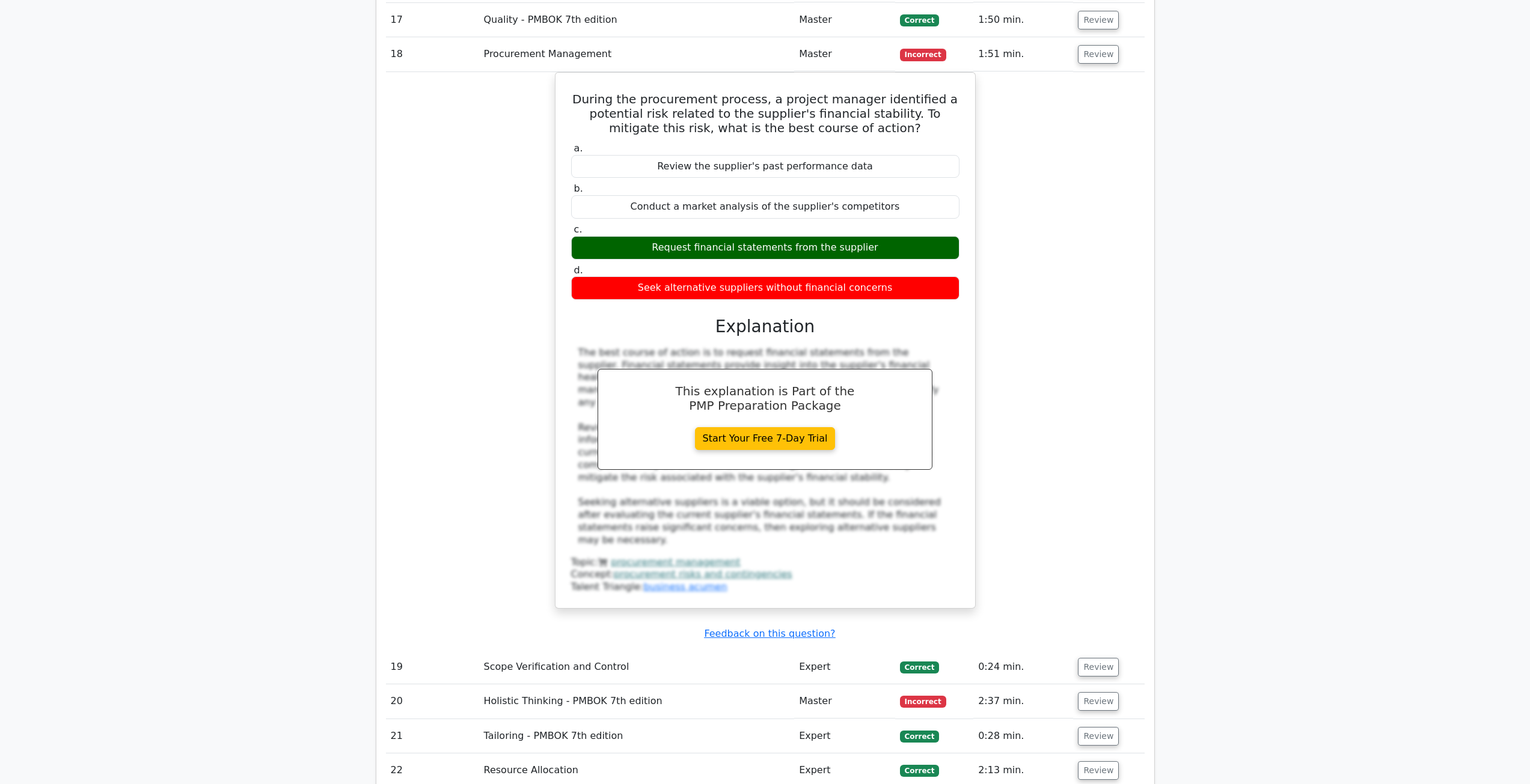
scroll to position [4748, 0]
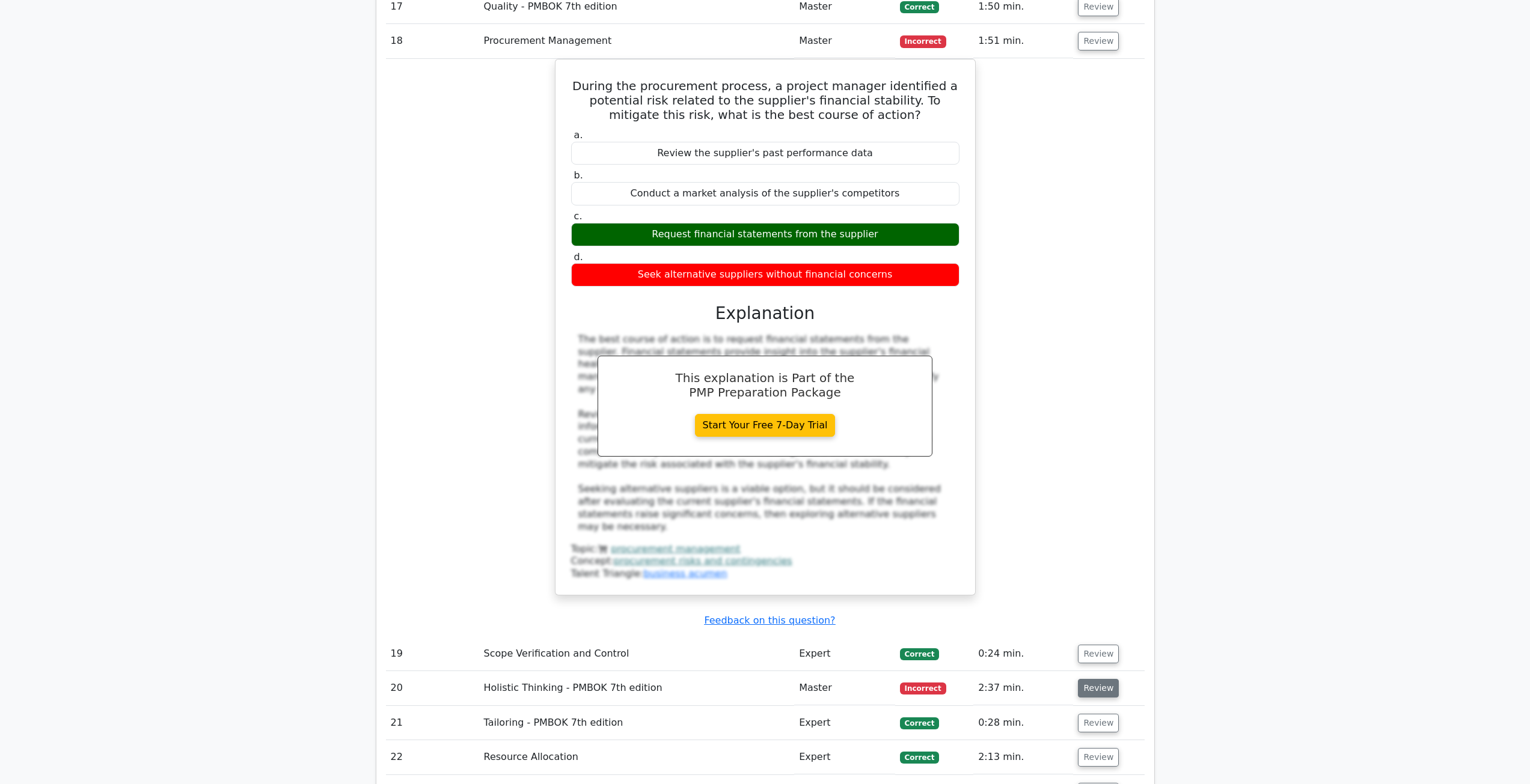
click at [1089, 679] on button "Review" at bounding box center [1098, 688] width 41 height 18
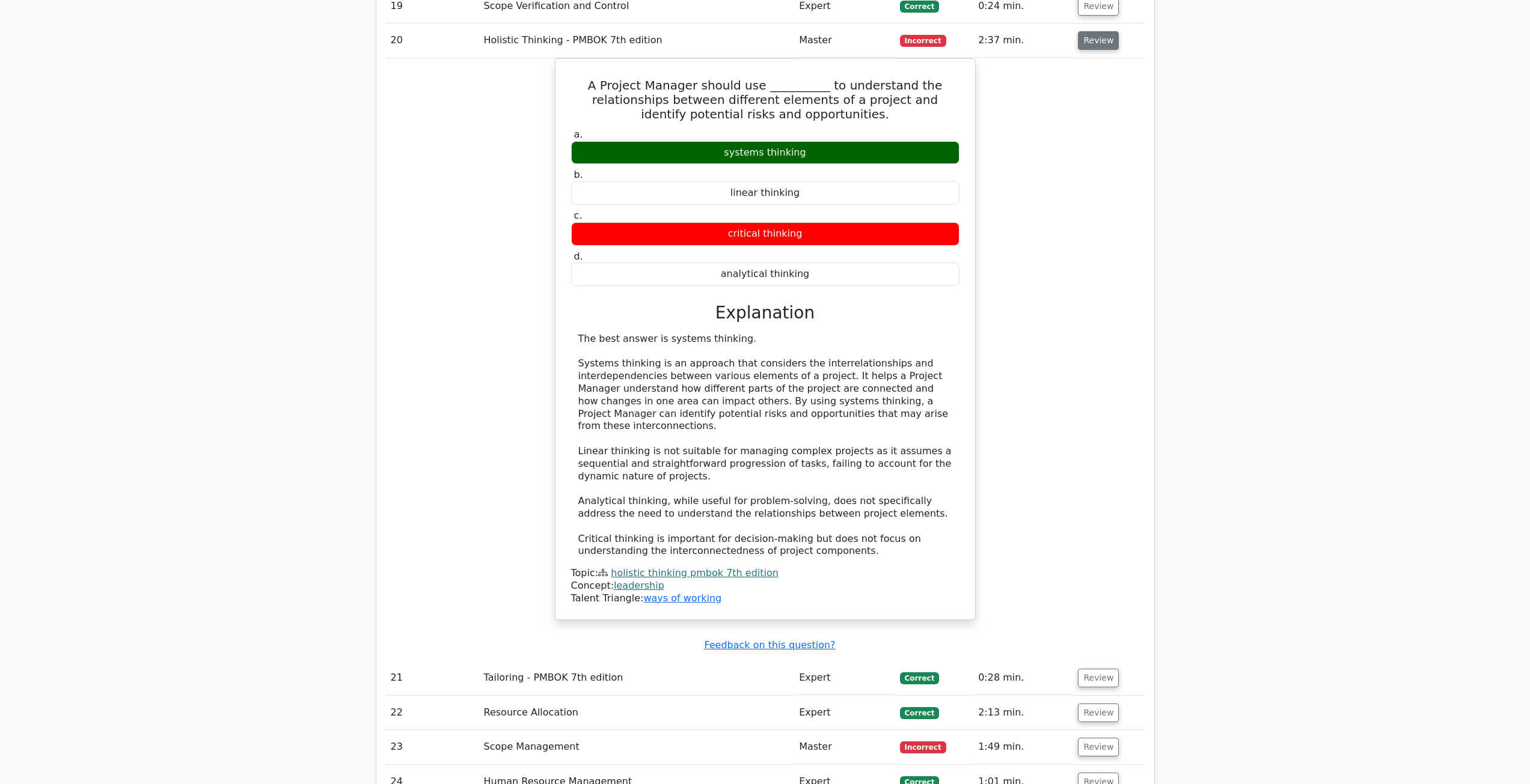
scroll to position [5409, 0]
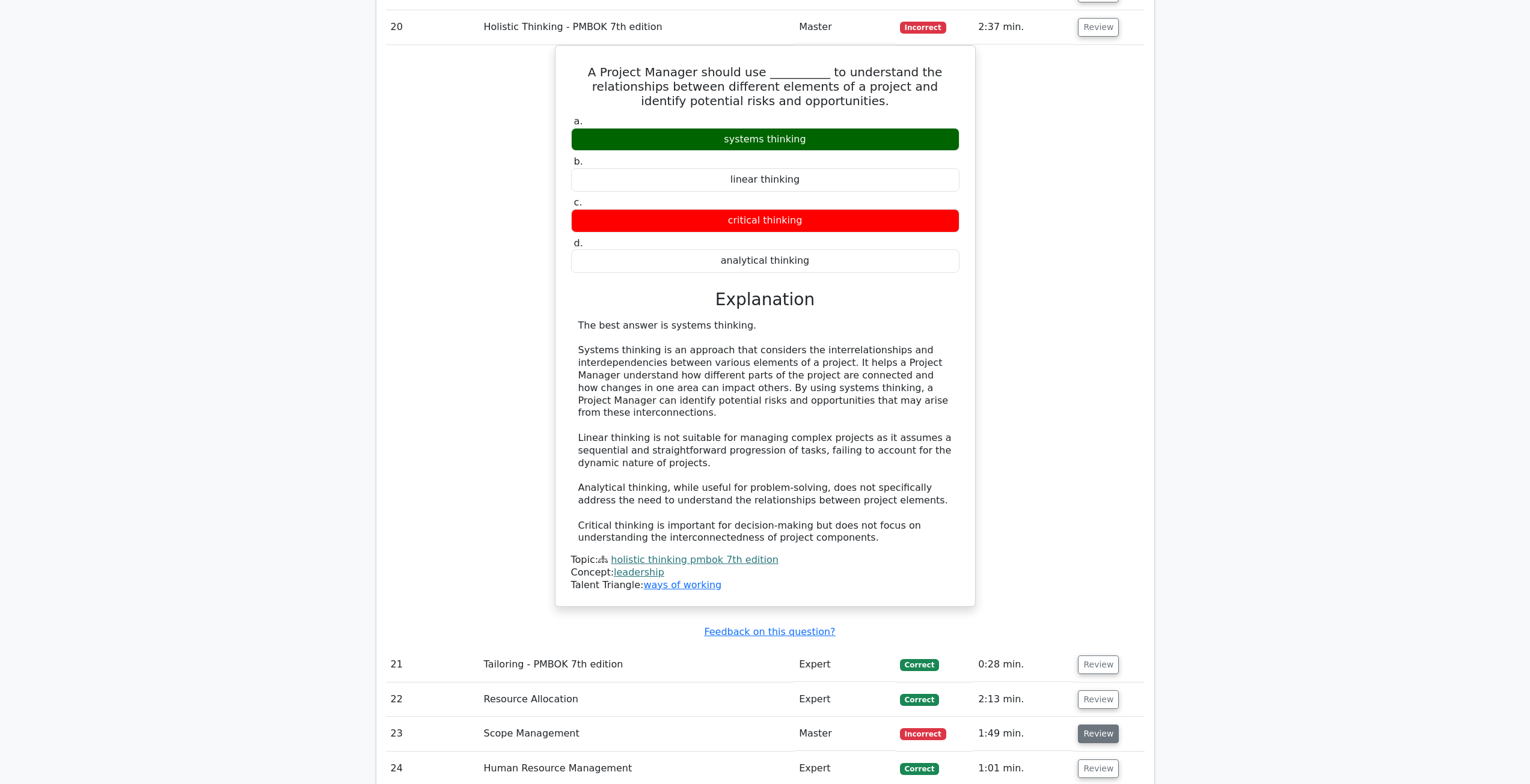
click at [1089, 724] on button "Review" at bounding box center [1098, 733] width 41 height 18
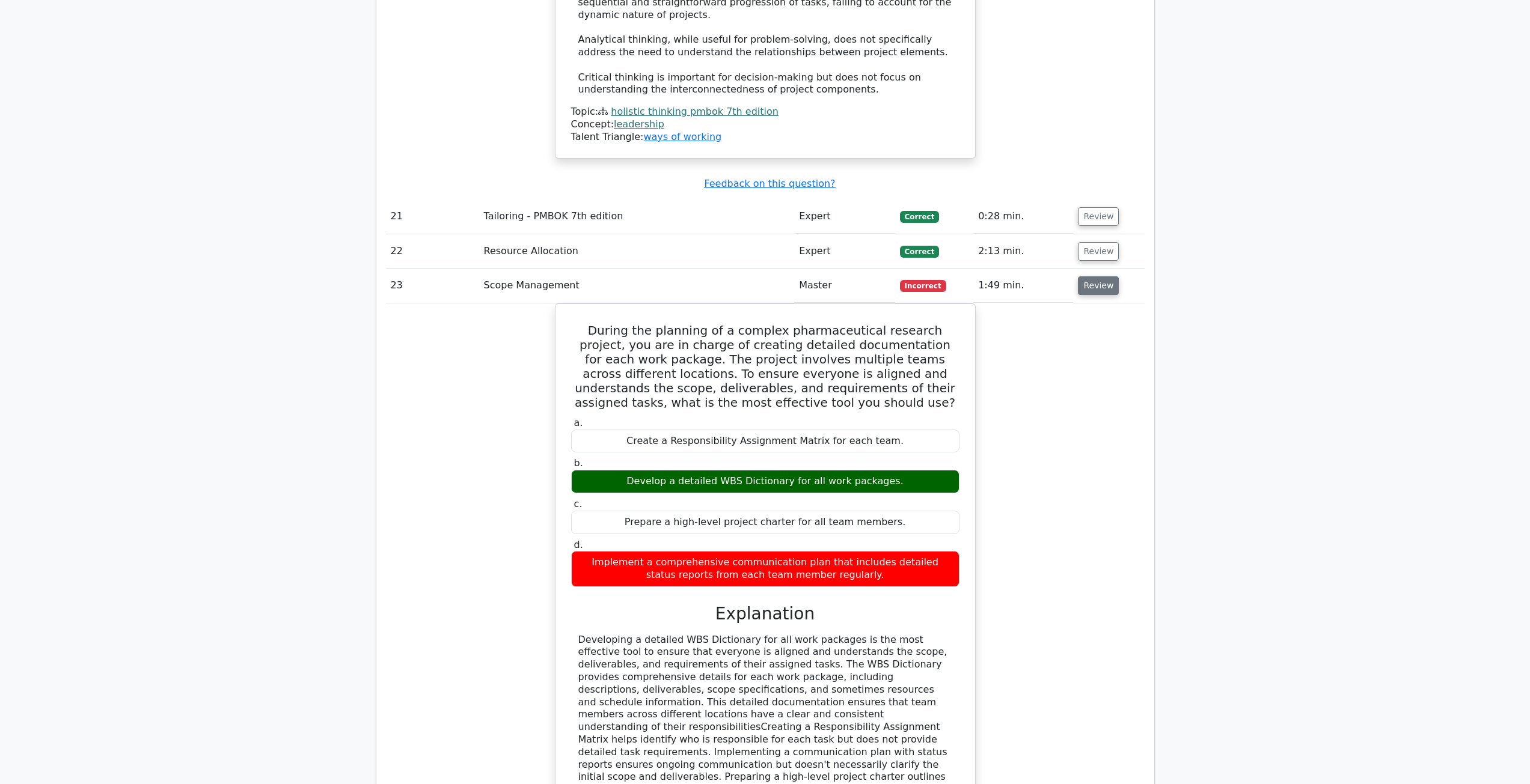
scroll to position [6130, 0]
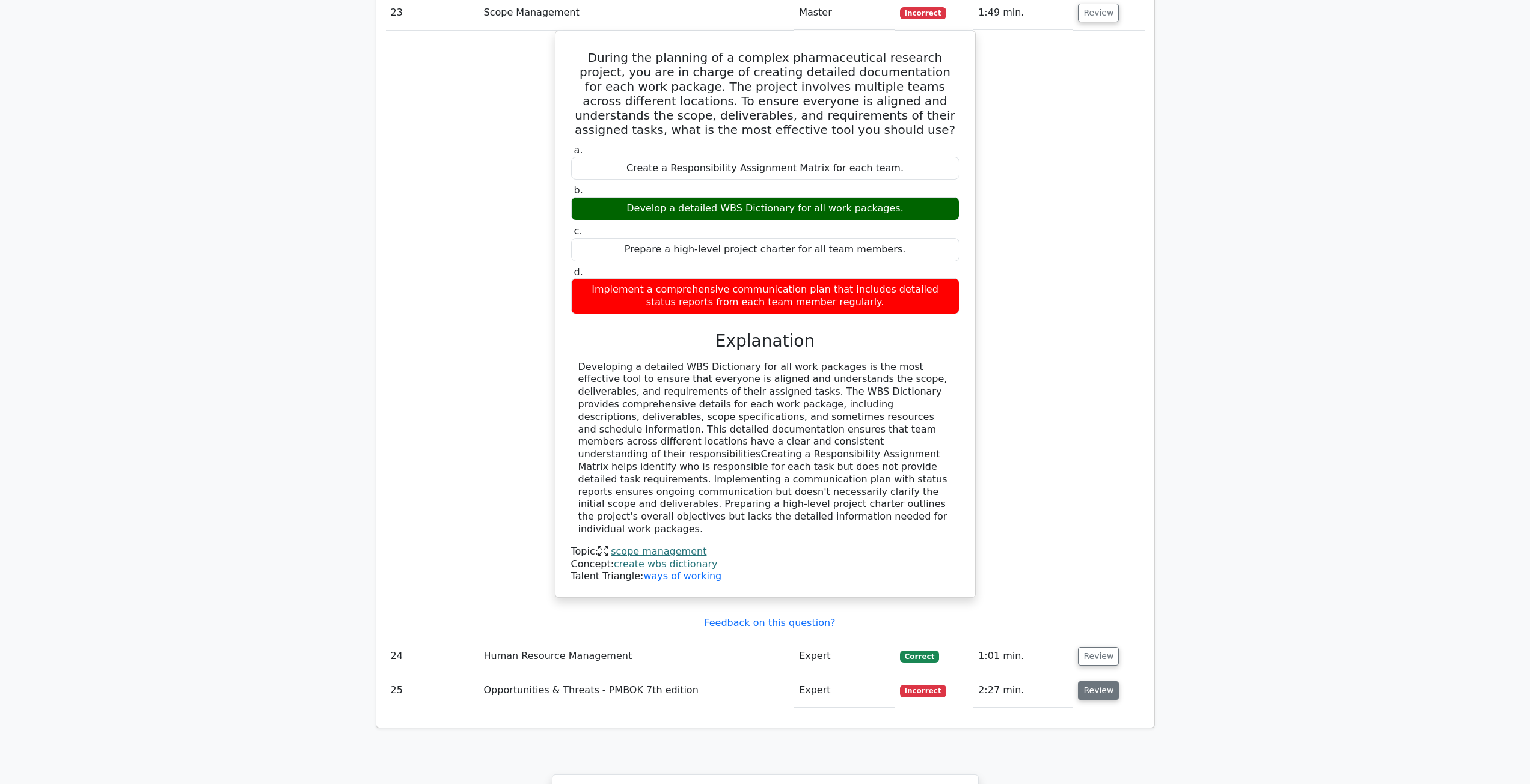
click at [1096, 682] on button "Review" at bounding box center [1098, 690] width 41 height 18
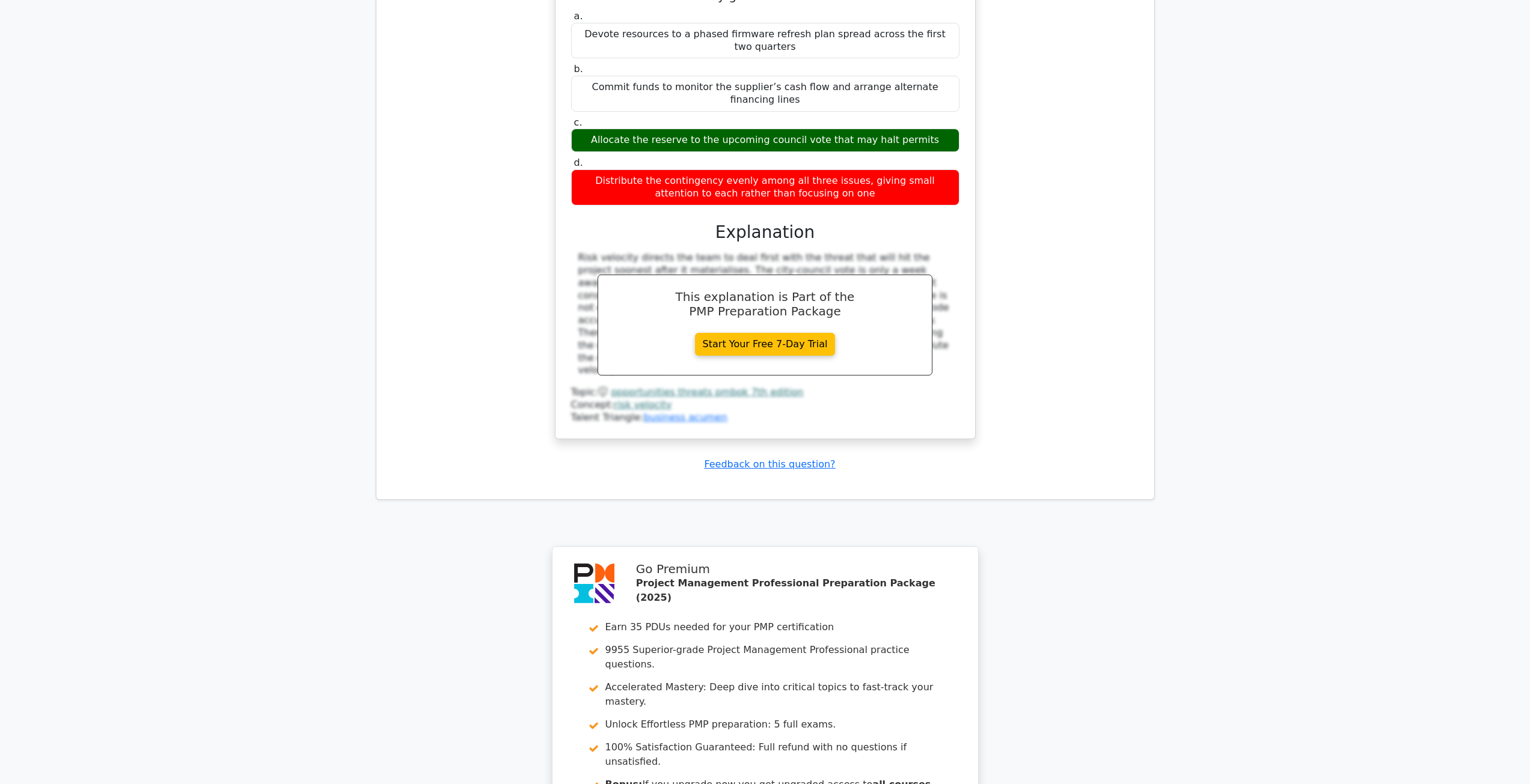
scroll to position [6972, 0]
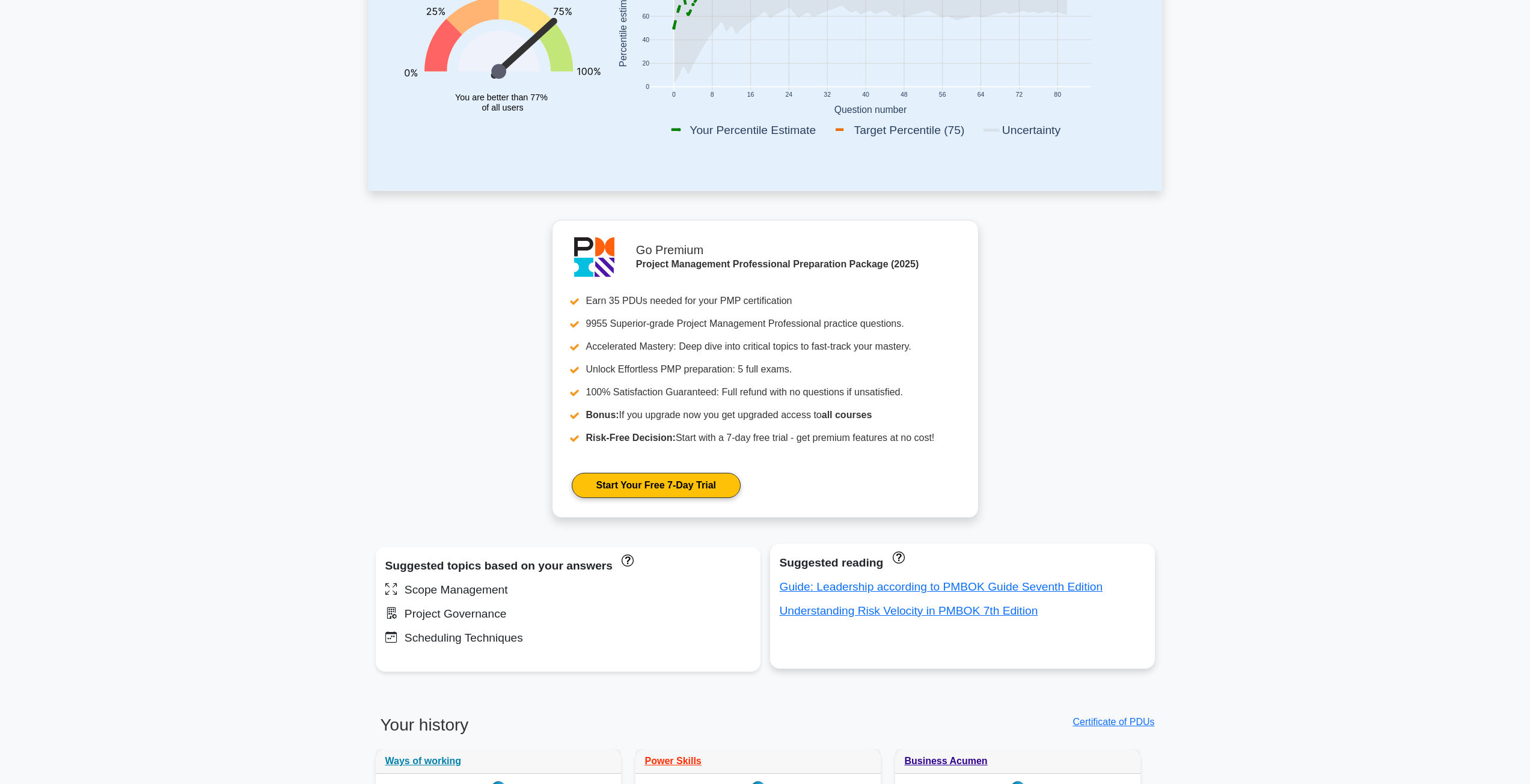
scroll to position [240, 0]
